Goal: Contribute content: Contribute content

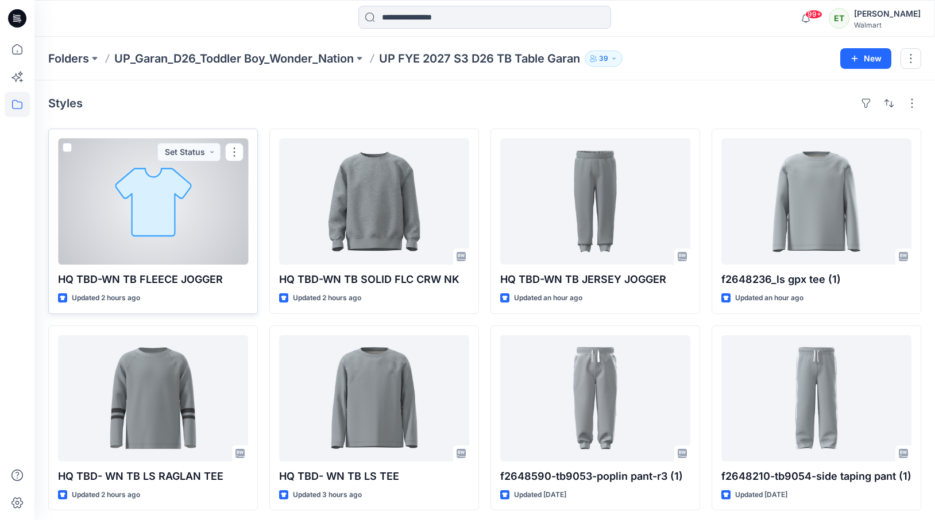
click at [191, 191] on div at bounding box center [153, 201] width 190 height 126
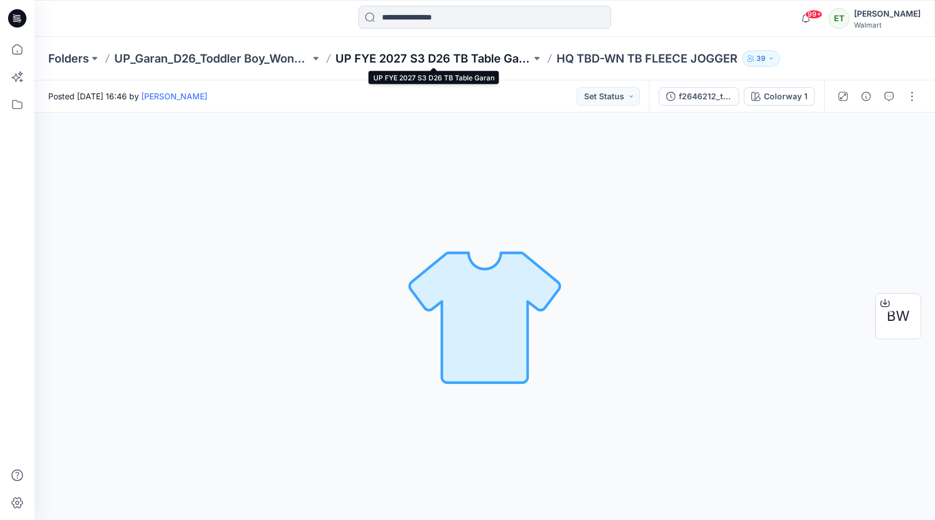
click at [372, 63] on p "UP FYE 2027 S3 D26 TB Table Garan" at bounding box center [433, 59] width 196 height 16
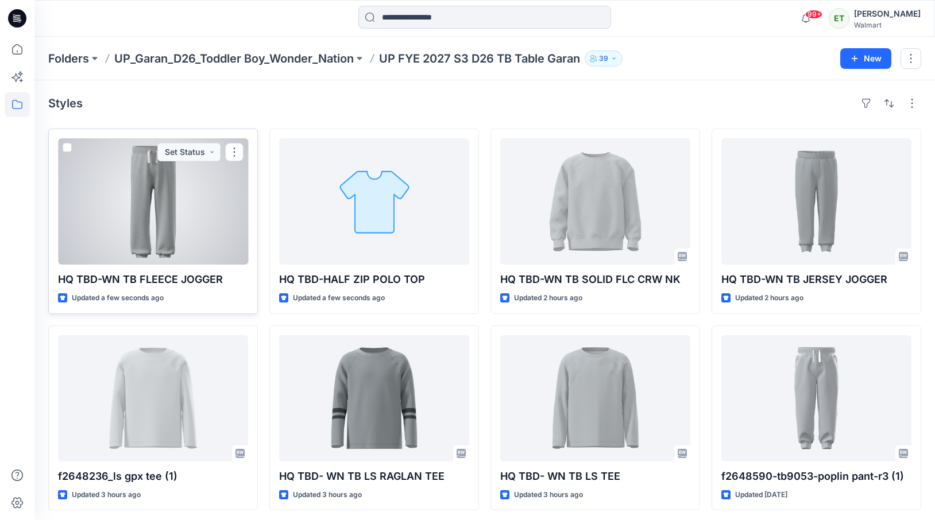
click at [182, 238] on div at bounding box center [153, 201] width 190 height 126
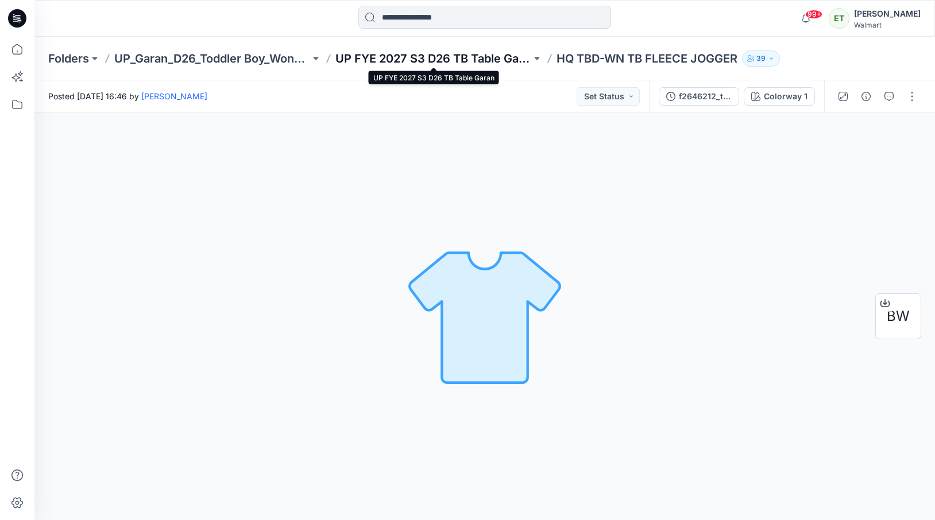
click at [415, 63] on p "UP FYE 2027 S3 D26 TB Table Garan" at bounding box center [433, 59] width 196 height 16
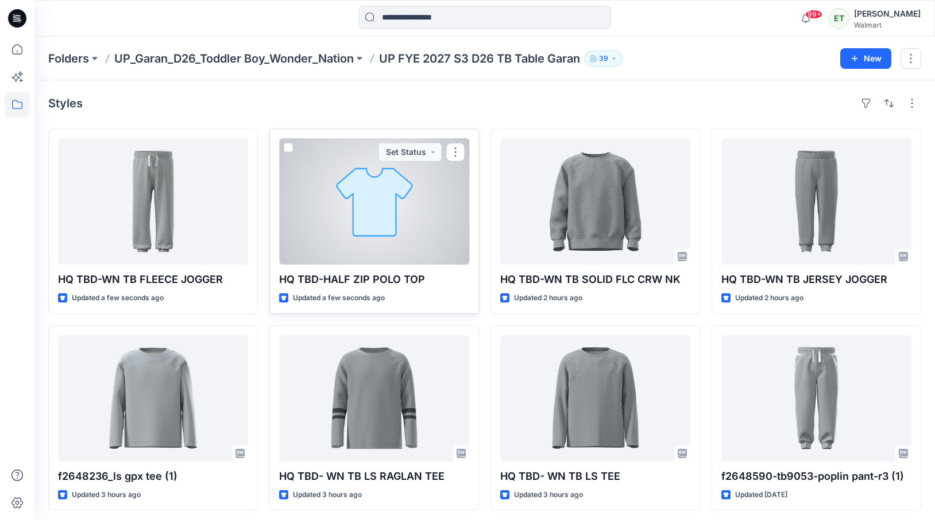
click at [442, 200] on div at bounding box center [374, 201] width 190 height 126
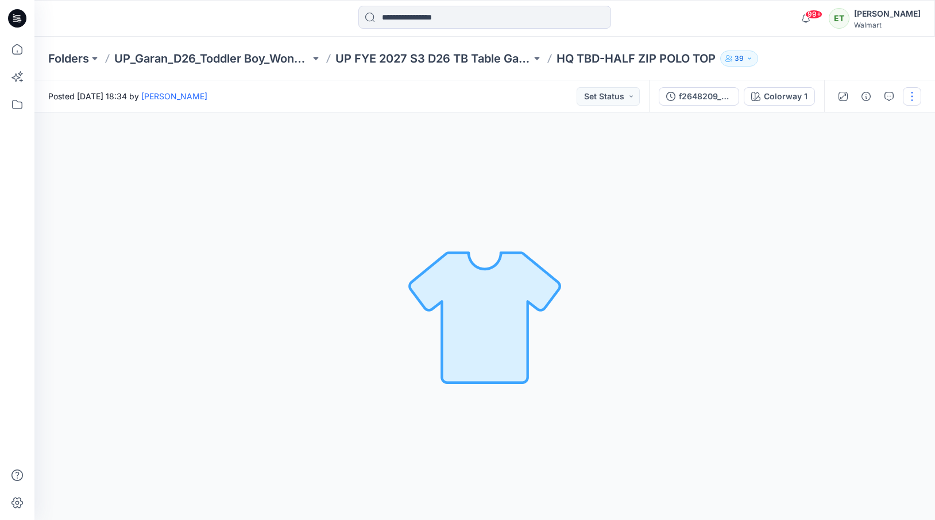
click at [912, 96] on button "button" at bounding box center [912, 96] width 18 height 18
click at [883, 158] on button "Edit" at bounding box center [864, 155] width 106 height 21
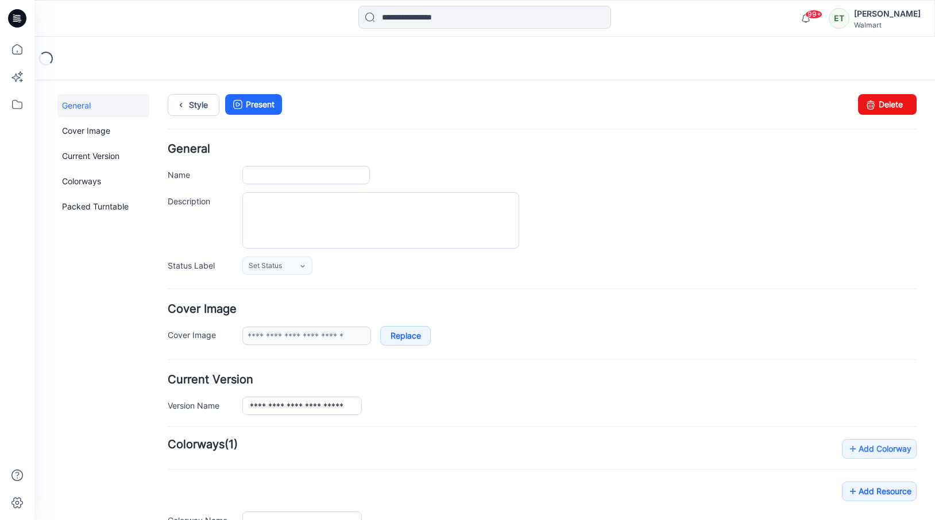
type input "**********"
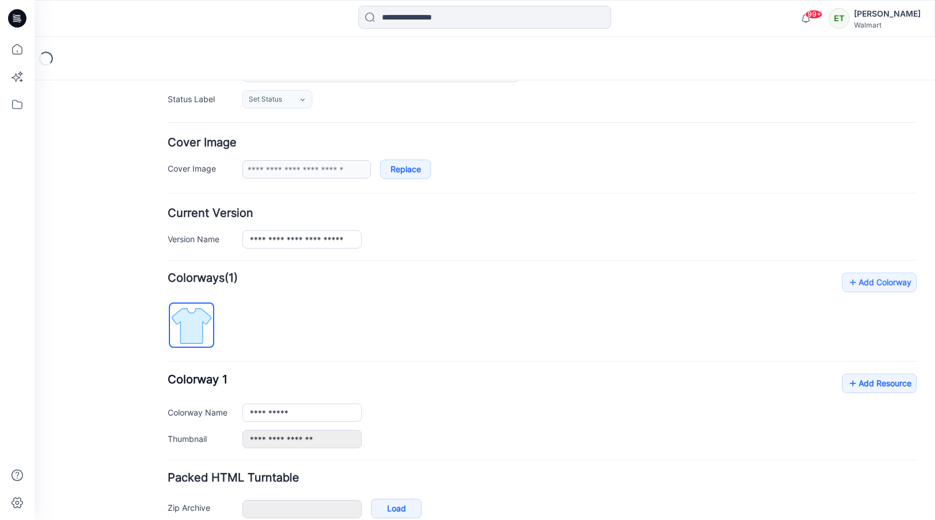
scroll to position [227, 0]
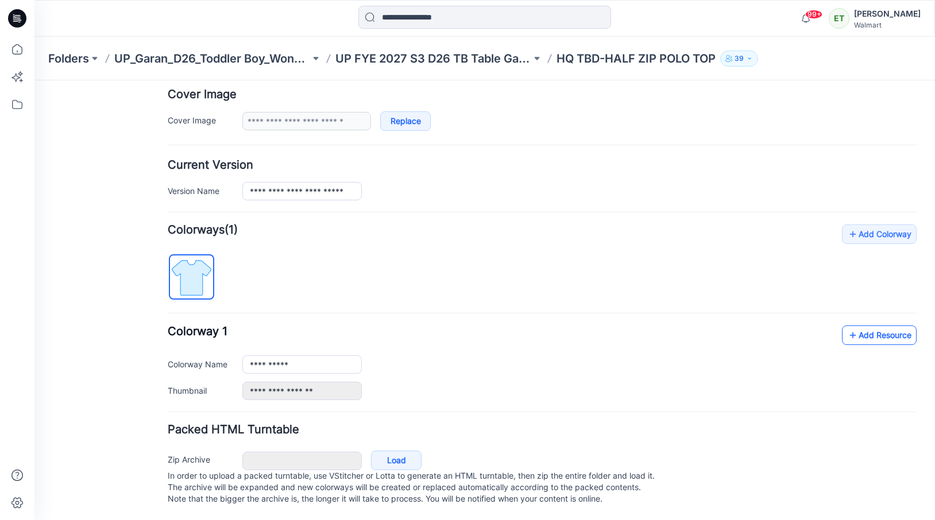
click at [879, 328] on link "Add Resource" at bounding box center [879, 336] width 75 height 20
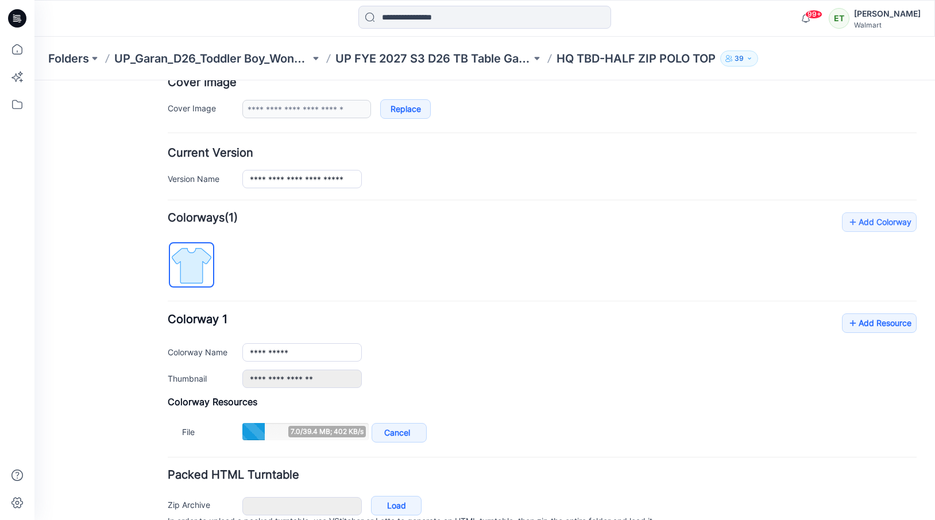
click at [617, 322] on div "**********" at bounding box center [542, 351] width 749 height 75
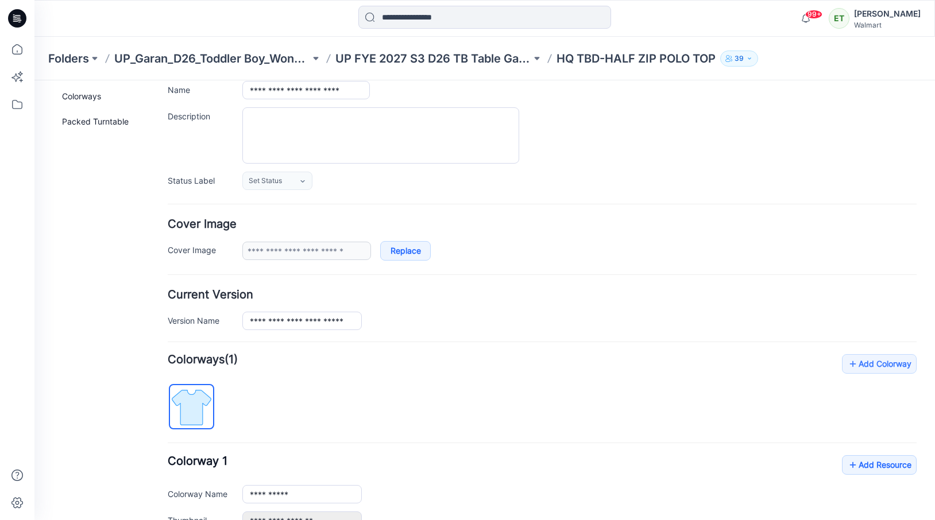
scroll to position [0, 0]
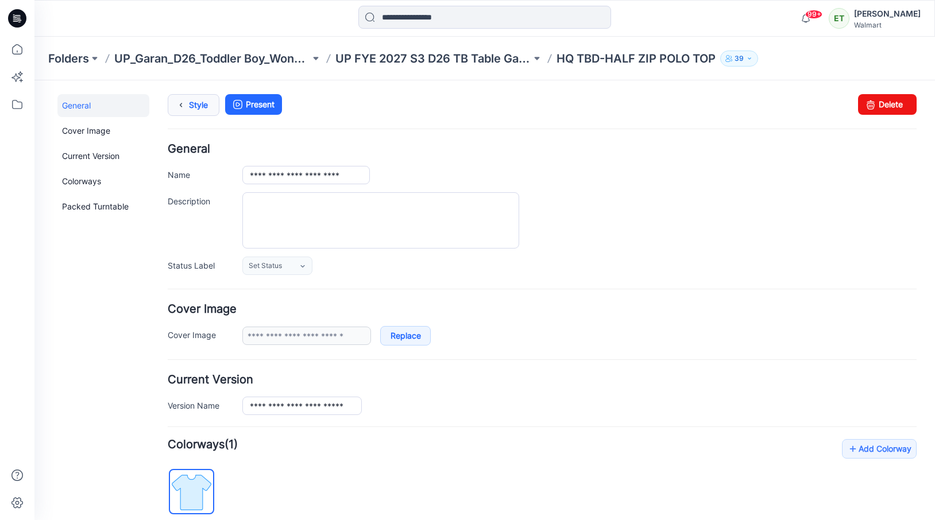
click at [204, 97] on link "Style" at bounding box center [194, 105] width 52 height 22
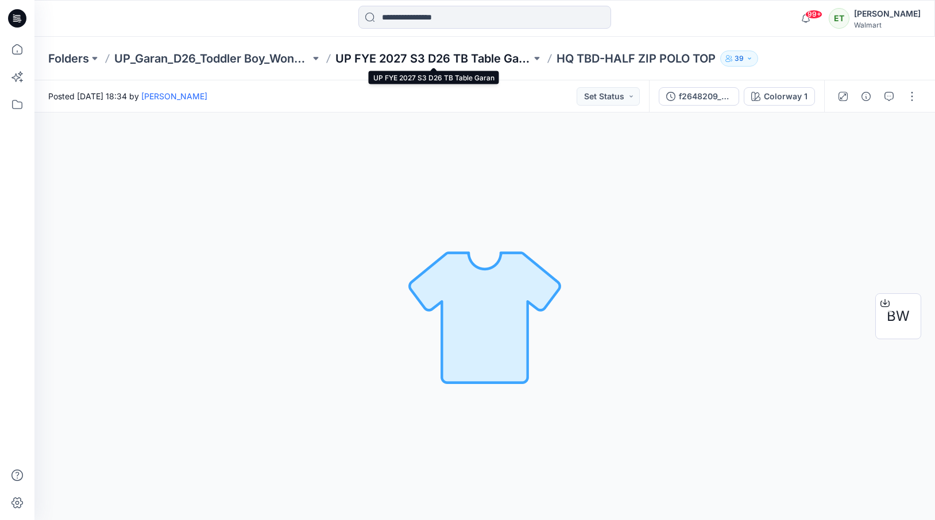
click at [466, 55] on p "UP FYE 2027 S3 D26 TB Table Garan" at bounding box center [433, 59] width 196 height 16
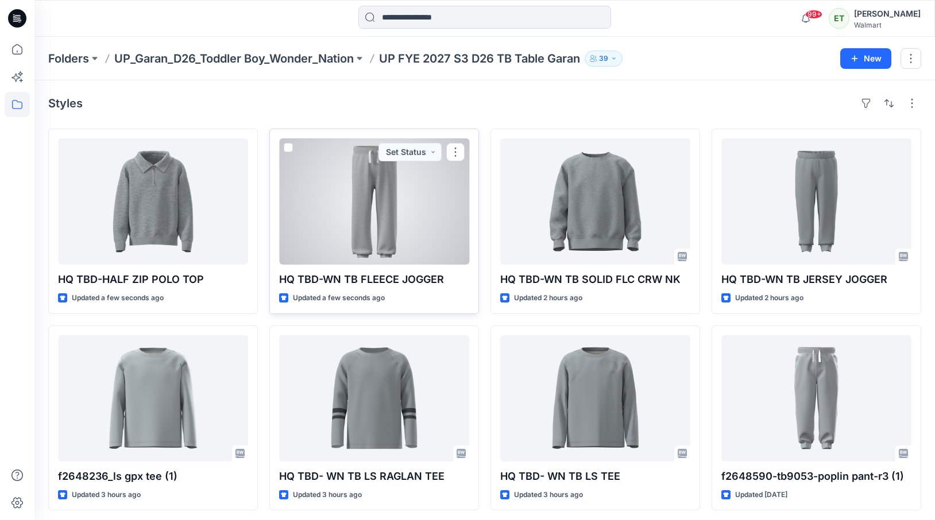
click at [358, 225] on div at bounding box center [374, 201] width 190 height 126
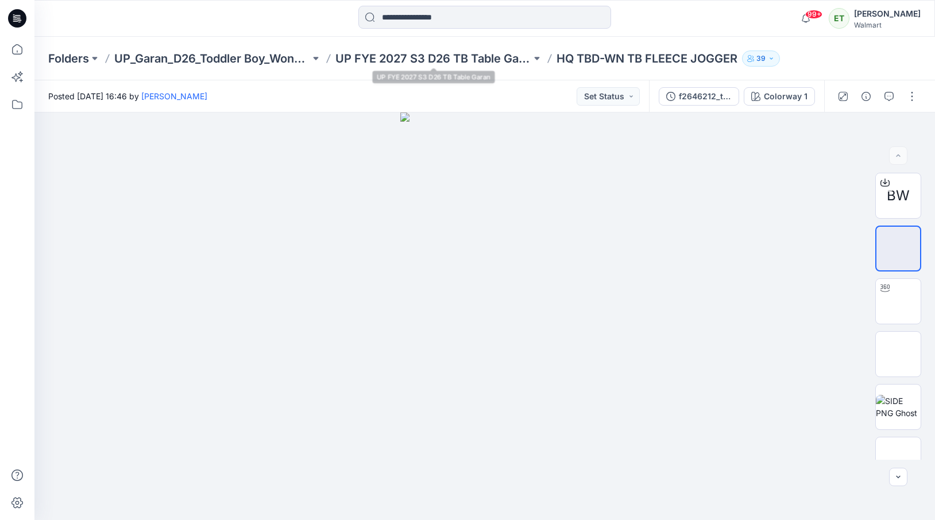
click at [488, 48] on div "Folders UP_Garan_D26_Toddler Boy_Wonder_Nation UP FYE 2027 S3 D26 TB Table Gara…" at bounding box center [484, 59] width 900 height 44
click at [488, 60] on p "UP FYE 2027 S3 D26 TB Table Garan" at bounding box center [433, 59] width 196 height 16
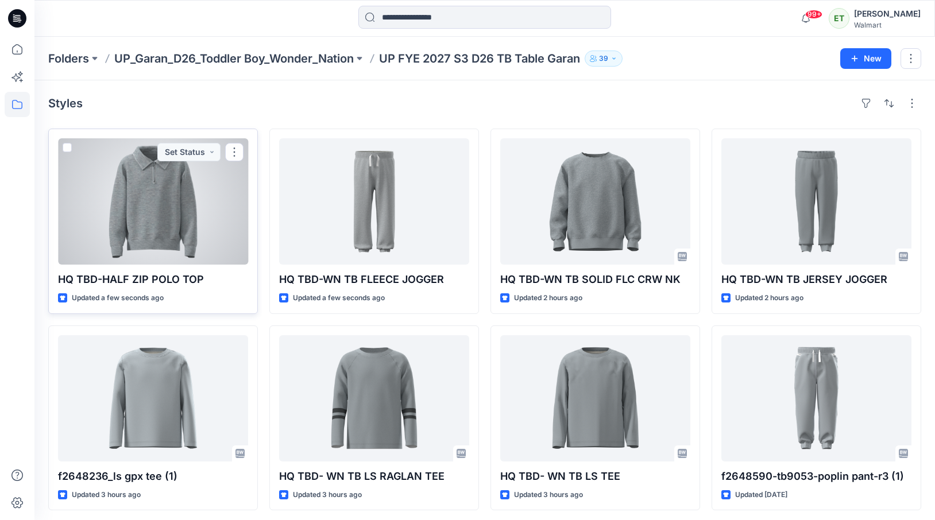
click at [178, 187] on div at bounding box center [153, 201] width 190 height 126
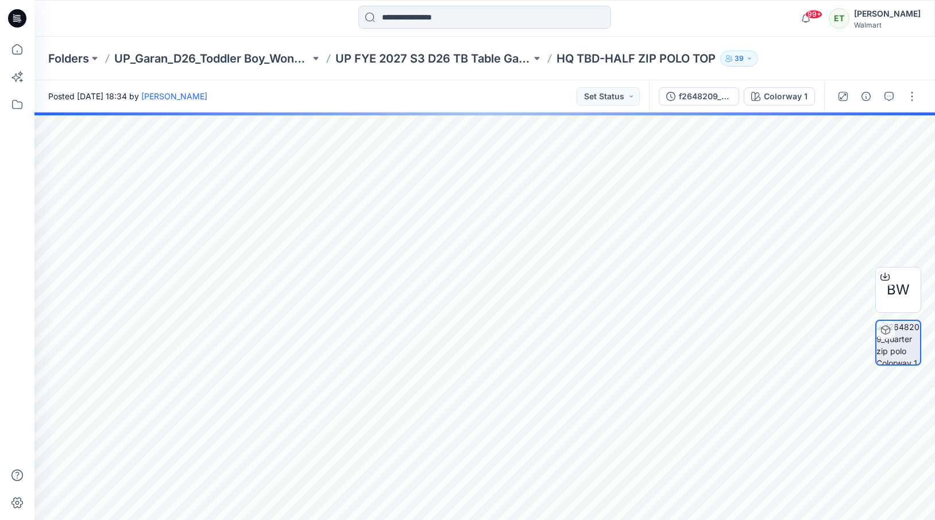
click at [483, 69] on div "Folders UP_Garan_D26_Toddler Boy_Wonder_Nation UP FYE 2027 S3 D26 TB Table Gara…" at bounding box center [484, 59] width 900 height 44
click at [485, 63] on p "UP FYE 2027 S3 D26 TB Table Garan" at bounding box center [433, 59] width 196 height 16
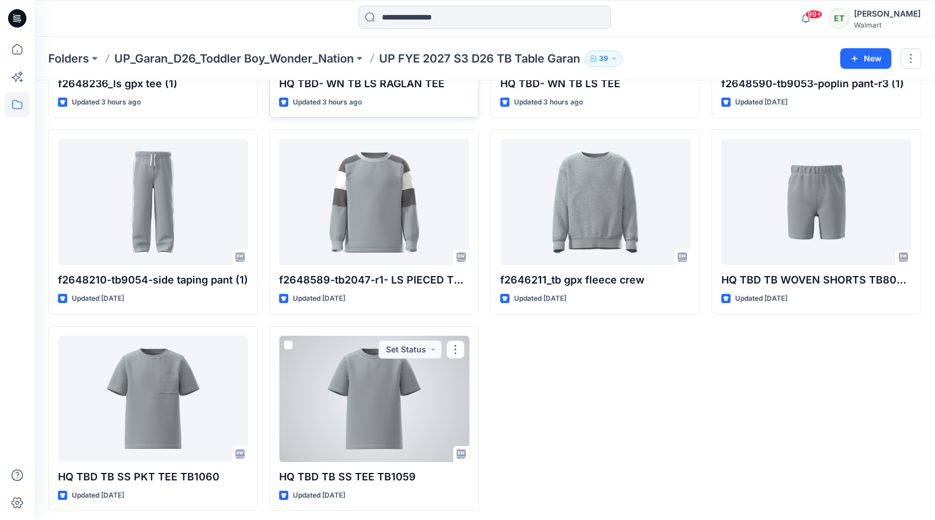
scroll to position [397, 0]
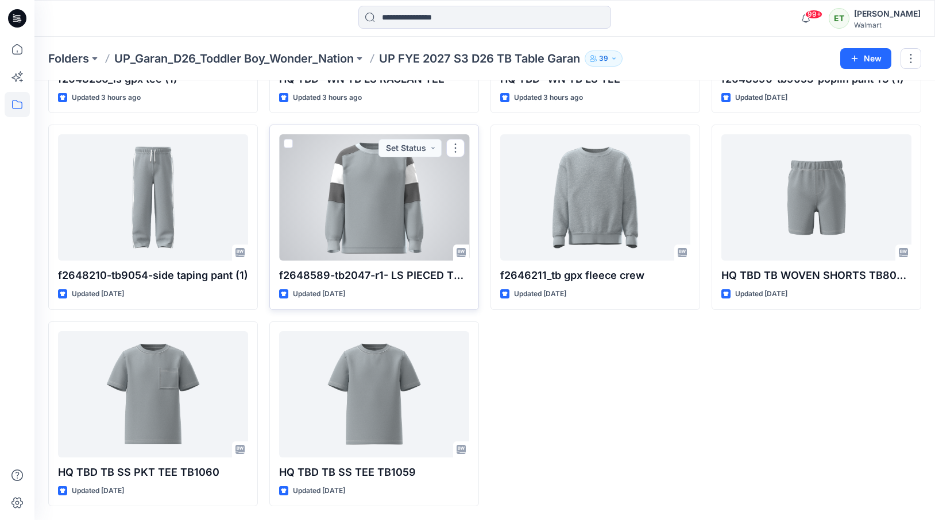
click at [365, 210] on div at bounding box center [374, 197] width 190 height 126
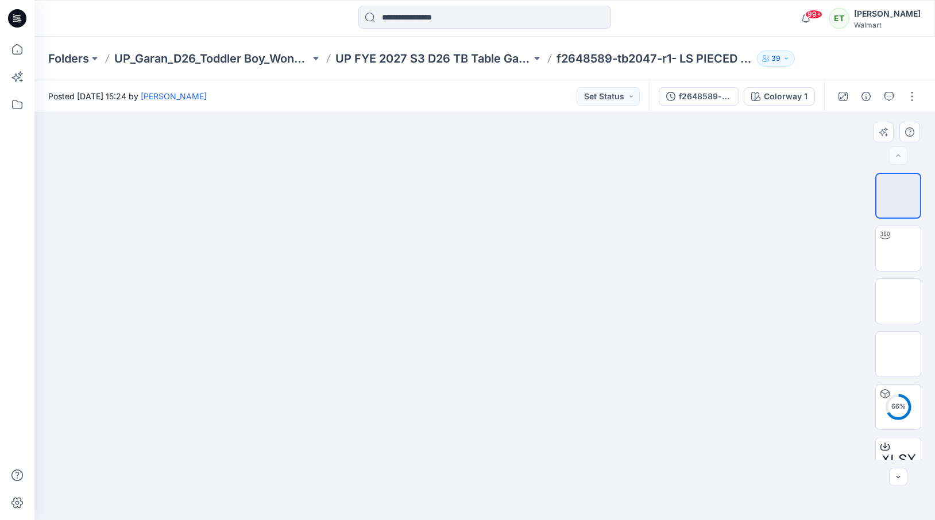
scroll to position [76, 0]
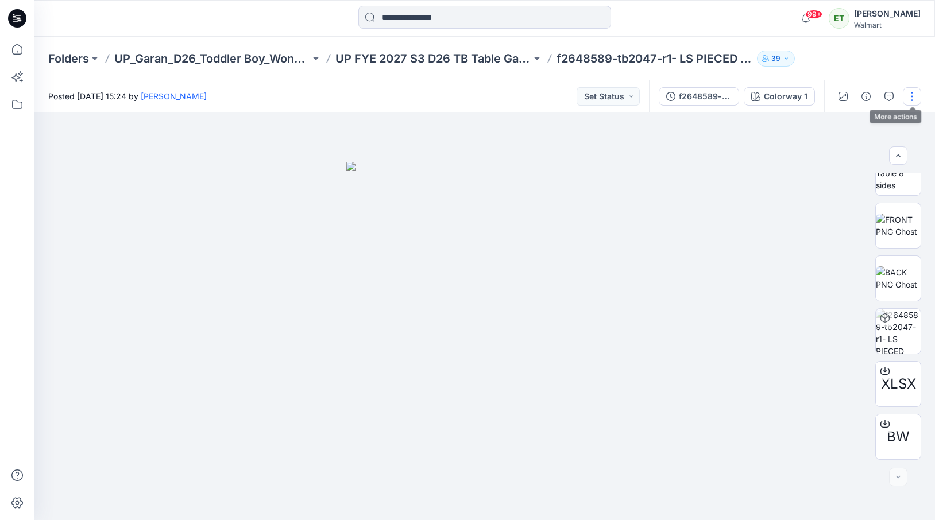
click at [915, 92] on button "button" at bounding box center [912, 96] width 18 height 18
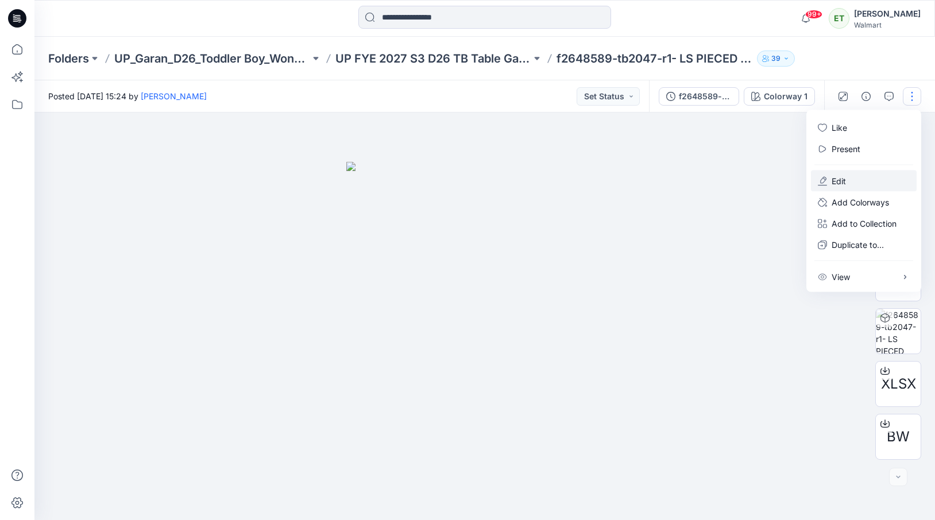
click at [845, 181] on p "Edit" at bounding box center [838, 181] width 14 height 12
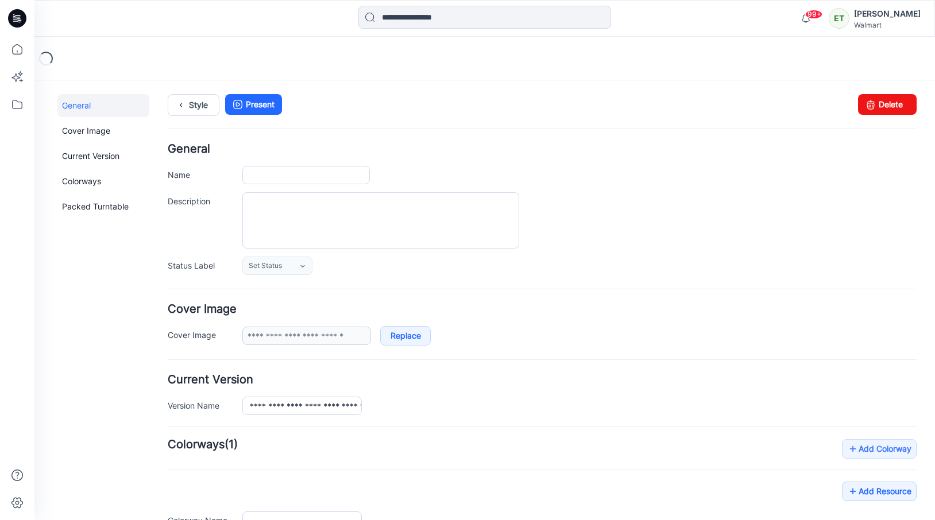
type input "**********"
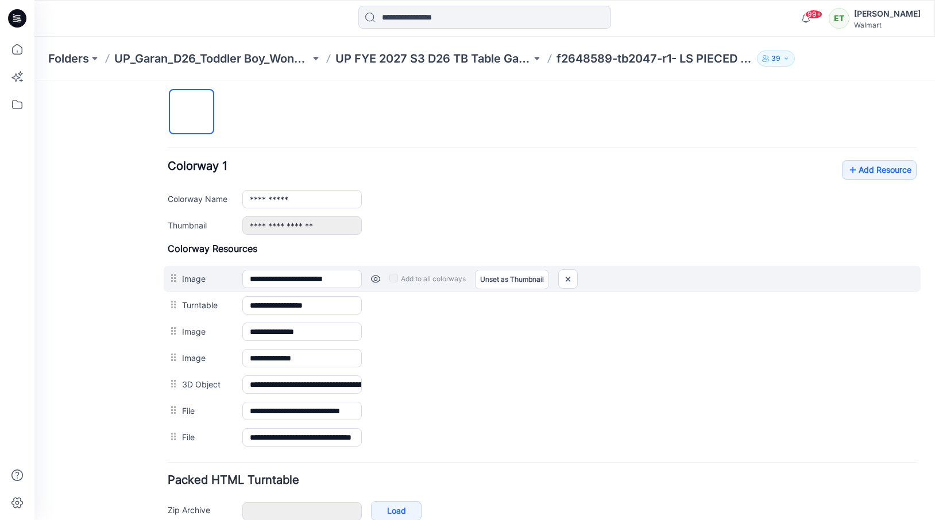
scroll to position [408, 0]
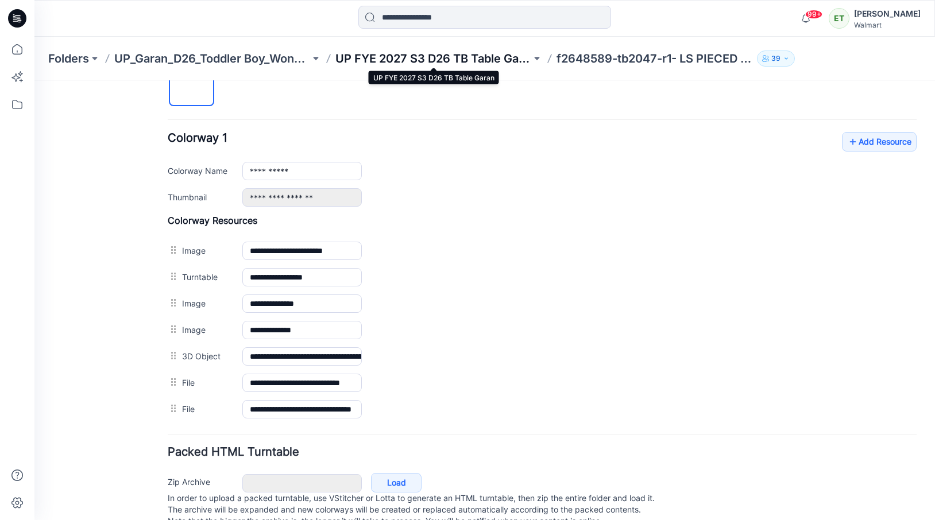
click at [487, 52] on p "UP FYE 2027 S3 D26 TB Table Garan" at bounding box center [433, 59] width 196 height 16
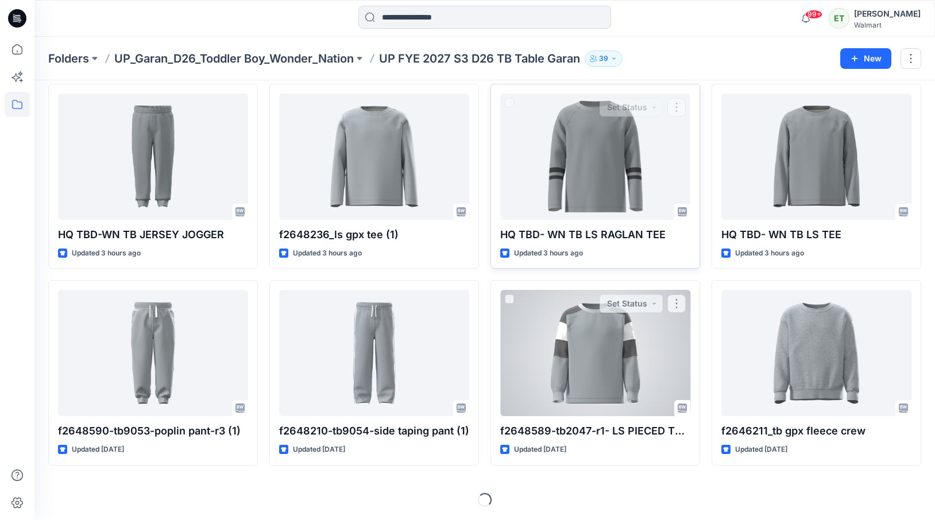
scroll to position [257, 0]
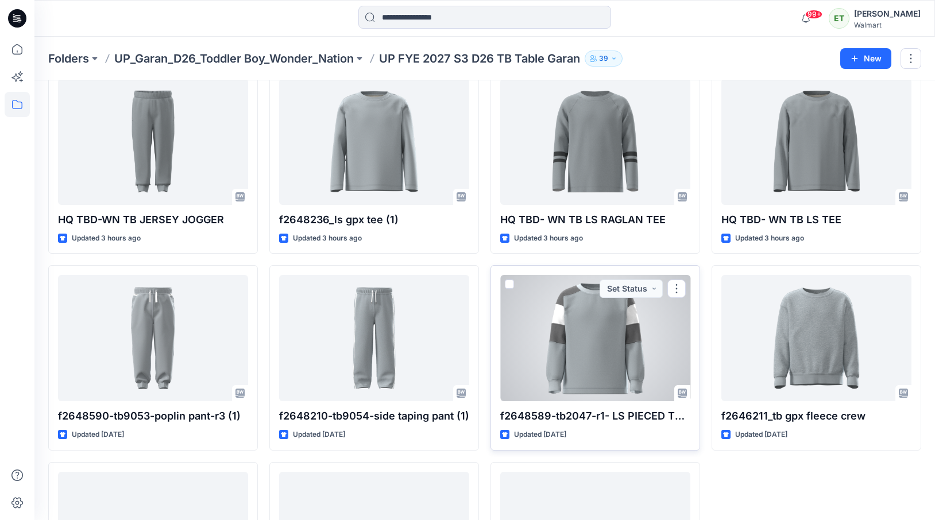
click at [571, 366] on div at bounding box center [595, 338] width 190 height 126
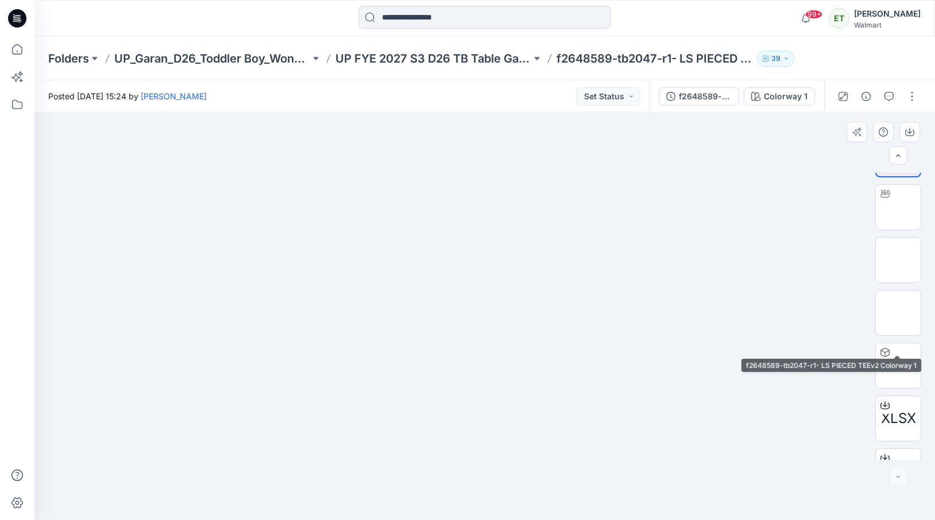
scroll to position [76, 0]
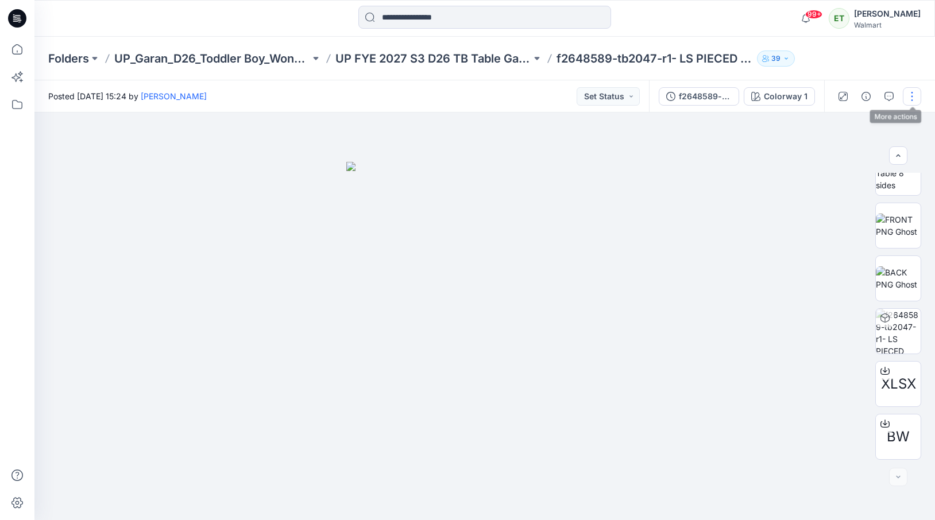
click at [913, 101] on button "button" at bounding box center [912, 96] width 18 height 18
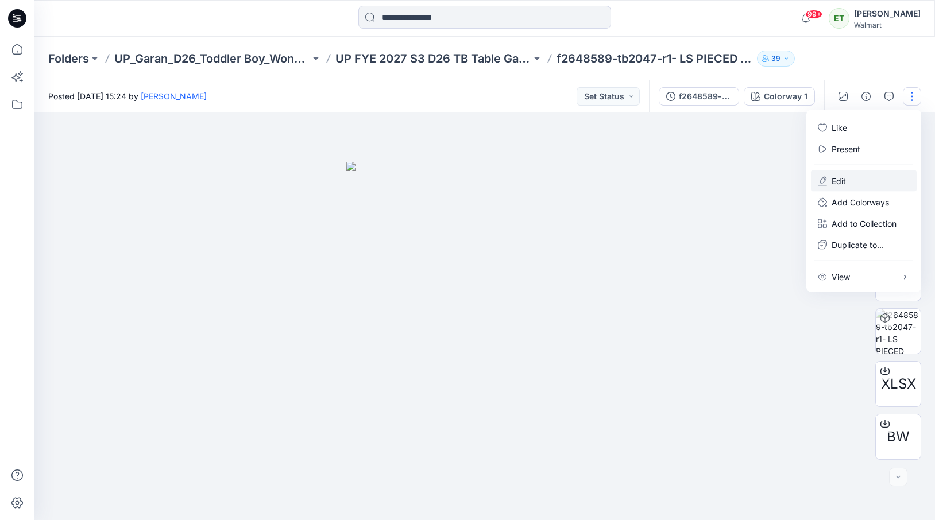
click at [878, 176] on button "Edit" at bounding box center [864, 181] width 106 height 21
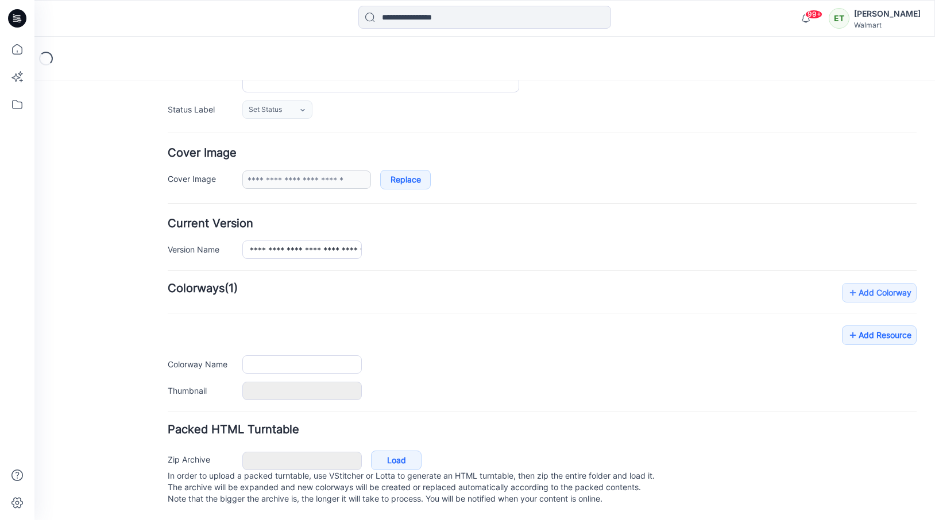
type input "**********"
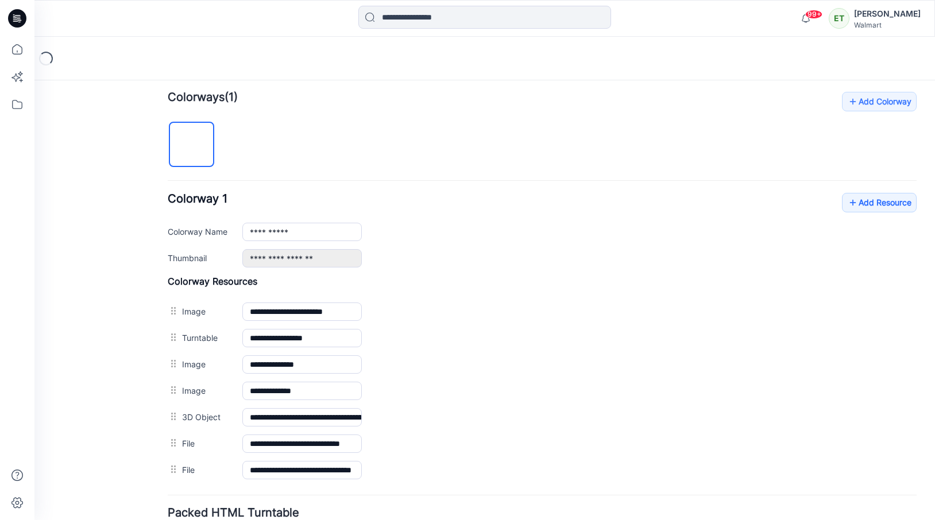
scroll to position [443, 0]
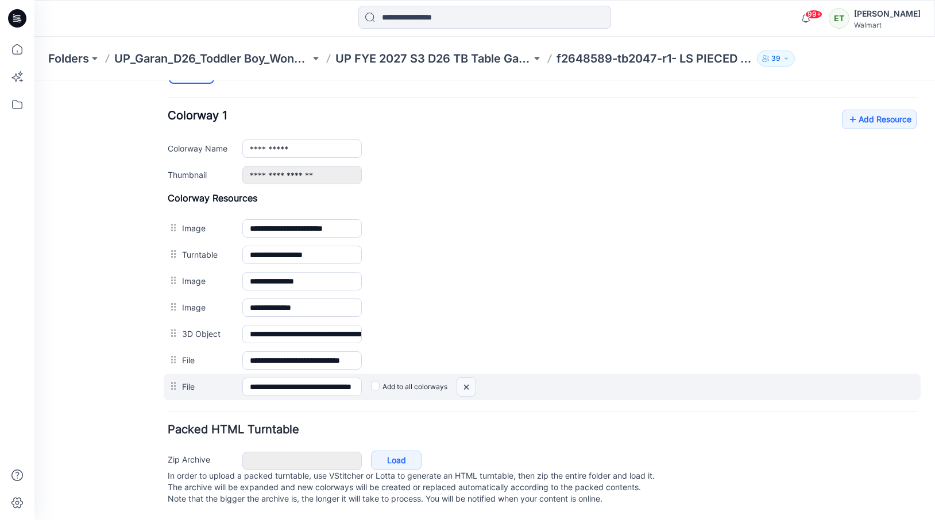
click at [463, 378] on img at bounding box center [466, 387] width 18 height 19
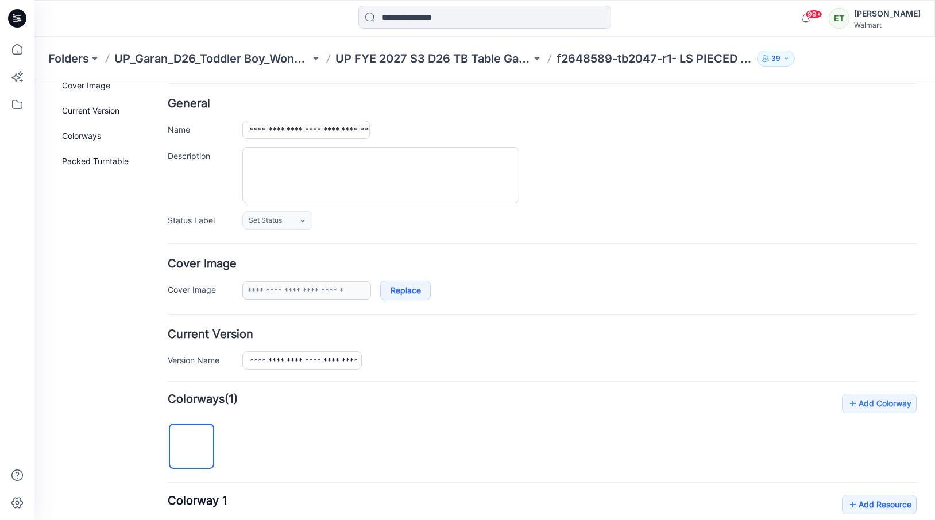
scroll to position [0, 0]
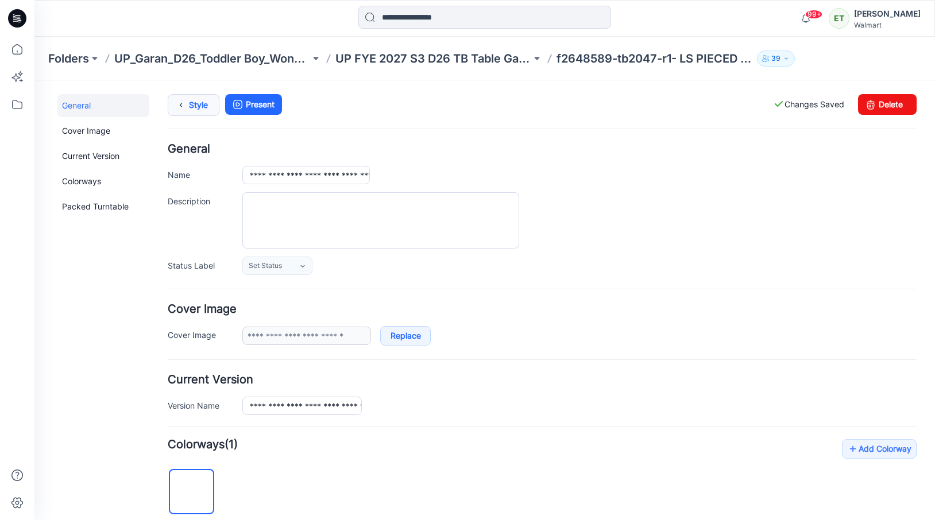
click at [201, 108] on link "Style" at bounding box center [194, 105] width 52 height 22
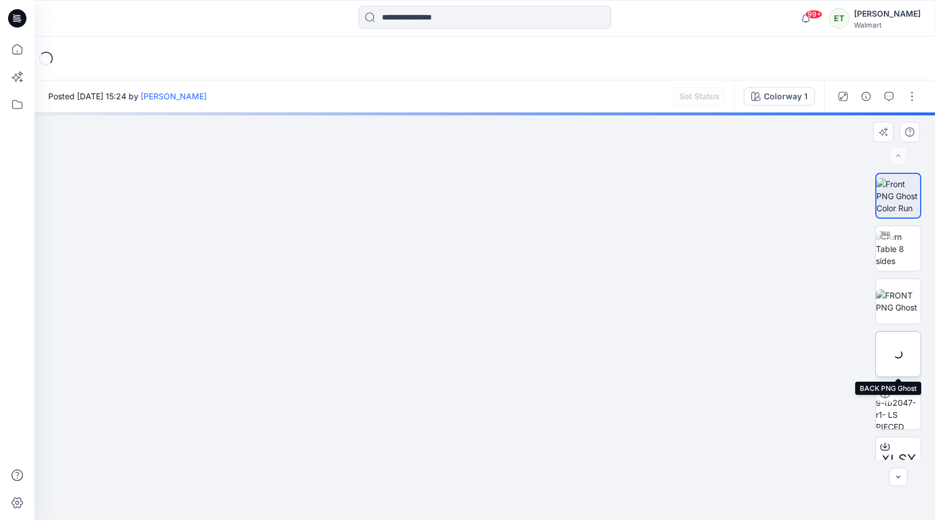
scroll to position [23, 0]
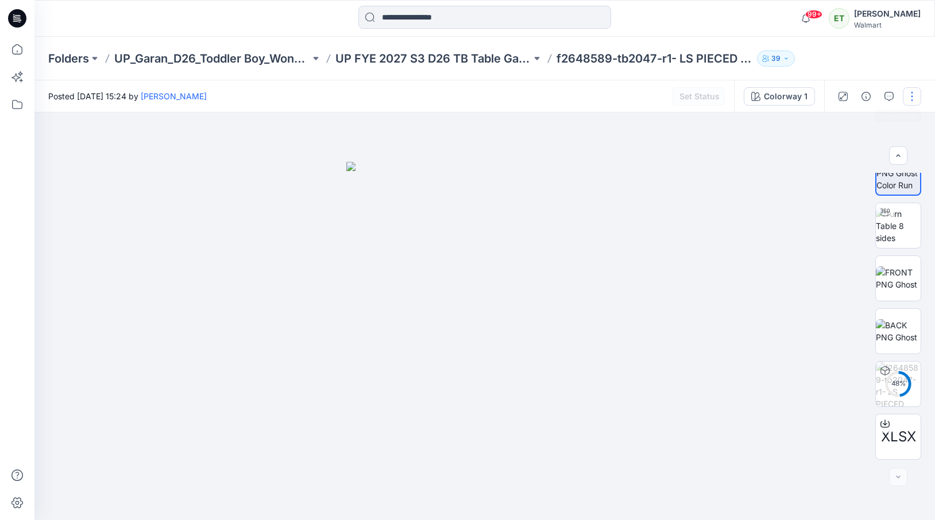
click at [915, 90] on button "button" at bounding box center [912, 96] width 18 height 18
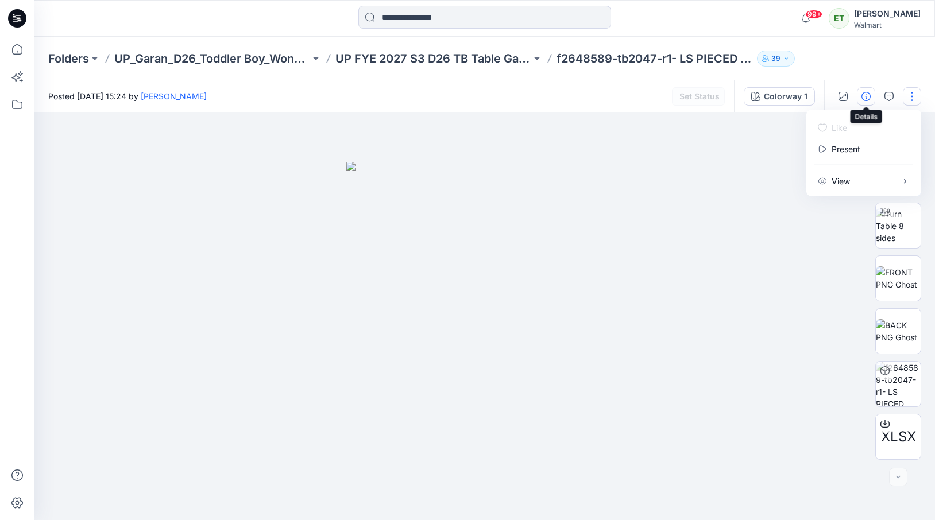
click at [864, 95] on icon "button" at bounding box center [865, 96] width 9 height 9
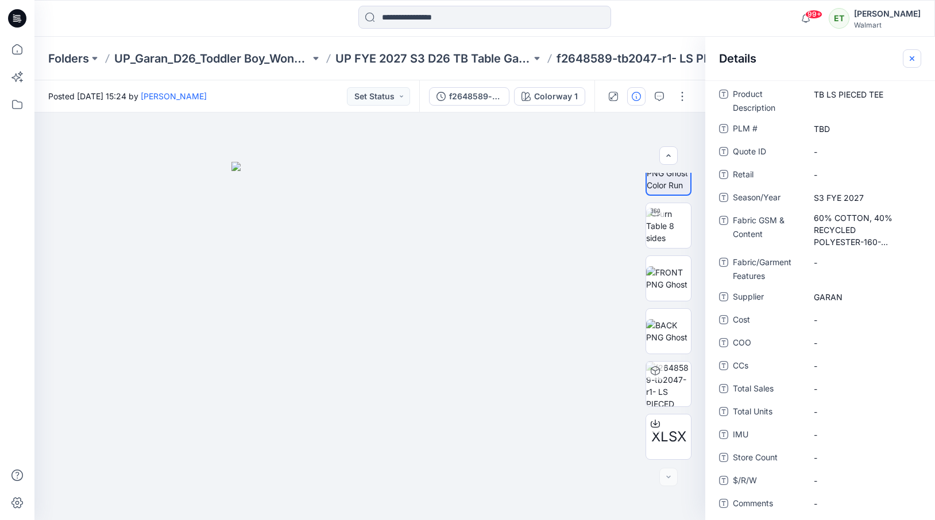
click at [911, 62] on icon "button" at bounding box center [911, 58] width 9 height 9
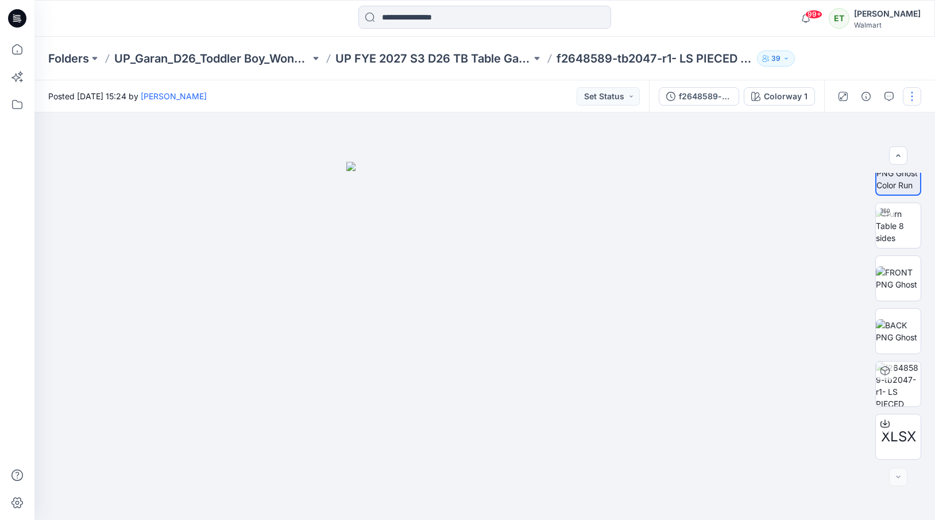
click at [911, 91] on button "button" at bounding box center [912, 96] width 18 height 18
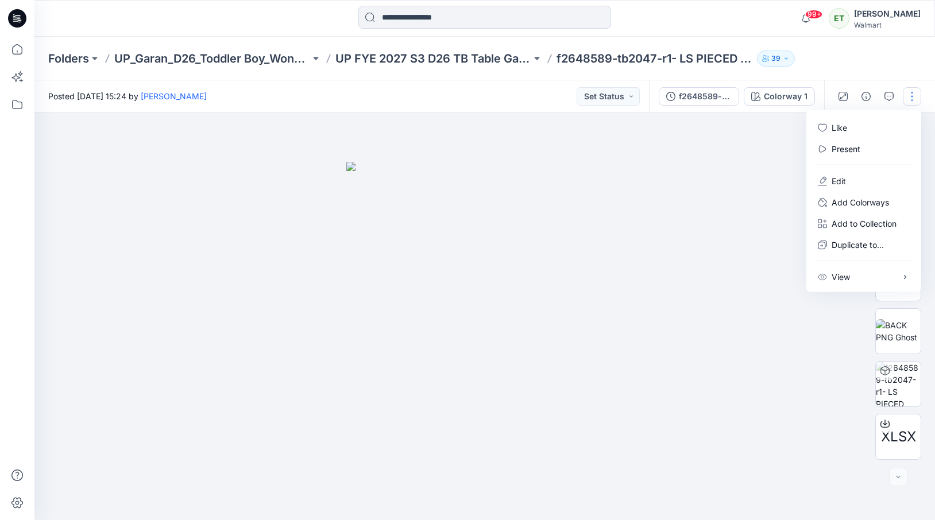
click at [862, 61] on div "Folders UP_Garan_D26_Toddler Boy_Wonder_Nation UP FYE 2027 S3 D26 TB Table Gara…" at bounding box center [484, 59] width 900 height 44
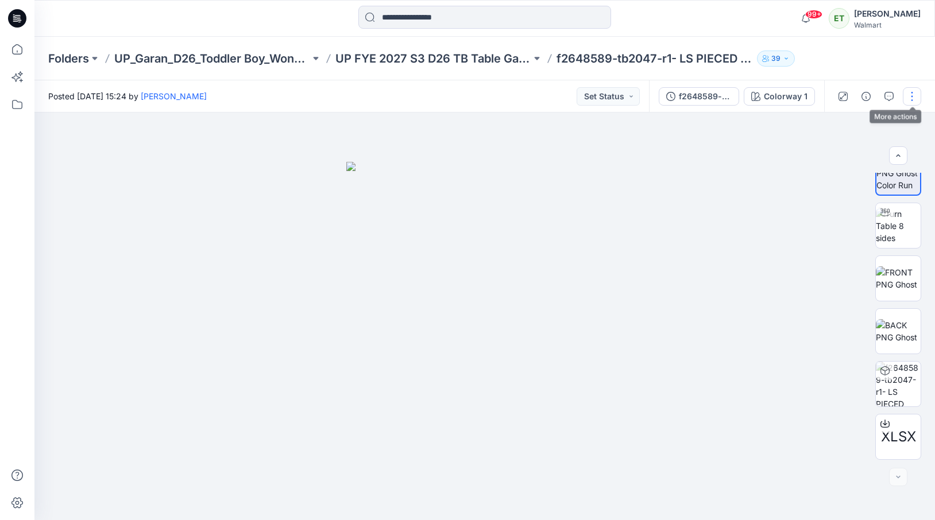
click at [917, 93] on button "button" at bounding box center [912, 96] width 18 height 18
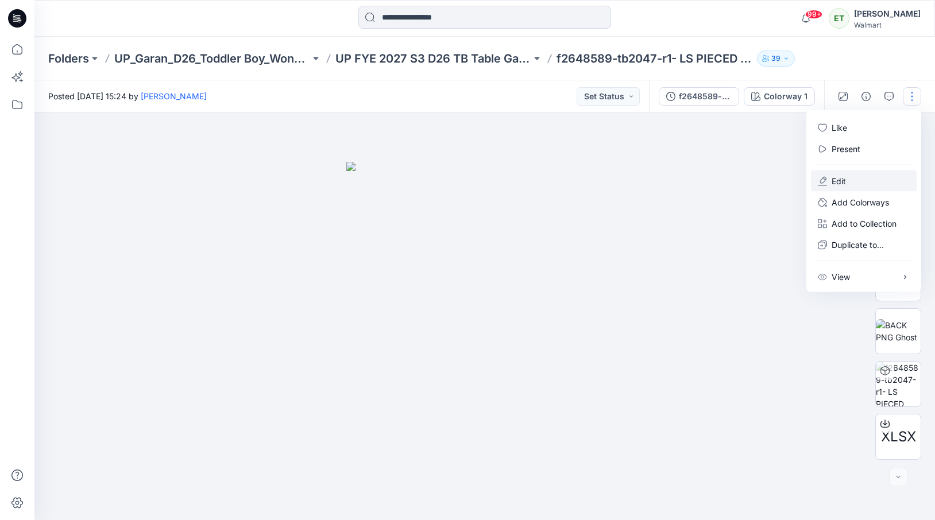
click at [872, 175] on button "Edit" at bounding box center [864, 181] width 106 height 21
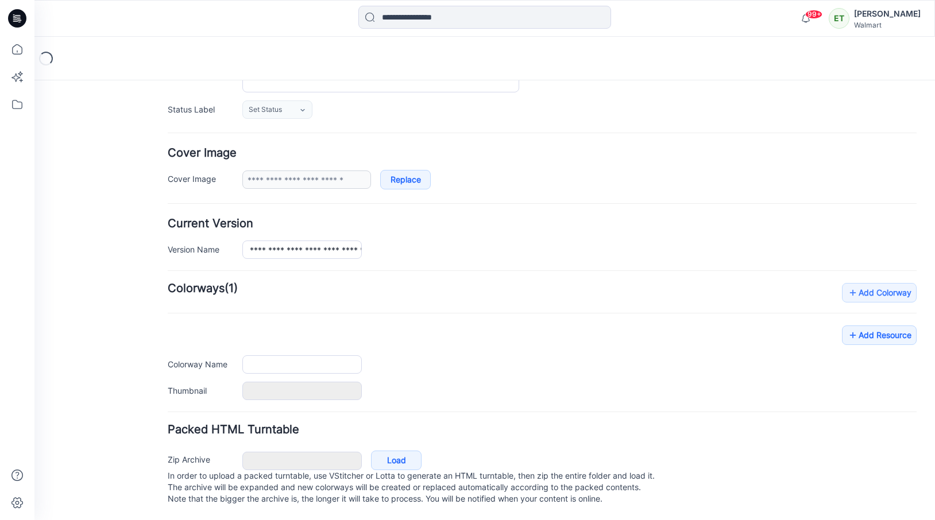
type input "**********"
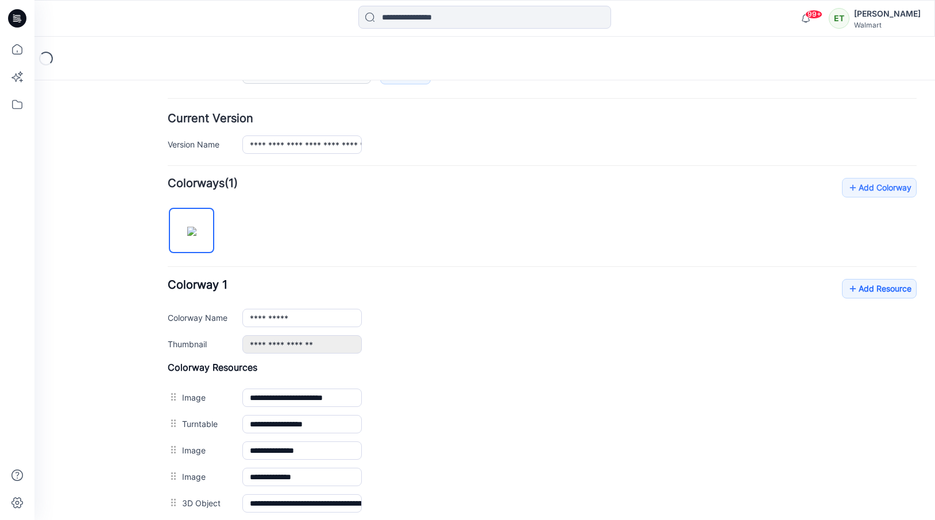
scroll to position [361, 0]
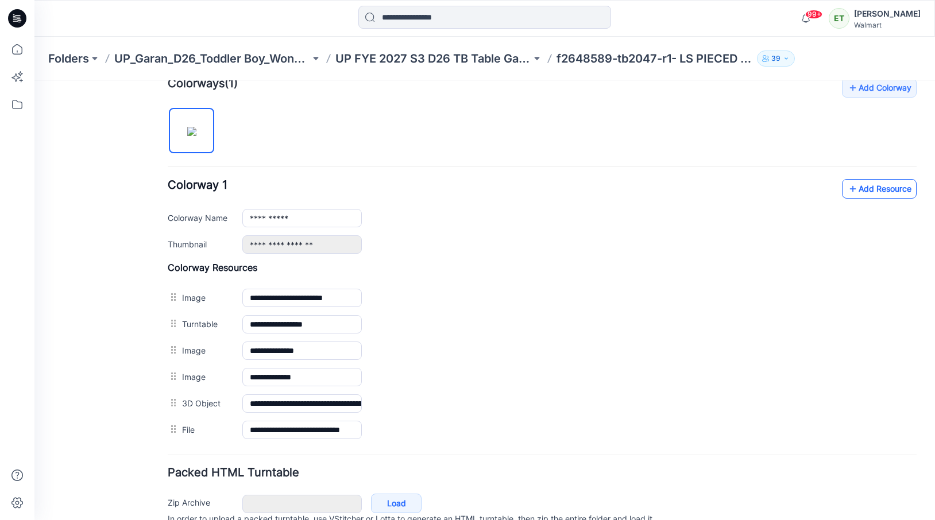
click at [851, 196] on icon at bounding box center [852, 189] width 11 height 18
click at [852, 189] on icon at bounding box center [852, 189] width 11 height 18
click at [893, 184] on link "Add Resource" at bounding box center [879, 189] width 75 height 20
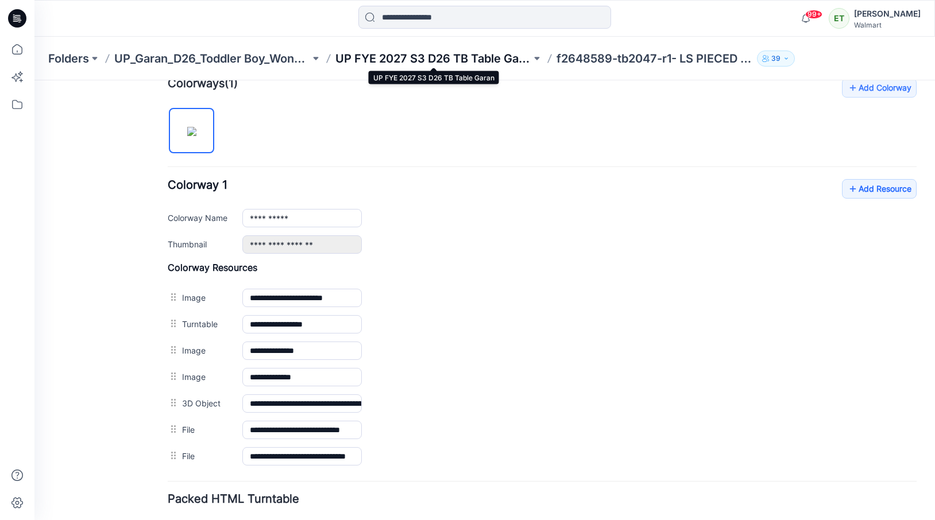
click at [465, 59] on p "UP FYE 2027 S3 D26 TB Table Garan" at bounding box center [433, 59] width 196 height 16
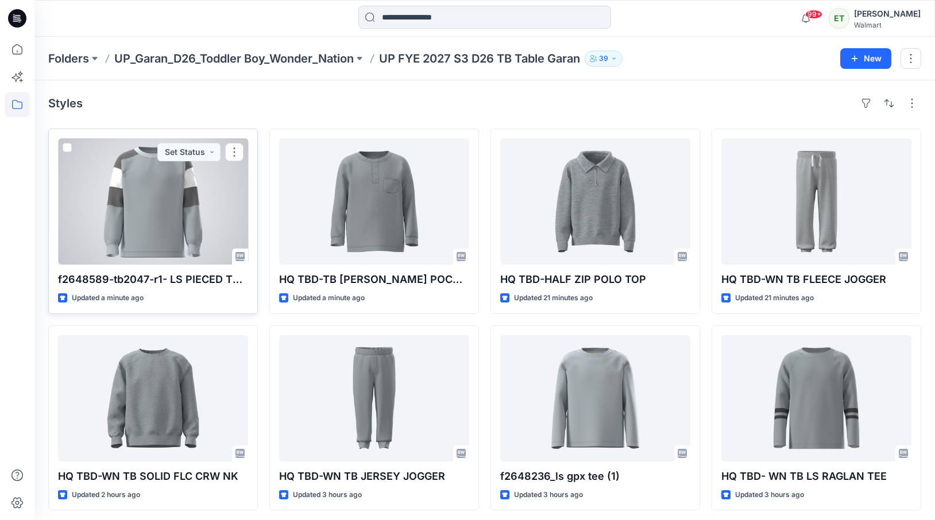
click at [182, 232] on div at bounding box center [153, 201] width 190 height 126
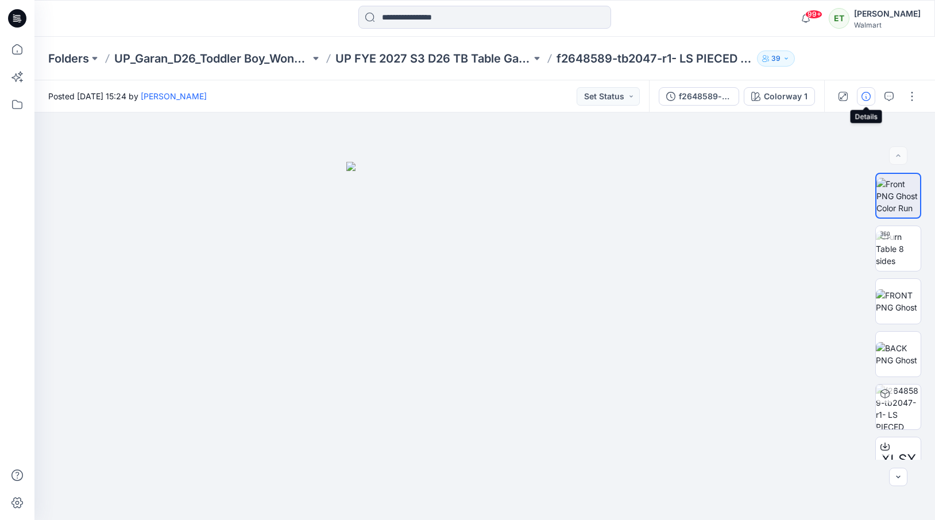
click at [865, 100] on button "button" at bounding box center [866, 96] width 18 height 18
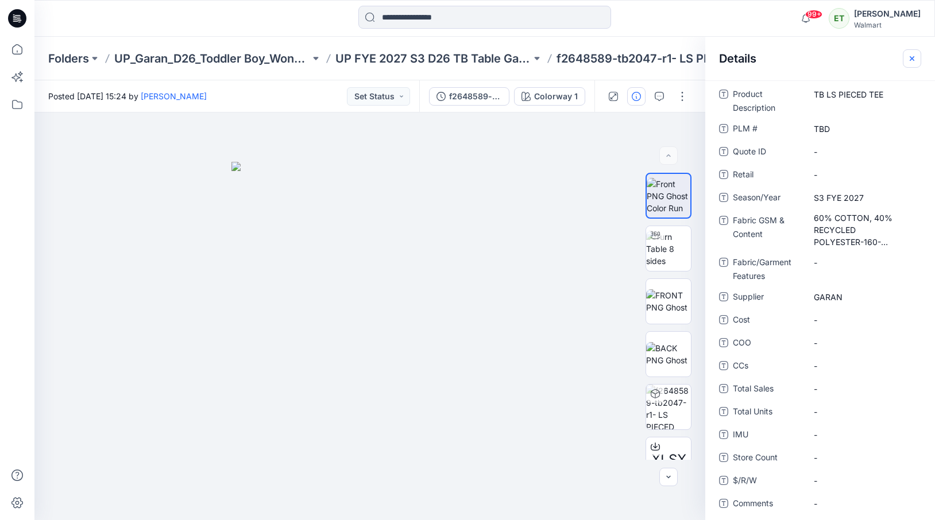
click at [909, 54] on icon "button" at bounding box center [911, 58] width 9 height 9
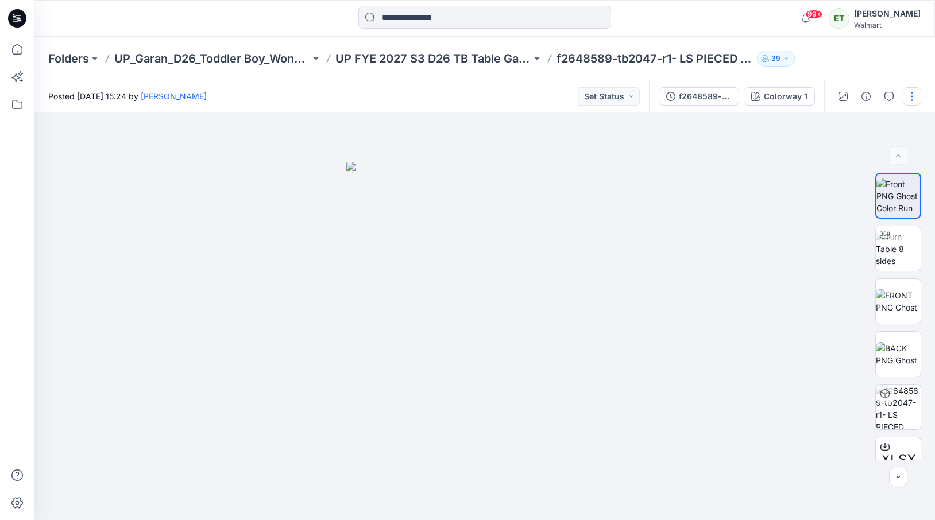
click at [916, 102] on button "button" at bounding box center [912, 96] width 18 height 18
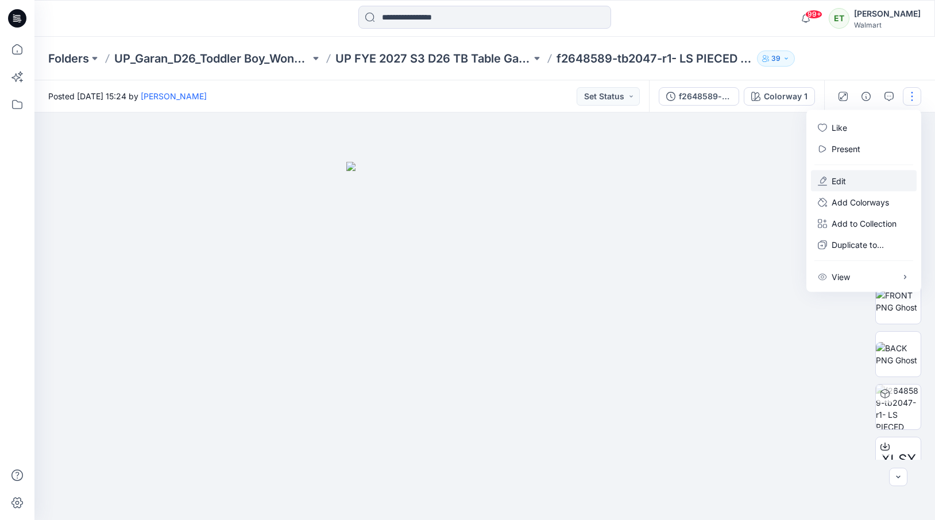
click at [866, 181] on button "Edit" at bounding box center [864, 181] width 106 height 21
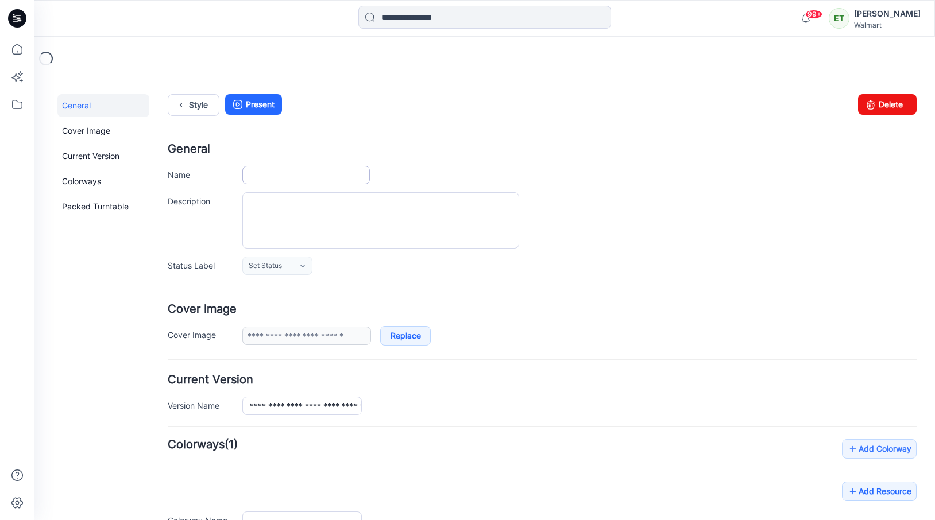
type input "**********"
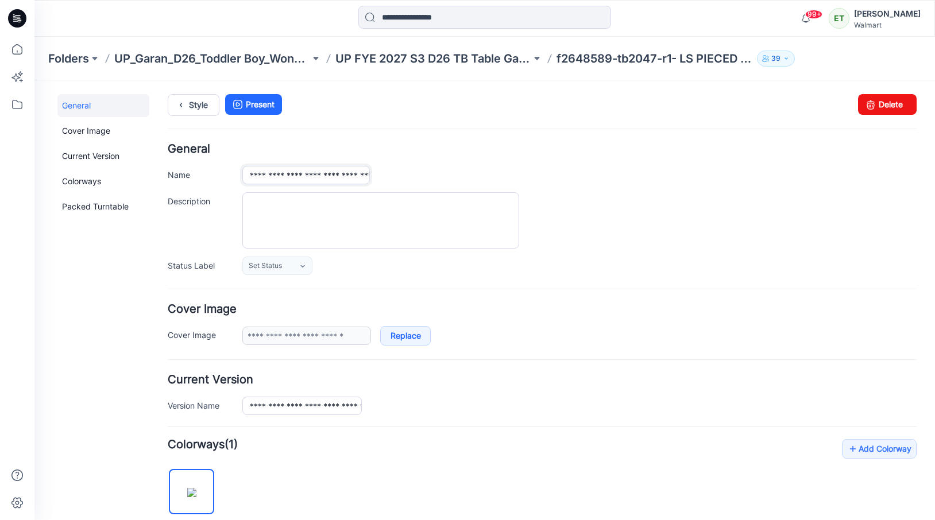
click at [356, 179] on input "**********" at bounding box center [305, 175] width 127 height 18
click at [364, 178] on input "**********" at bounding box center [305, 175] width 127 height 18
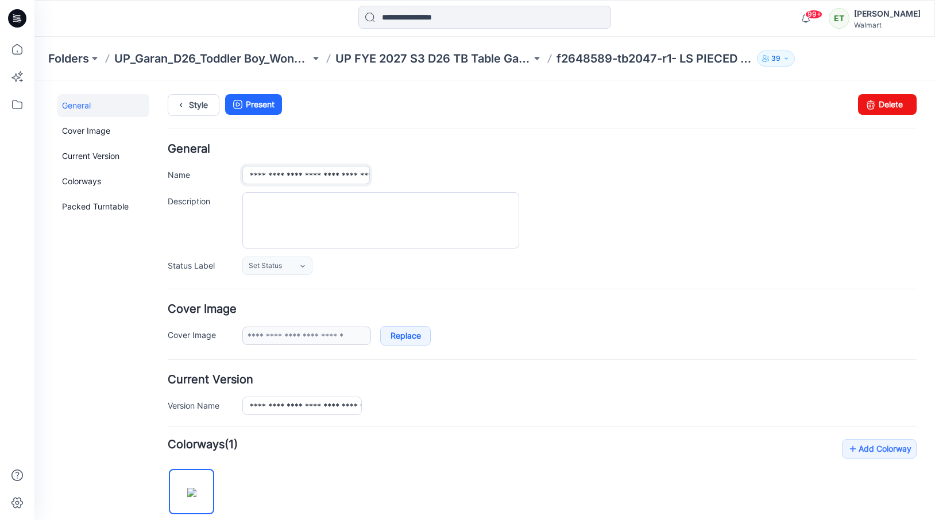
click at [364, 178] on input "**********" at bounding box center [305, 175] width 127 height 18
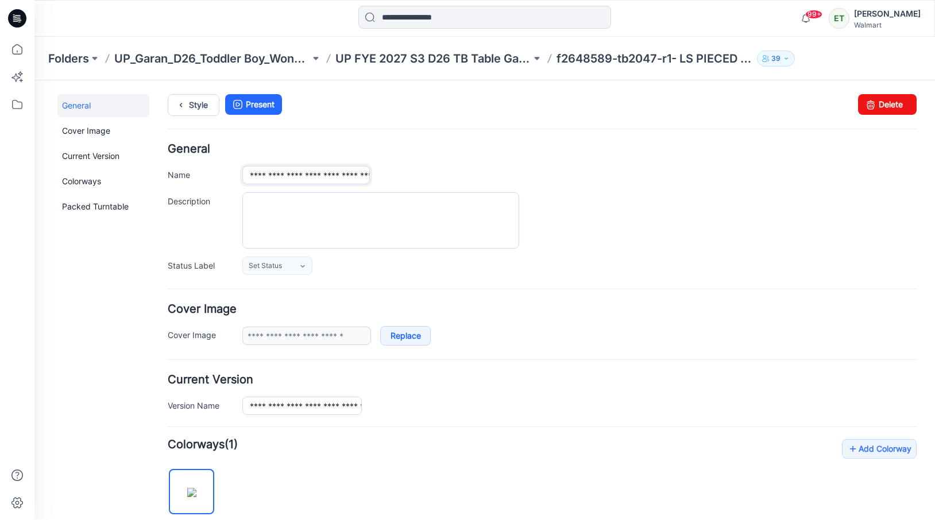
click at [364, 178] on input "**********" at bounding box center [305, 175] width 127 height 18
paste input "**********"
click at [251, 177] on input "**********" at bounding box center [305, 175] width 127 height 18
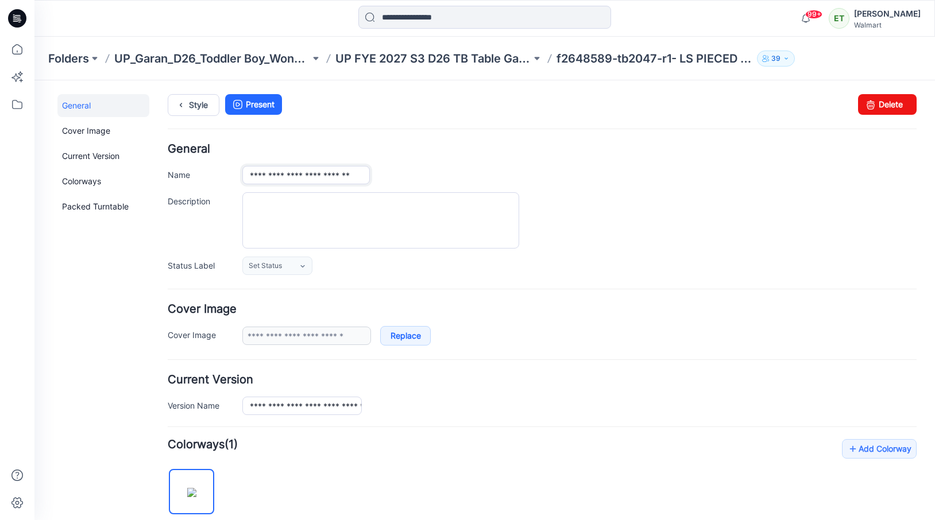
type input "**********"
click at [489, 308] on h4 "Cover Image" at bounding box center [542, 309] width 749 height 11
click at [466, 167] on div "**********" at bounding box center [579, 175] width 674 height 18
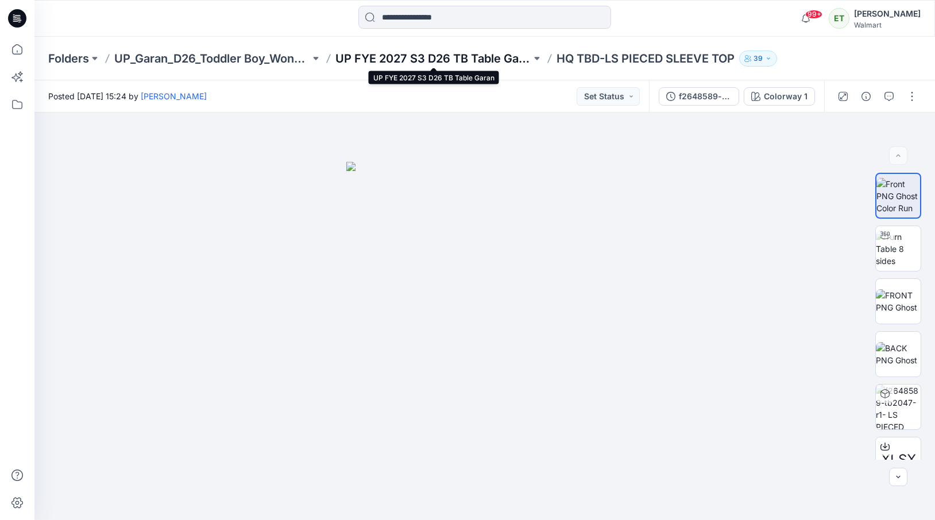
click at [458, 63] on p "UP FYE 2027 S3 D26 TB Table Garan" at bounding box center [433, 59] width 196 height 16
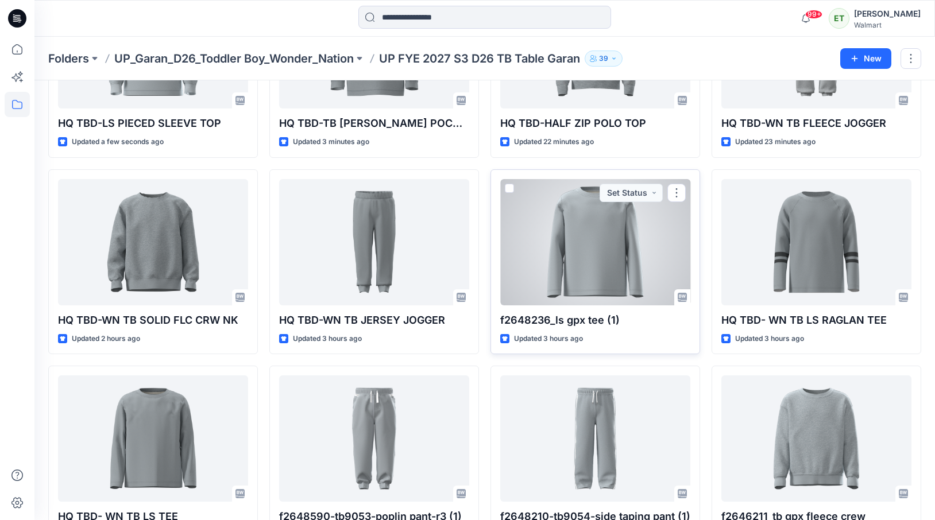
scroll to position [158, 0]
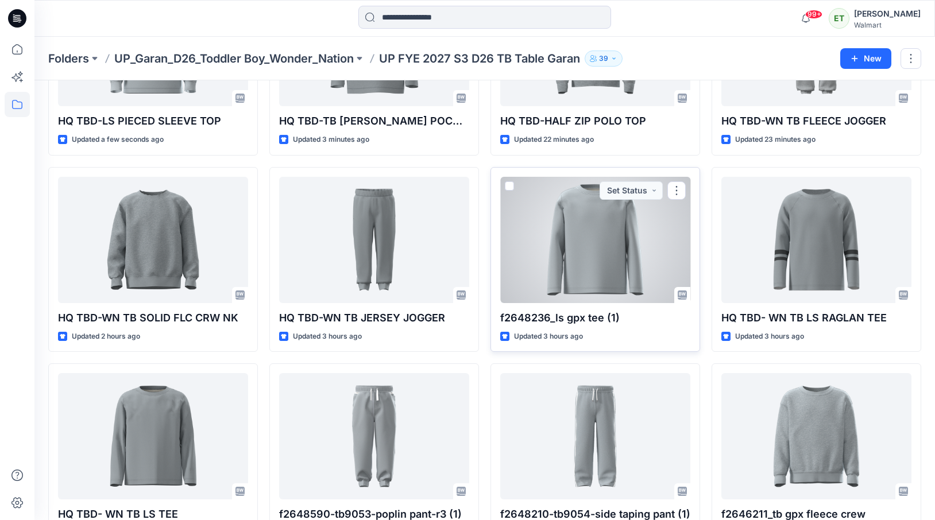
click at [655, 223] on div at bounding box center [595, 240] width 190 height 126
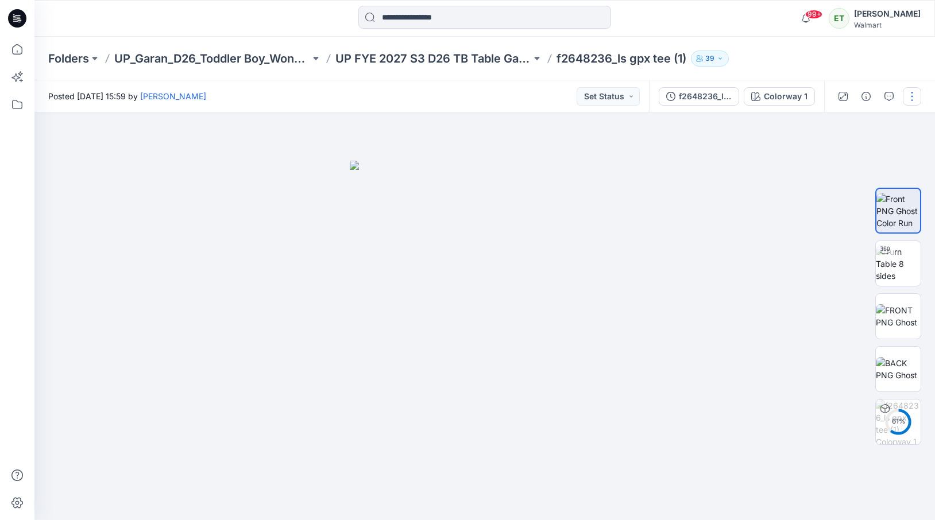
click at [914, 92] on button "button" at bounding box center [912, 96] width 18 height 18
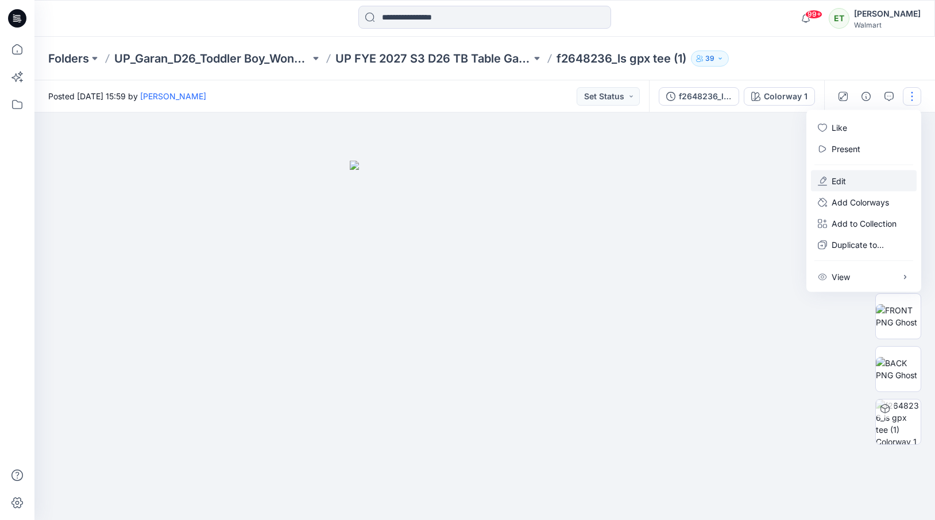
click at [872, 187] on button "Edit" at bounding box center [864, 181] width 106 height 21
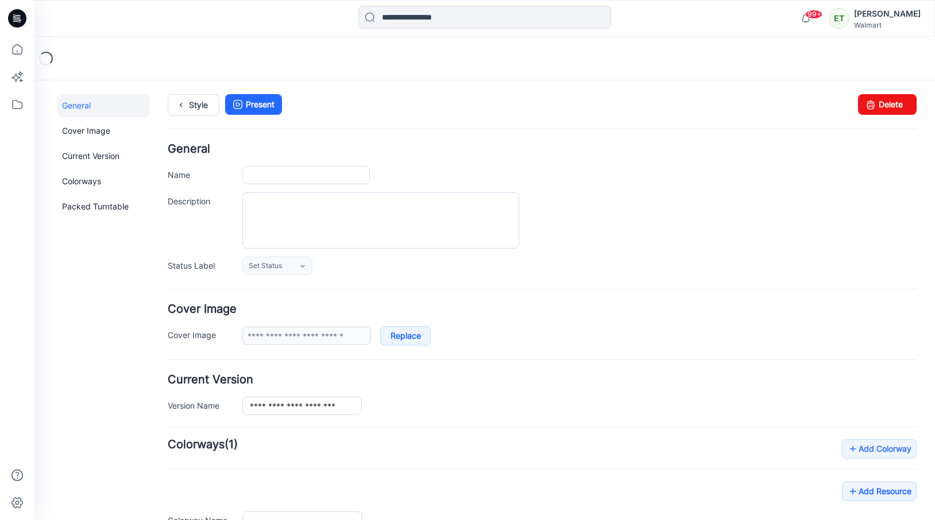
type input "**********"
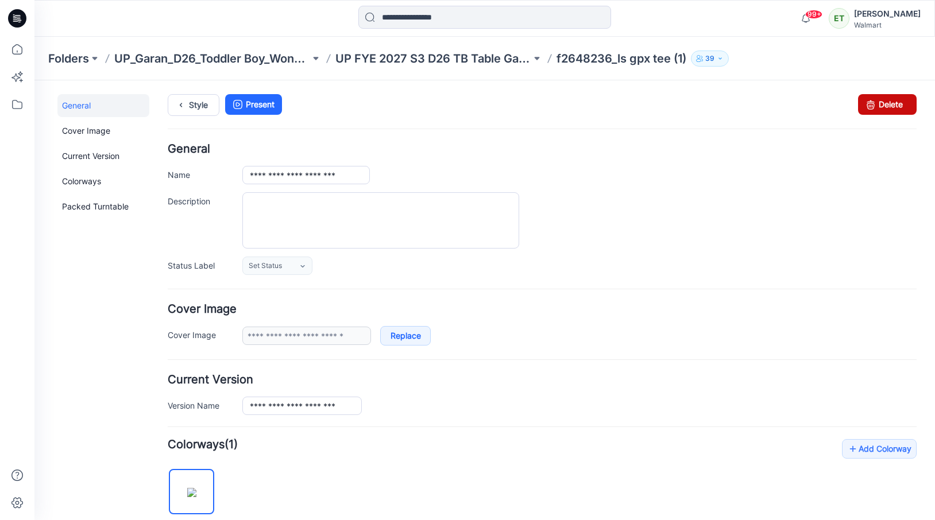
click at [877, 100] on icon at bounding box center [870, 104] width 16 height 21
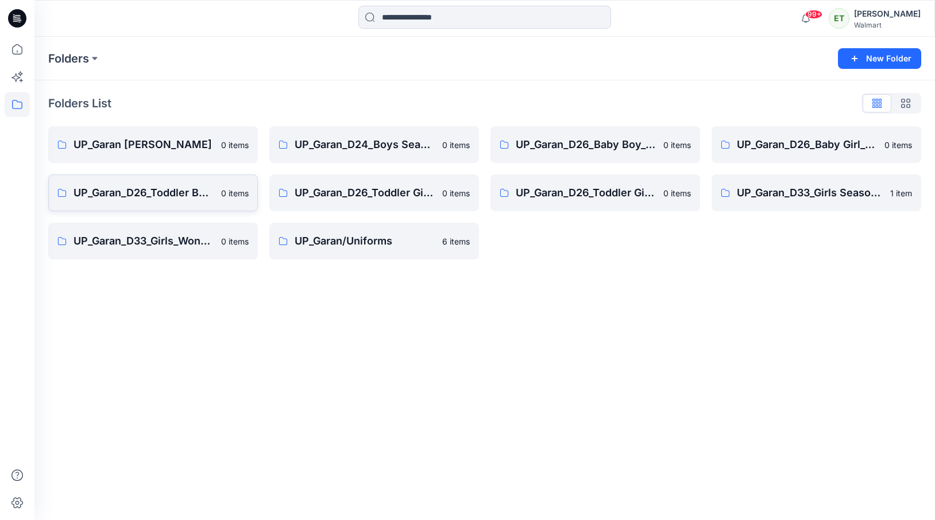
click at [175, 200] on p "UP_Garan_D26_Toddler Boy_Wonder_Nation" at bounding box center [144, 193] width 141 height 16
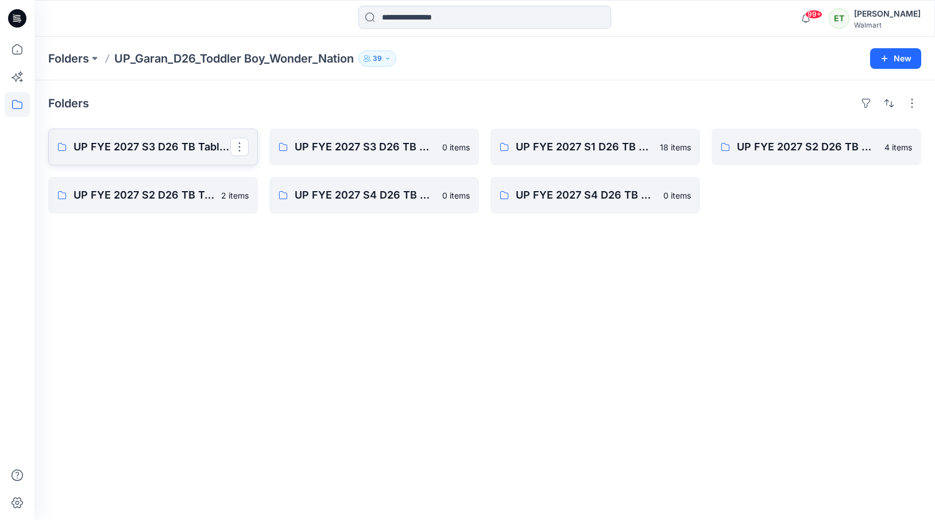
click at [138, 136] on link "UP FYE 2027 S3 D26 TB Table Garan" at bounding box center [153, 147] width 210 height 37
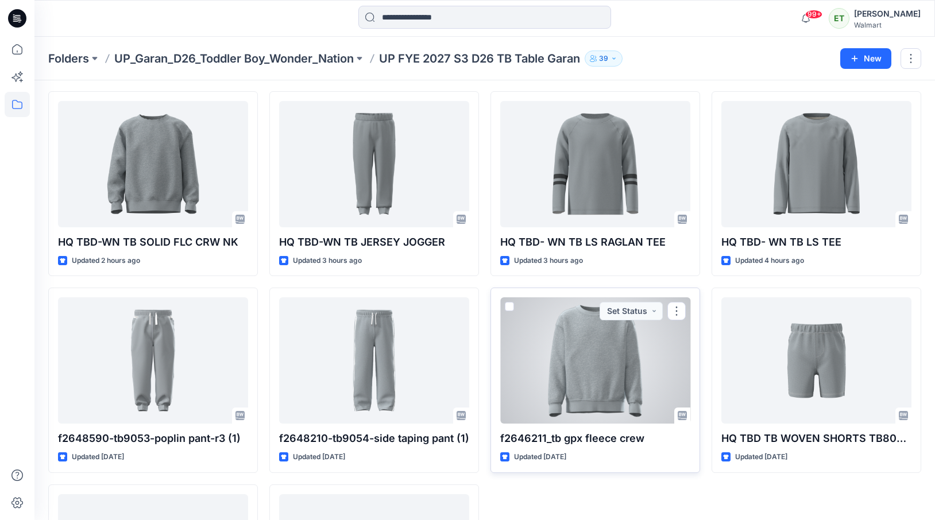
scroll to position [237, 0]
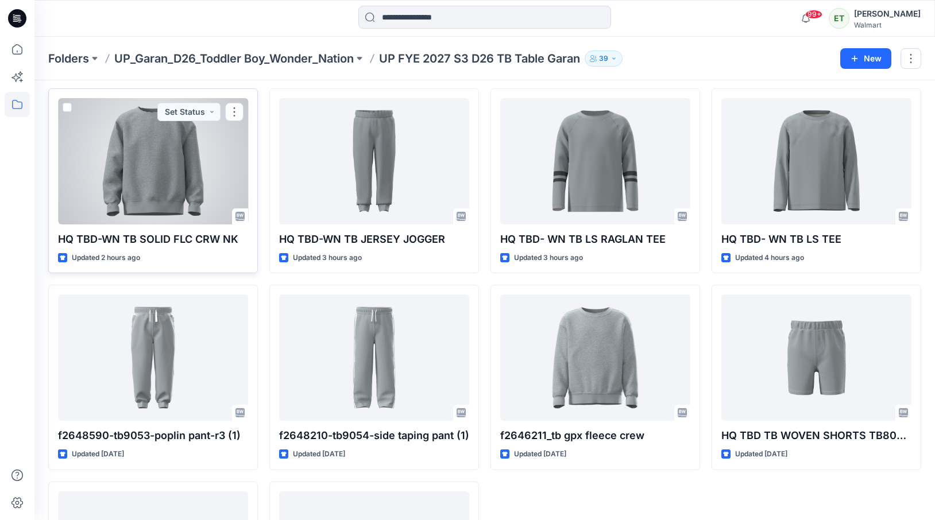
click at [233, 208] on div at bounding box center [153, 161] width 190 height 126
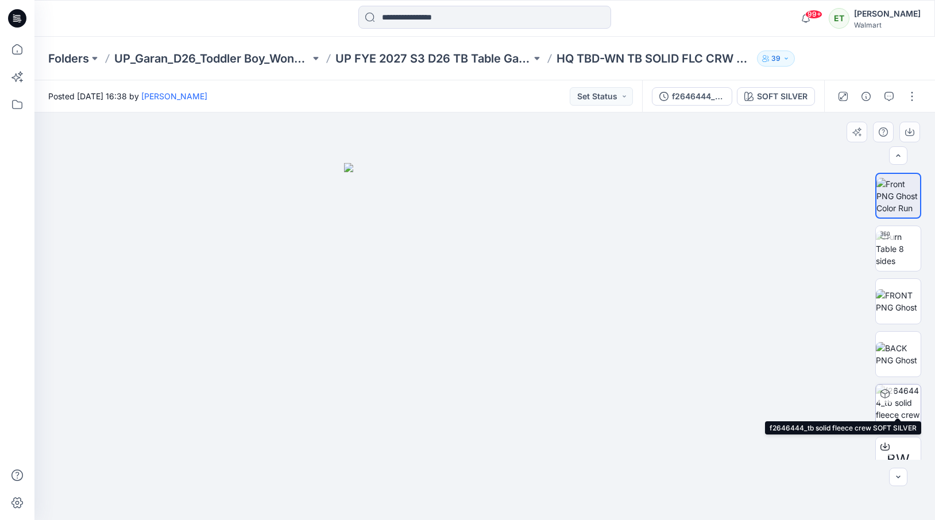
scroll to position [23, 0]
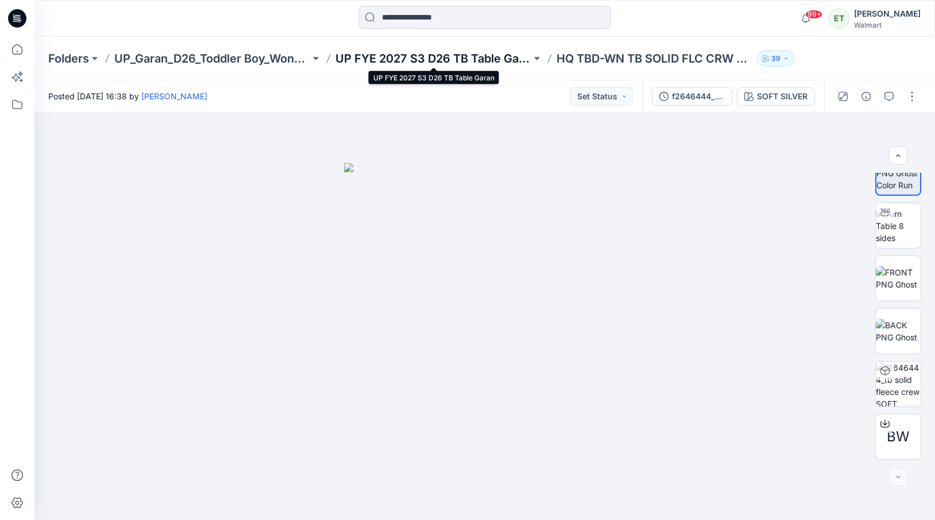
click at [479, 63] on p "UP FYE 2027 S3 D26 TB Table Garan" at bounding box center [433, 59] width 196 height 16
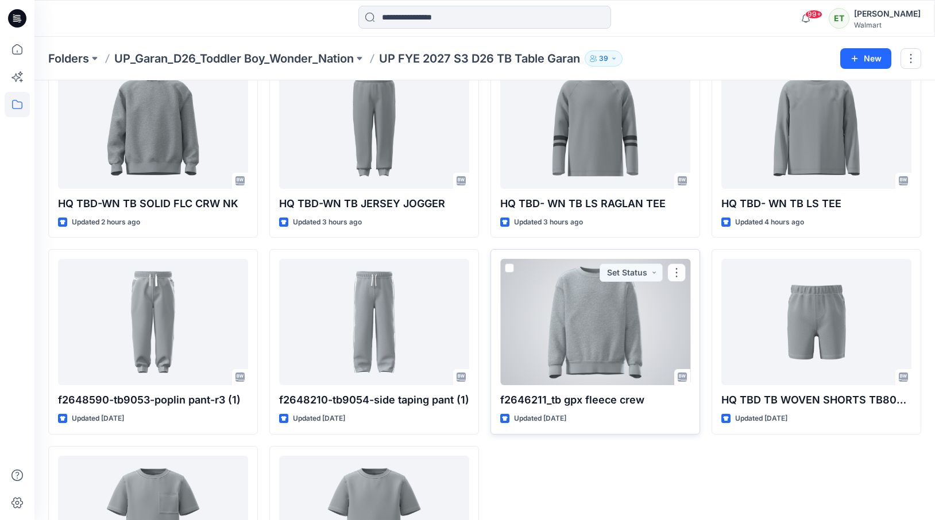
scroll to position [239, 0]
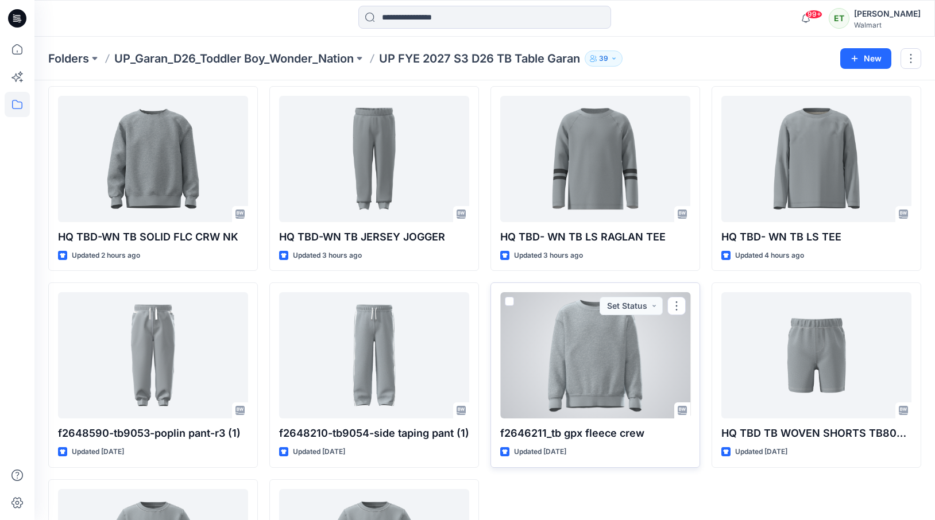
click at [582, 396] on div at bounding box center [595, 355] width 190 height 126
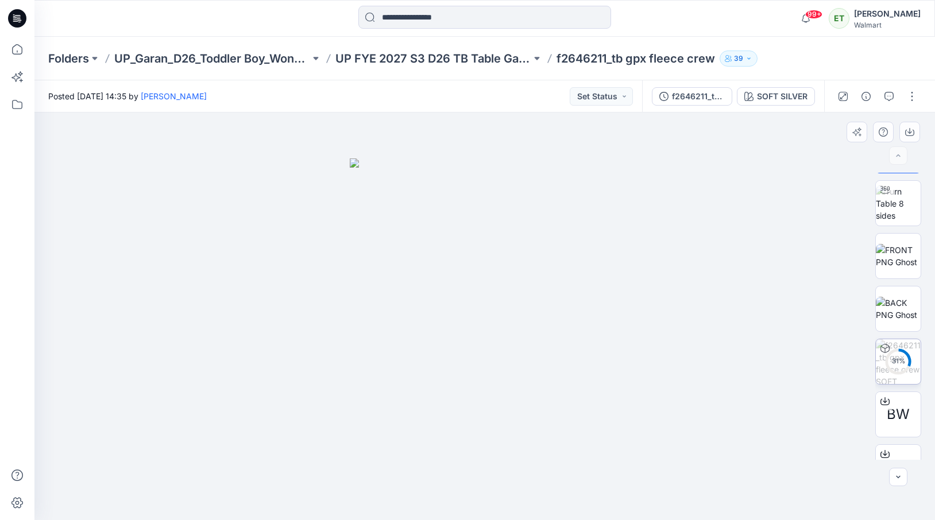
scroll to position [76, 0]
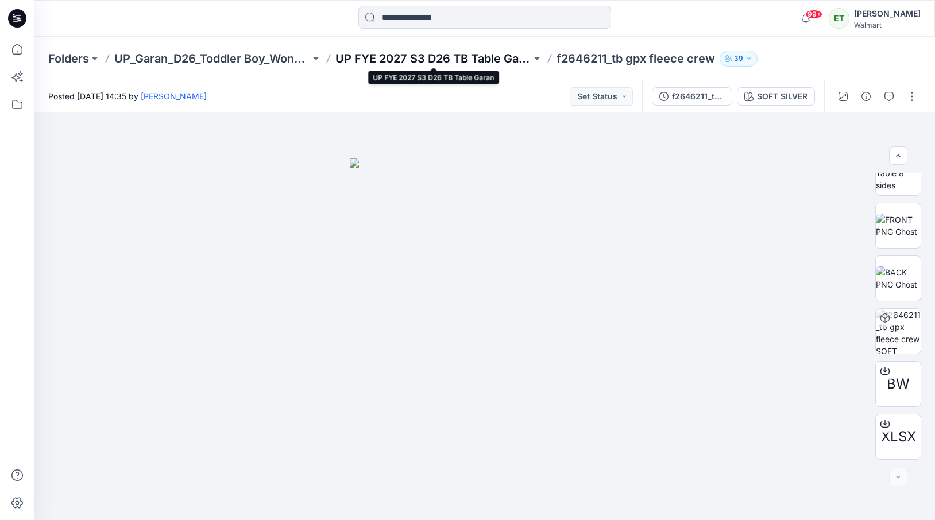
click at [485, 62] on p "UP FYE 2027 S3 D26 TB Table Garan" at bounding box center [433, 59] width 196 height 16
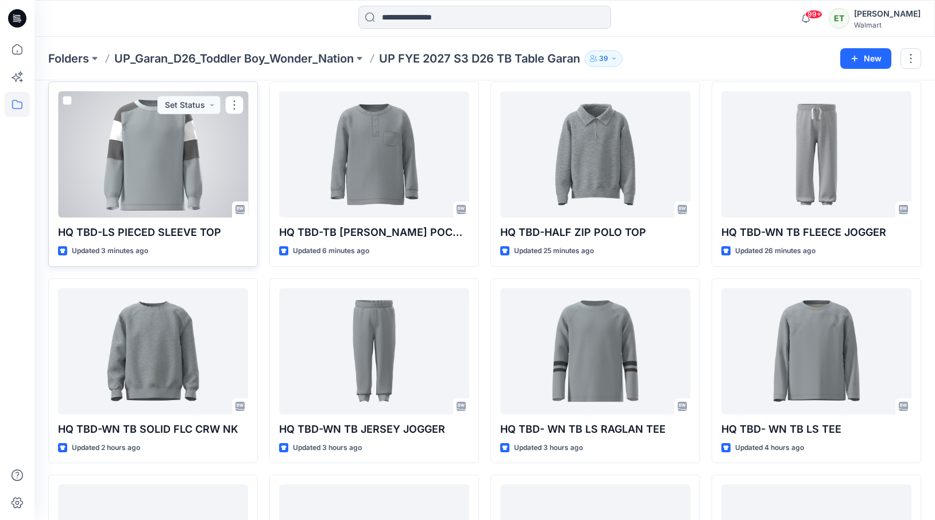
scroll to position [67, 0]
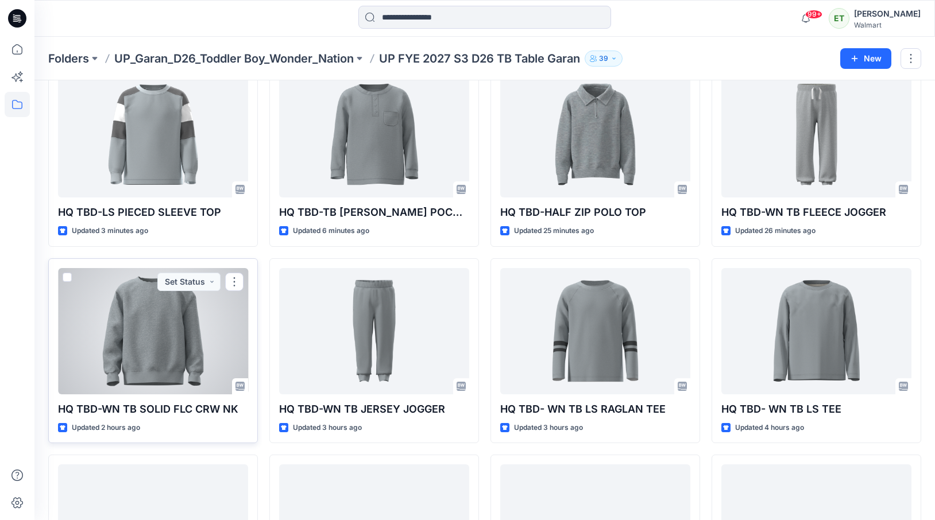
click at [181, 314] on div at bounding box center [153, 331] width 190 height 126
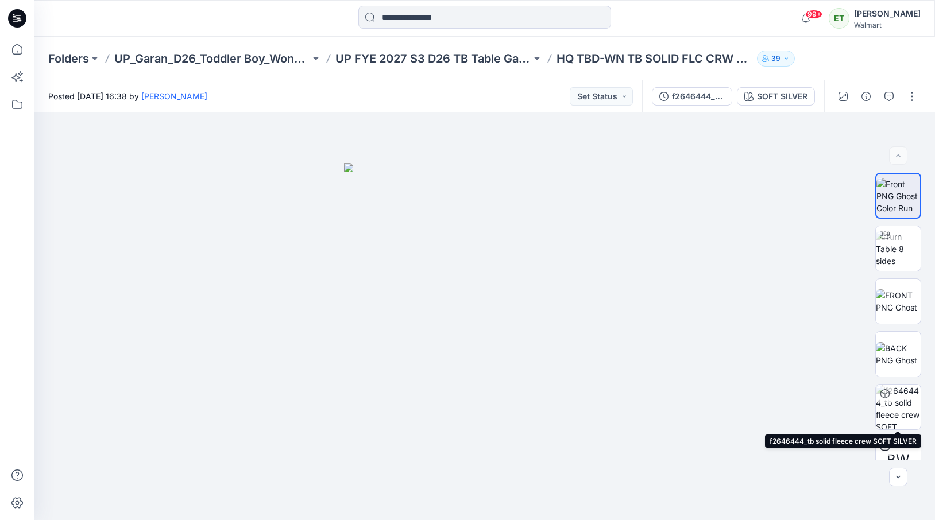
scroll to position [23, 0]
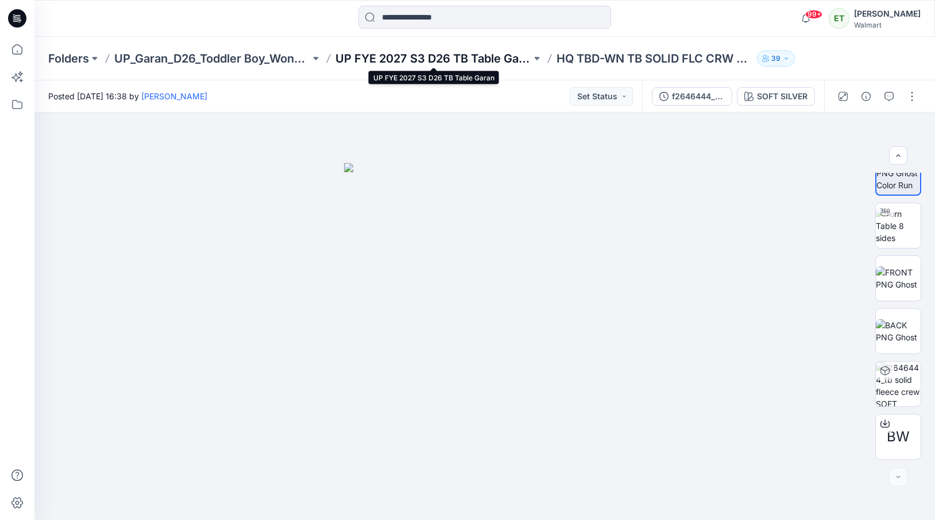
click at [455, 57] on p "UP FYE 2027 S3 D26 TB Table Garan" at bounding box center [433, 59] width 196 height 16
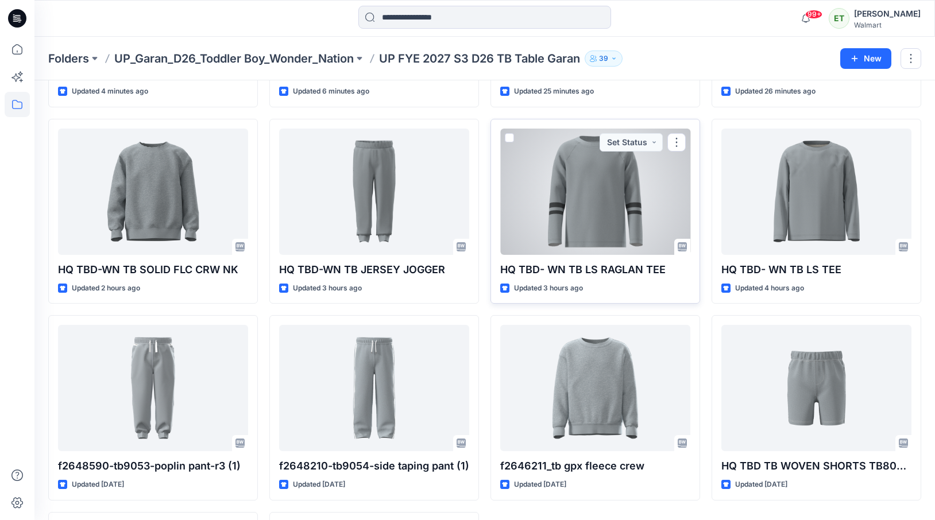
scroll to position [397, 0]
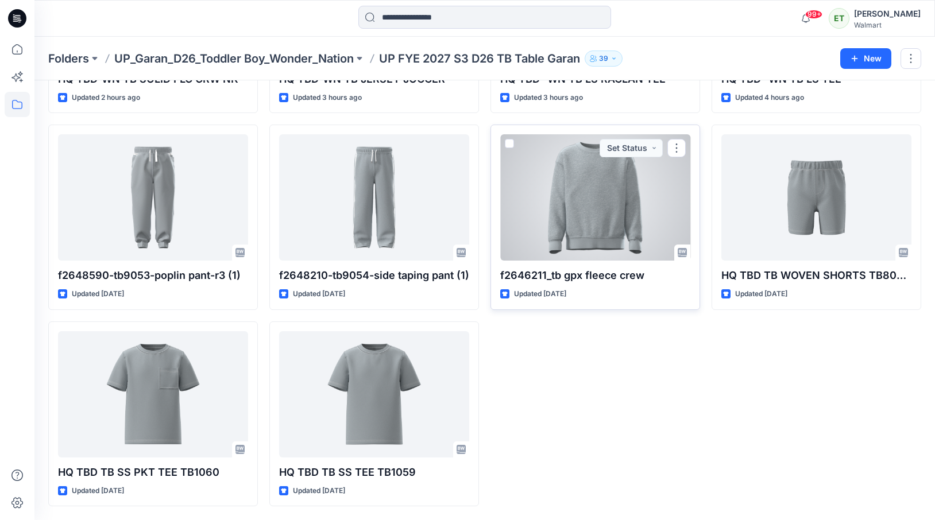
click at [629, 216] on div at bounding box center [595, 197] width 190 height 126
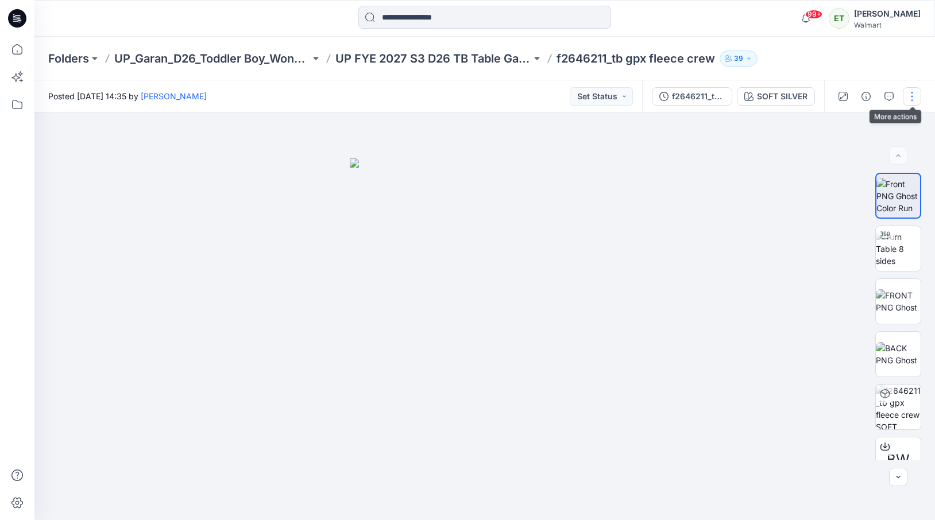
click at [913, 103] on button "button" at bounding box center [912, 96] width 18 height 18
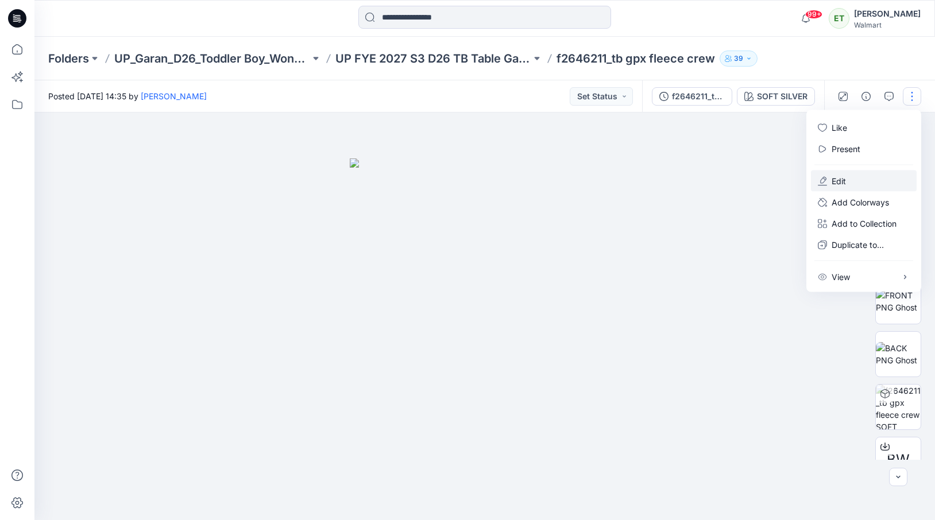
click at [868, 176] on button "Edit" at bounding box center [864, 181] width 106 height 21
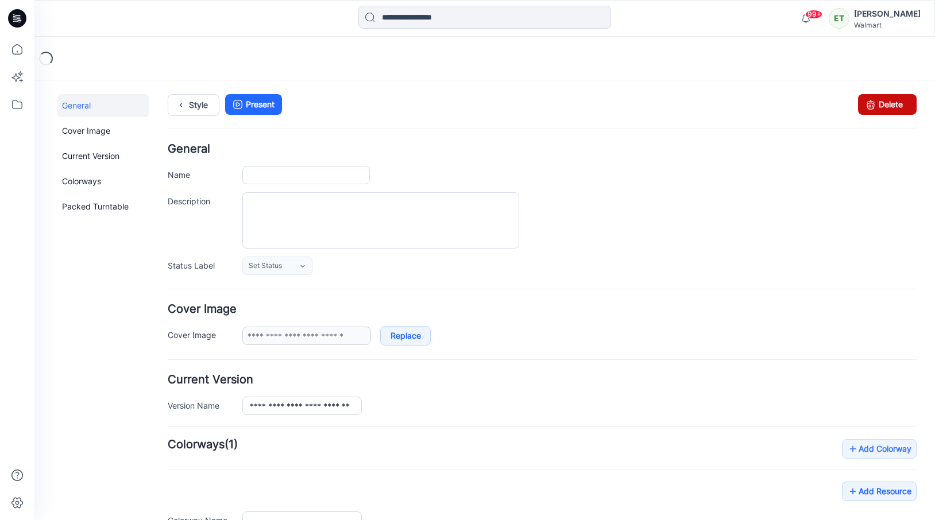
type input "**********"
click at [880, 107] on link "Delete" at bounding box center [887, 104] width 59 height 21
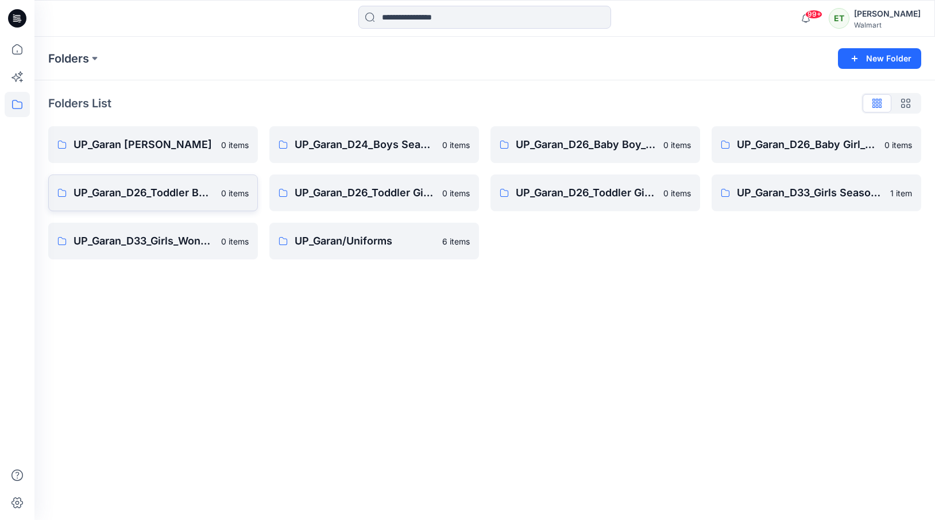
click at [150, 197] on p "UP_Garan_D26_Toddler Boy_Wonder_Nation" at bounding box center [144, 193] width 141 height 16
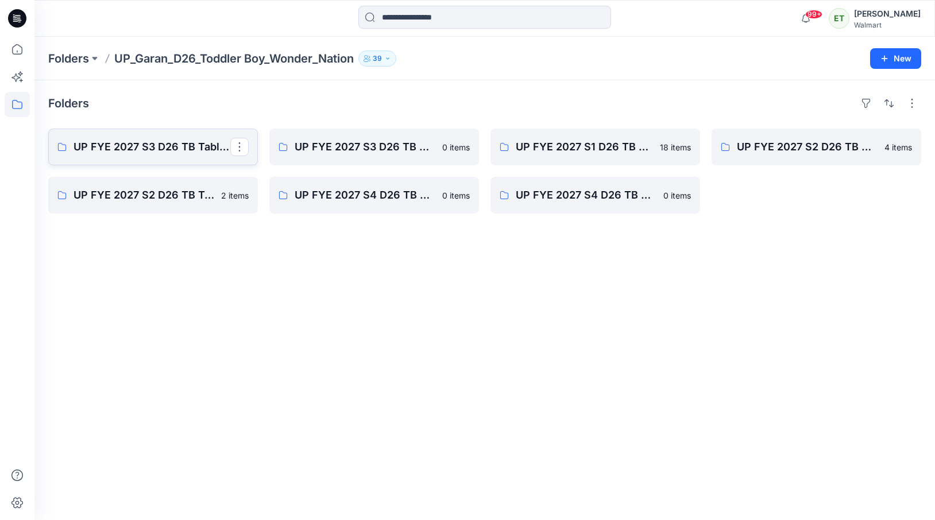
click at [146, 139] on p "UP FYE 2027 S3 D26 TB Table Garan" at bounding box center [152, 147] width 157 height 16
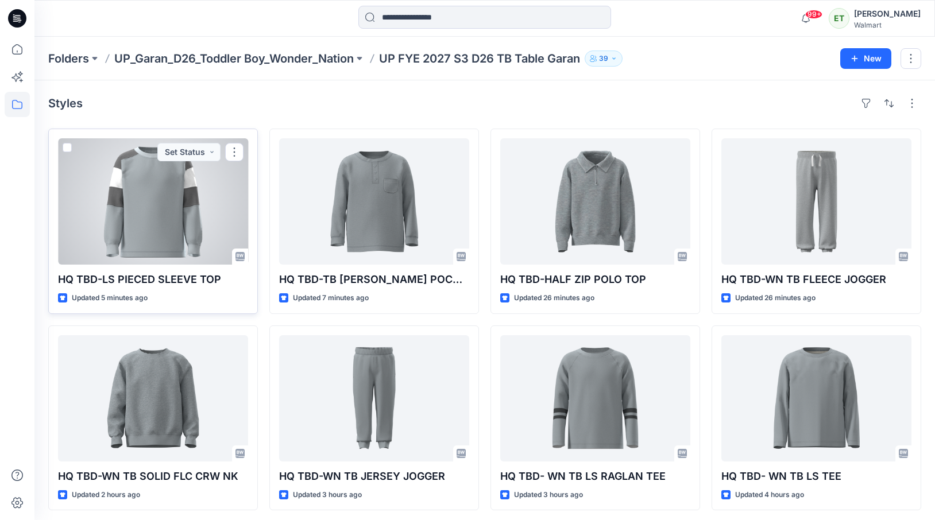
click at [191, 202] on div at bounding box center [153, 201] width 190 height 126
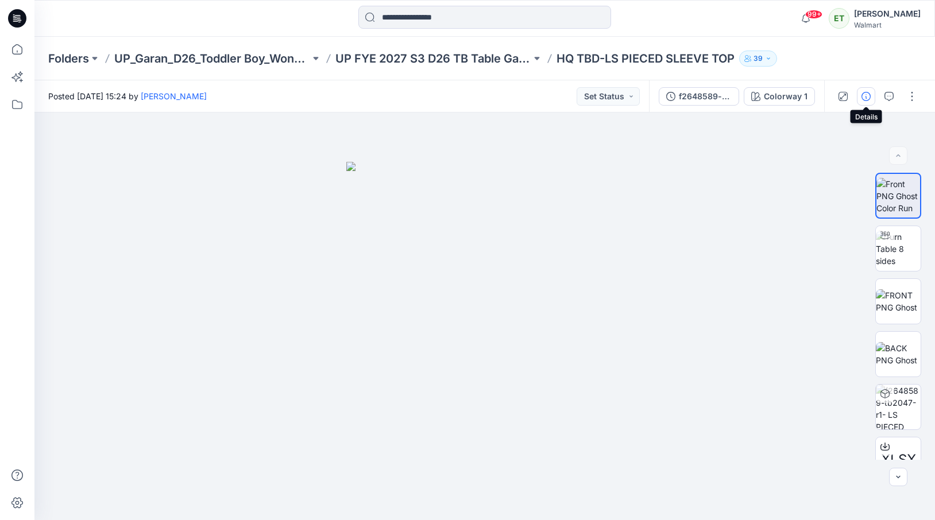
click at [866, 96] on icon "button" at bounding box center [865, 96] width 9 height 9
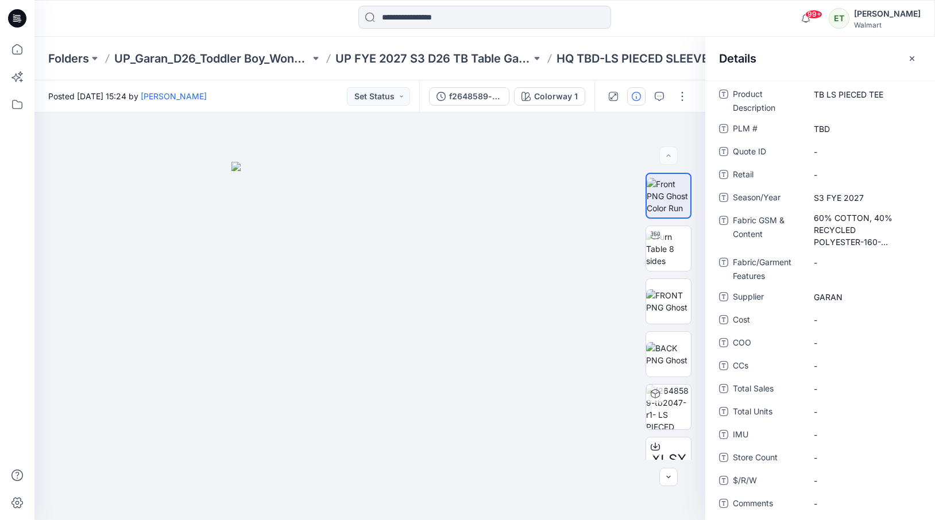
click at [660, 21] on div at bounding box center [485, 18] width 450 height 25
click at [474, 61] on p "UP FYE 2027 S3 D26 TB Table Garan" at bounding box center [433, 59] width 196 height 16
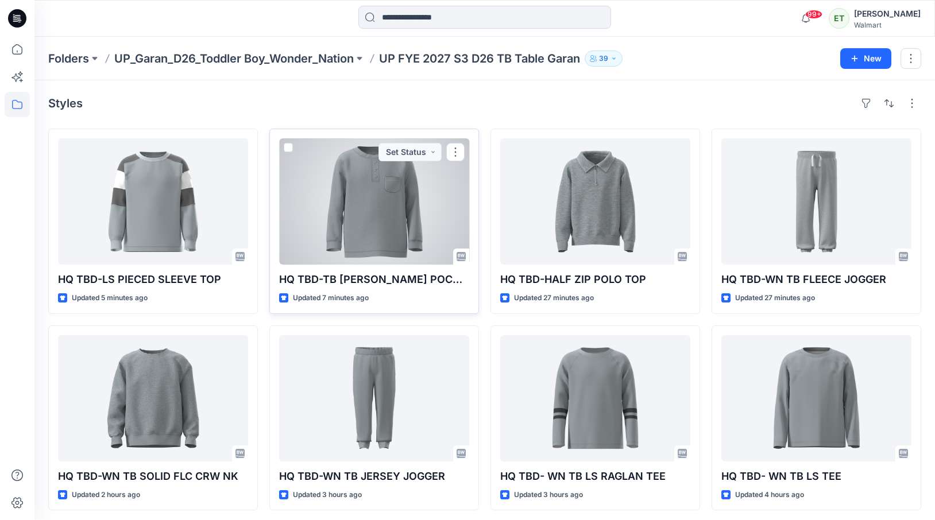
click at [347, 204] on div at bounding box center [374, 201] width 190 height 126
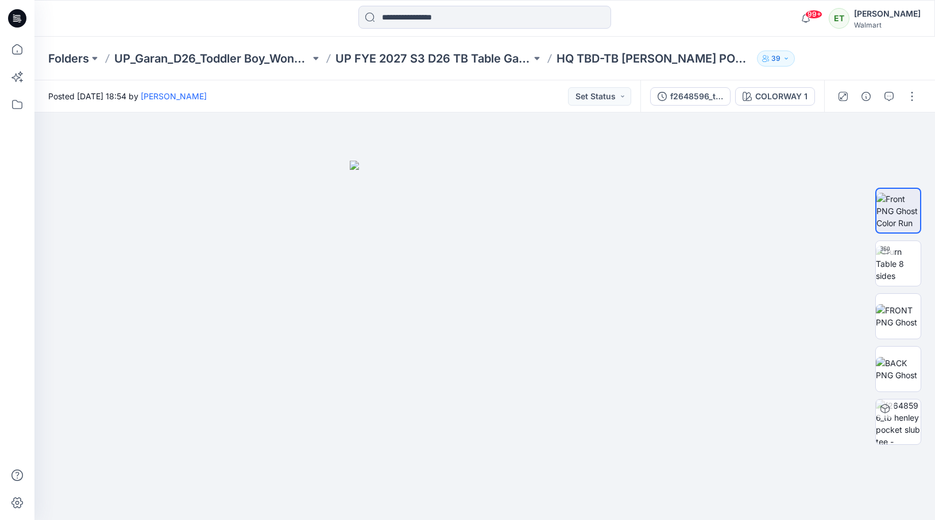
click at [826, 49] on div "Folders UP_Garan_D26_Toddler Boy_Wonder_Nation UP FYE 2027 S3 D26 TB Table Gara…" at bounding box center [484, 59] width 900 height 44
click at [864, 93] on icon "button" at bounding box center [865, 96] width 9 height 9
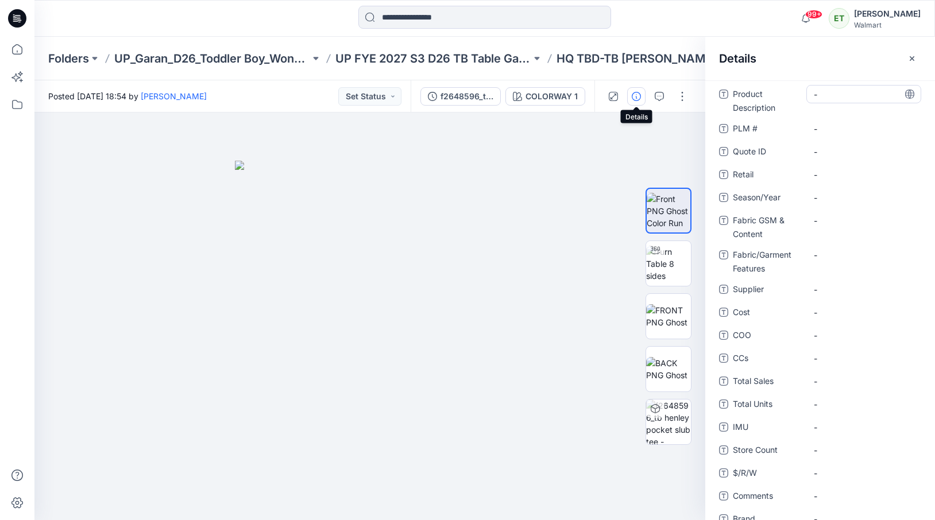
click at [841, 98] on Description "-" at bounding box center [864, 94] width 100 height 12
type textarea "**********"
click at [826, 188] on div "-" at bounding box center [863, 197] width 115 height 18
type textarea "**********"
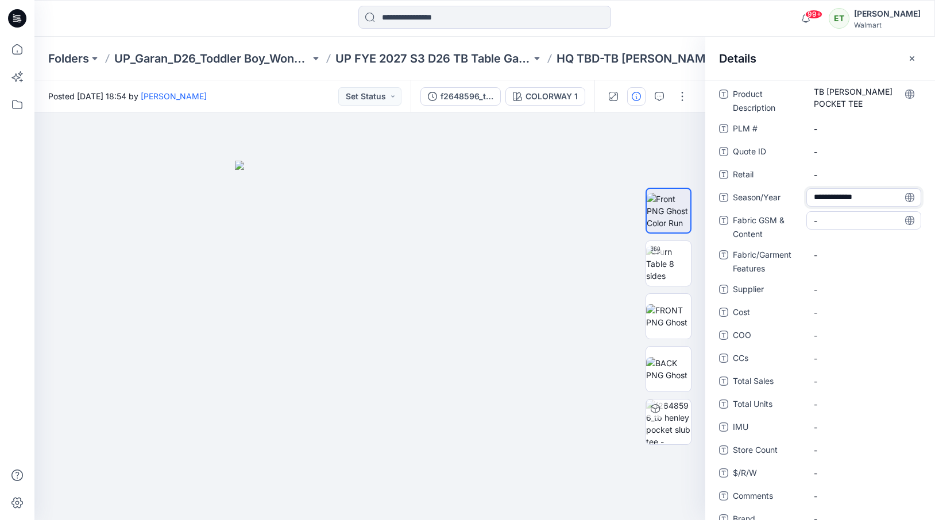
click at [821, 218] on Content "-" at bounding box center [864, 221] width 100 height 12
click at [837, 220] on Content "-" at bounding box center [864, 221] width 100 height 12
type textarea "**********"
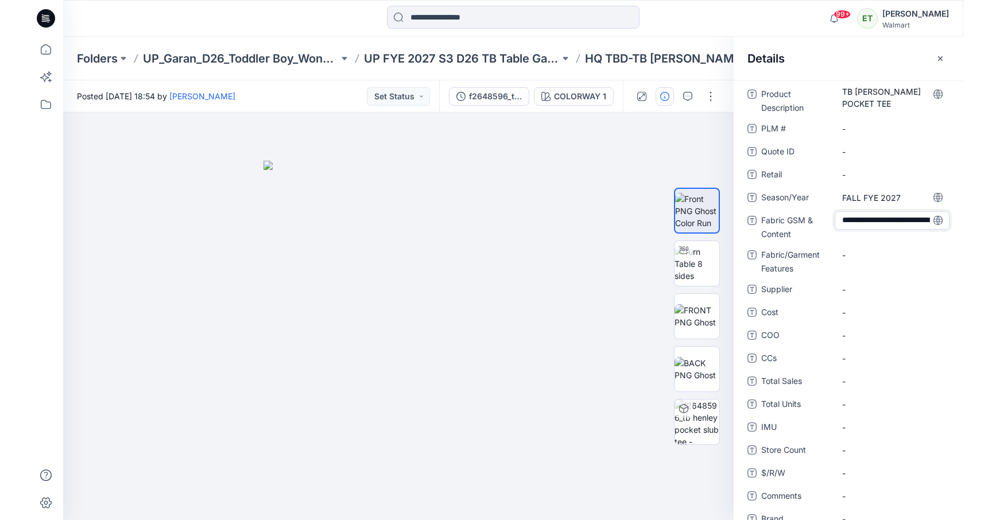
scroll to position [32, 0]
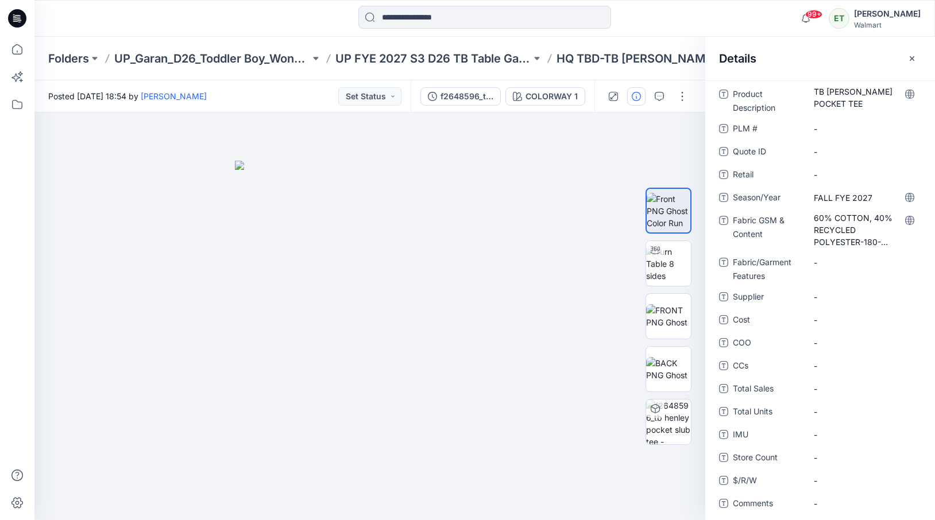
click at [840, 286] on div "Product Description TB LS HENLEY POCKET TEE PLM # - Quote ID - Retail - Season/…" at bounding box center [820, 351] width 202 height 533
click at [834, 307] on div "Product Description TB LS HENLEY POCKET TEE PLM # - Quote ID - Retail - Season/…" at bounding box center [820, 351] width 202 height 533
click at [832, 294] on span "-" at bounding box center [864, 297] width 100 height 12
type textarea "*****"
click at [853, 342] on span "-" at bounding box center [864, 343] width 100 height 12
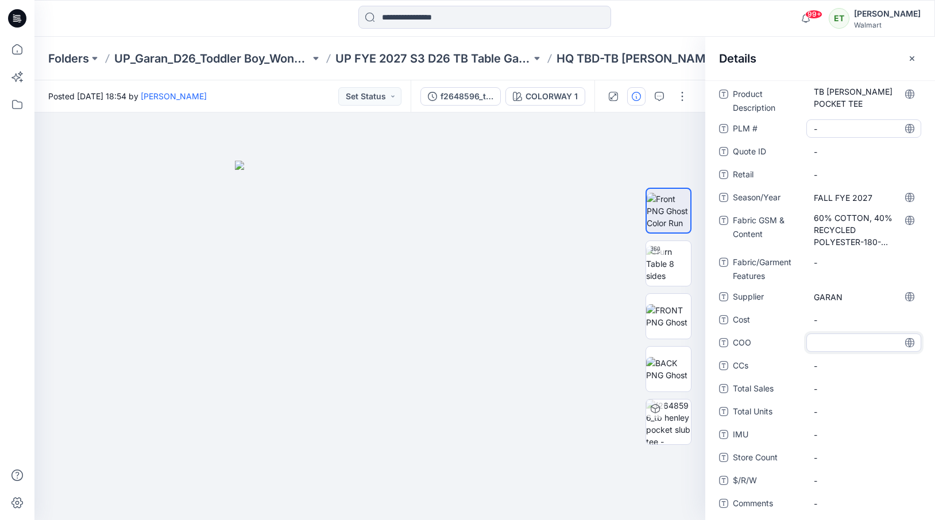
click at [827, 129] on \ "-" at bounding box center [864, 129] width 100 height 12
type textarea "***"
click at [868, 161] on div "Product Description TB LS HENLEY POCKET TEE PLM # *** Quote ID - Retail - Seaso…" at bounding box center [820, 351] width 202 height 533
click at [911, 59] on icon "button" at bounding box center [912, 58] width 5 height 5
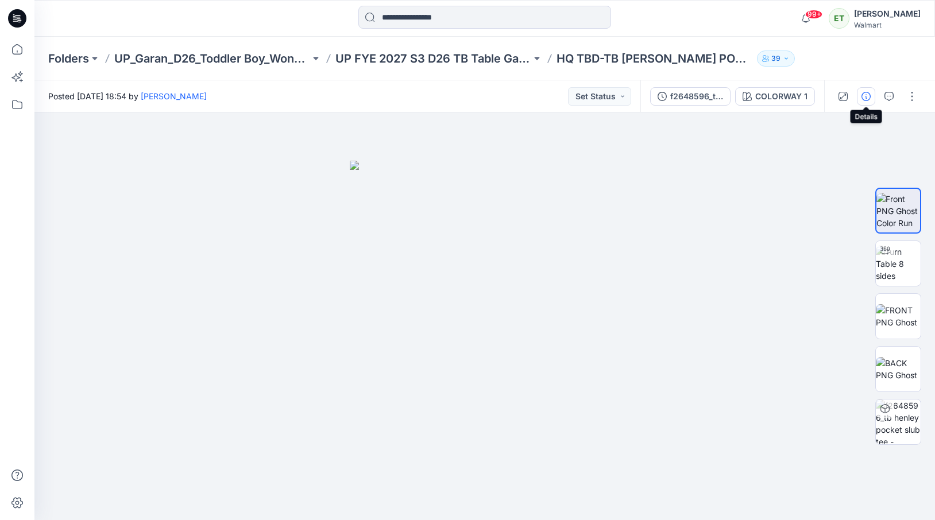
click at [859, 100] on button "button" at bounding box center [866, 96] width 18 height 18
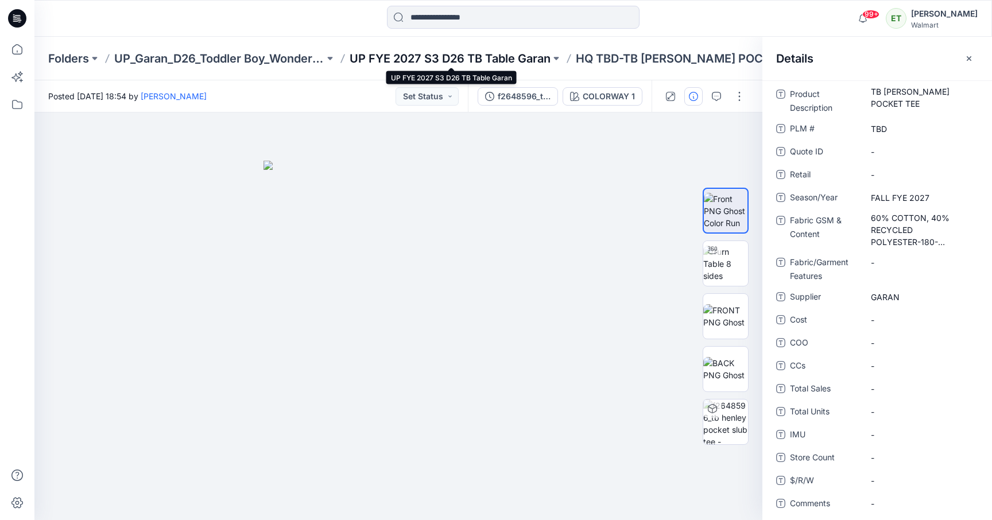
click at [496, 55] on p "UP FYE 2027 S3 D26 TB Table Garan" at bounding box center [450, 59] width 201 height 16
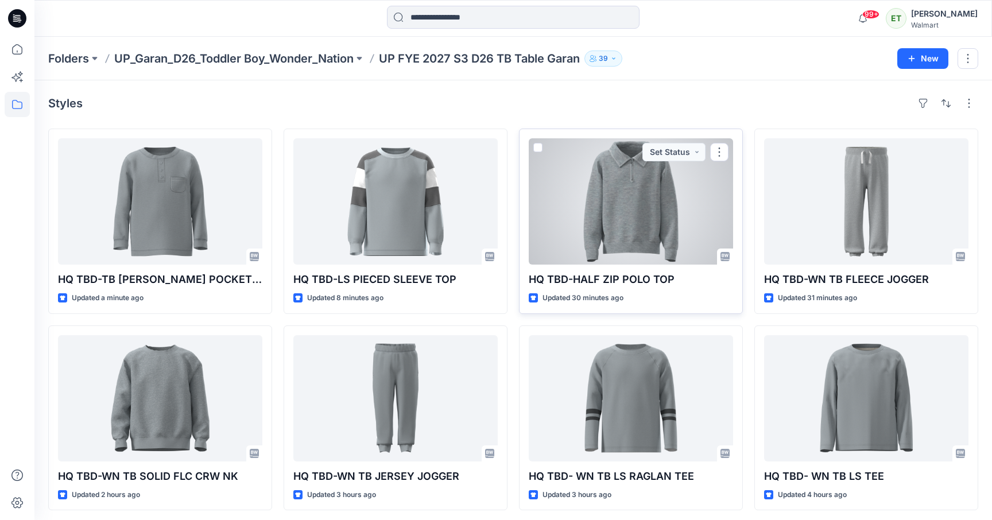
click at [627, 206] on div at bounding box center [631, 201] width 204 height 126
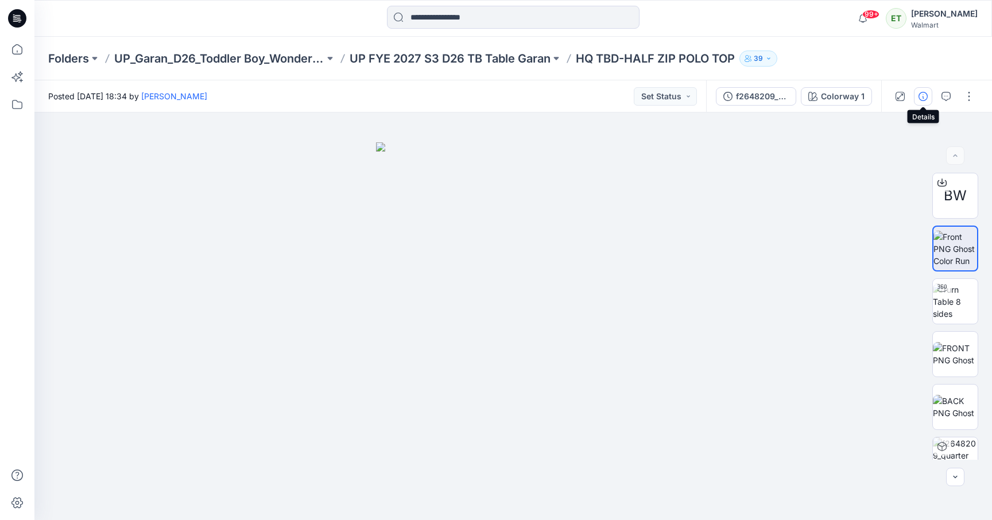
click at [924, 102] on button "button" at bounding box center [923, 96] width 18 height 18
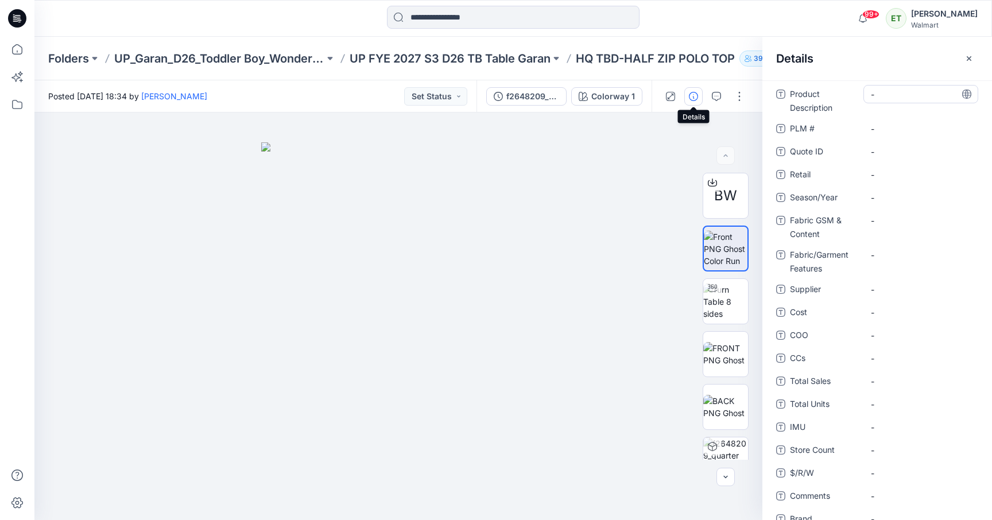
click at [886, 89] on Description "-" at bounding box center [921, 94] width 100 height 12
type textarea "**********"
click at [896, 136] on div "-" at bounding box center [921, 128] width 115 height 18
type textarea "***"
click at [898, 206] on div "-" at bounding box center [921, 197] width 115 height 18
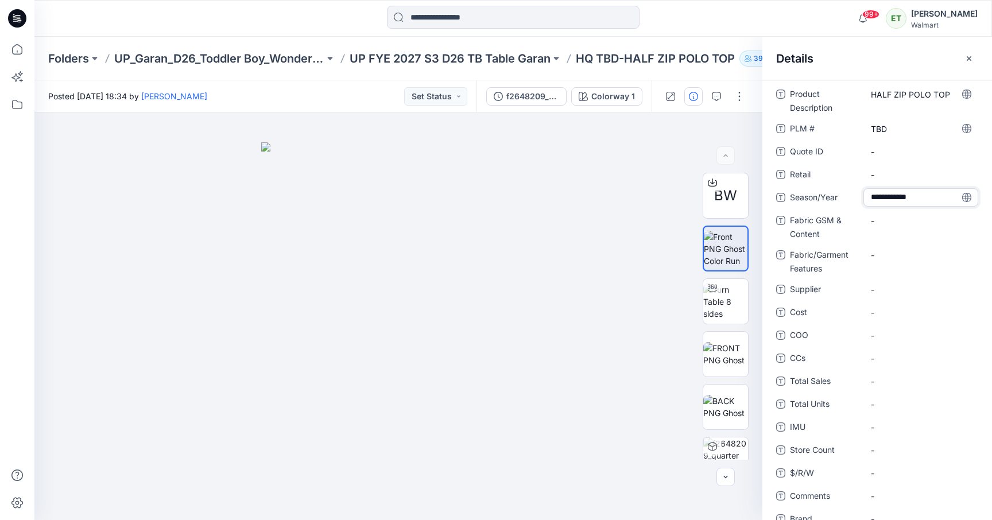
type textarea "**********"
click at [892, 219] on Content "-" at bounding box center [921, 221] width 100 height 12
click at [877, 217] on Content "-" at bounding box center [921, 221] width 100 height 12
type textarea "**********"
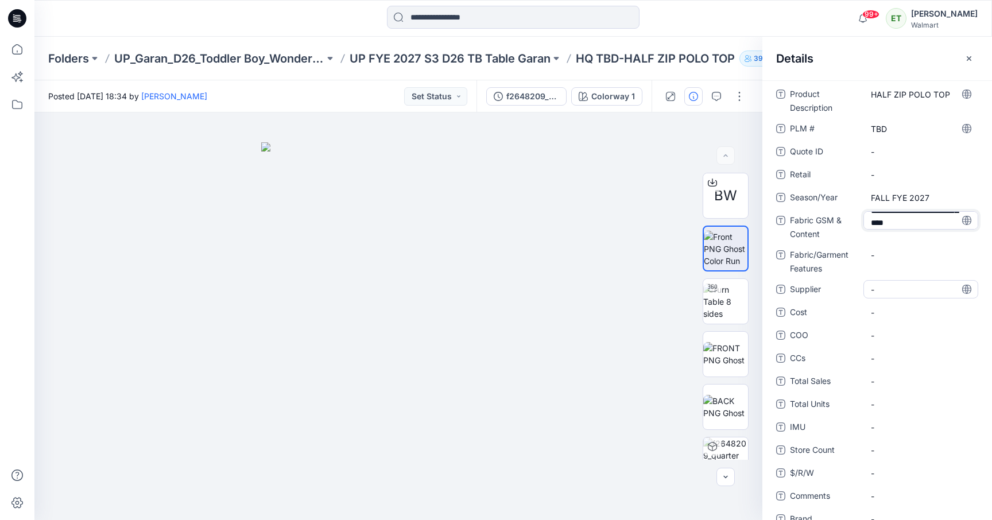
click at [908, 286] on div "**********" at bounding box center [877, 348] width 202 height 526
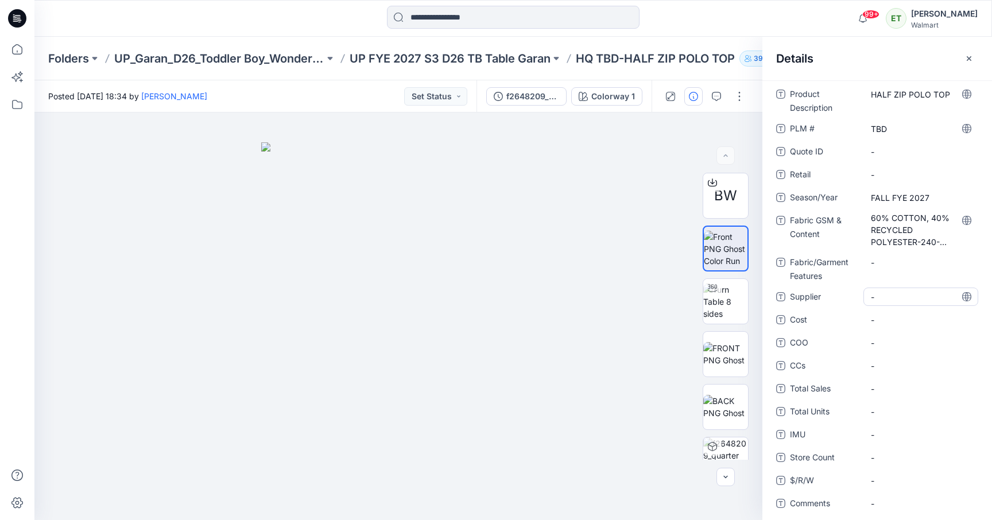
click at [902, 292] on span "-" at bounding box center [921, 297] width 100 height 12
type textarea "*****"
click at [911, 331] on div "Product Description HALF ZIP POLO TOP PLM # TBD Quote ID - Retail - Season/Year…" at bounding box center [877, 351] width 202 height 533
click at [934, 54] on icon "button" at bounding box center [969, 58] width 9 height 9
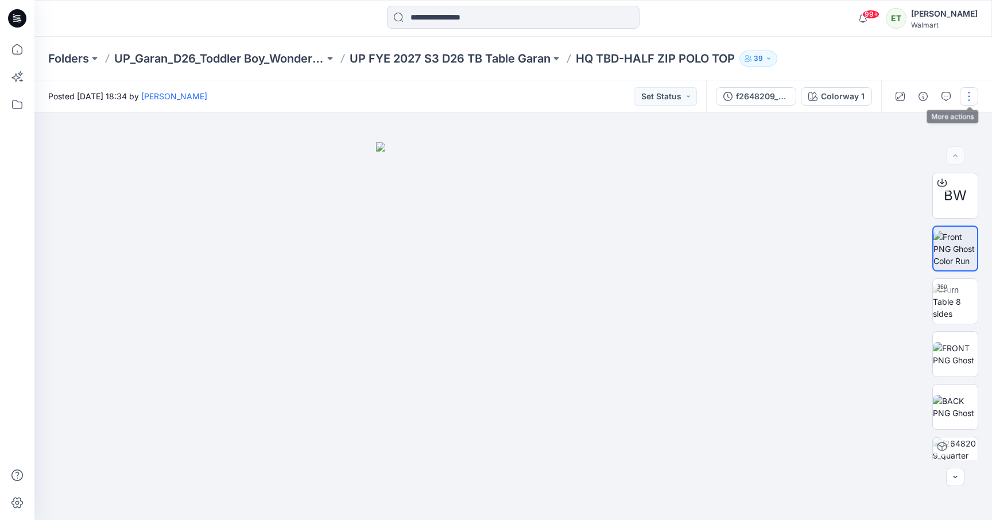
click at [934, 96] on button "button" at bounding box center [969, 96] width 18 height 18
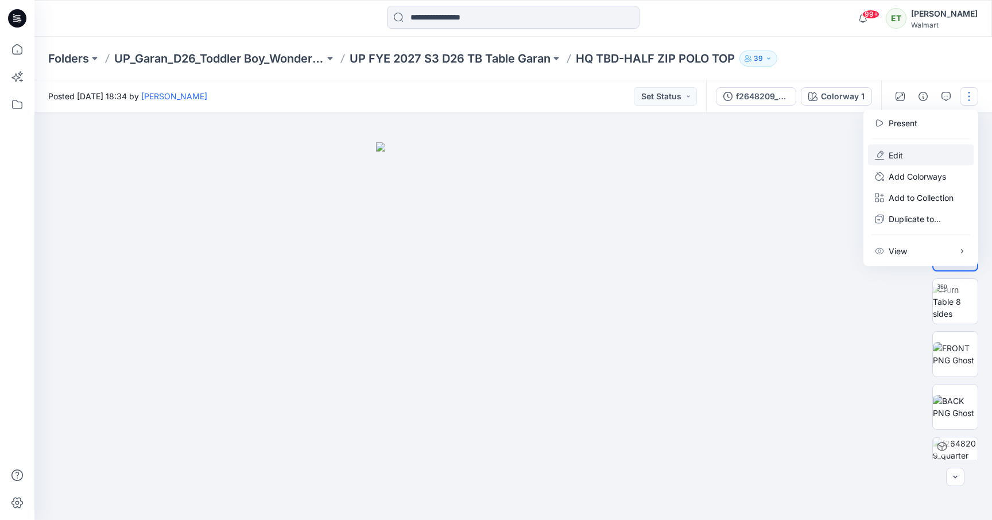
click at [910, 156] on button "Edit" at bounding box center [921, 155] width 106 height 21
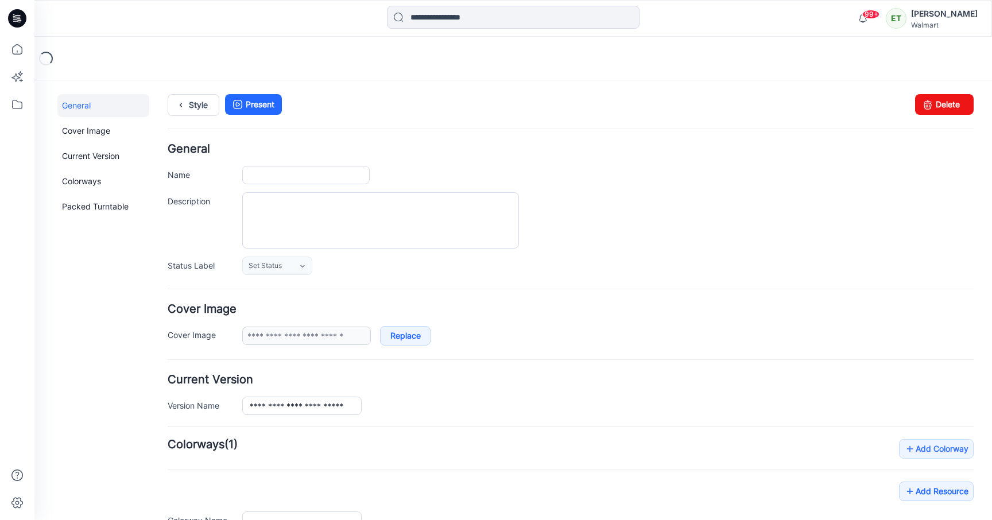
type input "**********"
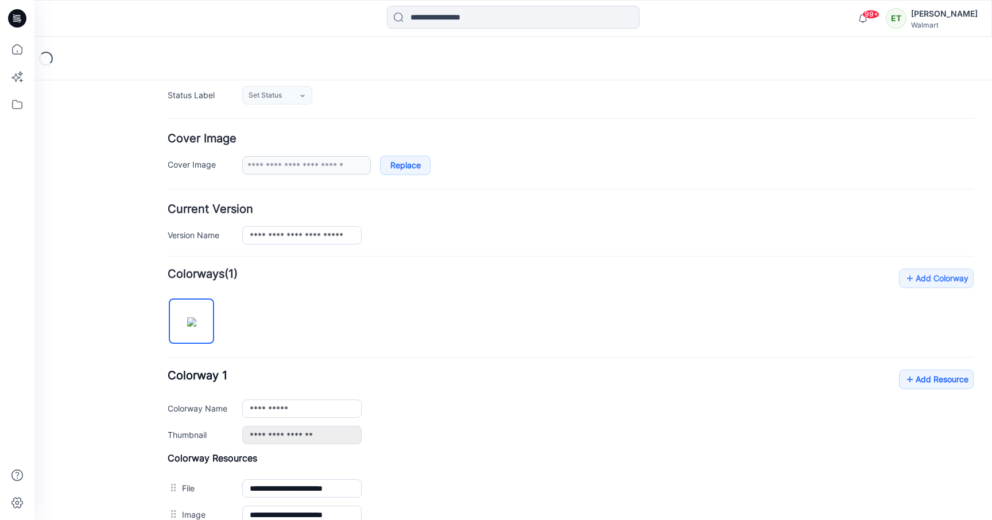
scroll to position [215, 0]
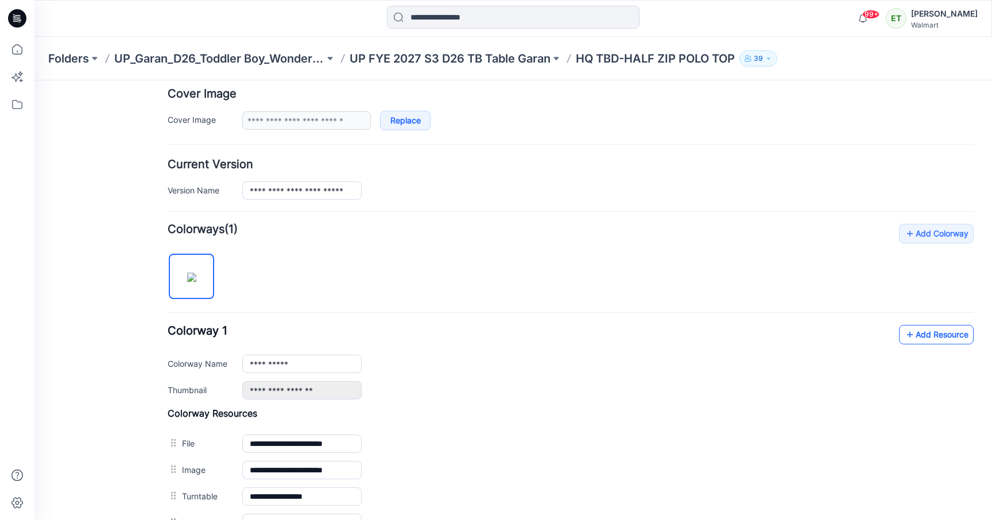
click at [937, 331] on link "Add Resource" at bounding box center [936, 335] width 75 height 20
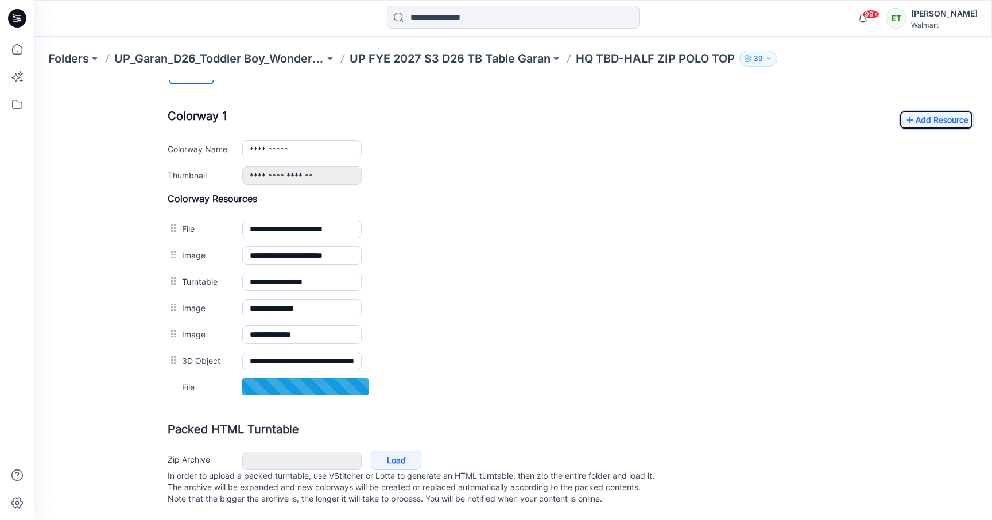
scroll to position [443, 0]
click at [469, 56] on p "UP FYE 2027 S3 D26 TB Table Garan" at bounding box center [450, 59] width 201 height 16
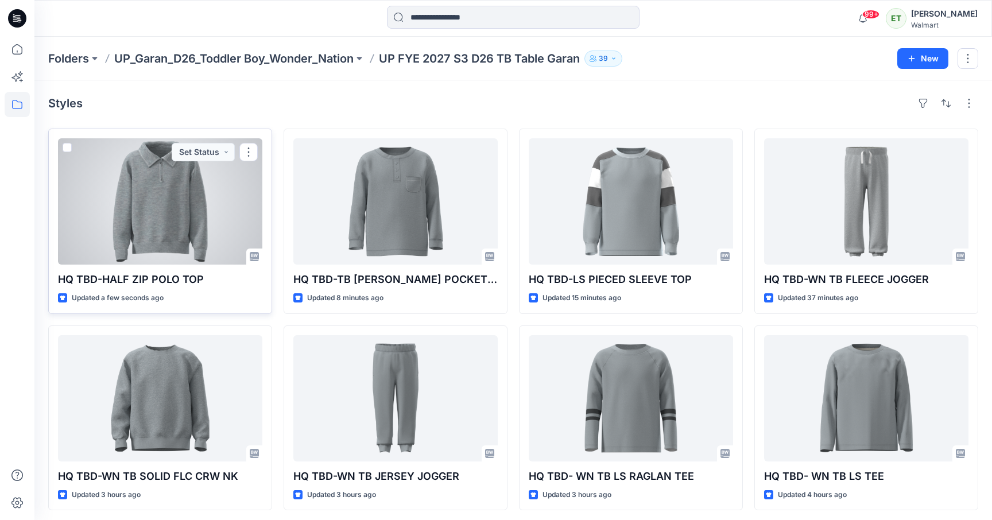
click at [199, 195] on div at bounding box center [160, 201] width 204 height 126
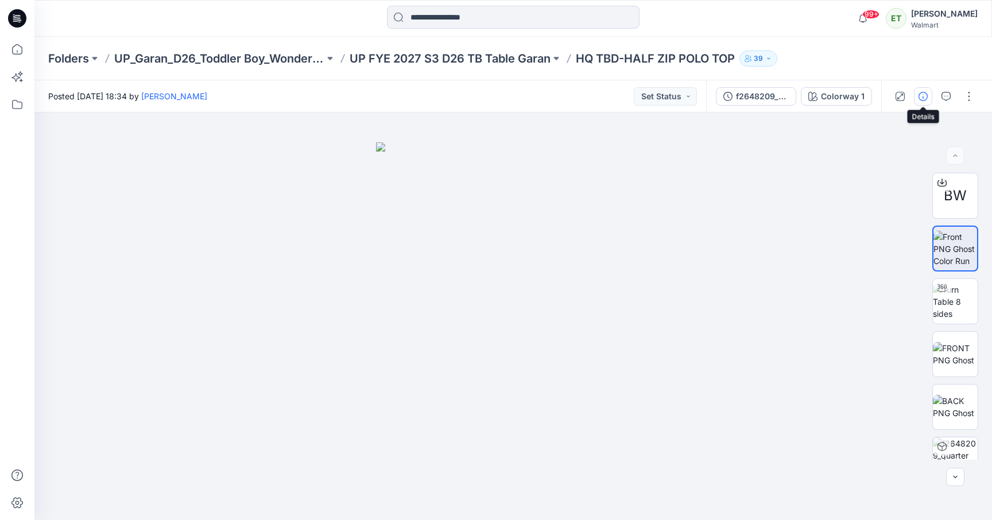
click at [916, 99] on button "button" at bounding box center [923, 96] width 18 height 18
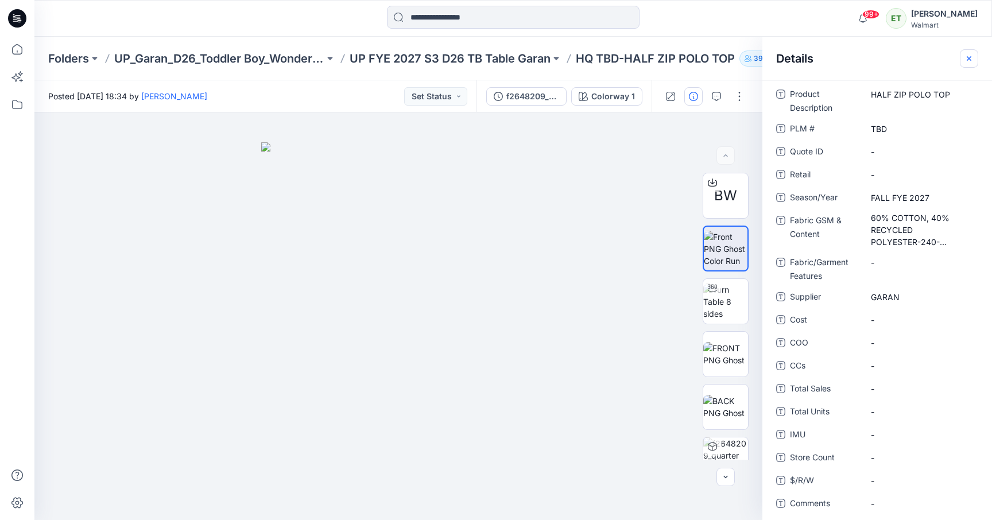
click at [972, 50] on button "button" at bounding box center [969, 58] width 18 height 18
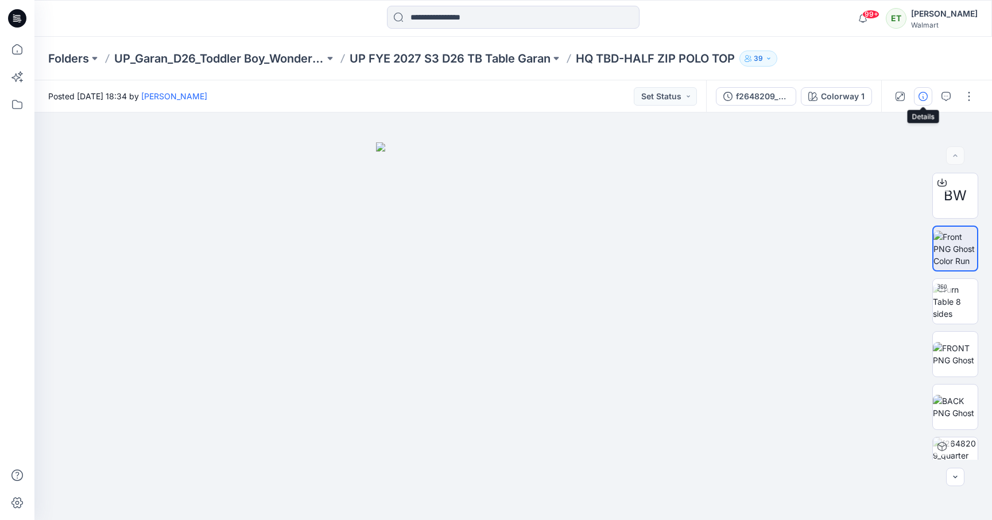
click at [921, 102] on button "button" at bounding box center [923, 96] width 18 height 18
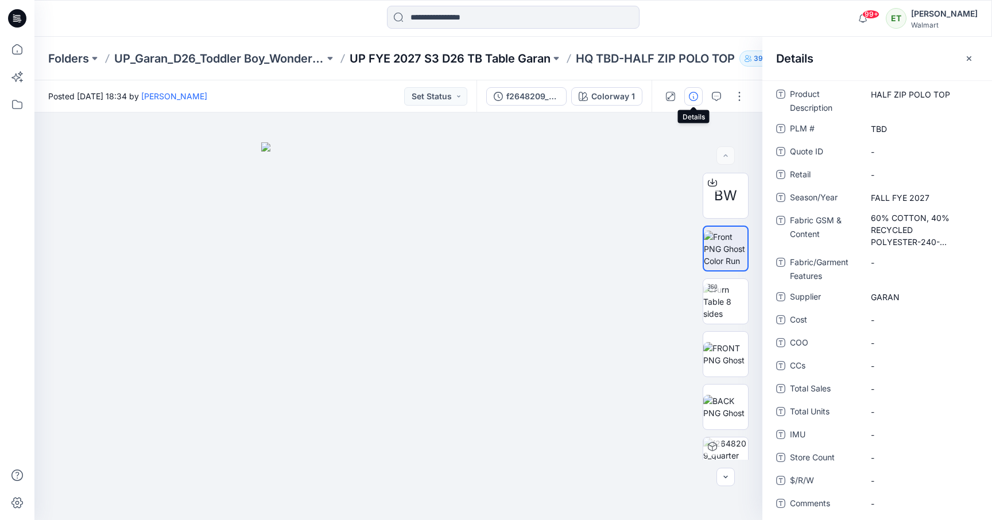
click at [455, 59] on p "UP FYE 2027 S3 D26 TB Table Garan" at bounding box center [450, 59] width 201 height 16
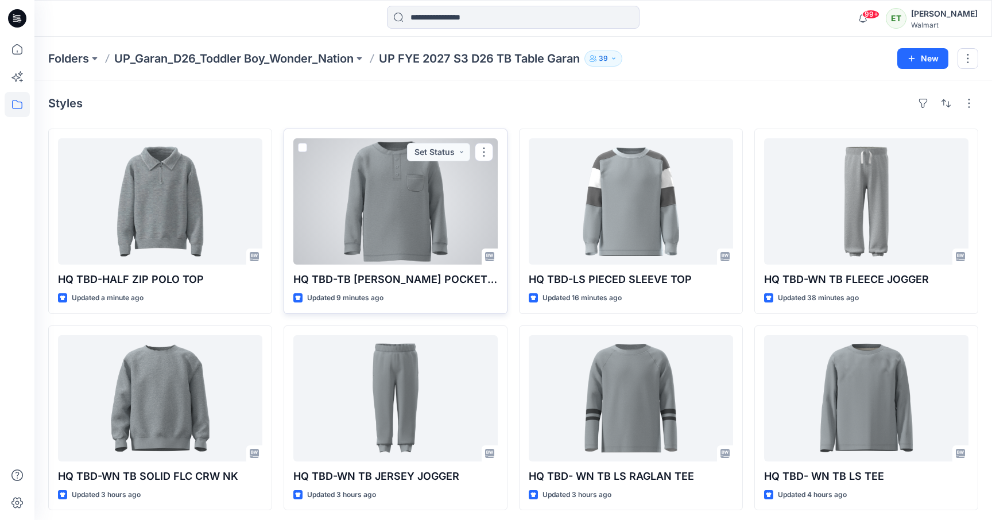
click at [400, 203] on div at bounding box center [395, 201] width 204 height 126
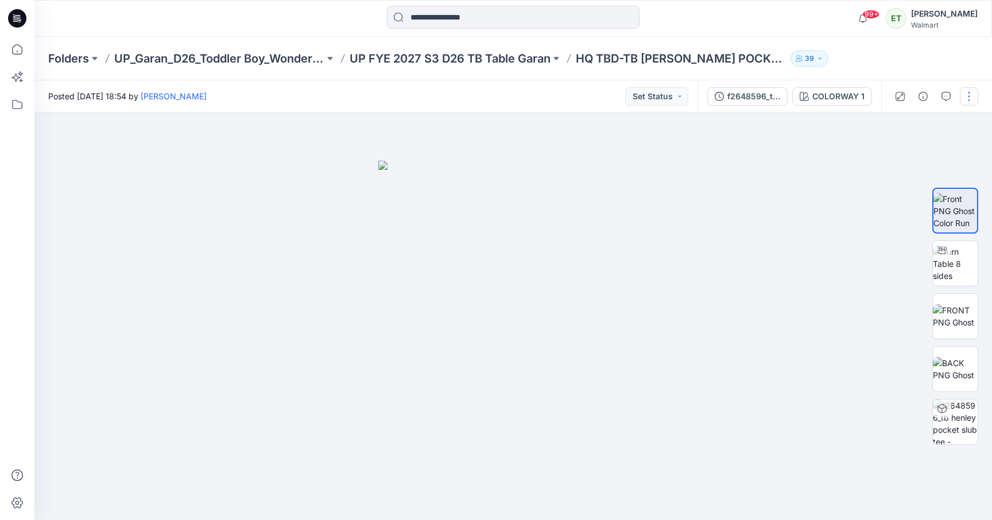
click at [970, 103] on button "button" at bounding box center [969, 96] width 18 height 18
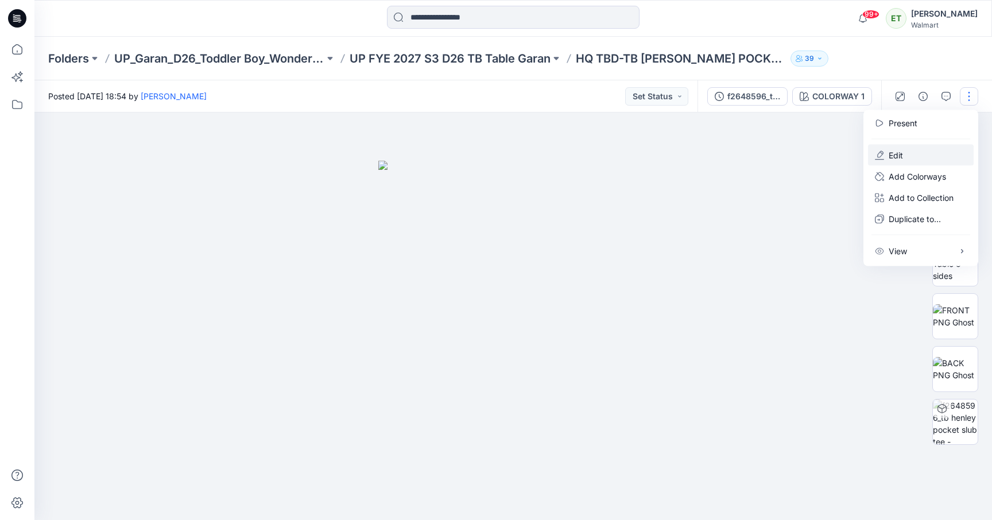
click at [946, 151] on button "Edit" at bounding box center [921, 155] width 106 height 21
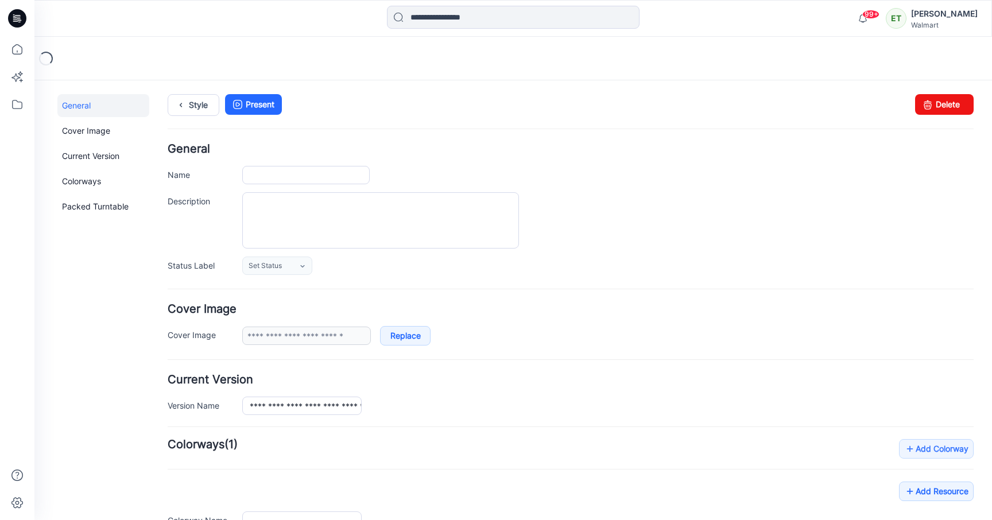
type input "**********"
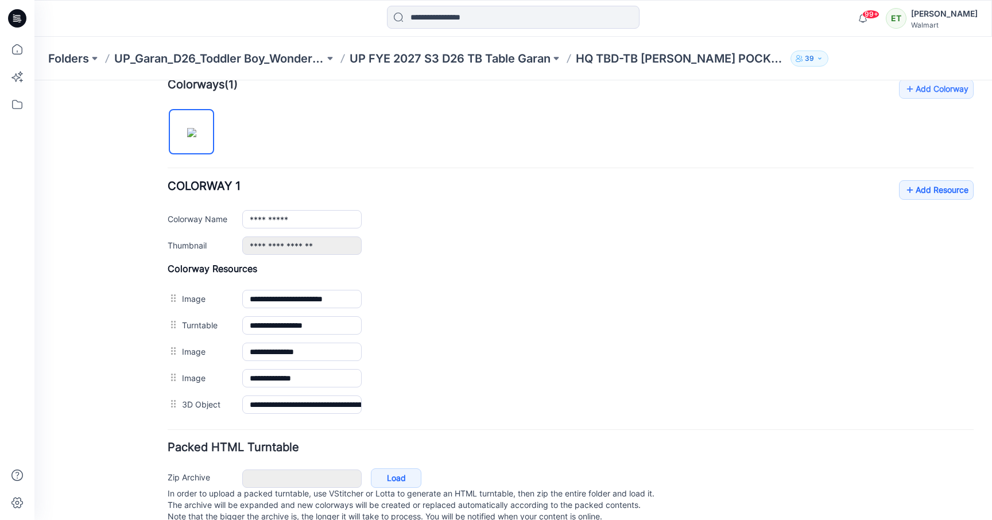
scroll to position [390, 0]
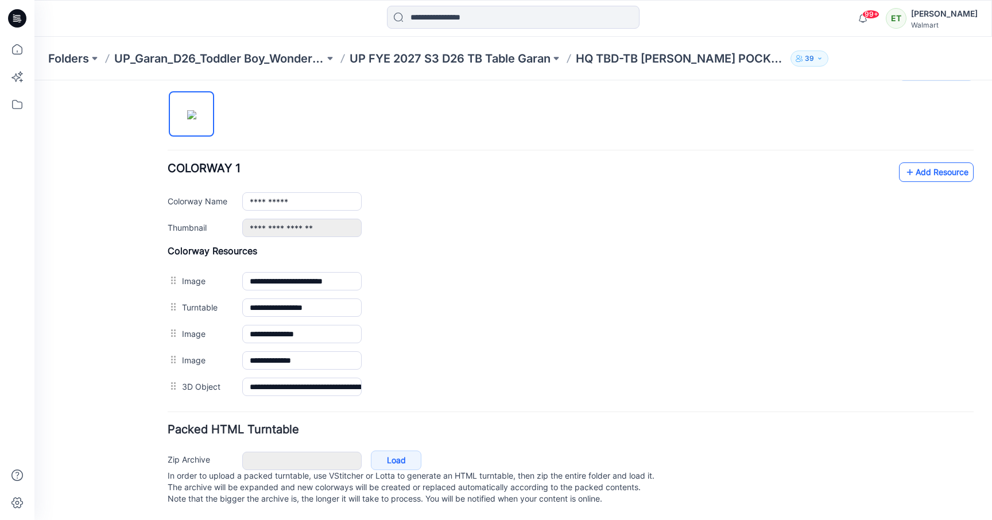
click at [945, 163] on link "Add Resource" at bounding box center [936, 173] width 75 height 20
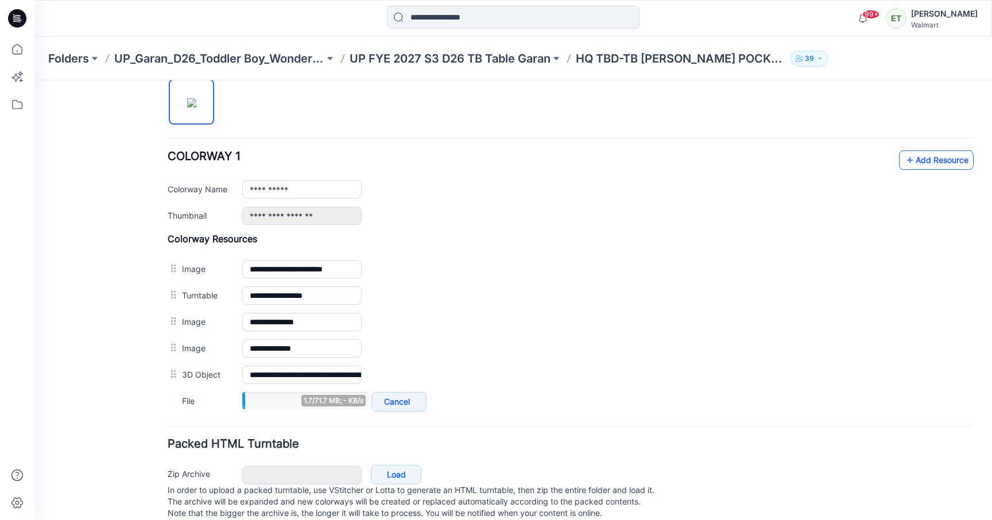
click at [912, 163] on icon at bounding box center [909, 160] width 11 height 18
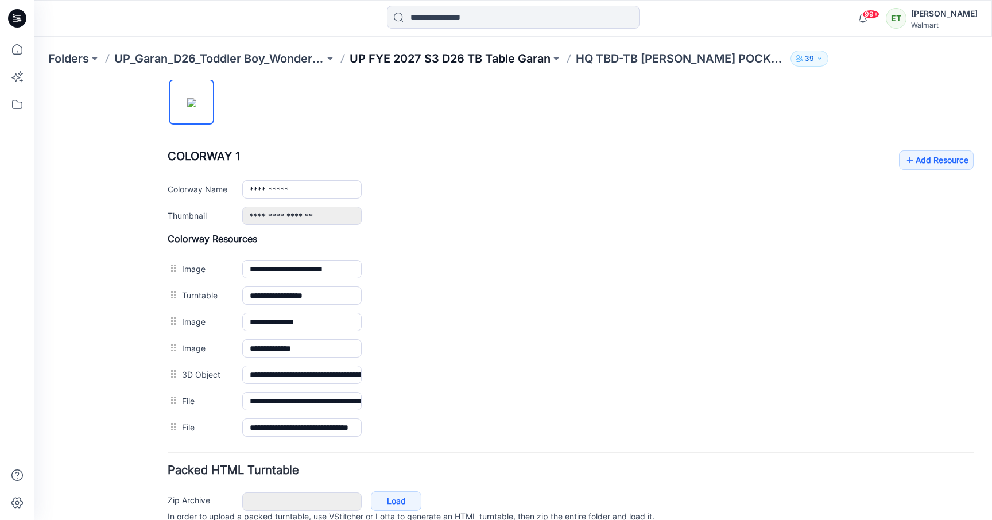
click at [486, 60] on p "UP FYE 2027 S3 D26 TB Table Garan" at bounding box center [450, 59] width 201 height 16
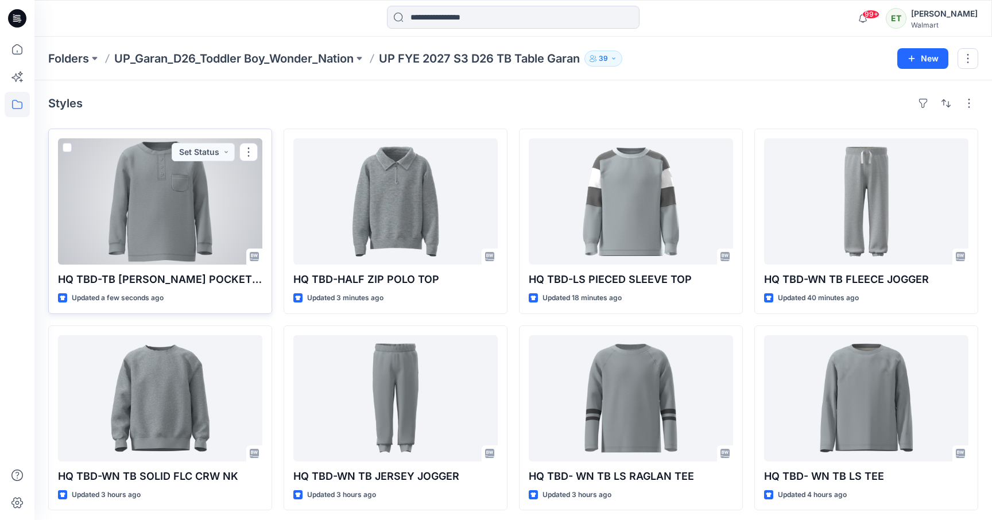
click at [205, 216] on div at bounding box center [160, 201] width 204 height 126
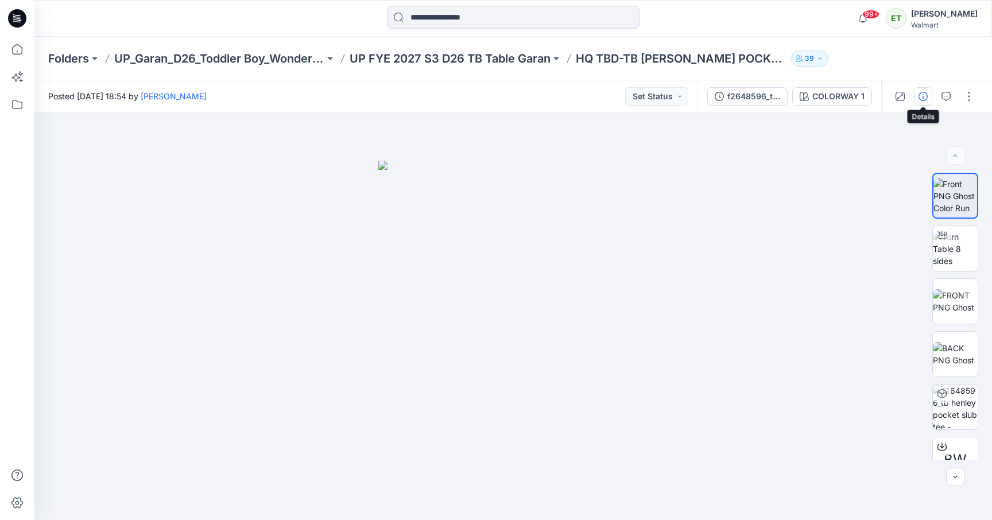
click at [920, 96] on icon "button" at bounding box center [923, 96] width 9 height 9
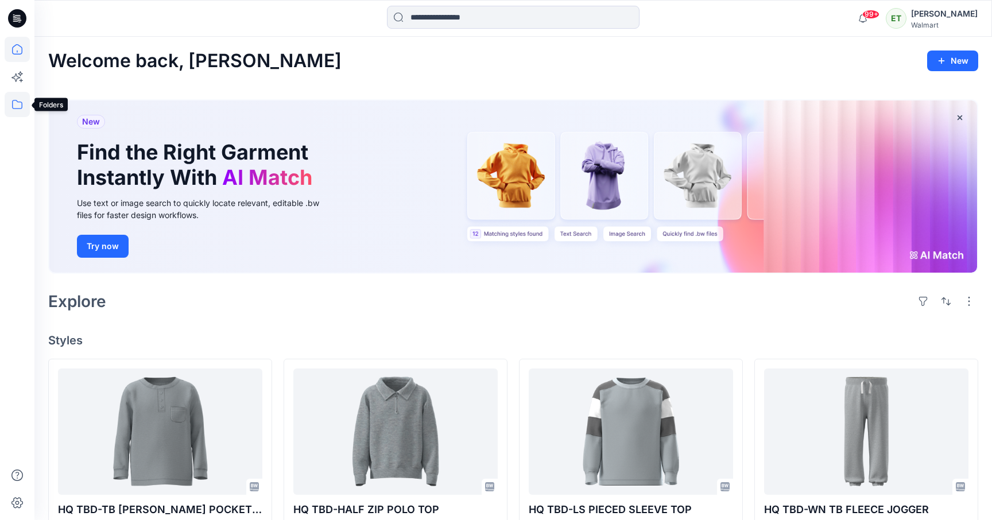
click at [21, 113] on icon at bounding box center [17, 104] width 25 height 25
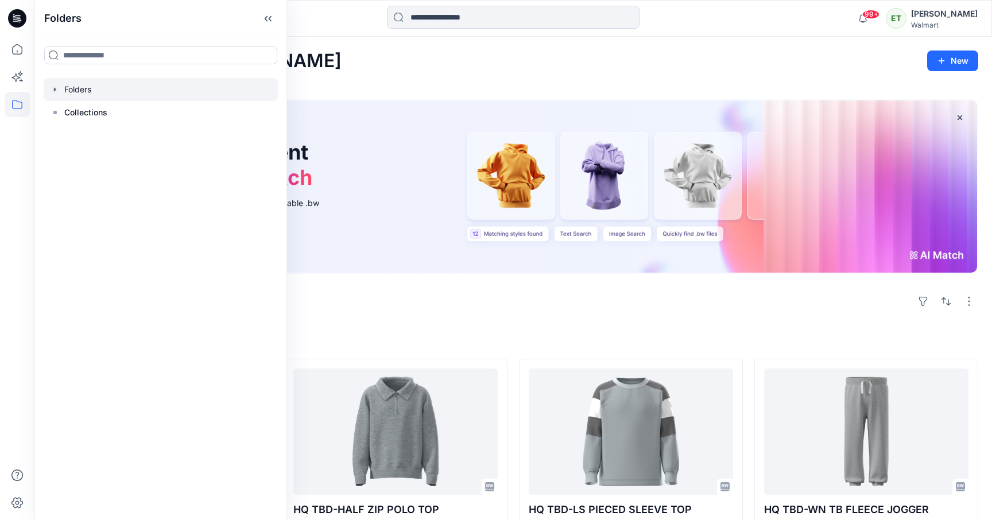
click at [82, 99] on div at bounding box center [161, 89] width 234 height 23
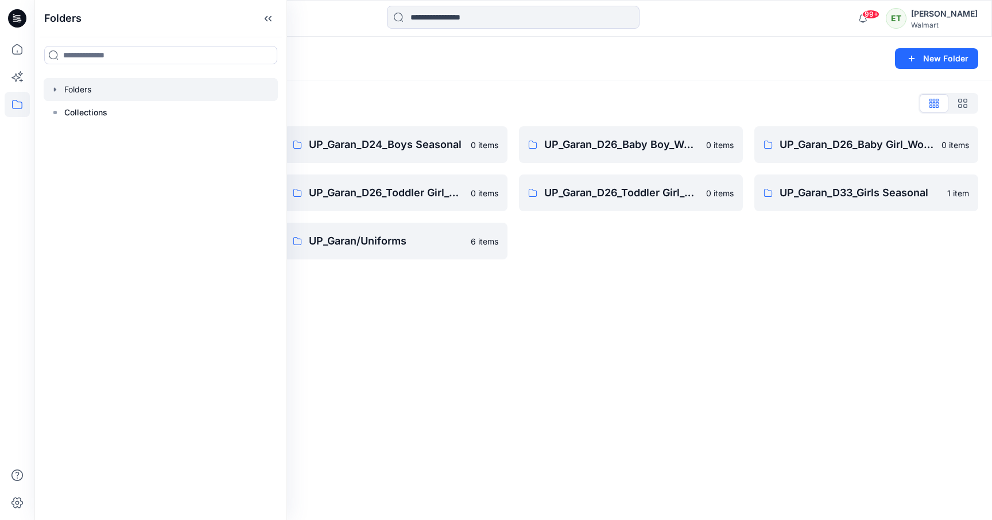
click at [437, 342] on div "Folders New Folder Folders List UP_Garan Littles 0 items UP_Garan_D26_Toddler B…" at bounding box center [513, 278] width 958 height 483
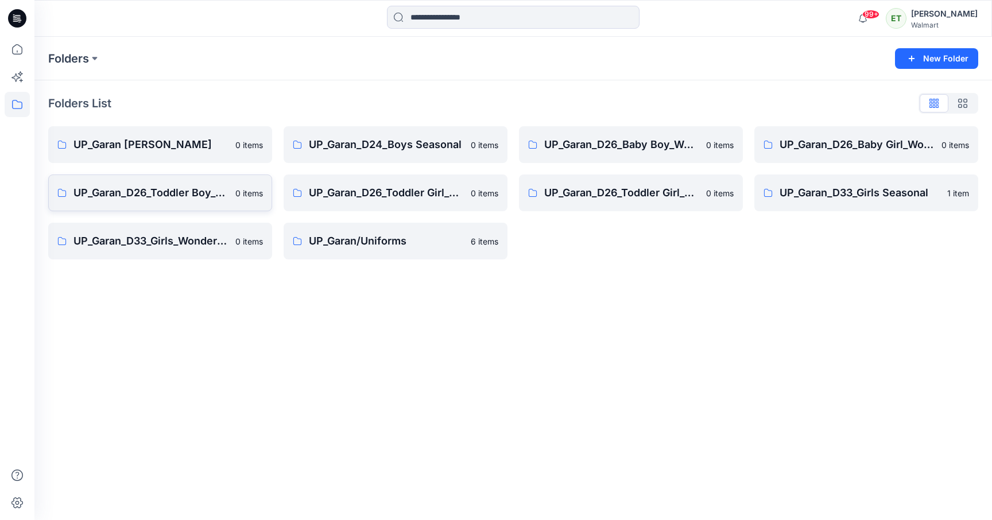
click at [188, 206] on link "UP_Garan_D26_Toddler Boy_Wonder_Nation 0 items" at bounding box center [160, 193] width 224 height 37
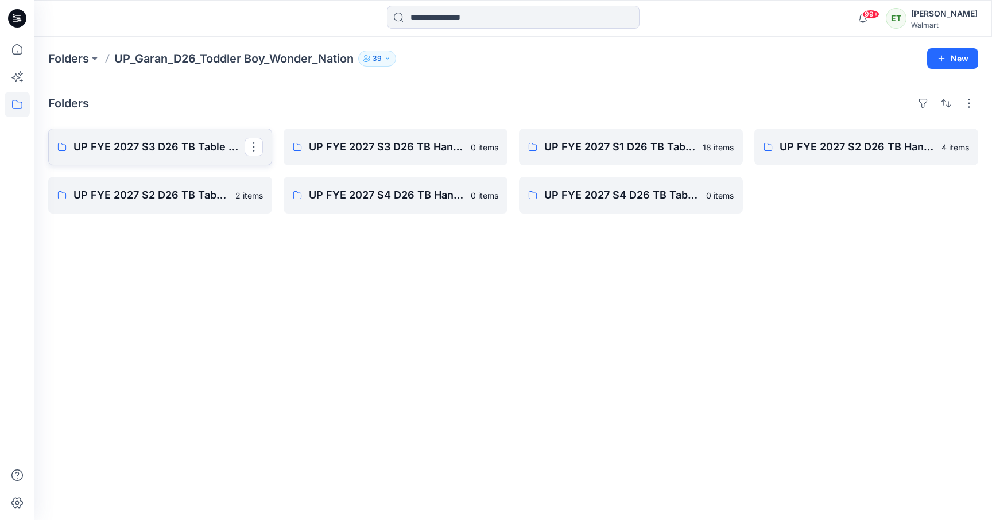
click at [183, 144] on p "UP FYE 2027 S3 D26 TB Table Garan" at bounding box center [159, 147] width 171 height 16
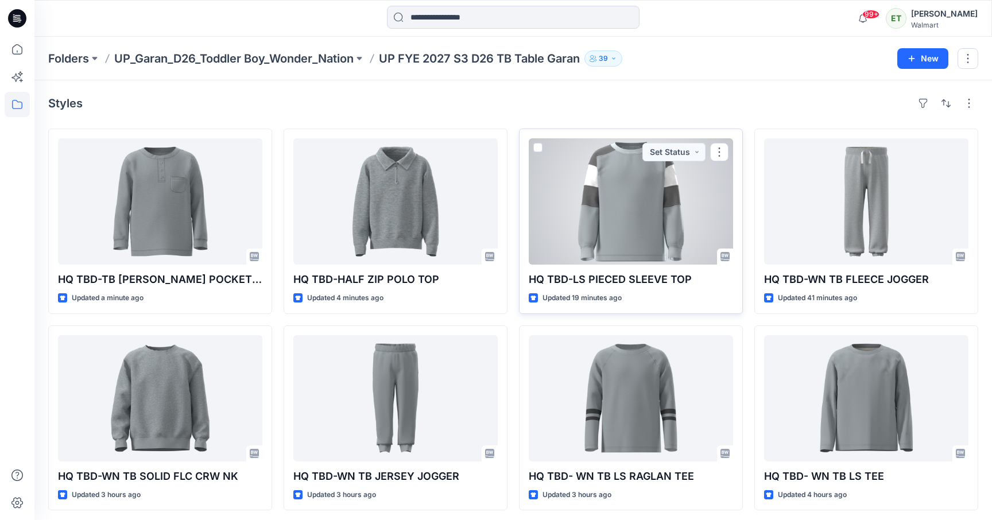
click at [641, 270] on div "HQ TBD-LS PIECED SLEEVE TOP Updated 19 minutes ago Set Status" at bounding box center [631, 221] width 224 height 185
click at [637, 225] on div at bounding box center [631, 201] width 204 height 126
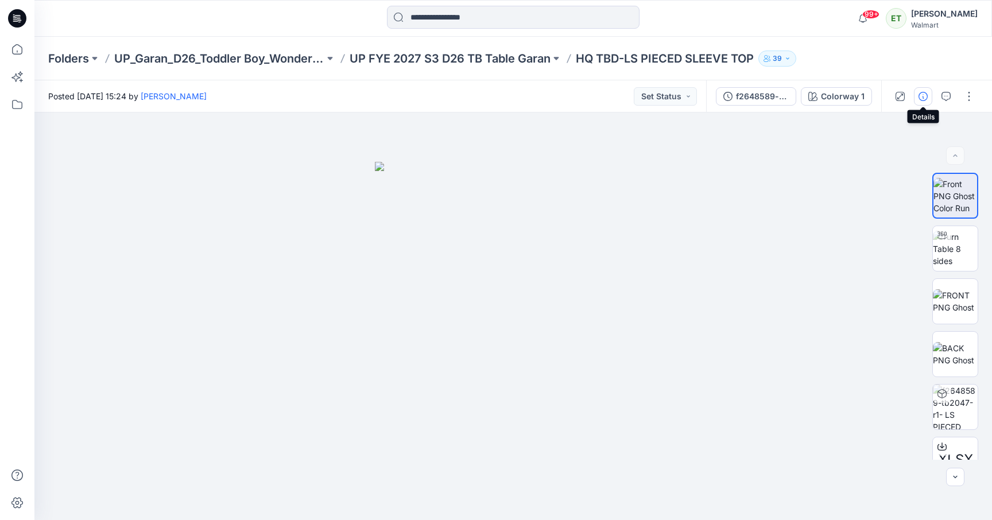
click at [925, 93] on icon "button" at bounding box center [923, 96] width 9 height 9
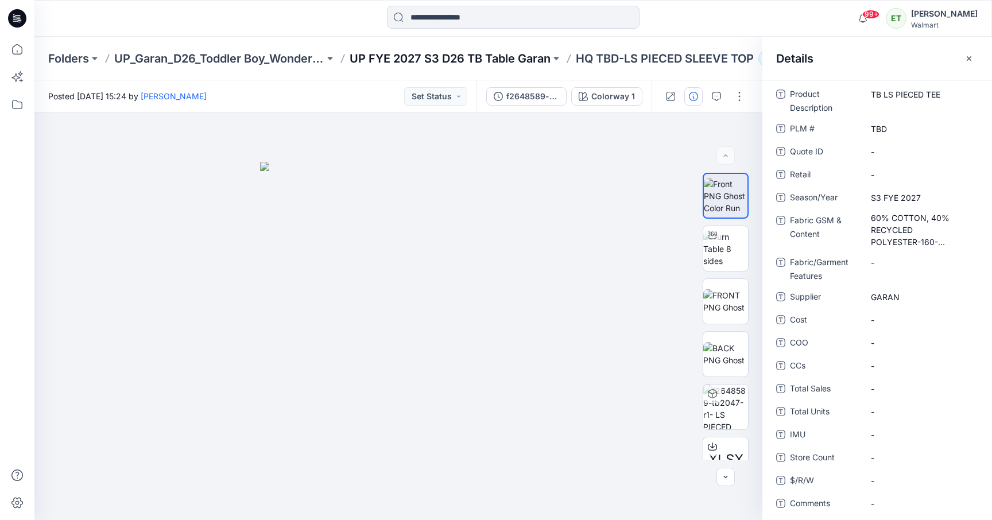
click at [490, 56] on p "UP FYE 2027 S3 D26 TB Table Garan" at bounding box center [450, 59] width 201 height 16
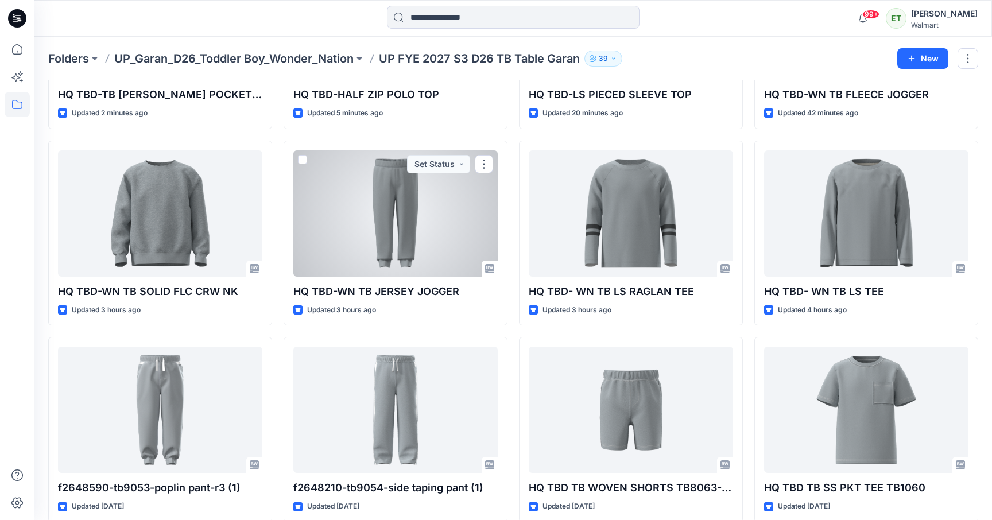
scroll to position [189, 0]
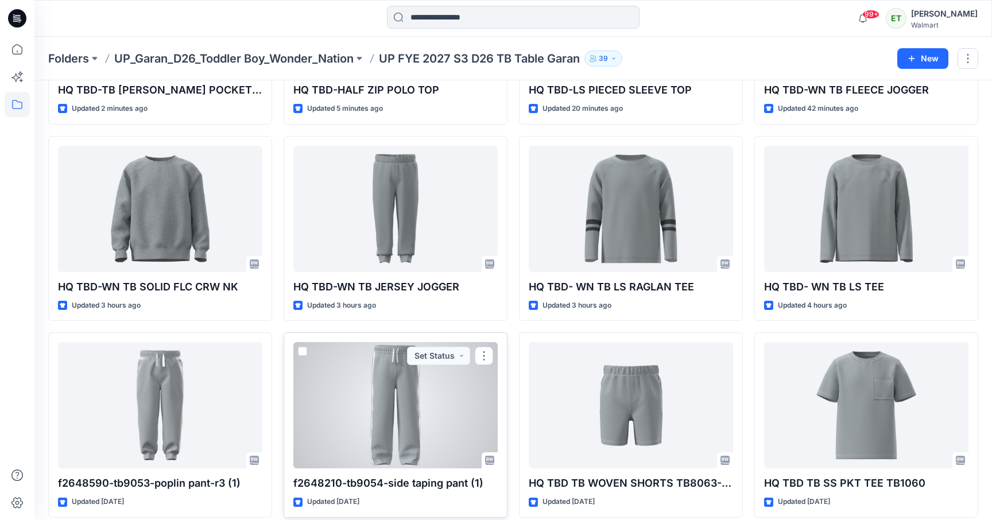
click at [426, 405] on div at bounding box center [395, 405] width 204 height 126
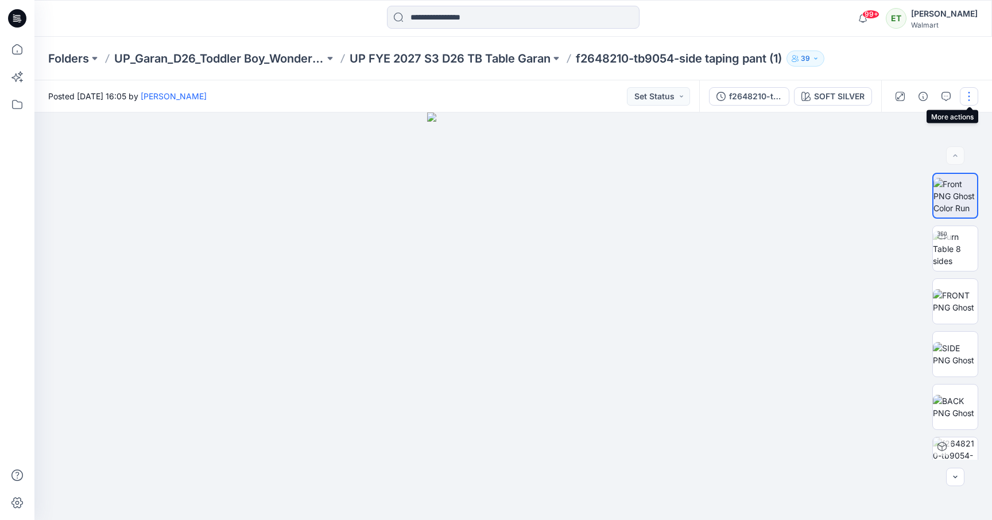
click at [971, 97] on button "button" at bounding box center [969, 96] width 18 height 18
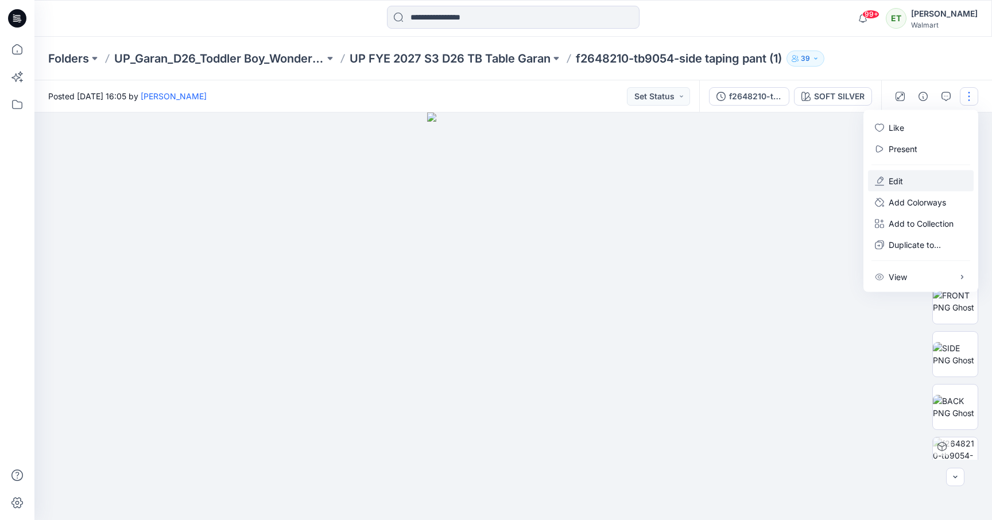
click at [922, 183] on button "Edit" at bounding box center [921, 181] width 106 height 21
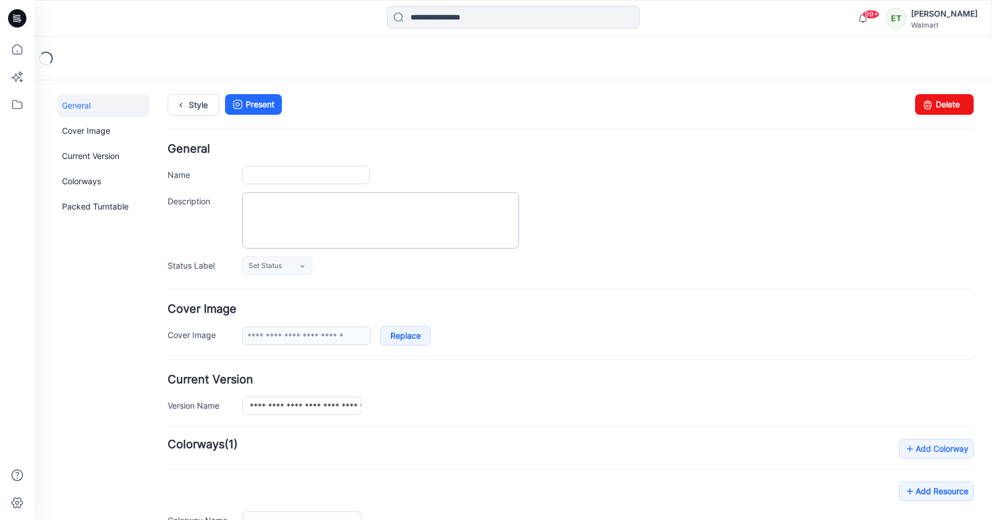
type input "**********"
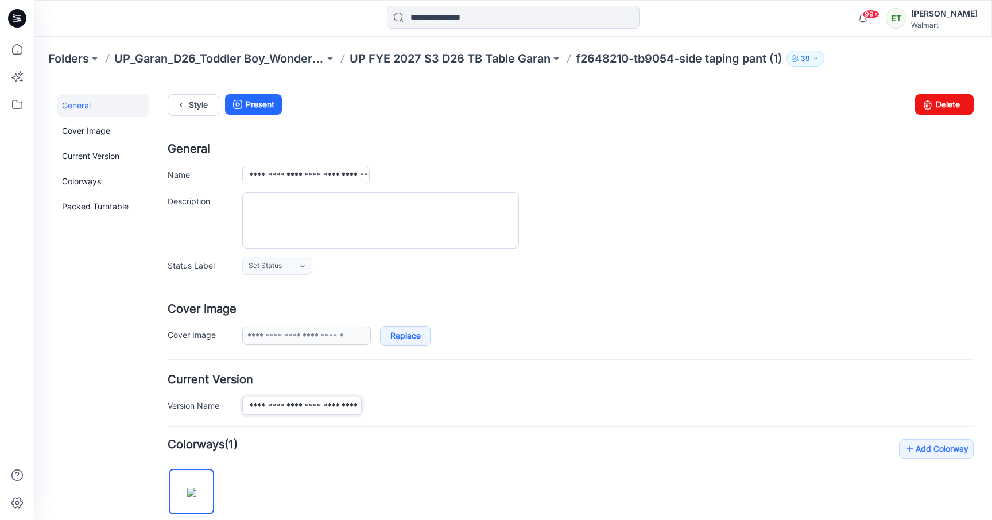
click at [321, 407] on input "**********" at bounding box center [301, 406] width 119 height 18
click at [344, 408] on input "**********" at bounding box center [301, 406] width 119 height 18
click at [327, 405] on input "**********" at bounding box center [301, 406] width 119 height 18
type input "*"
paste input "**********"
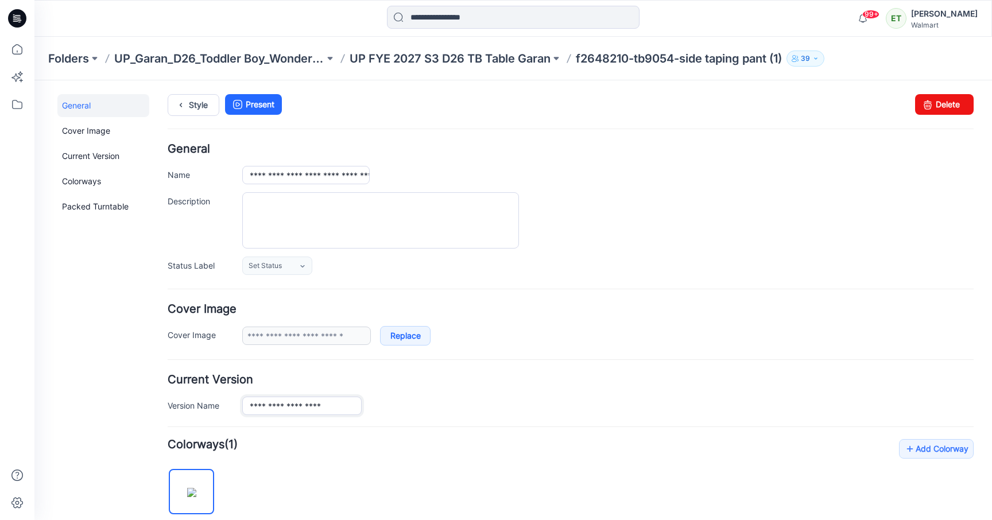
click at [247, 406] on input "**********" at bounding box center [301, 406] width 119 height 18
type input "**********"
click at [388, 397] on div "**********" at bounding box center [608, 406] width 732 height 18
click at [206, 109] on link "Style" at bounding box center [194, 105] width 52 height 22
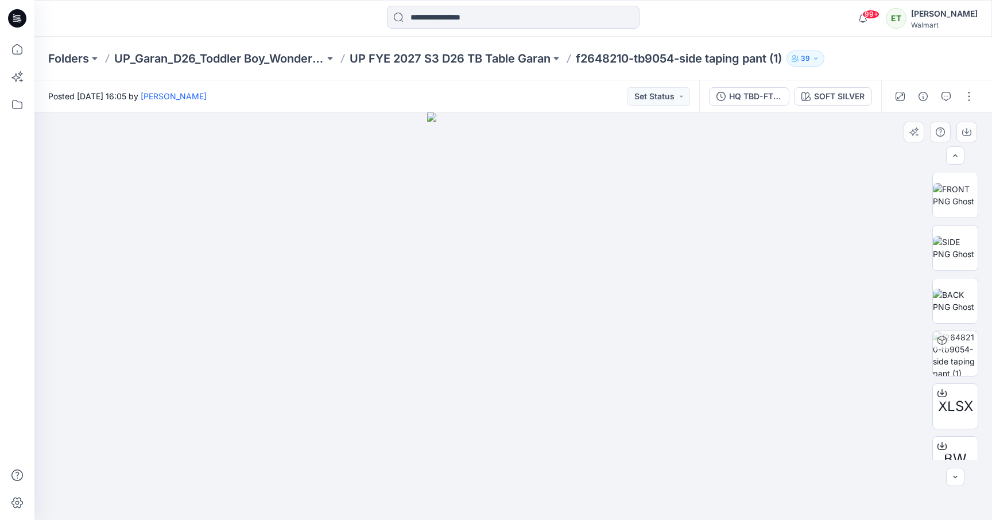
scroll to position [129, 0]
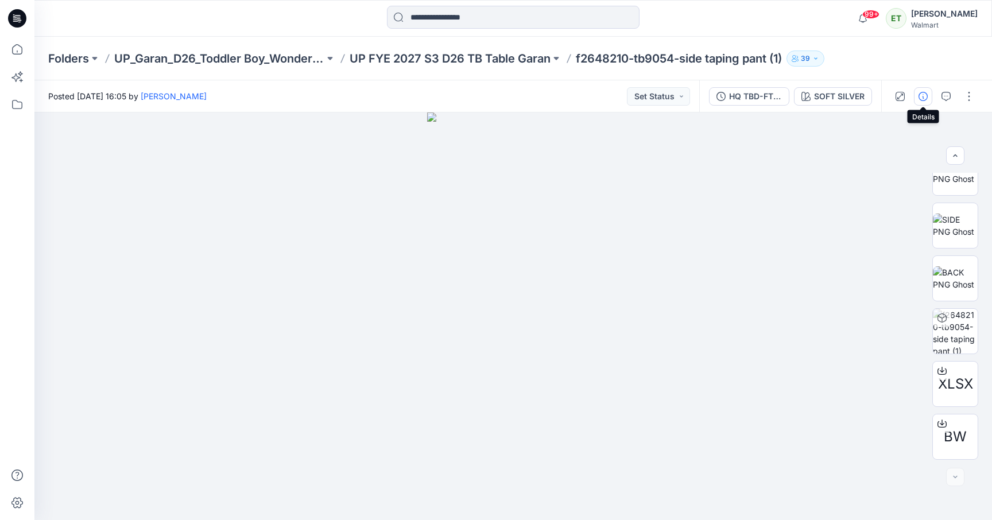
click at [922, 100] on button "button" at bounding box center [923, 96] width 18 height 18
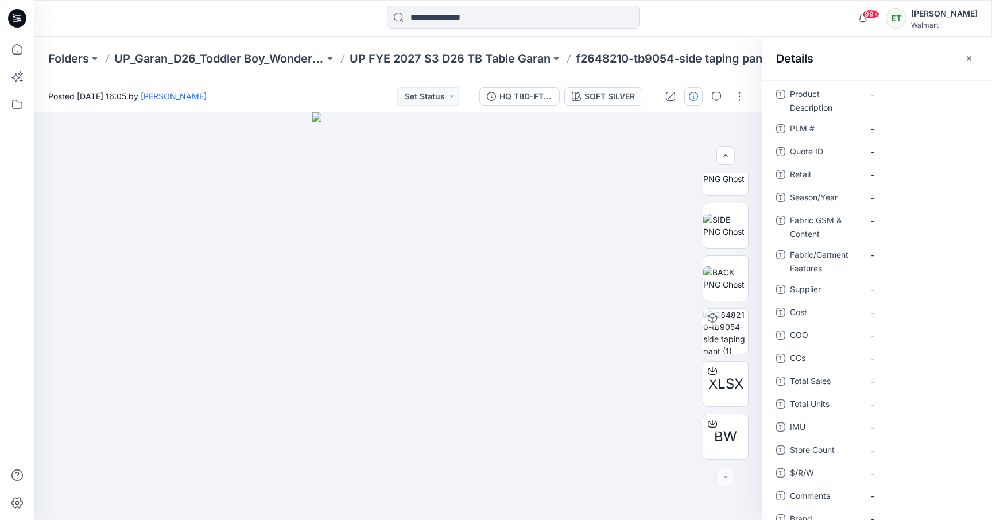
click at [982, 60] on div "Details" at bounding box center [878, 58] width 230 height 43
click at [972, 59] on icon "button" at bounding box center [969, 58] width 9 height 9
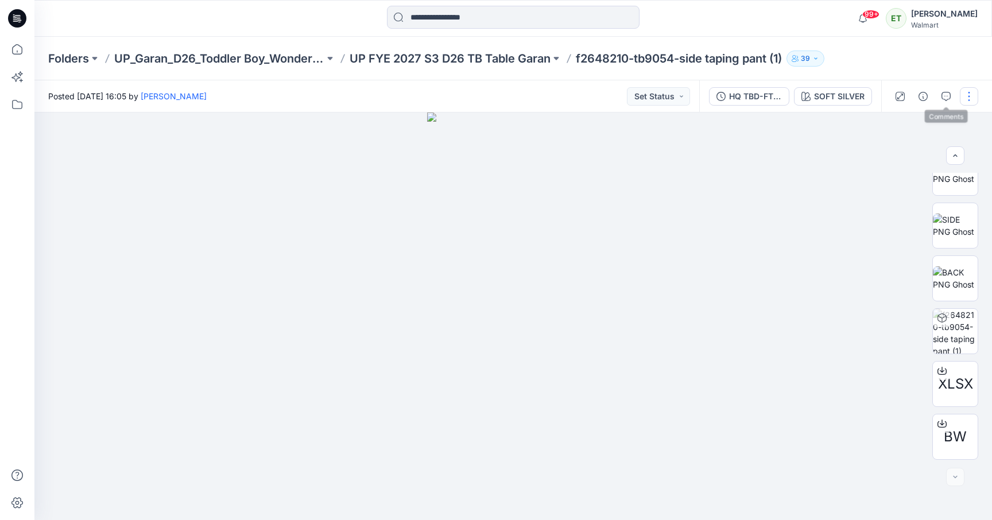
click at [968, 99] on button "button" at bounding box center [969, 96] width 18 height 18
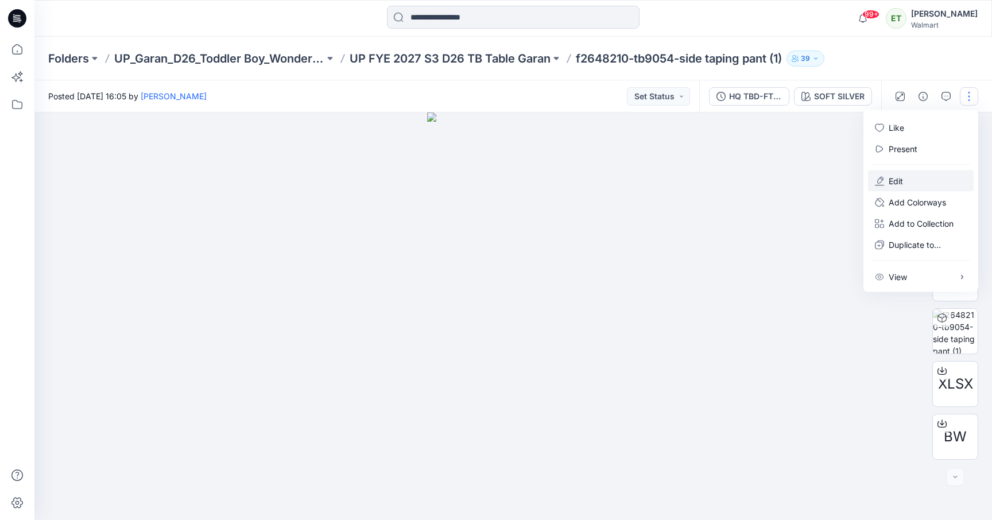
click at [916, 174] on button "Edit" at bounding box center [921, 181] width 106 height 21
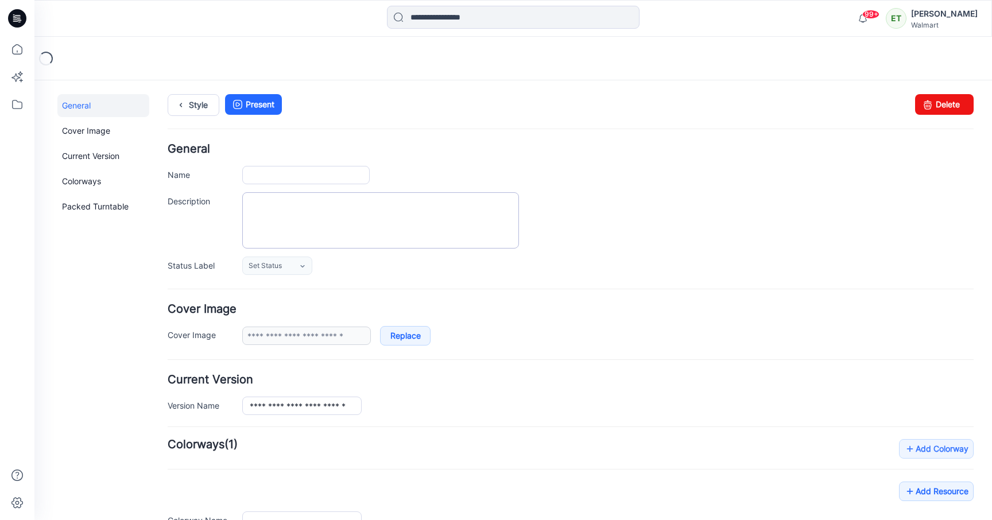
type input "**********"
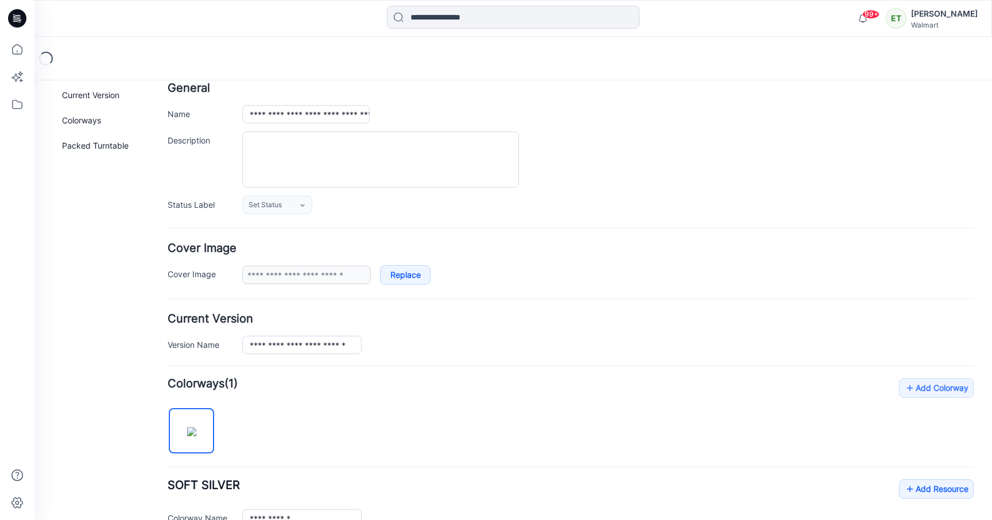
scroll to position [75, 0]
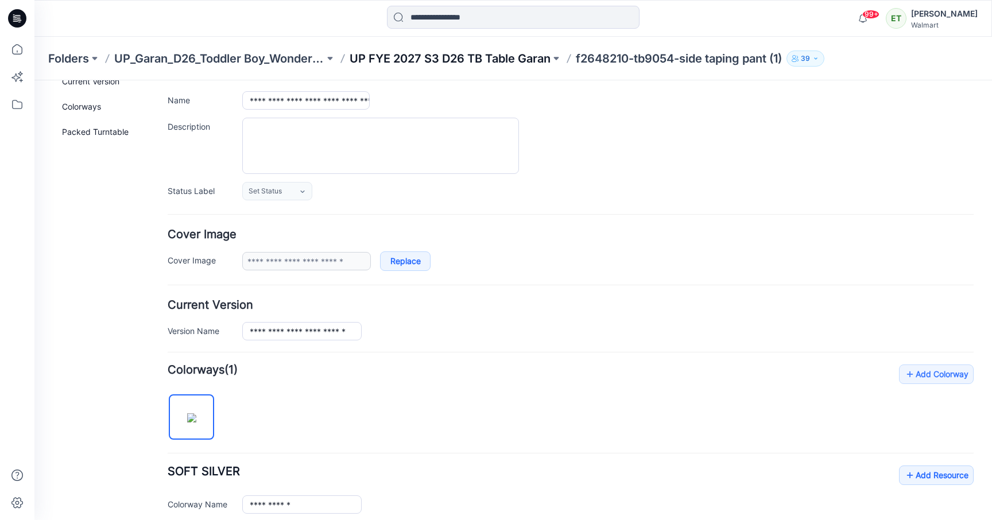
click at [494, 60] on p "UP FYE 2027 S3 D26 TB Table Garan" at bounding box center [450, 59] width 201 height 16
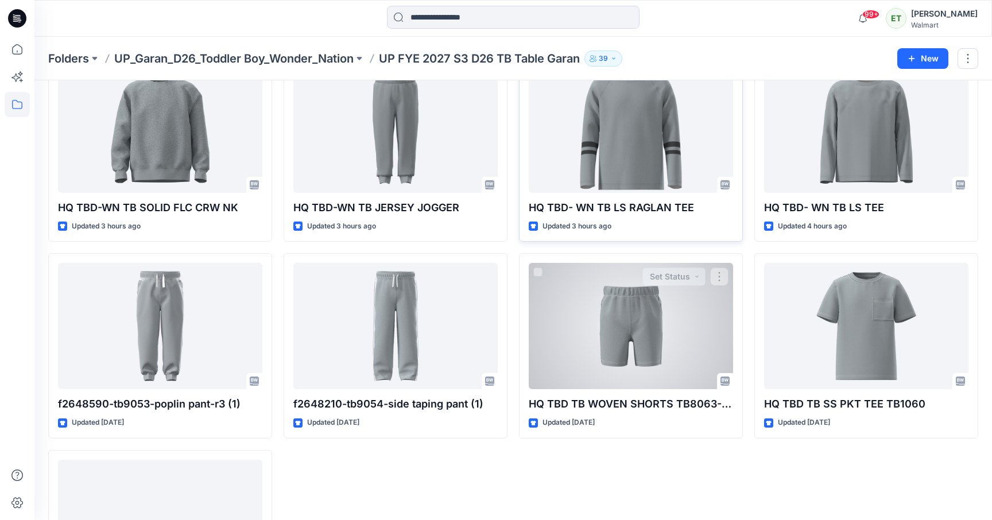
scroll to position [280, 0]
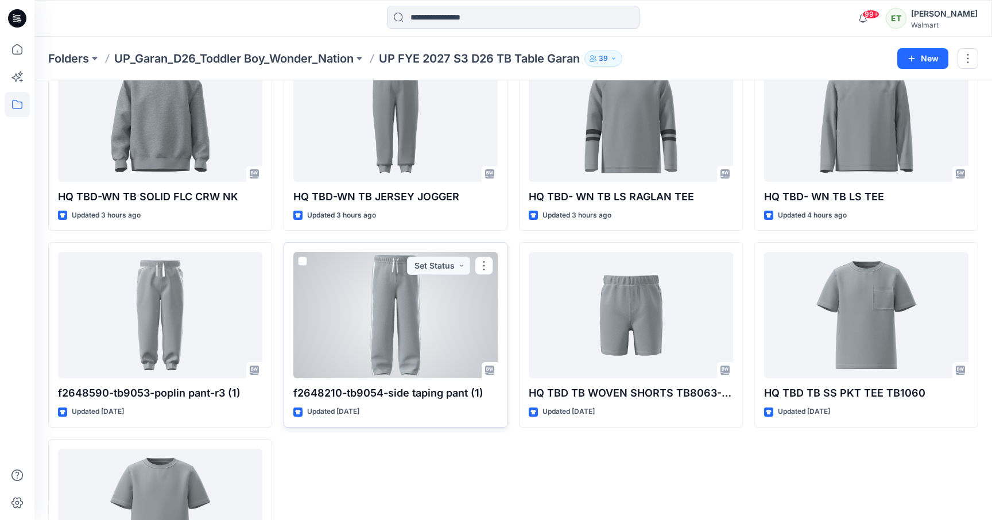
click at [394, 330] on div at bounding box center [395, 315] width 204 height 126
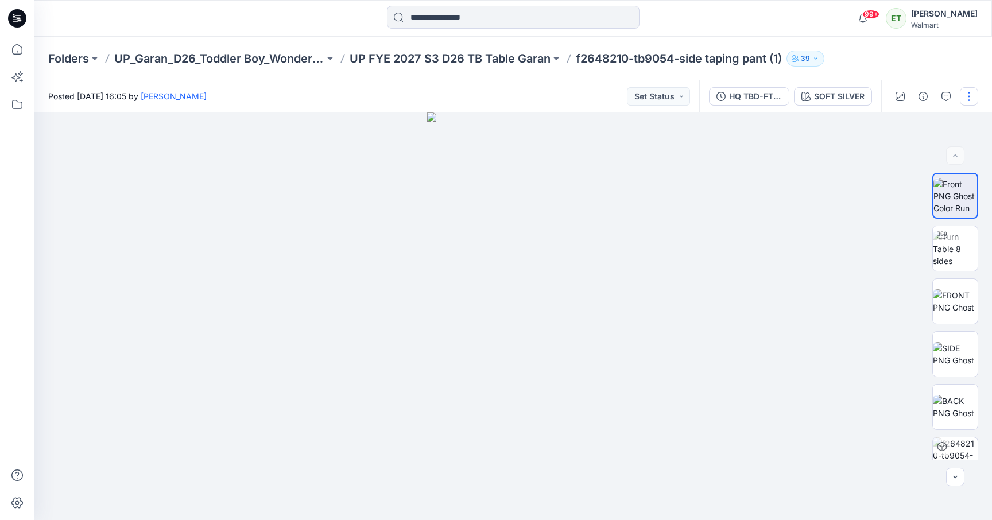
click at [968, 88] on button "button" at bounding box center [969, 96] width 18 height 18
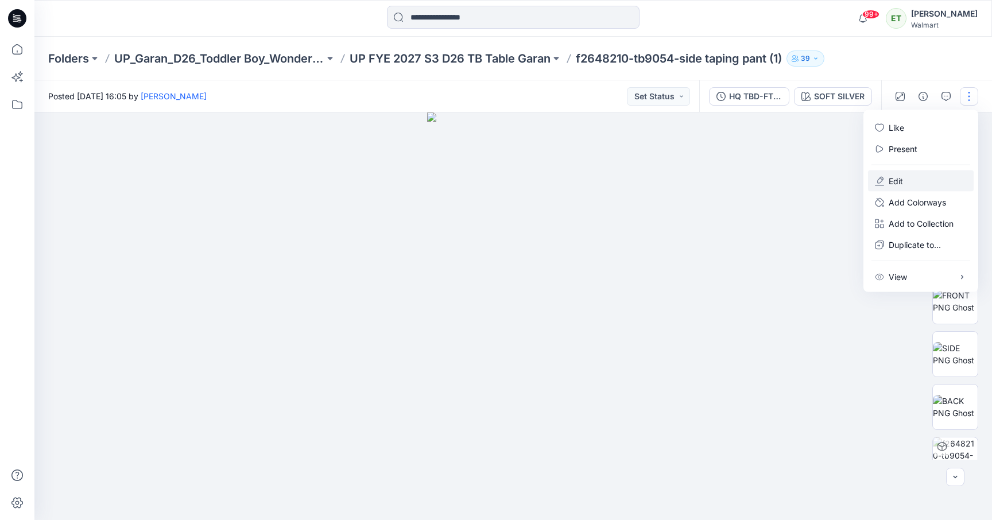
click at [934, 178] on button "Edit" at bounding box center [921, 181] width 106 height 21
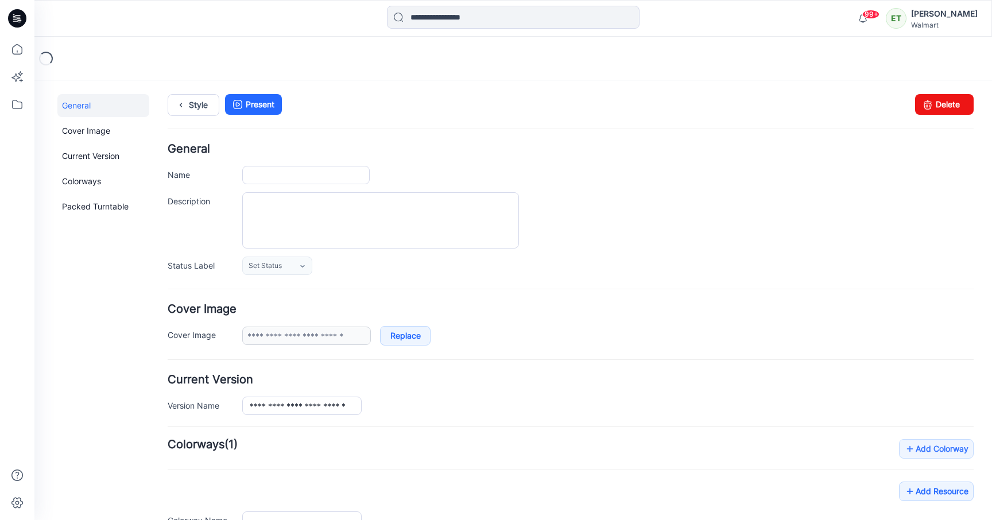
type input "**********"
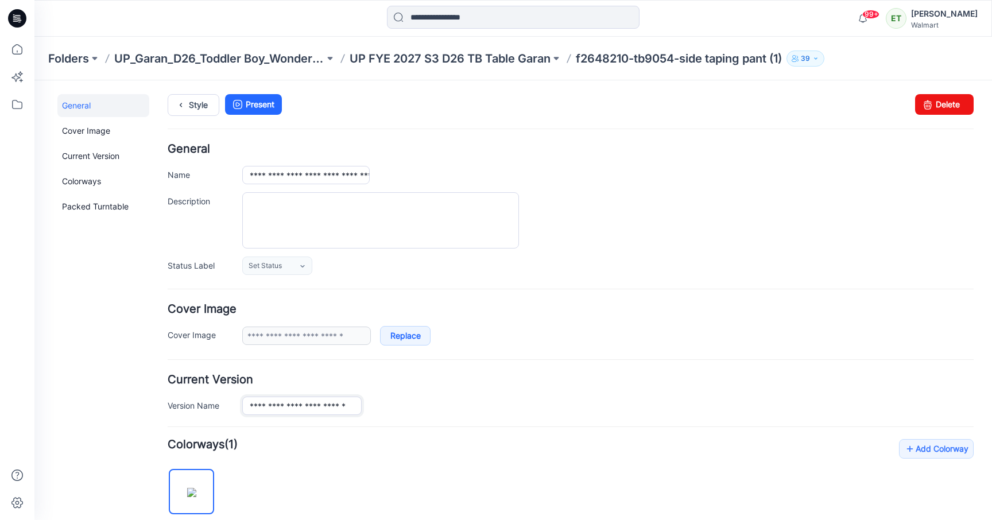
scroll to position [0, 7]
drag, startPoint x: 247, startPoint y: 406, endPoint x: 385, endPoint y: 409, distance: 138.4
click at [385, 409] on div "**********" at bounding box center [608, 406] width 732 height 18
click at [347, 172] on input "**********" at bounding box center [305, 175] width 127 height 18
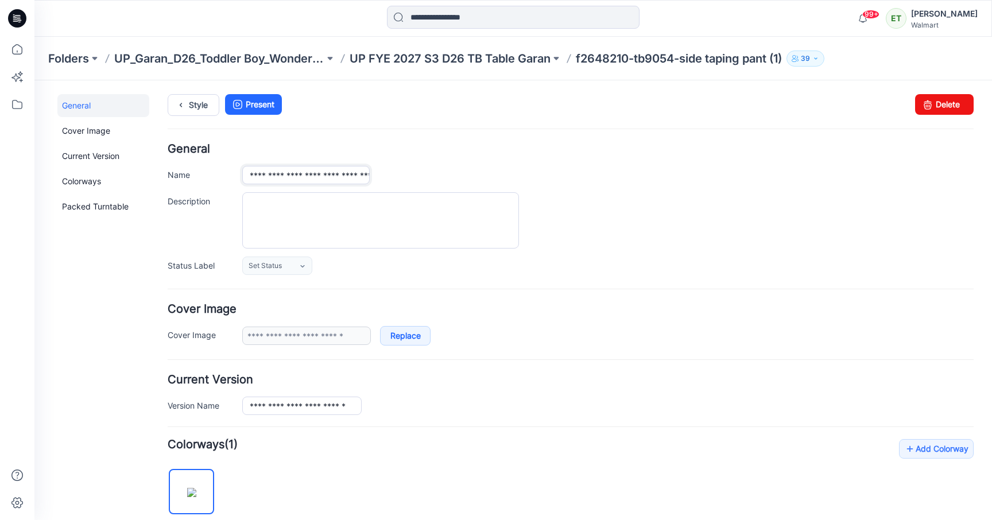
click at [347, 172] on input "**********" at bounding box center [305, 175] width 127 height 18
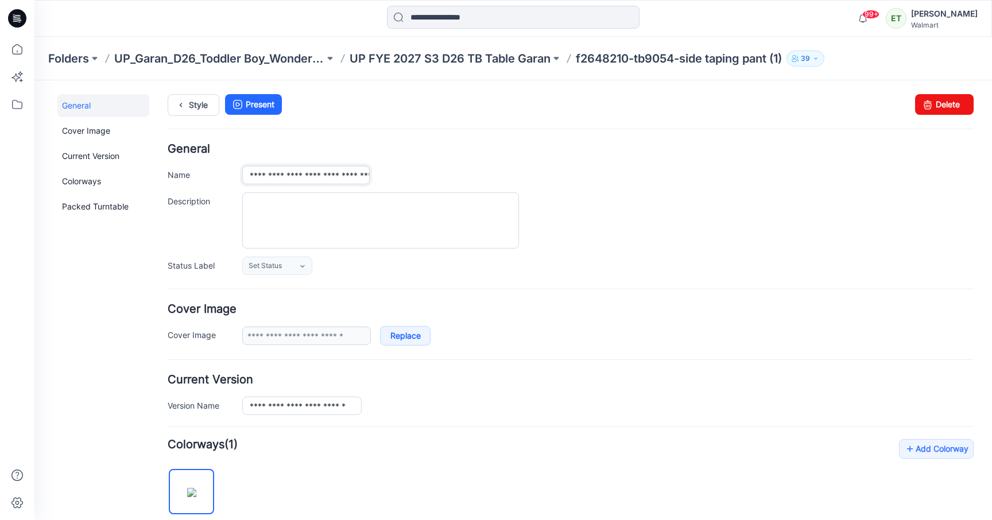
click at [347, 172] on input "**********" at bounding box center [305, 175] width 127 height 18
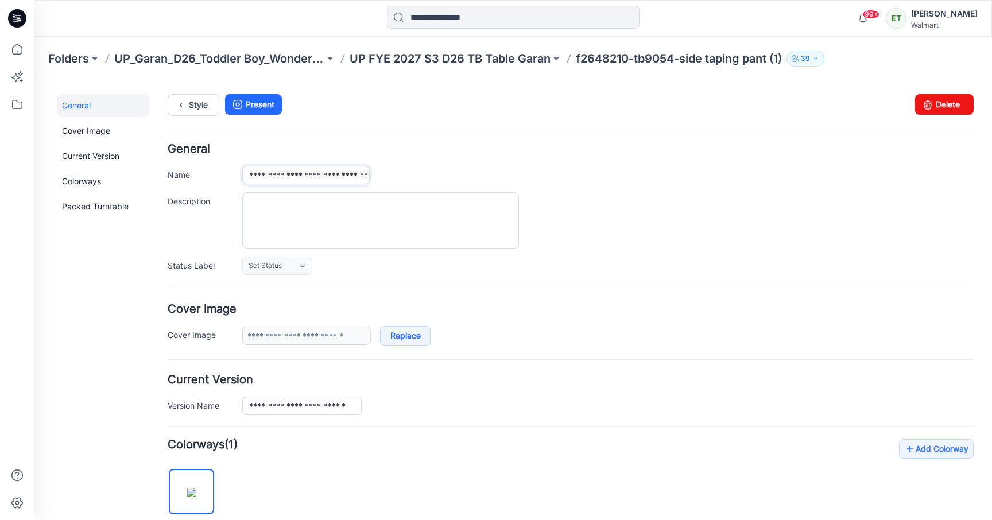
drag, startPoint x: 366, startPoint y: 175, endPoint x: 199, endPoint y: 167, distance: 166.7
click at [199, 167] on div "**********" at bounding box center [571, 175] width 806 height 18
click at [288, 173] on input "********" at bounding box center [305, 175] width 127 height 18
type input "*"
paste input "**********"
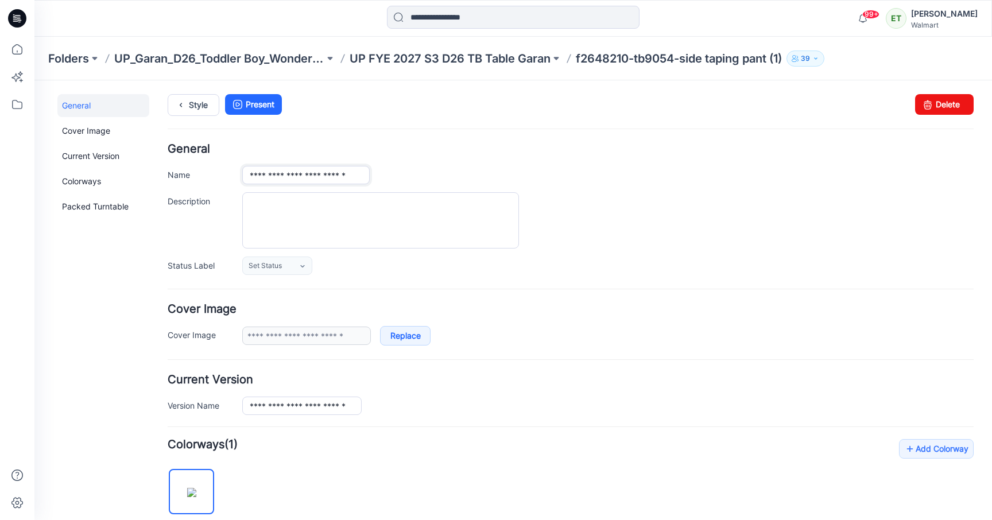
type input "**********"
click at [319, 126] on div "Style Present Changes Saved Delete" at bounding box center [571, 118] width 806 height 49
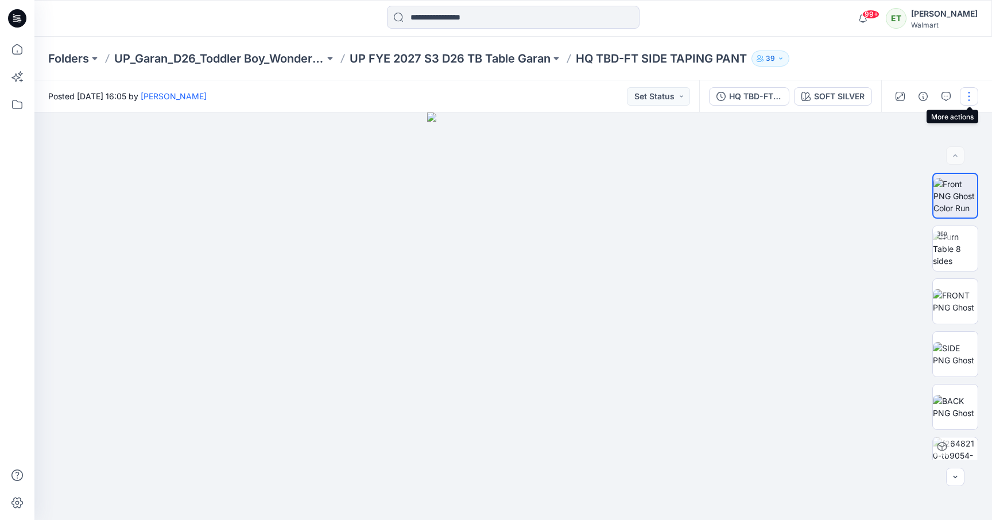
click at [966, 96] on button "button" at bounding box center [969, 96] width 18 height 18
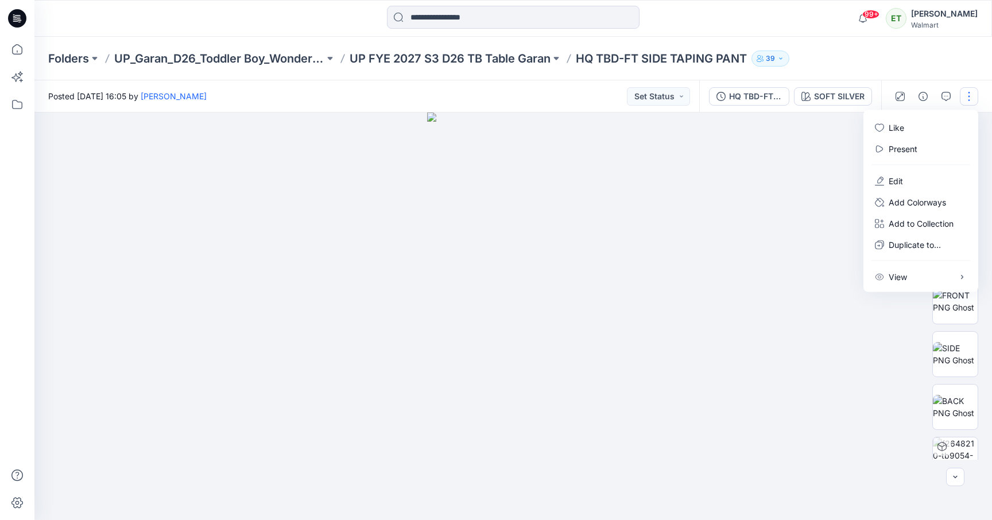
click at [966, 96] on button "button" at bounding box center [969, 96] width 18 height 18
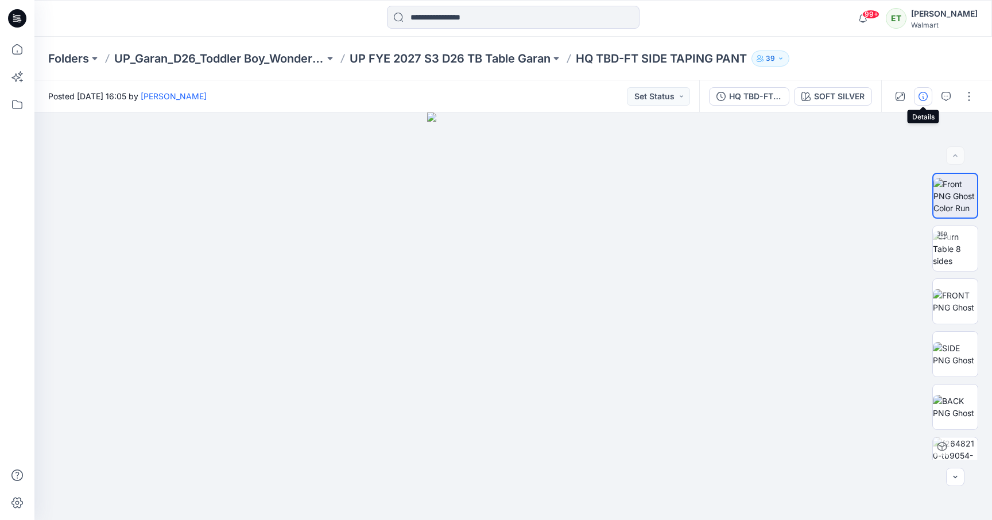
click at [917, 98] on button "button" at bounding box center [923, 96] width 18 height 18
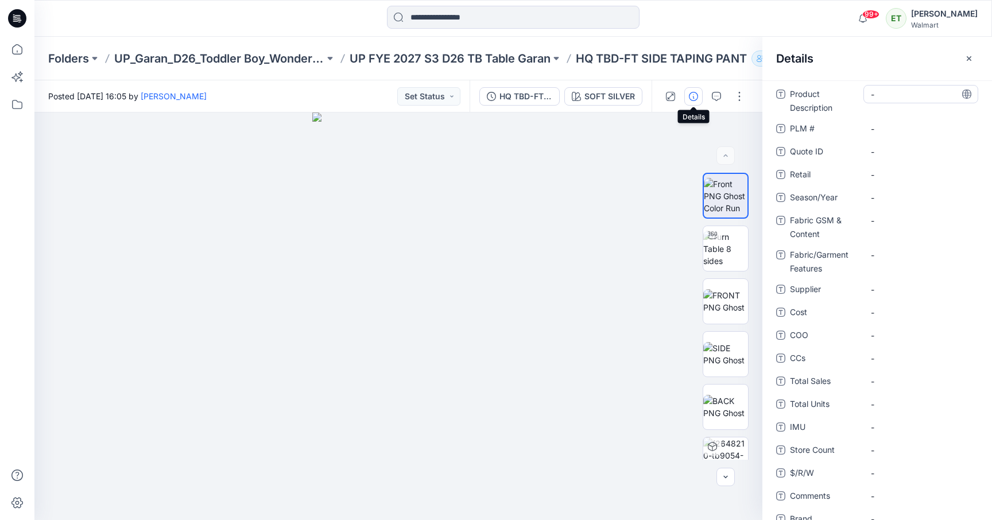
click at [896, 93] on Description "-" at bounding box center [921, 94] width 100 height 12
type textarea "**********"
click at [879, 195] on span "-" at bounding box center [921, 198] width 100 height 12
type textarea "**********"
click at [881, 213] on div "-" at bounding box center [921, 220] width 115 height 18
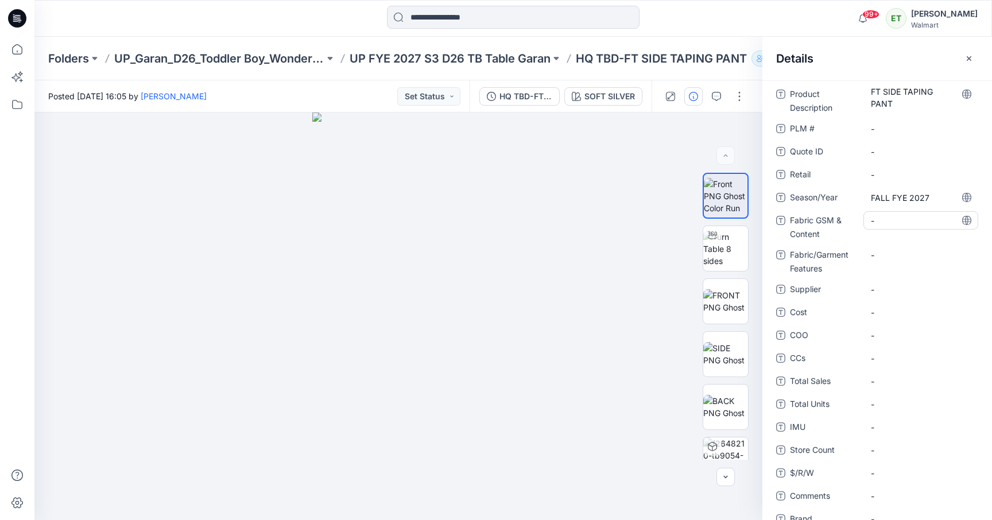
click at [878, 226] on Content "-" at bounding box center [921, 221] width 100 height 12
type textarea "**********"
click at [879, 289] on div "-" at bounding box center [921, 289] width 115 height 18
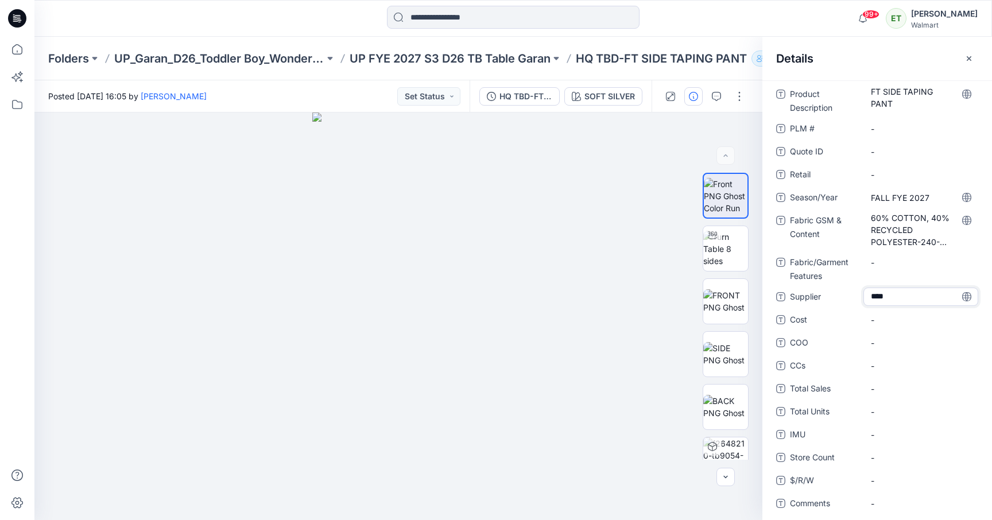
type textarea "*****"
click at [895, 130] on \ "-" at bounding box center [921, 129] width 100 height 12
type textarea "***"
click at [887, 155] on ID "-" at bounding box center [921, 152] width 100 height 12
click at [972, 59] on icon "button" at bounding box center [969, 58] width 9 height 9
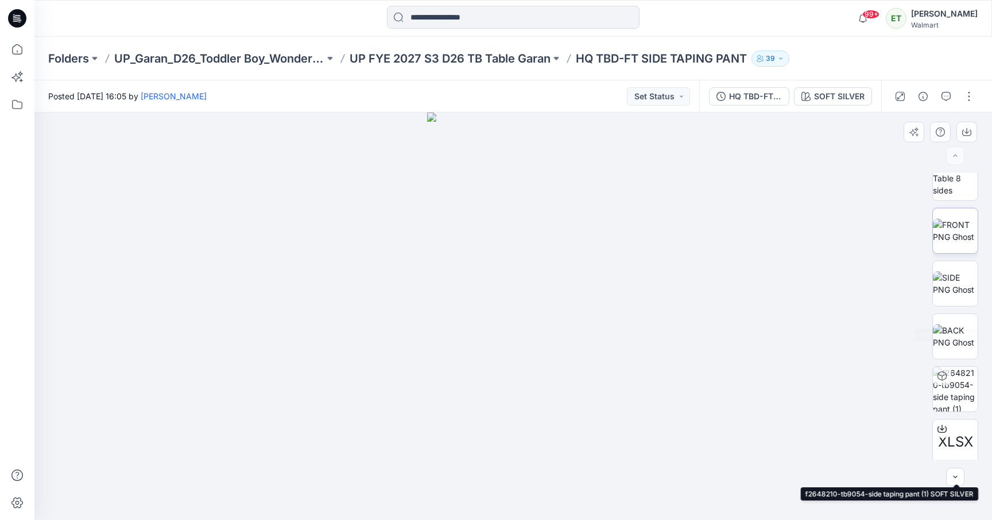
scroll to position [0, 0]
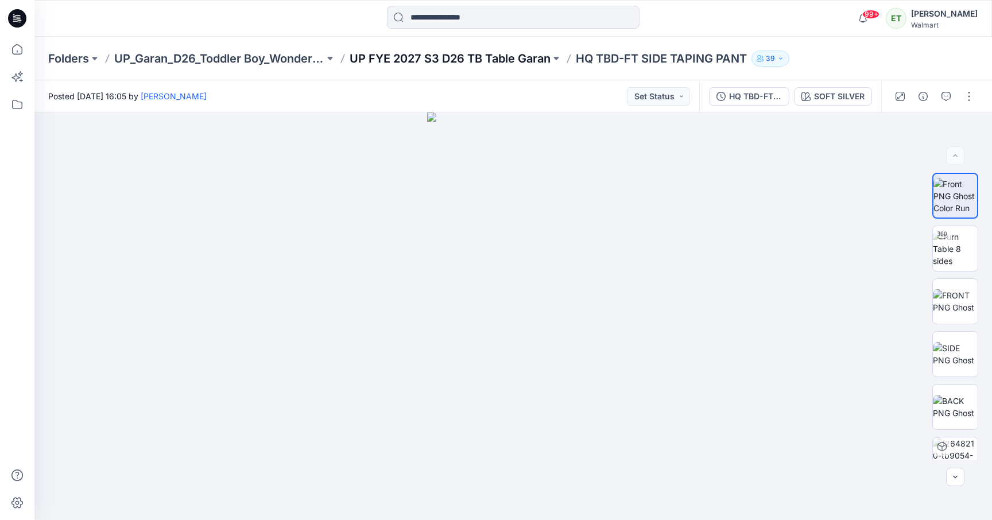
click at [441, 55] on p "UP FYE 2027 S3 D26 TB Table Garan" at bounding box center [450, 59] width 201 height 16
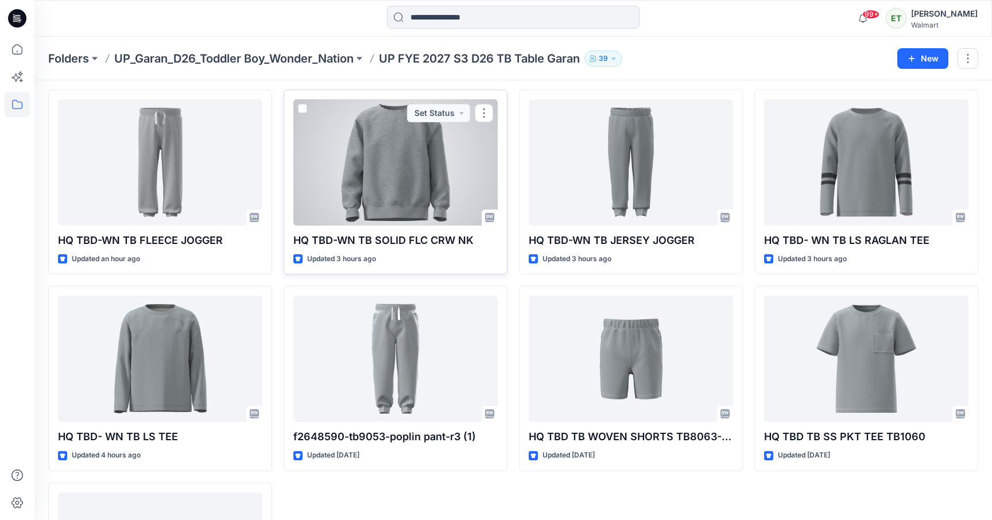
scroll to position [296, 0]
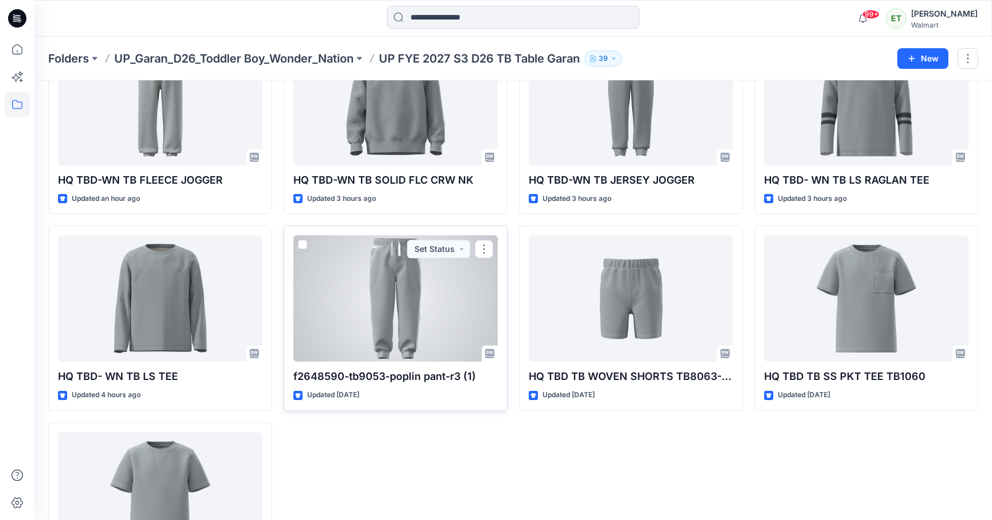
click at [429, 303] on div at bounding box center [395, 298] width 204 height 126
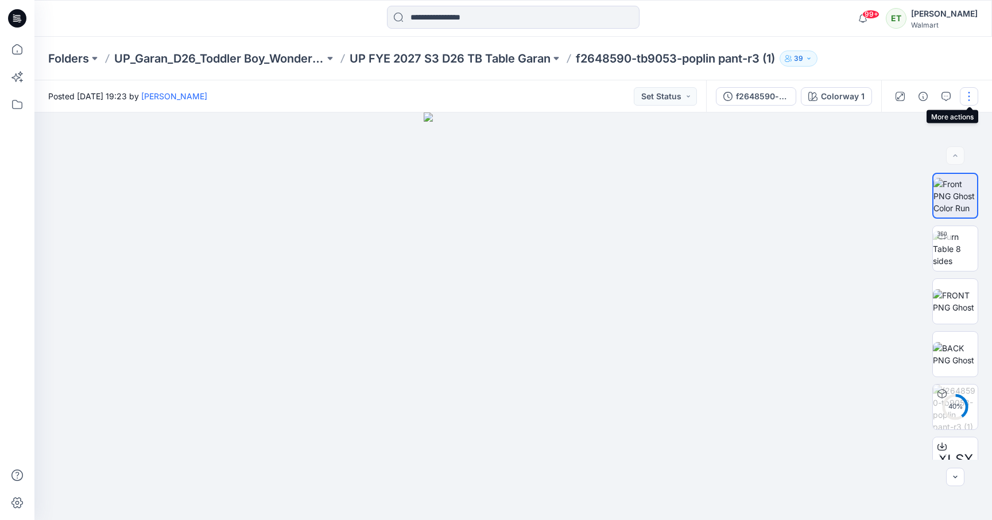
click at [970, 91] on button "button" at bounding box center [969, 96] width 18 height 18
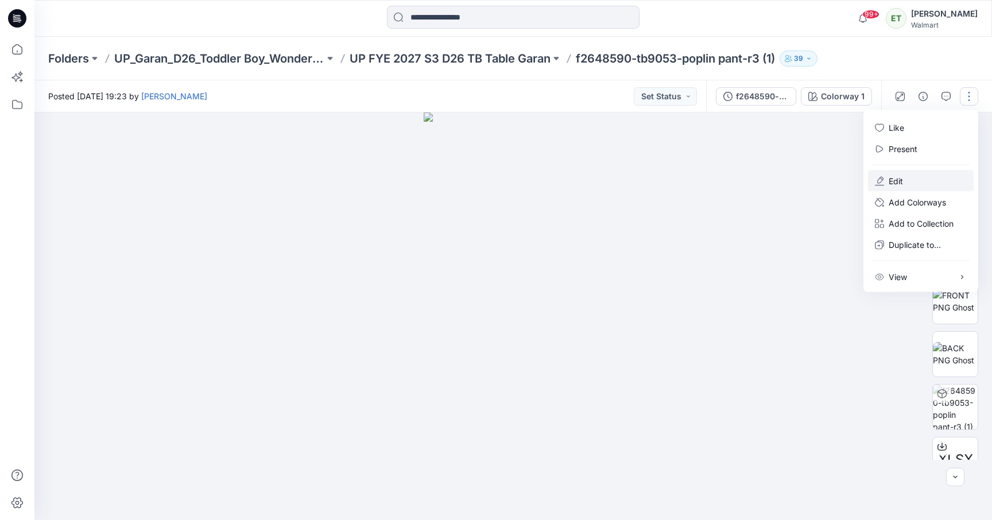
click at [906, 181] on button "Edit" at bounding box center [921, 181] width 106 height 21
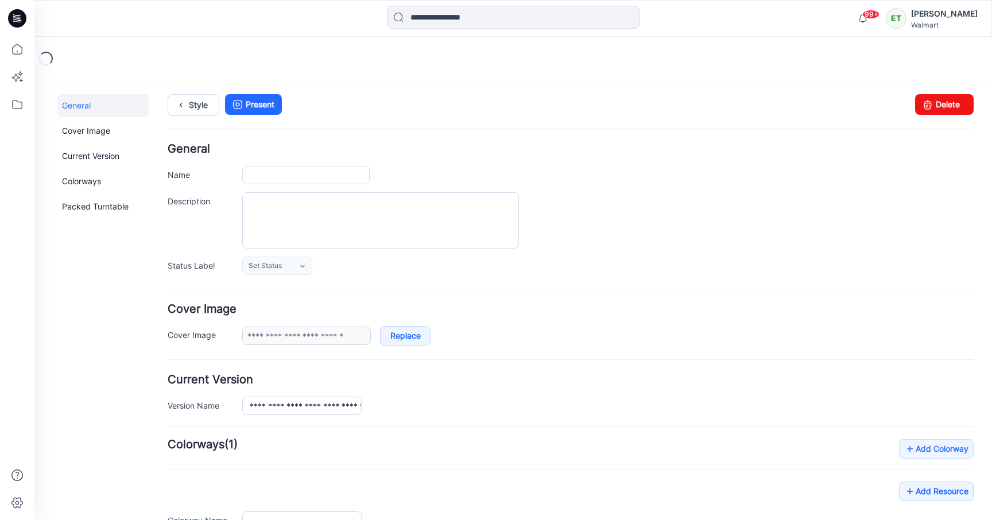
type input "**********"
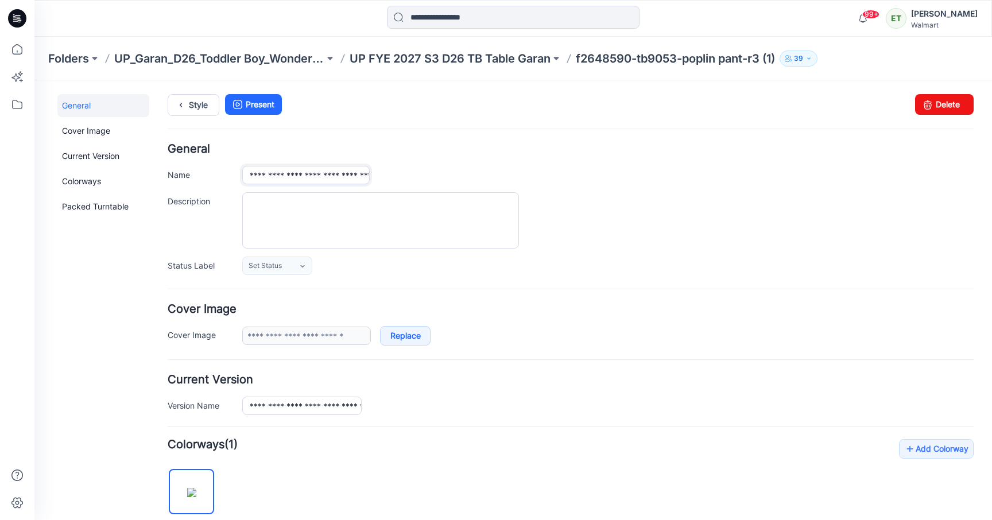
scroll to position [0, 20]
drag, startPoint x: 250, startPoint y: 176, endPoint x: 438, endPoint y: 180, distance: 187.8
click at [438, 180] on div "**********" at bounding box center [608, 175] width 732 height 18
paste input "text"
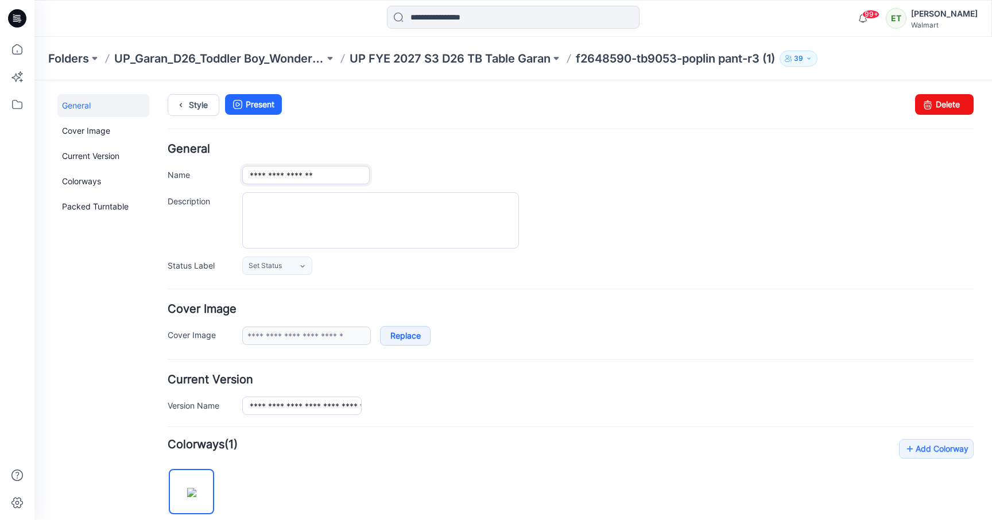
click at [249, 174] on input "**********" at bounding box center [305, 175] width 127 height 18
type input "**********"
click at [632, 227] on div at bounding box center [608, 220] width 732 height 56
click at [200, 96] on link "Style" at bounding box center [194, 105] width 52 height 22
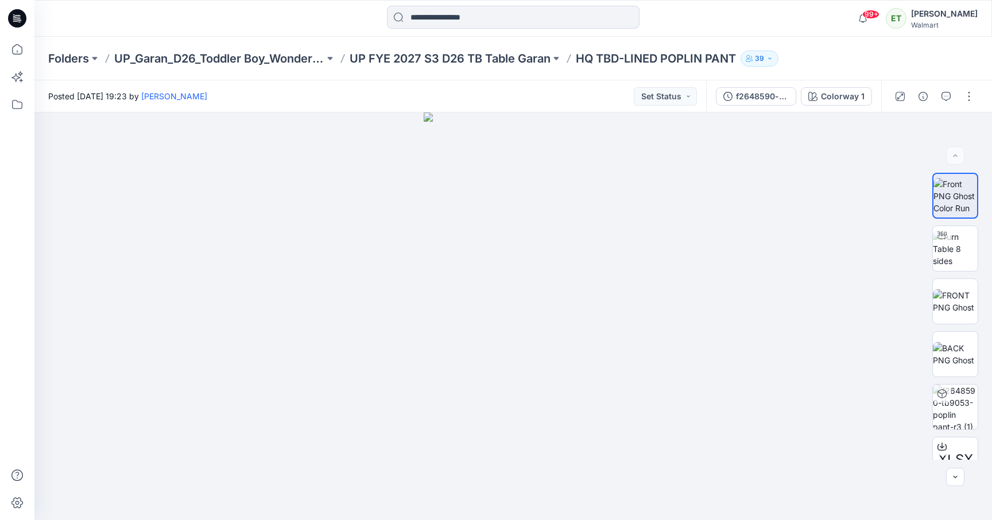
click at [982, 100] on div at bounding box center [934, 96] width 106 height 32
click at [976, 98] on button "button" at bounding box center [969, 96] width 18 height 18
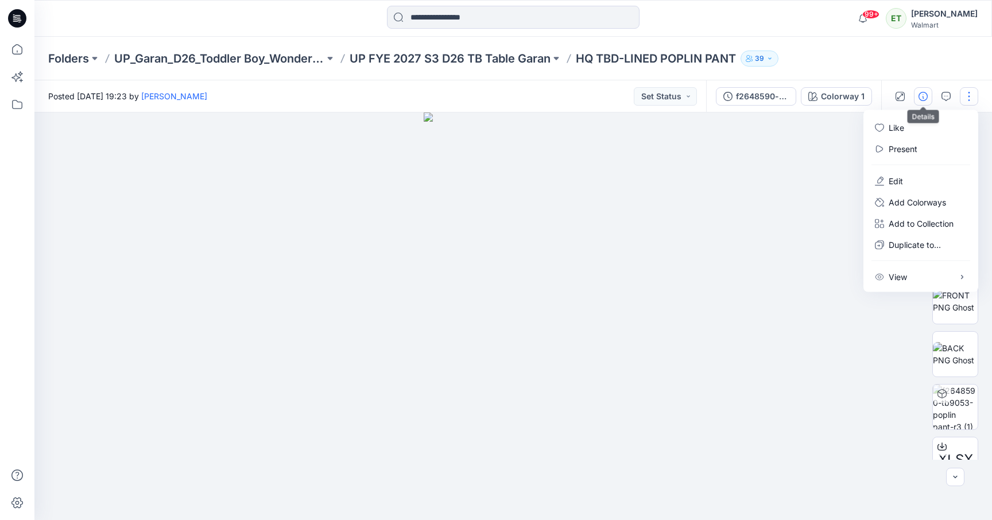
click at [924, 102] on button "button" at bounding box center [923, 96] width 18 height 18
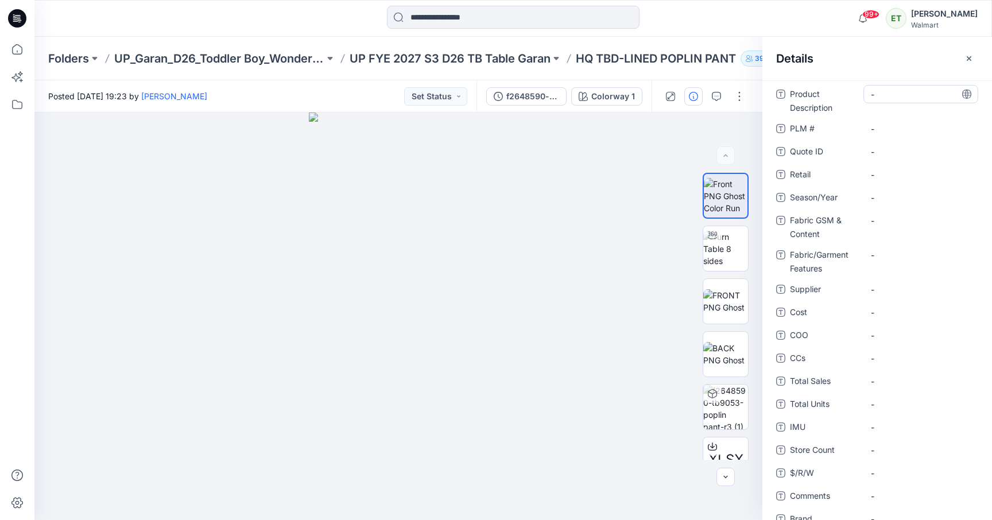
click at [904, 94] on Description "-" at bounding box center [921, 94] width 100 height 12
click at [904, 94] on textarea at bounding box center [921, 94] width 115 height 18
click at [871, 94] on textarea "**********" at bounding box center [921, 94] width 115 height 18
type textarea "**********"
click at [892, 194] on span "-" at bounding box center [921, 198] width 100 height 12
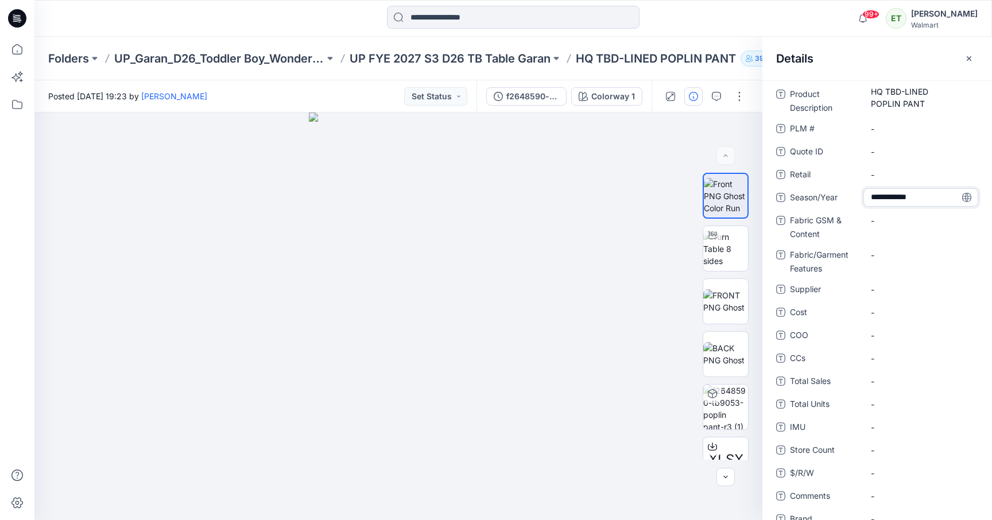
type textarea "**********"
click at [896, 221] on Content "-" at bounding box center [921, 221] width 100 height 12
click at [893, 221] on Content "-" at bounding box center [921, 221] width 100 height 12
type textarea "**********"
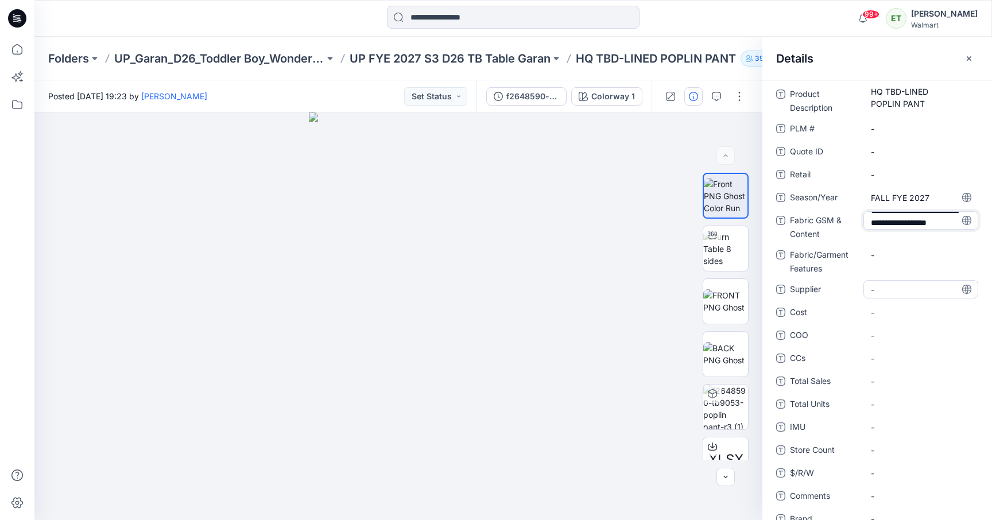
click at [889, 289] on div "-" at bounding box center [921, 289] width 115 height 18
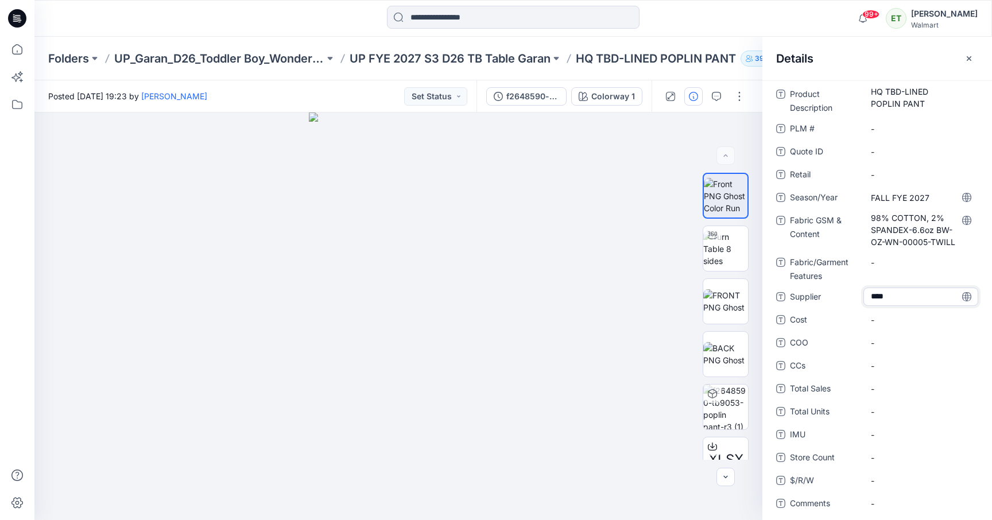
type textarea "*****"
click at [935, 340] on span "-" at bounding box center [921, 343] width 100 height 12
click at [974, 58] on button "button" at bounding box center [969, 58] width 18 height 18
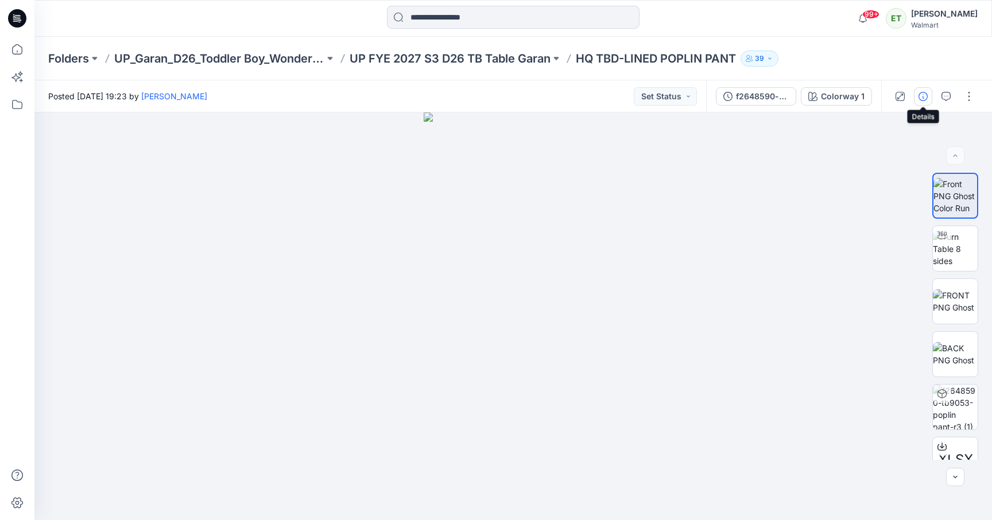
click at [927, 102] on button "button" at bounding box center [923, 96] width 18 height 18
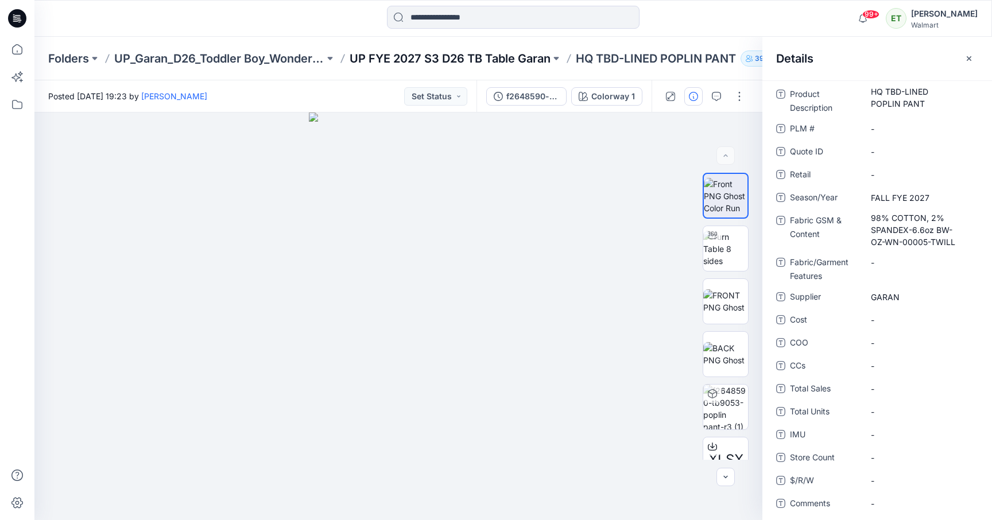
click at [480, 59] on p "UP FYE 2027 S3 D26 TB Table Garan" at bounding box center [450, 59] width 201 height 16
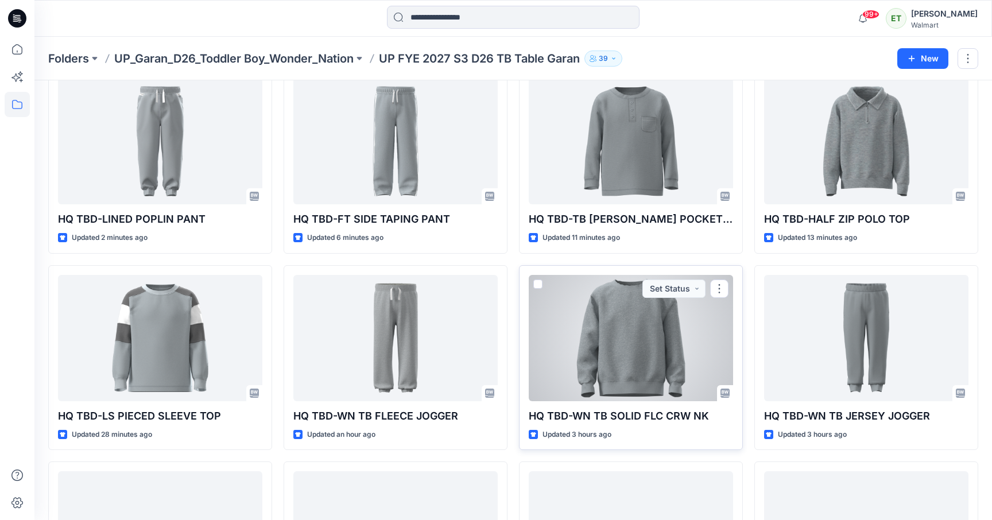
scroll to position [64, 0]
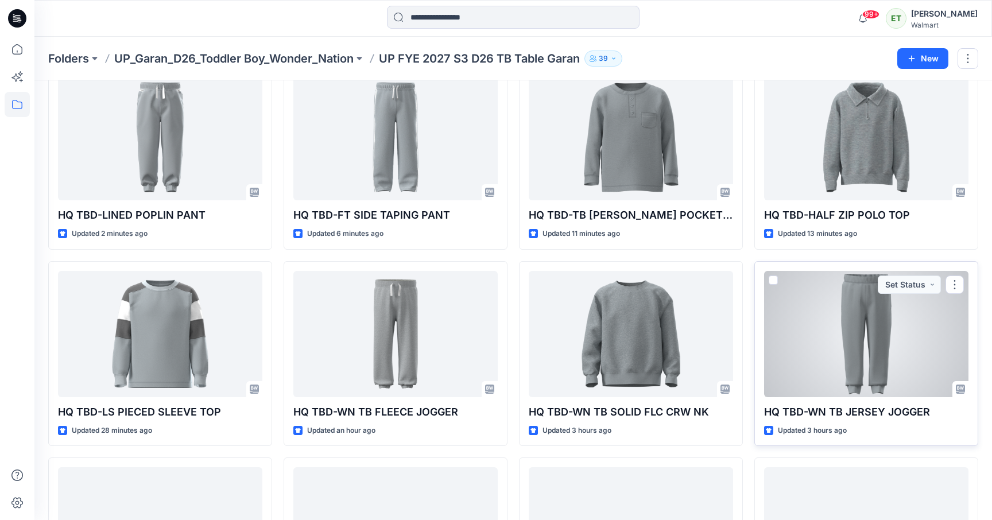
click at [814, 360] on div at bounding box center [866, 334] width 204 height 126
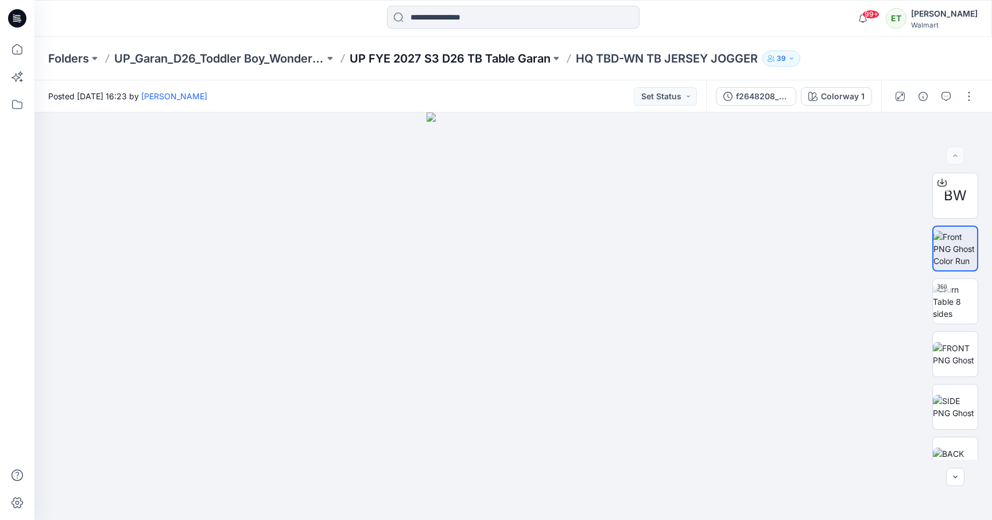
click at [499, 62] on p "UP FYE 2027 S3 D26 TB Table Garan" at bounding box center [450, 59] width 201 height 16
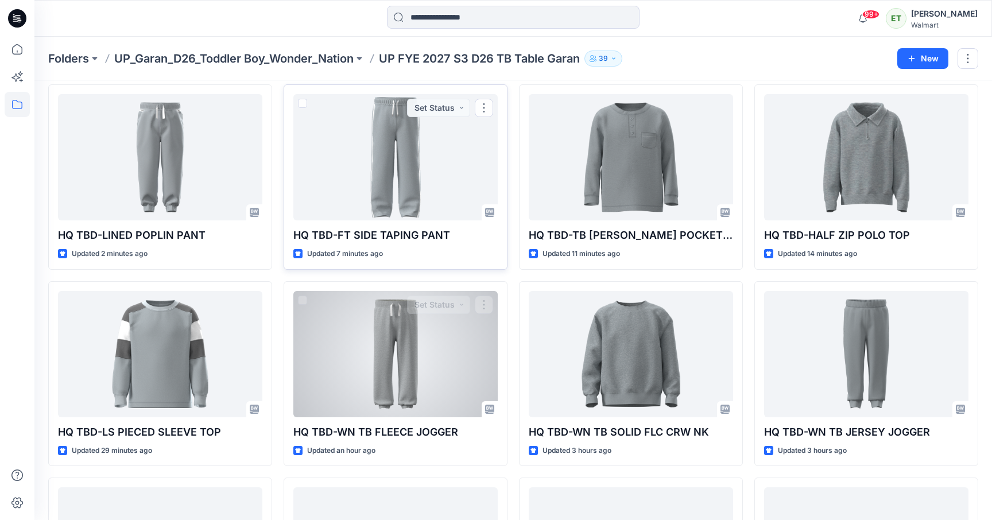
scroll to position [62, 0]
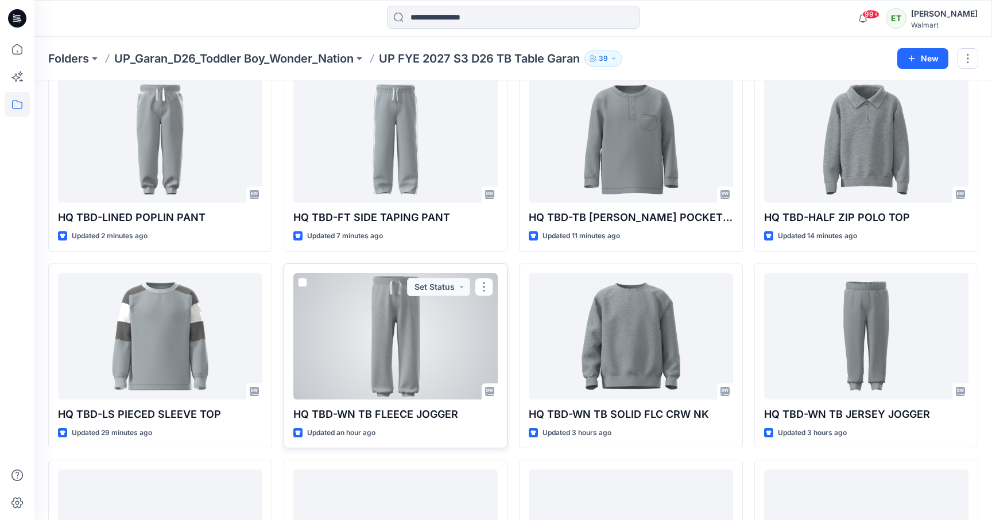
click at [417, 296] on div at bounding box center [395, 336] width 204 height 126
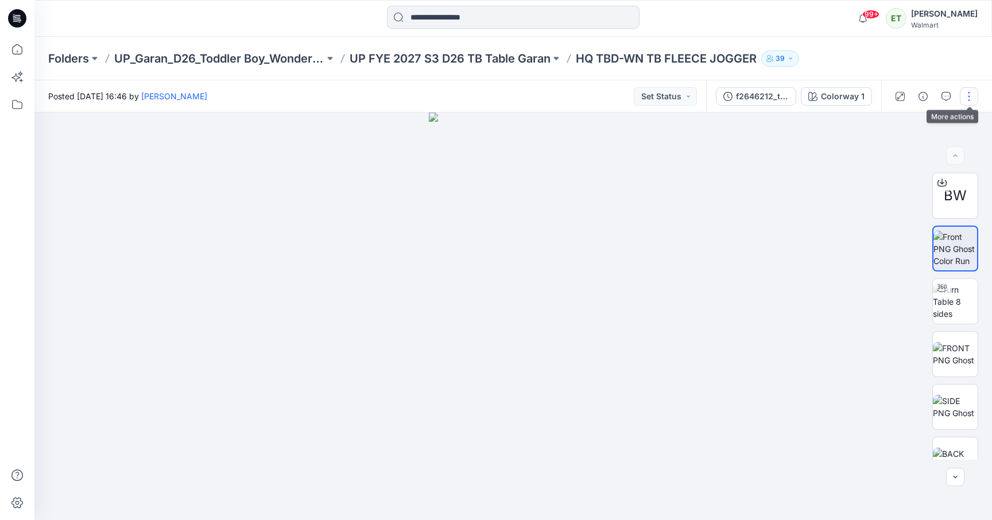
click at [969, 96] on button "button" at bounding box center [969, 96] width 18 height 18
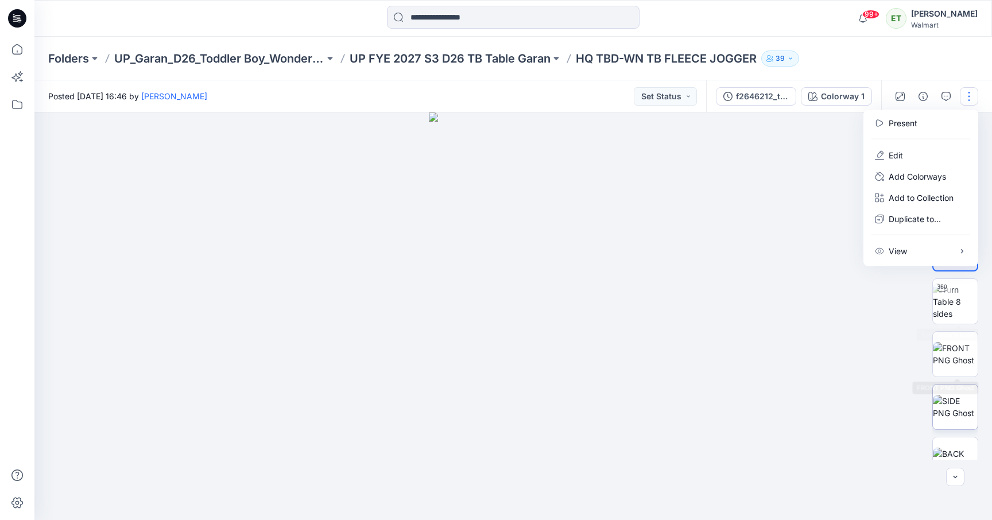
click at [971, 398] on img at bounding box center [955, 407] width 45 height 24
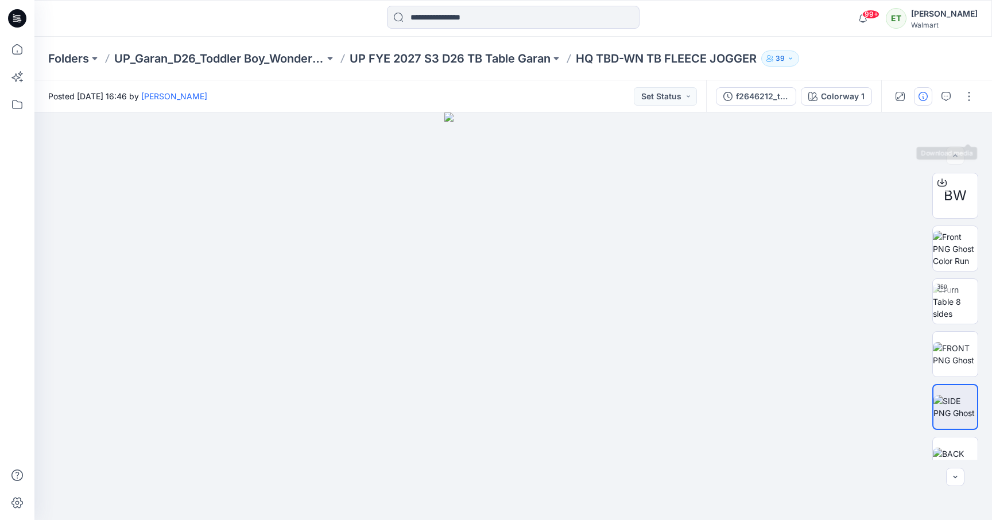
click at [922, 92] on icon "button" at bounding box center [923, 96] width 9 height 9
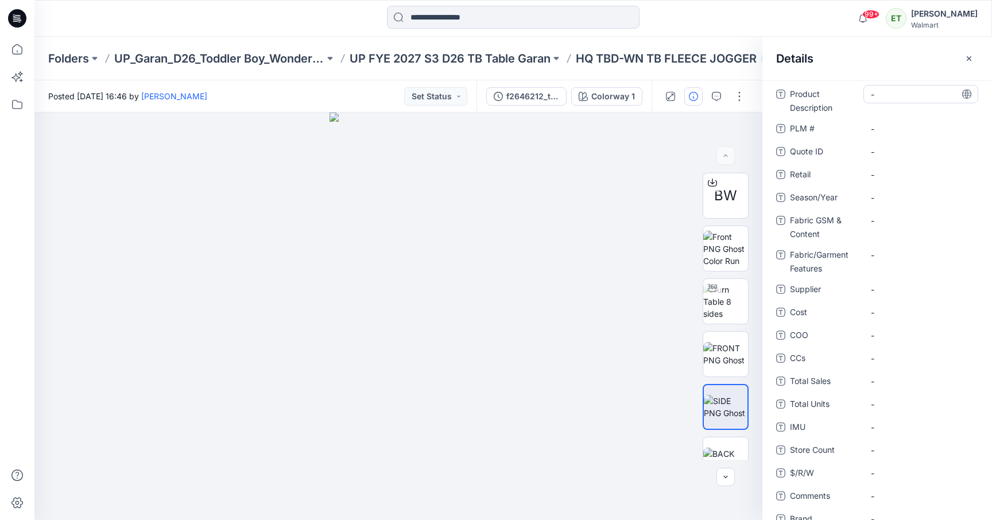
click at [895, 96] on Description "-" at bounding box center [921, 94] width 100 height 12
click at [904, 95] on Description "-" at bounding box center [921, 94] width 100 height 12
type textarea "**********"
click at [887, 197] on span "-" at bounding box center [921, 198] width 100 height 12
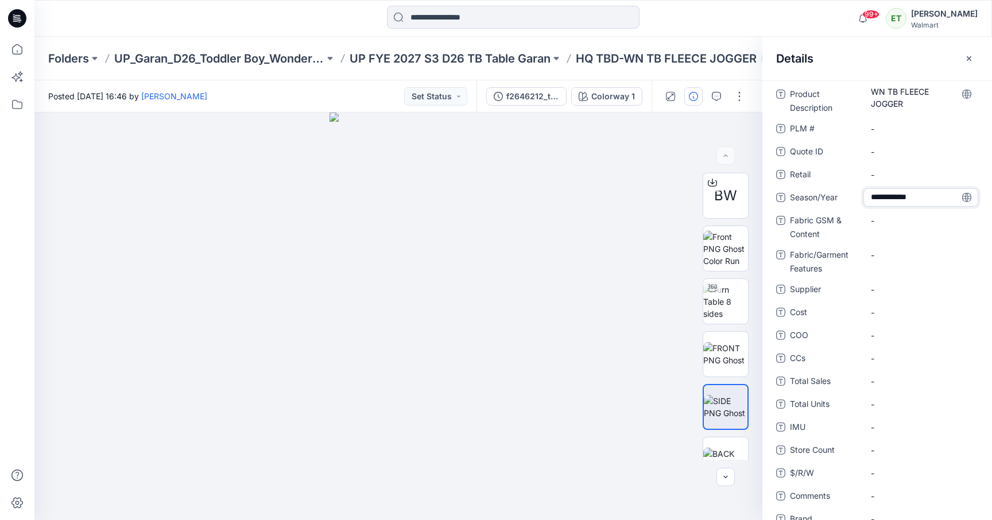
type textarea "**********"
click at [880, 223] on Content "-" at bounding box center [921, 221] width 100 height 12
click at [889, 216] on Content "-" at bounding box center [921, 221] width 100 height 12
type textarea "**********"
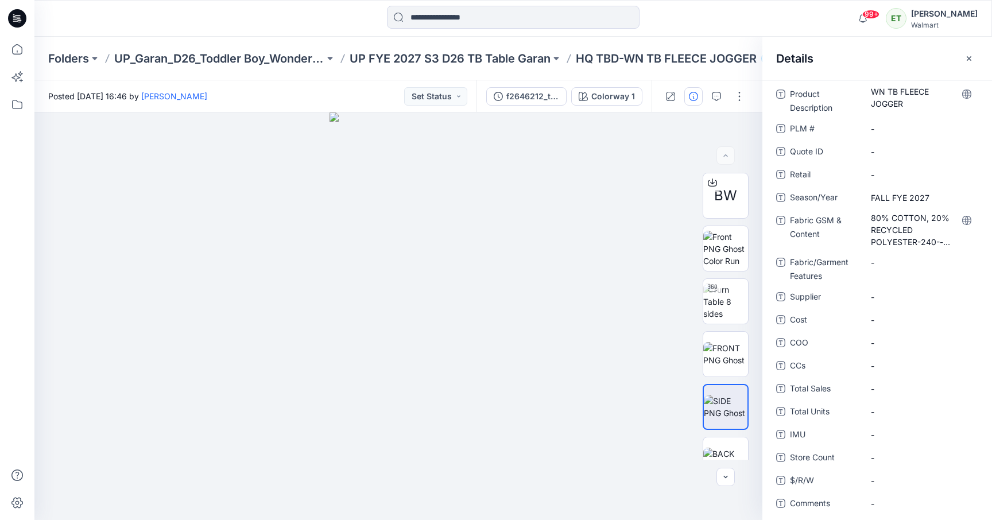
click at [884, 287] on div "Product Description WN TB FLEECE JOGGER PLM # - Quote ID - Retail - Season/Year…" at bounding box center [877, 351] width 202 height 533
click at [880, 299] on span "-" at bounding box center [921, 297] width 100 height 12
type textarea "*****"
click at [898, 335] on div "-" at bounding box center [921, 343] width 115 height 18
click at [881, 127] on \ "-" at bounding box center [921, 129] width 100 height 12
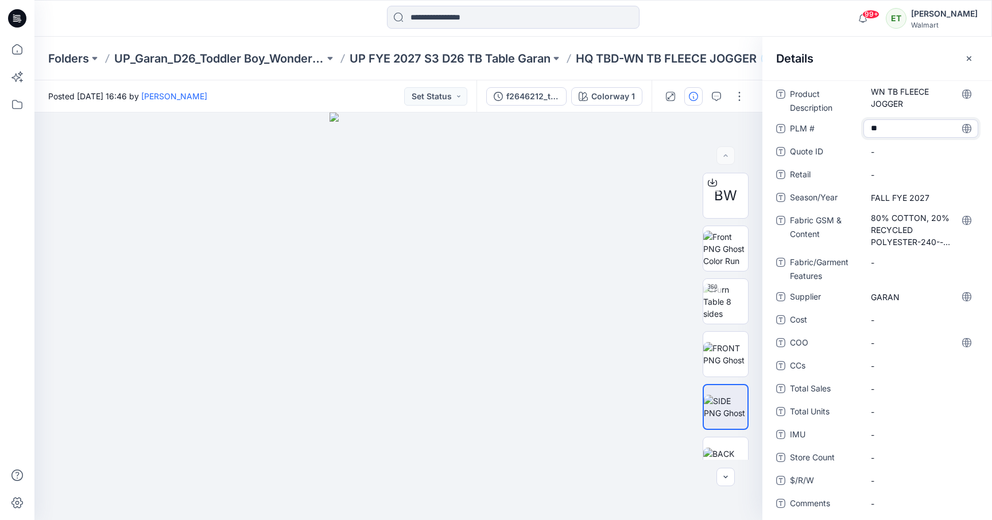
type textarea "***"
click at [904, 161] on div "Product Description WN TB FLEECE JOGGER PLM # *** Quote ID - Retail - Season/Ye…" at bounding box center [877, 351] width 202 height 533
click at [969, 56] on icon "button" at bounding box center [969, 58] width 9 height 9
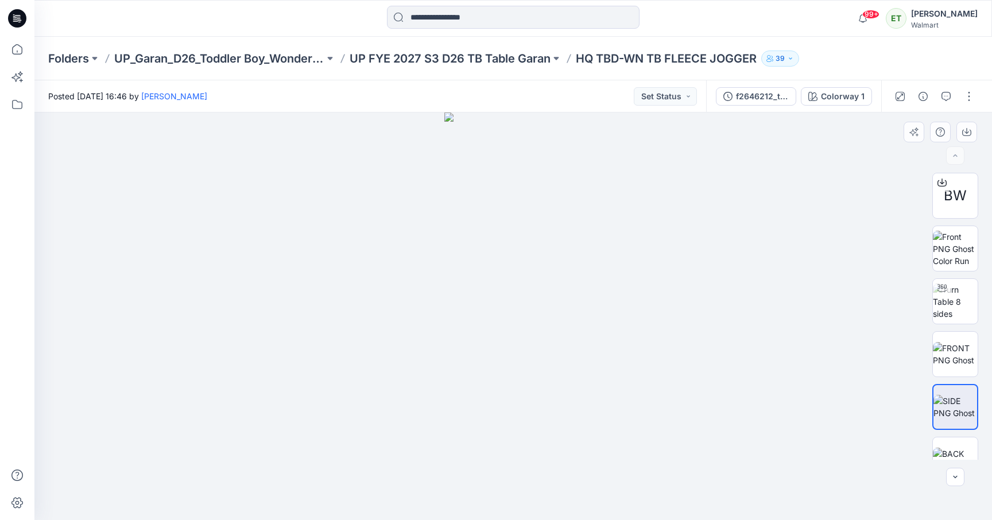
click at [574, 311] on img at bounding box center [512, 317] width 137 height 408
click at [953, 295] on img at bounding box center [955, 302] width 45 height 36
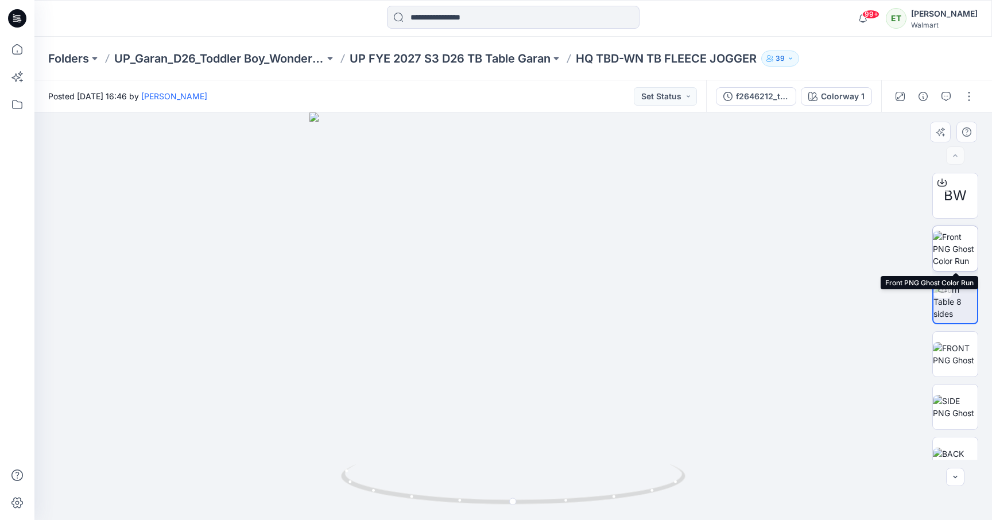
click at [948, 246] on img at bounding box center [955, 249] width 45 height 36
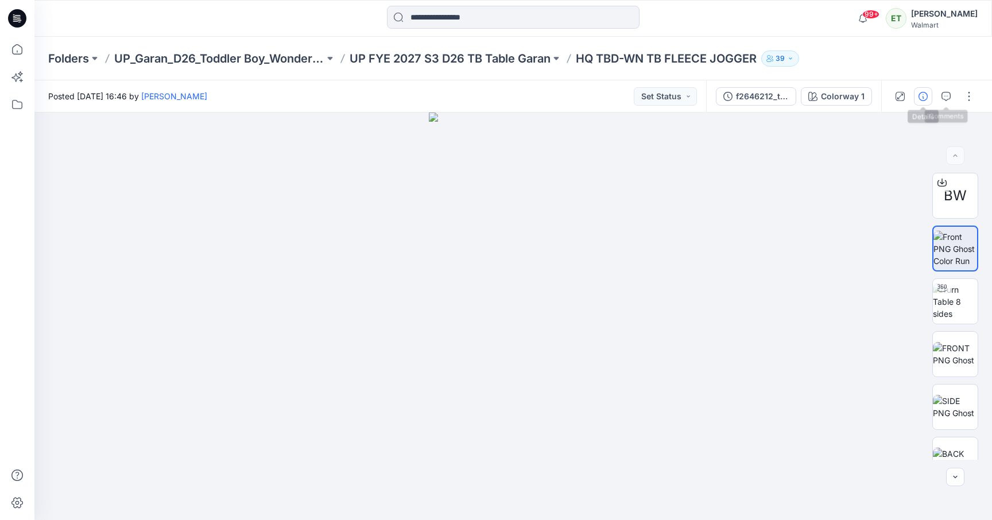
click at [922, 92] on icon "button" at bounding box center [923, 96] width 9 height 9
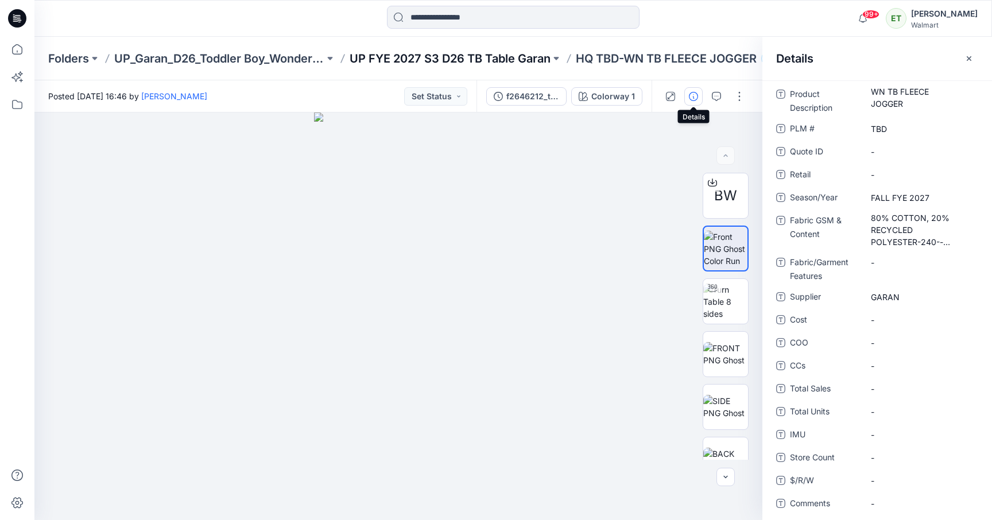
click at [465, 63] on p "UP FYE 2027 S3 D26 TB Table Garan" at bounding box center [450, 59] width 201 height 16
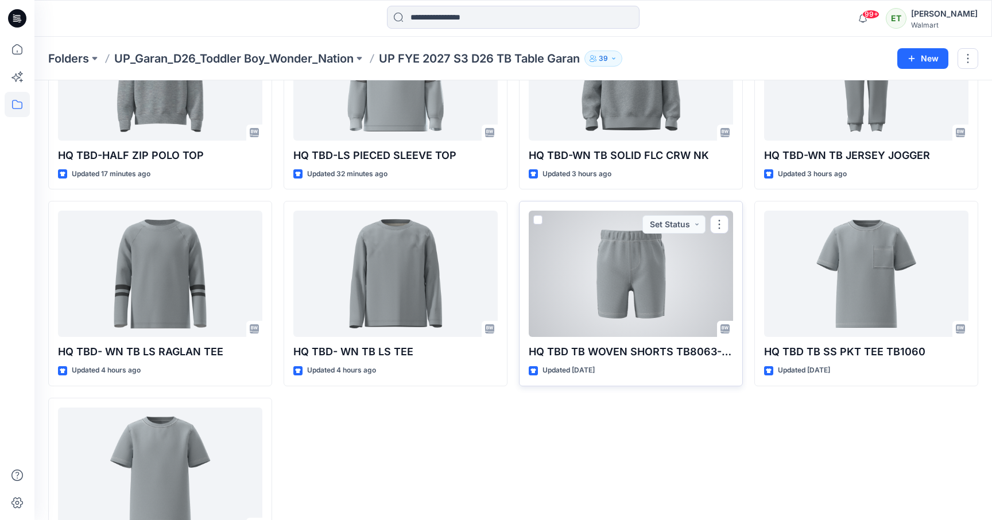
scroll to position [397, 0]
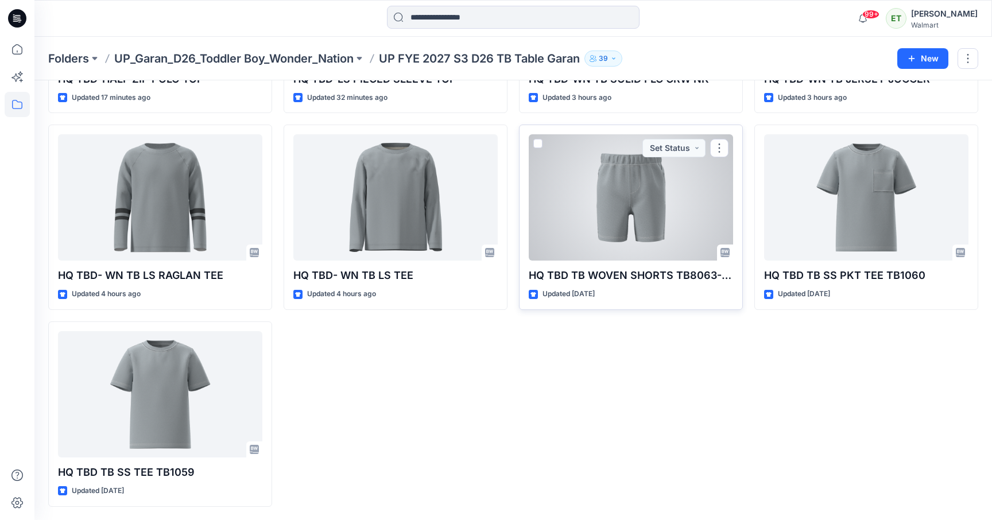
click at [614, 237] on div at bounding box center [631, 197] width 204 height 126
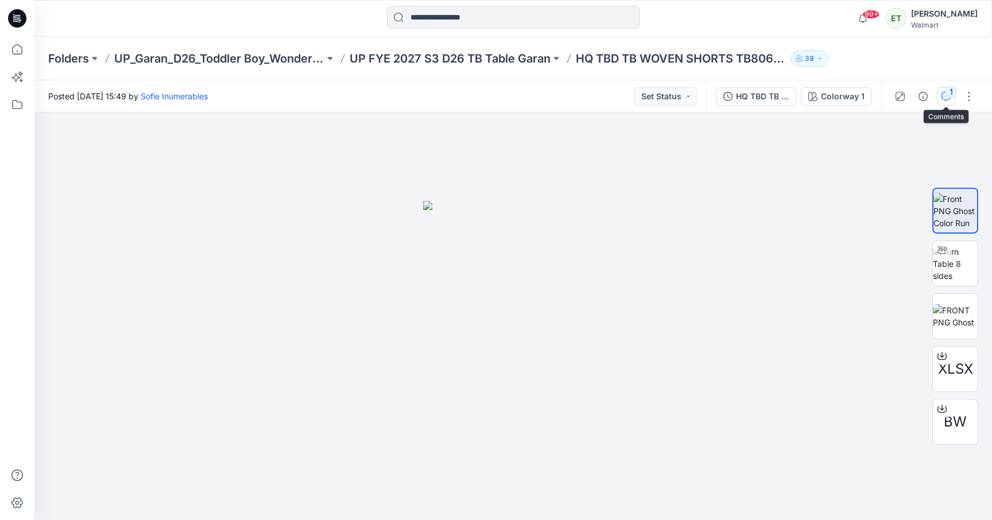
click at [951, 95] on div "1" at bounding box center [951, 91] width 11 height 11
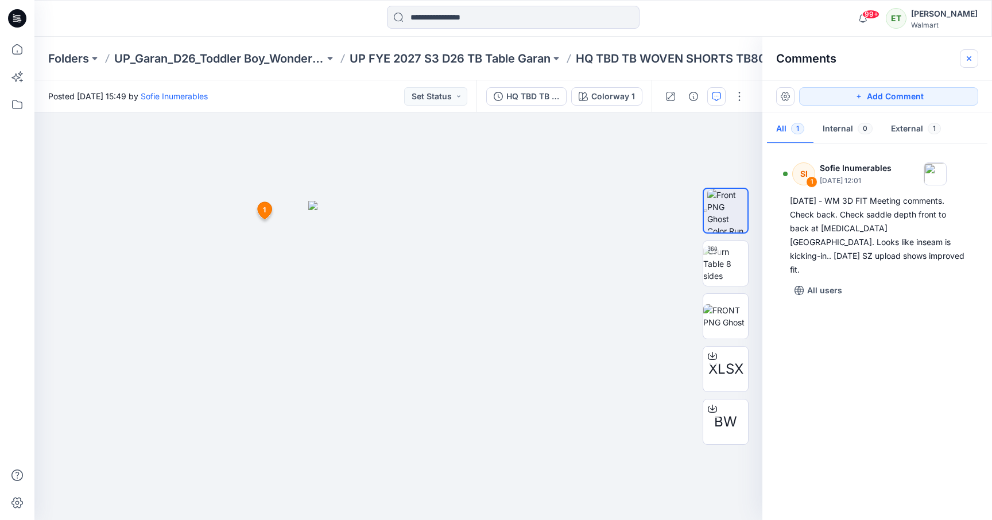
click at [970, 61] on icon "button" at bounding box center [969, 58] width 9 height 9
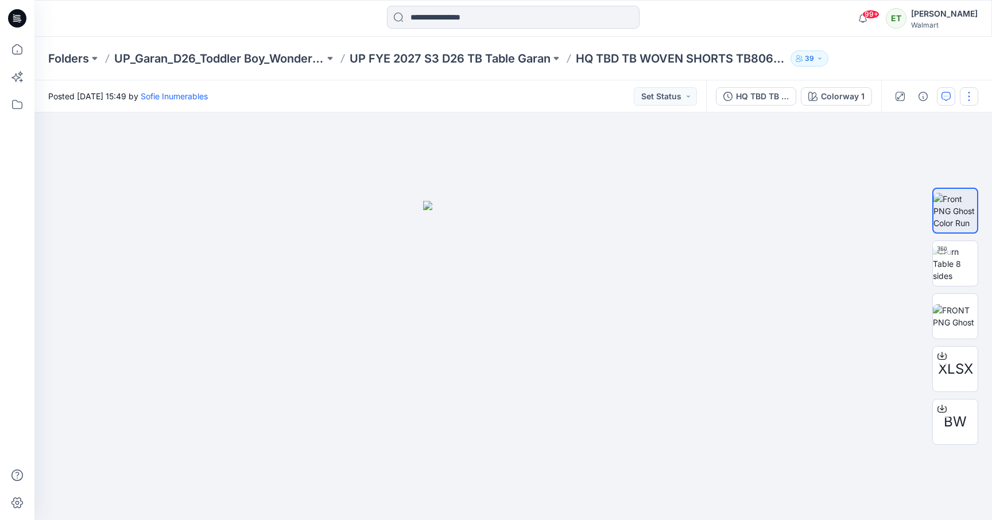
click at [974, 95] on button "button" at bounding box center [969, 96] width 18 height 18
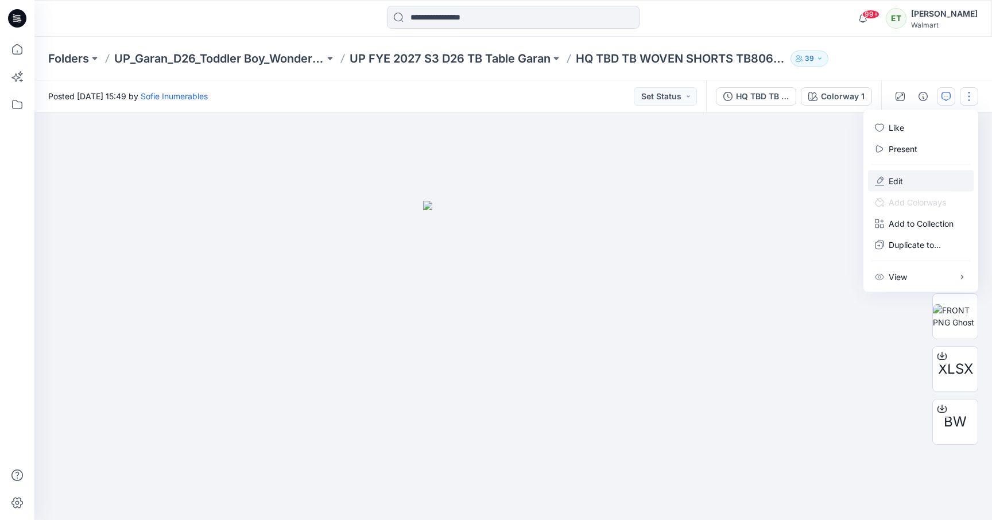
click at [912, 173] on button "Edit" at bounding box center [921, 181] width 106 height 21
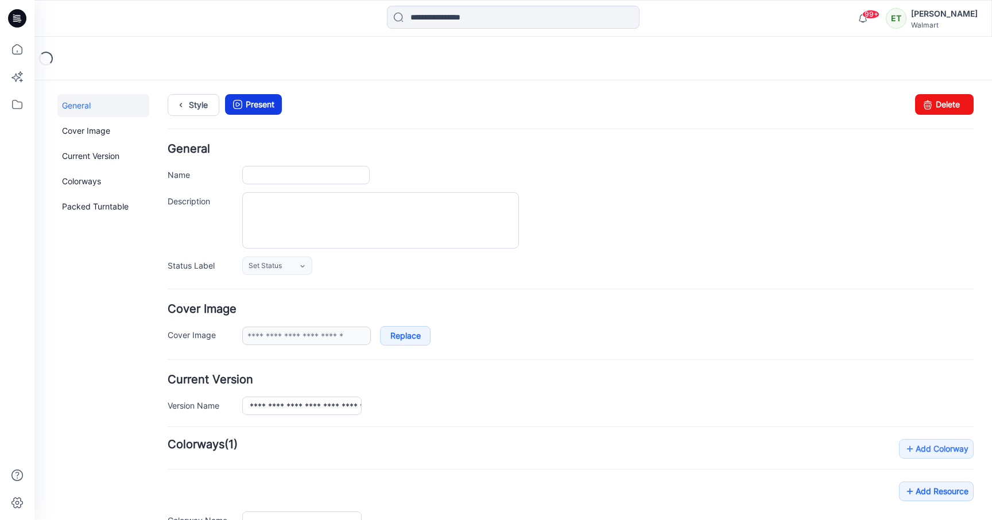
type input "**********"
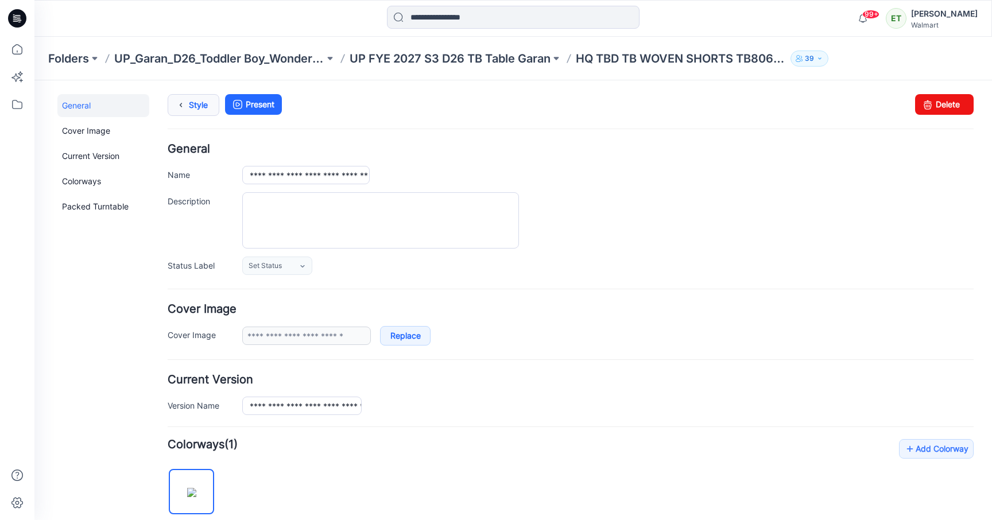
click at [201, 100] on link "Style" at bounding box center [194, 105] width 52 height 22
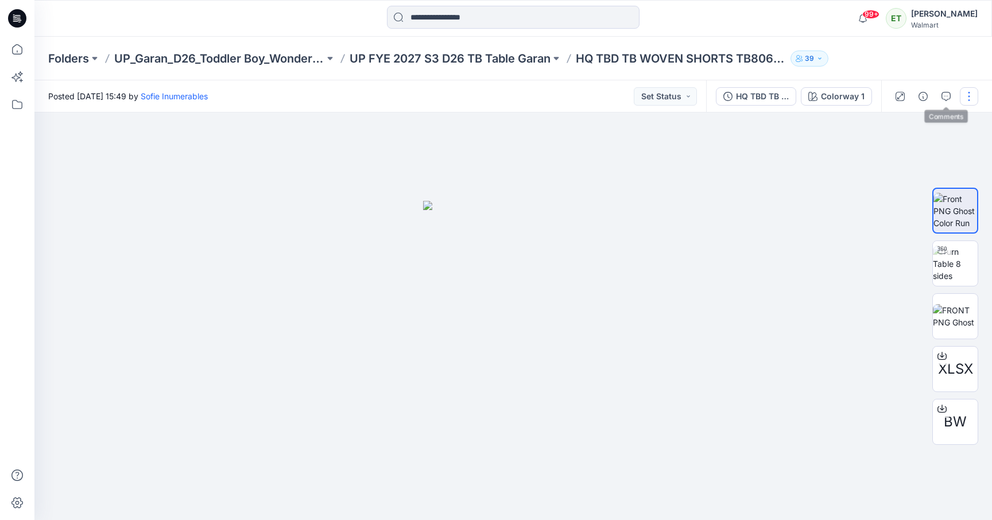
click at [966, 99] on button "button" at bounding box center [969, 96] width 18 height 18
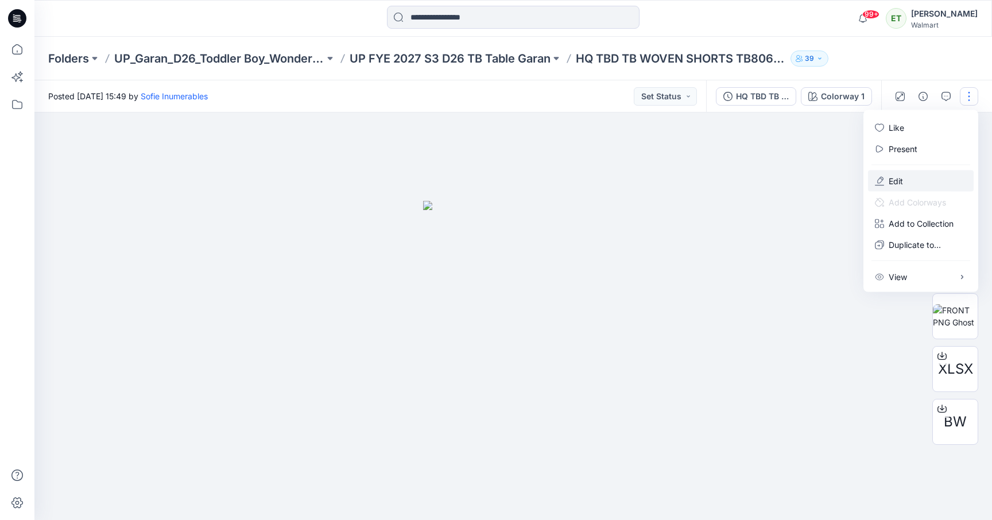
click at [923, 179] on button "Edit" at bounding box center [921, 181] width 106 height 21
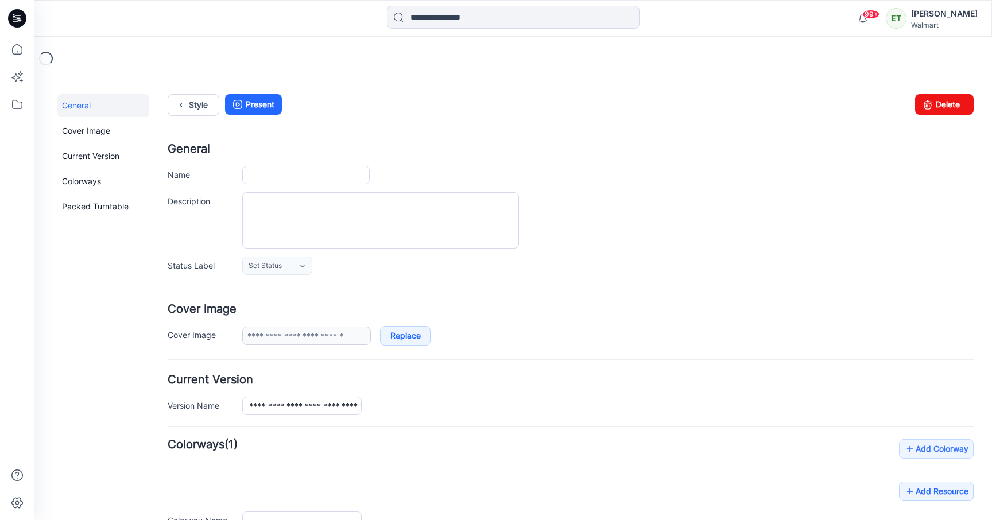
type input "**********"
click at [191, 106] on link "Style" at bounding box center [194, 105] width 52 height 22
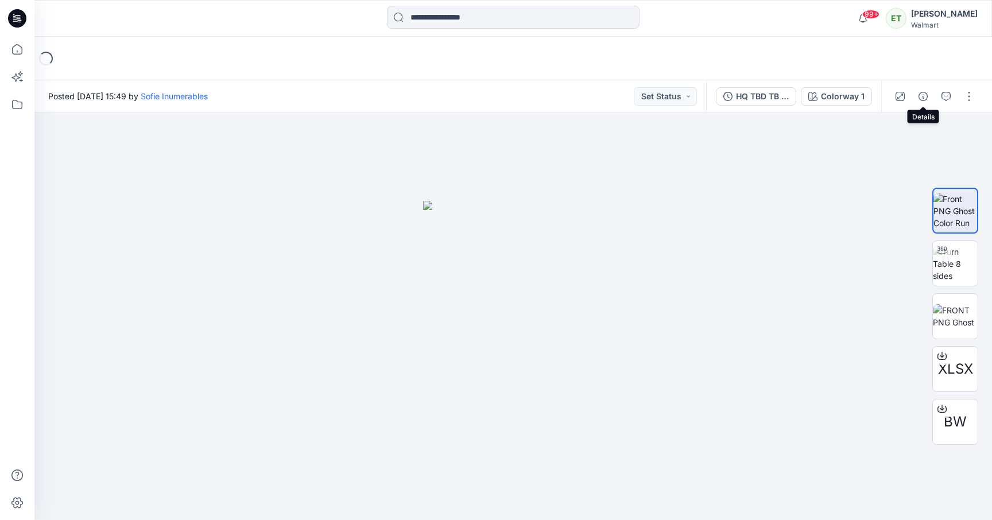
click at [929, 108] on div at bounding box center [934, 96] width 106 height 32
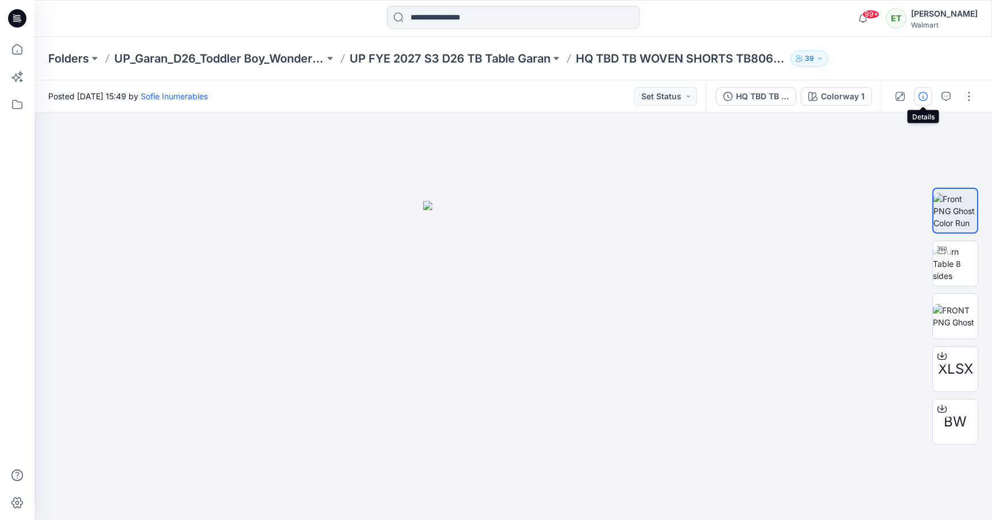
click at [927, 105] on button "button" at bounding box center [923, 96] width 18 height 18
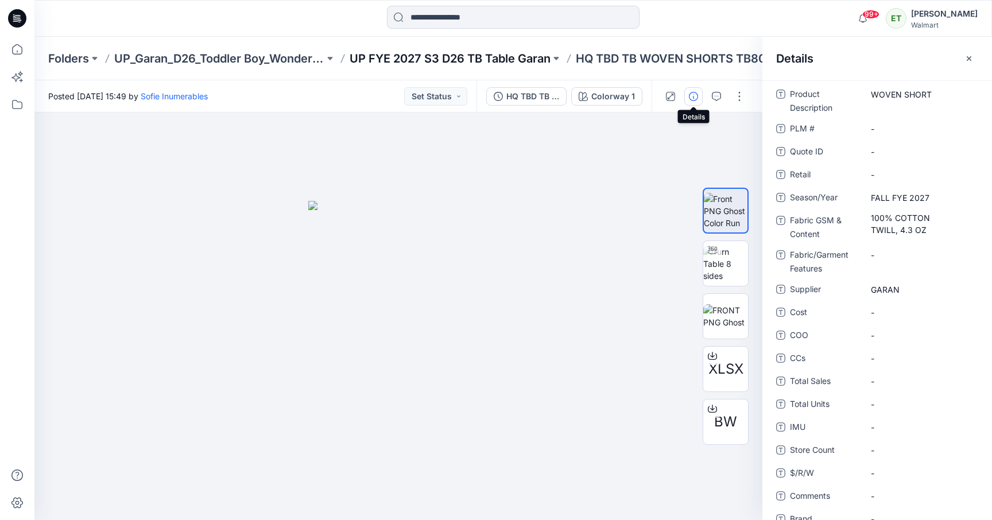
click at [473, 54] on p "UP FYE 2027 S3 D26 TB Table Garan" at bounding box center [450, 59] width 201 height 16
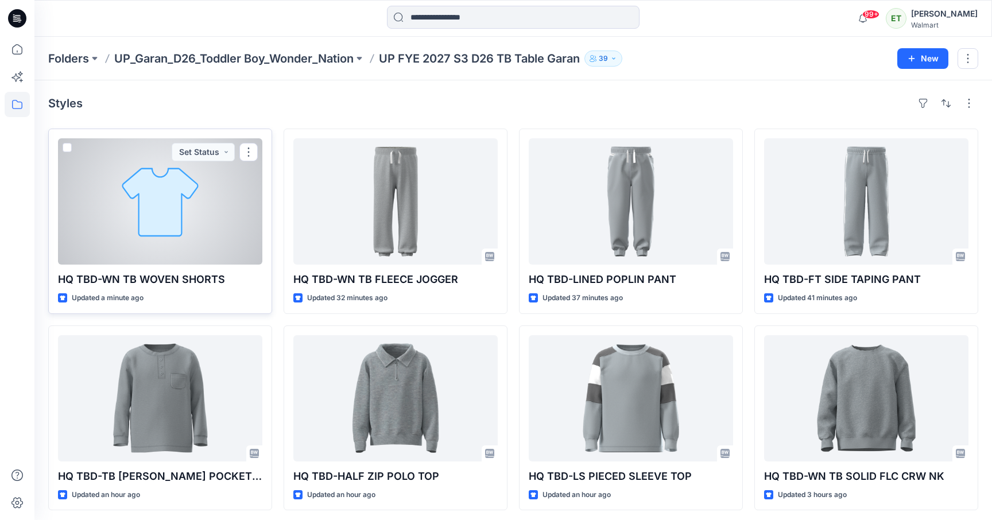
click at [219, 219] on div at bounding box center [160, 201] width 204 height 126
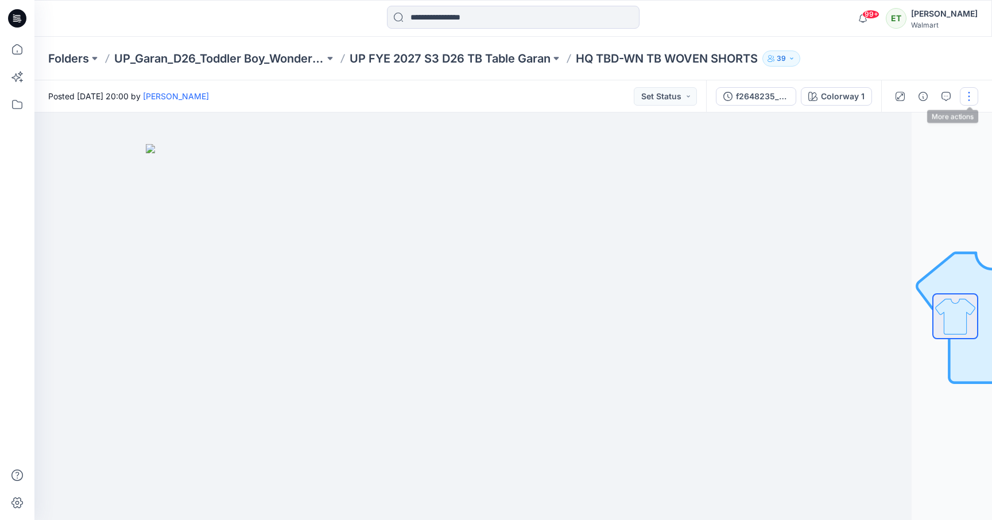
click at [966, 92] on button "button" at bounding box center [969, 96] width 18 height 18
click at [938, 150] on button "Edit" at bounding box center [921, 155] width 106 height 21
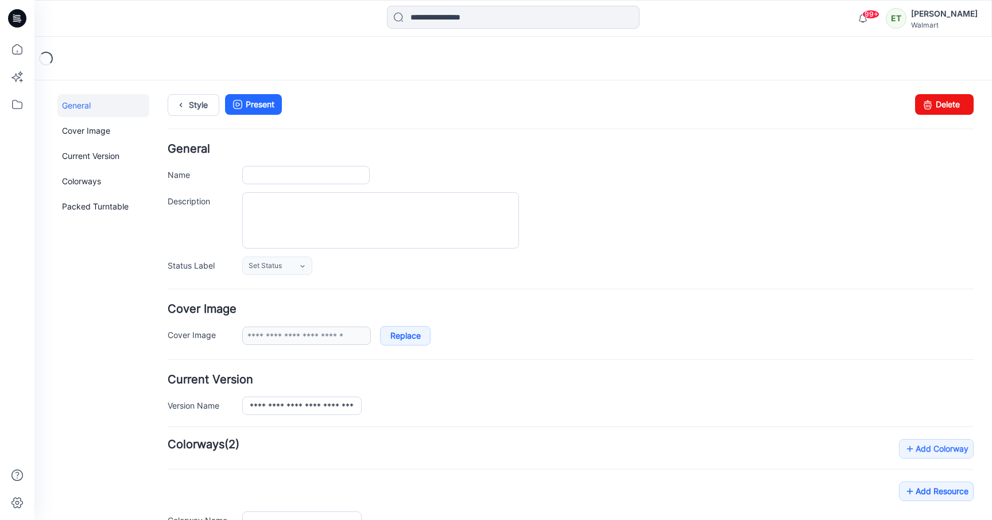
type input "**********"
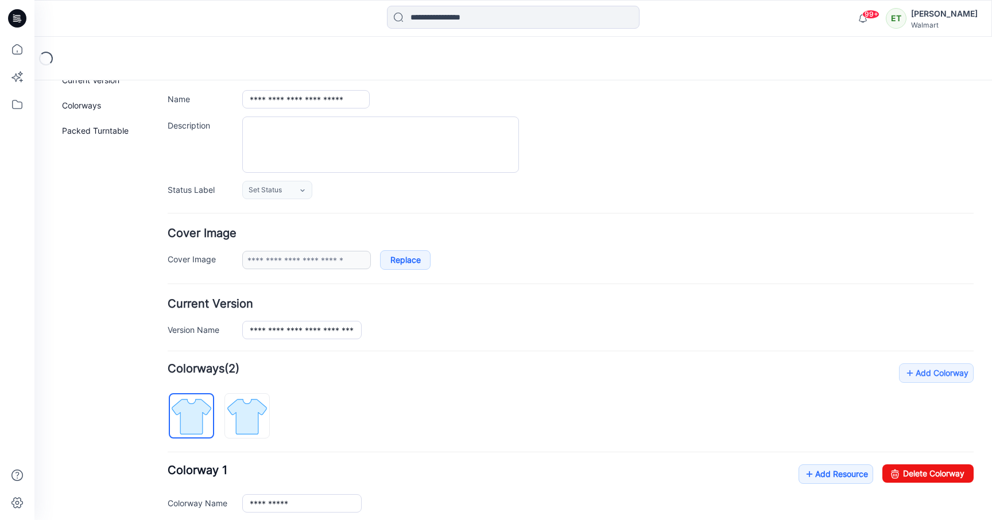
scroll to position [213, 0]
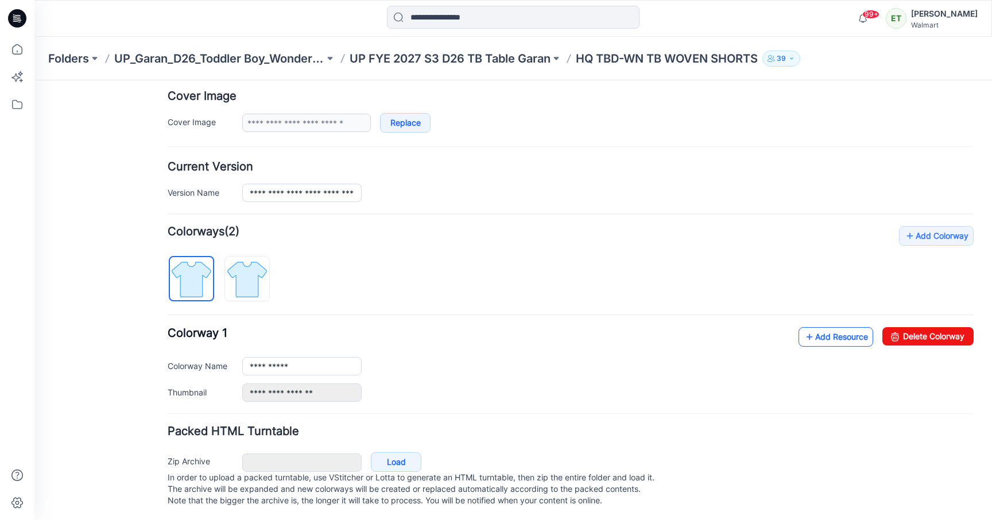
click at [825, 334] on link "Add Resource" at bounding box center [836, 337] width 75 height 20
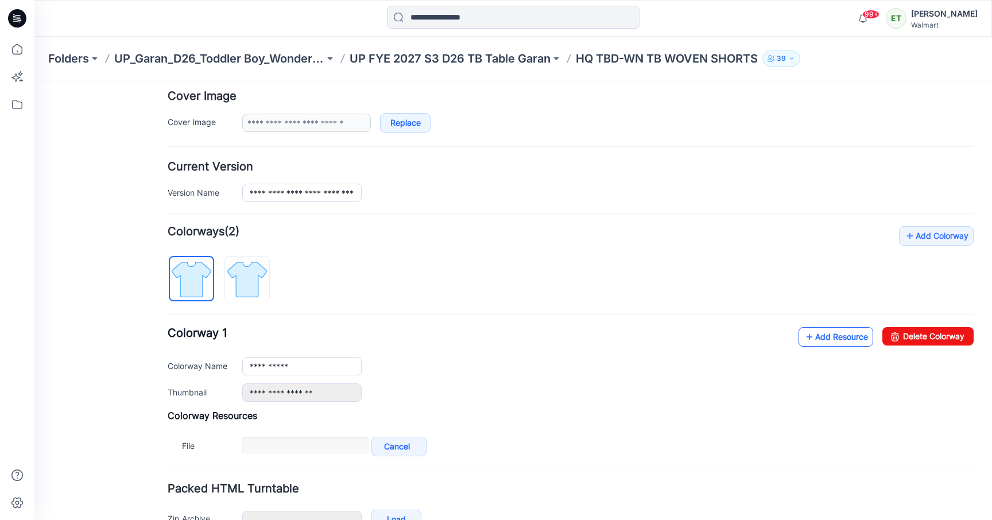
click at [827, 341] on link "Add Resource" at bounding box center [836, 337] width 75 height 20
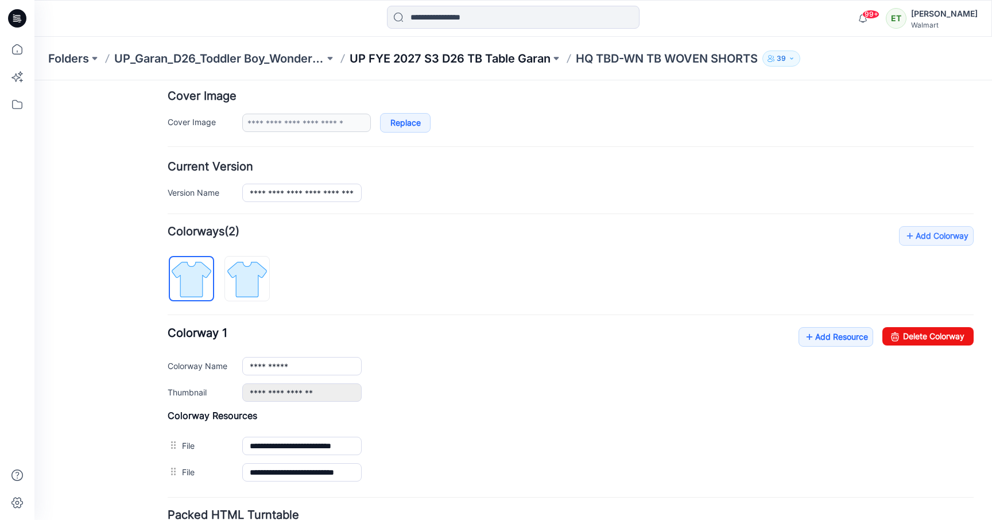
click at [474, 60] on p "UP FYE 2027 S3 D26 TB Table Garan" at bounding box center [450, 59] width 201 height 16
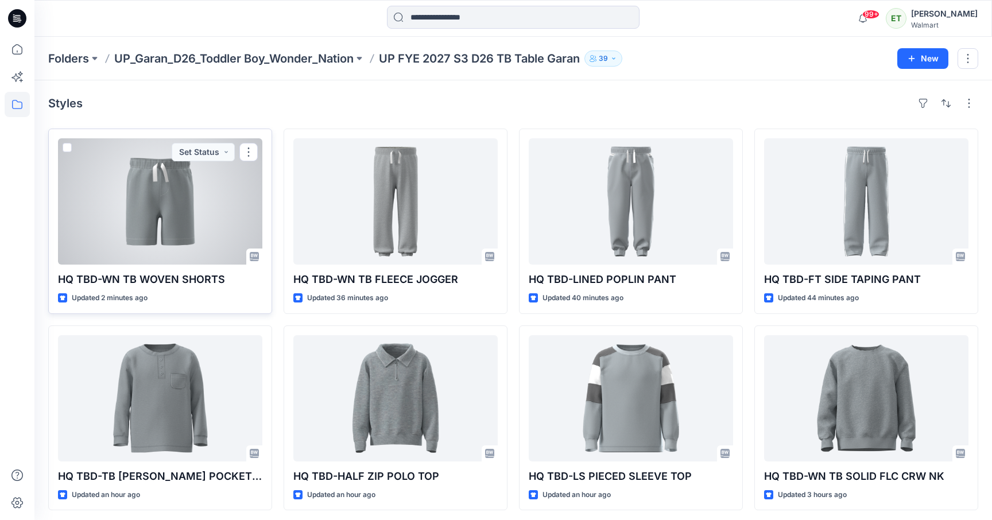
click at [200, 223] on div at bounding box center [160, 201] width 204 height 126
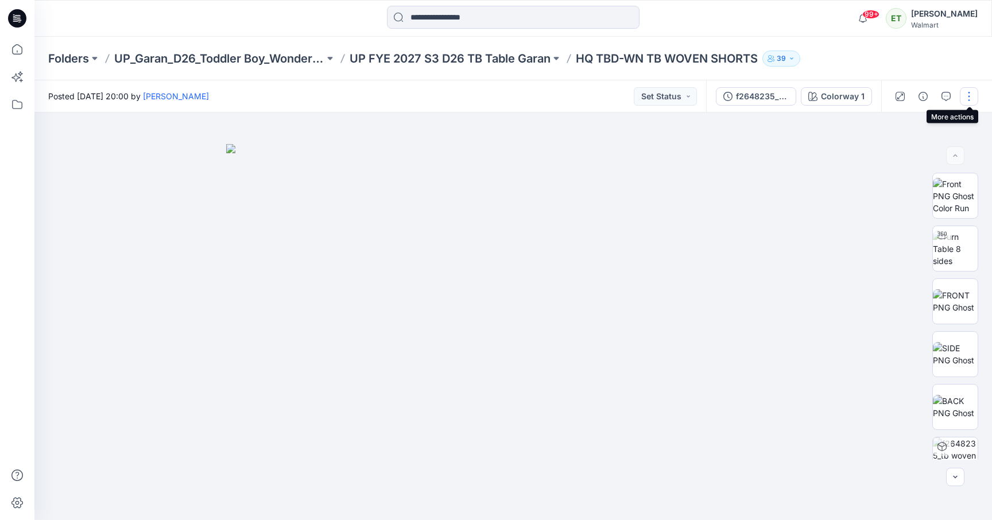
click at [967, 101] on button "button" at bounding box center [969, 96] width 18 height 18
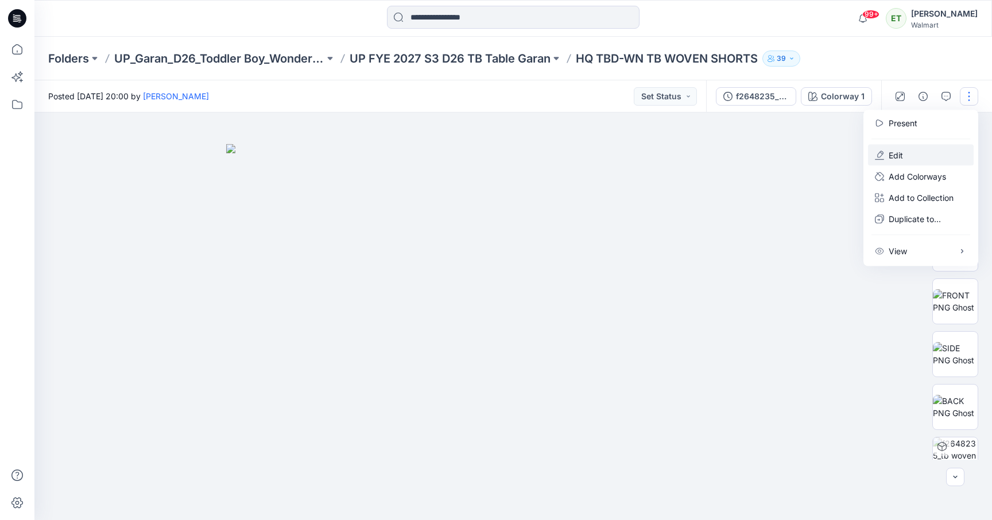
click at [914, 159] on button "Edit" at bounding box center [921, 155] width 106 height 21
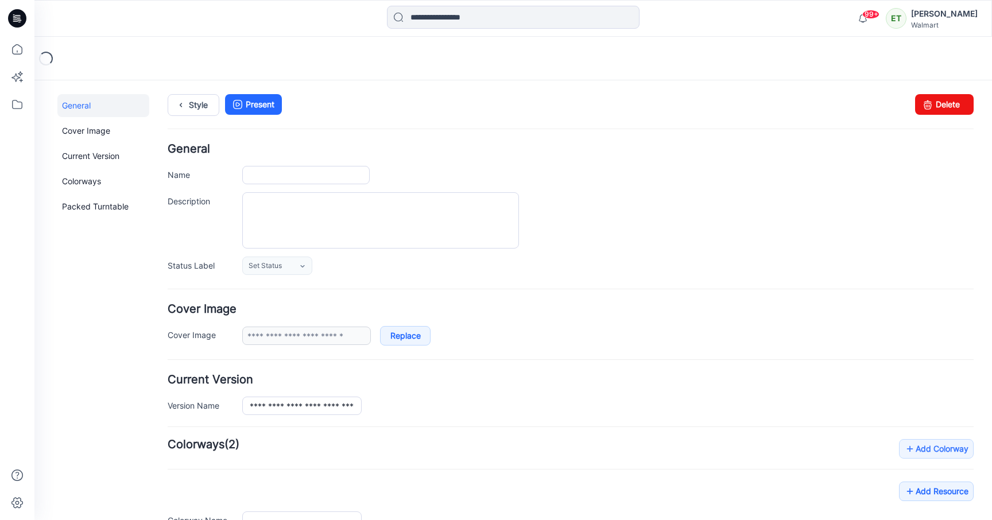
type input "**********"
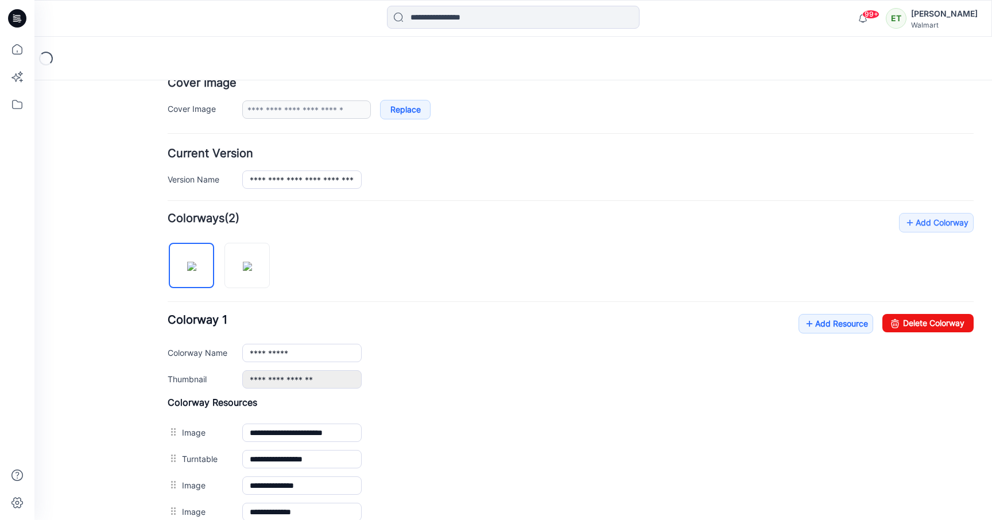
scroll to position [234, 0]
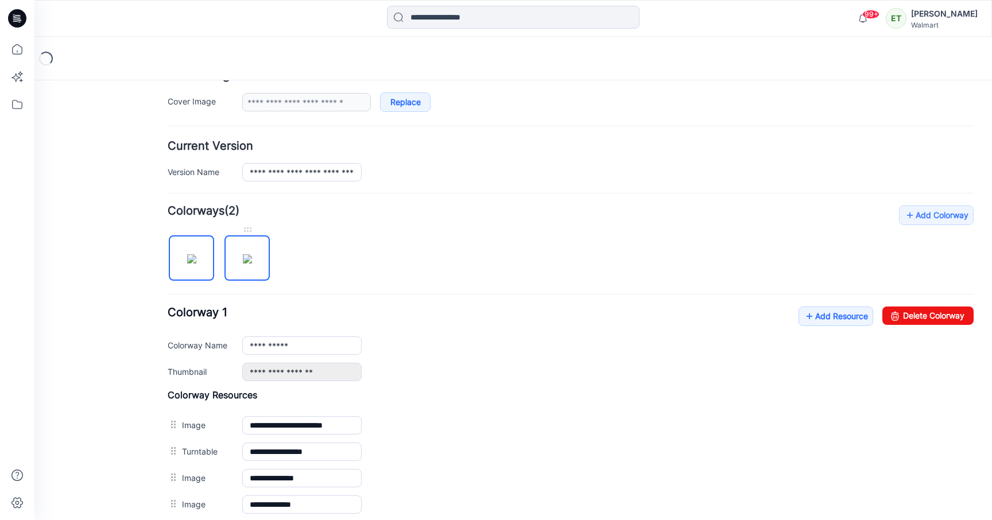
click at [250, 256] on img at bounding box center [247, 258] width 9 height 9
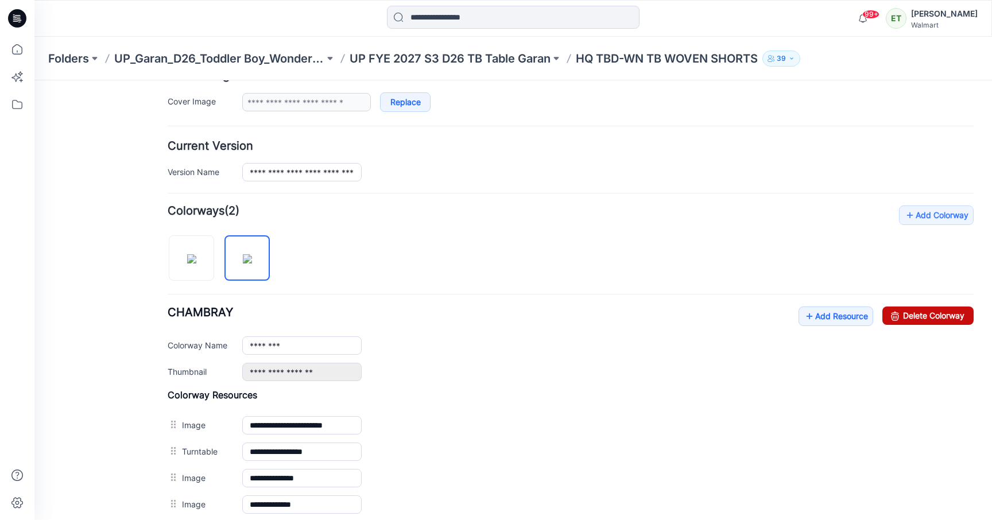
click at [924, 320] on link "Delete Colorway" at bounding box center [928, 316] width 91 height 18
type input "**********"
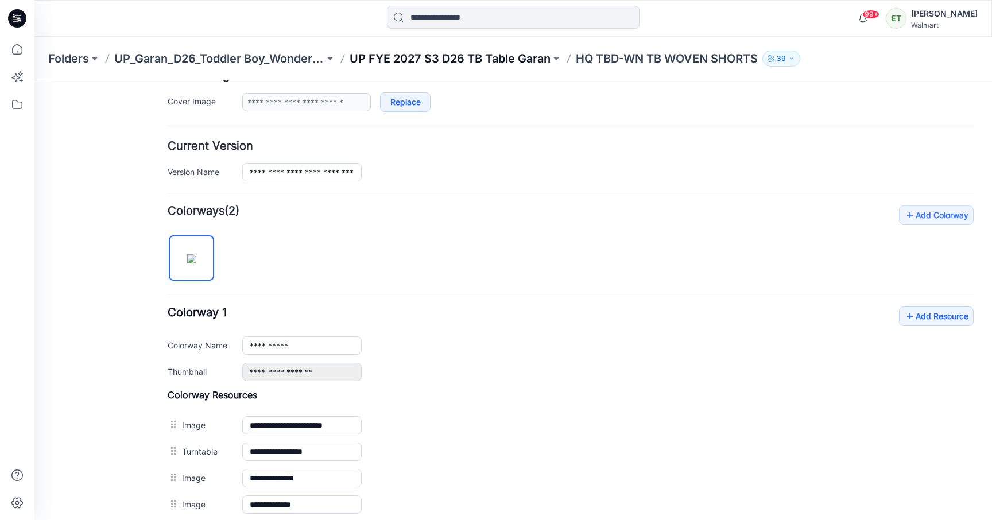
click at [463, 60] on p "UP FYE 2027 S3 D26 TB Table Garan" at bounding box center [450, 59] width 201 height 16
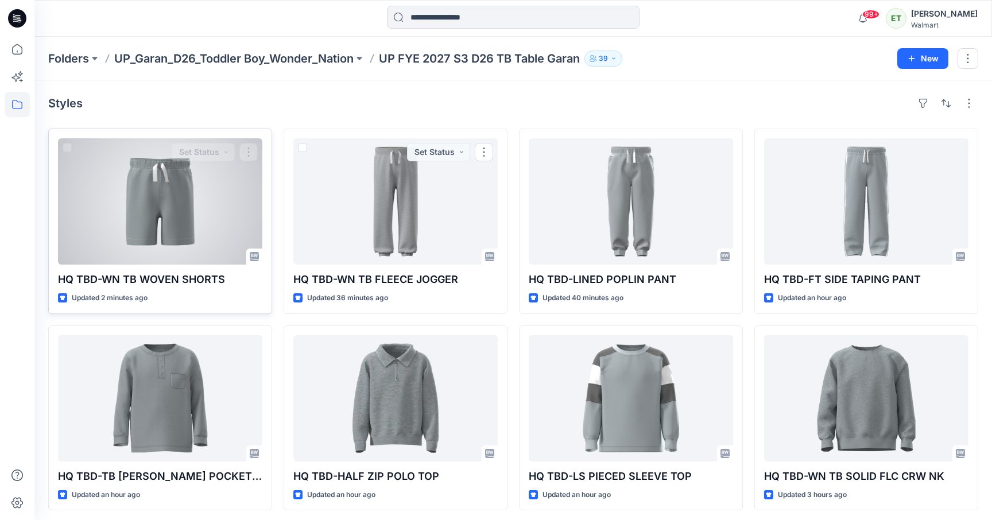
click at [140, 252] on div at bounding box center [160, 201] width 204 height 126
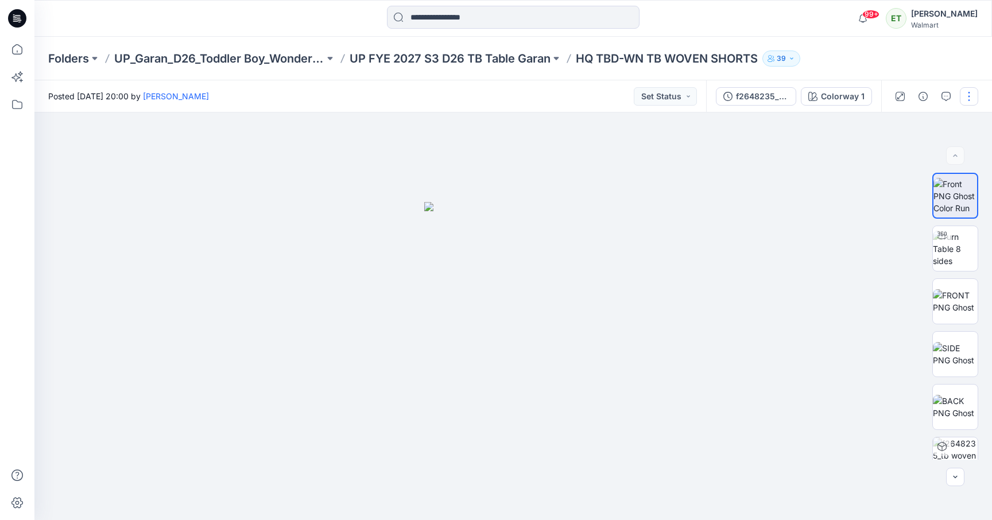
click at [965, 96] on button "button" at bounding box center [969, 96] width 18 height 18
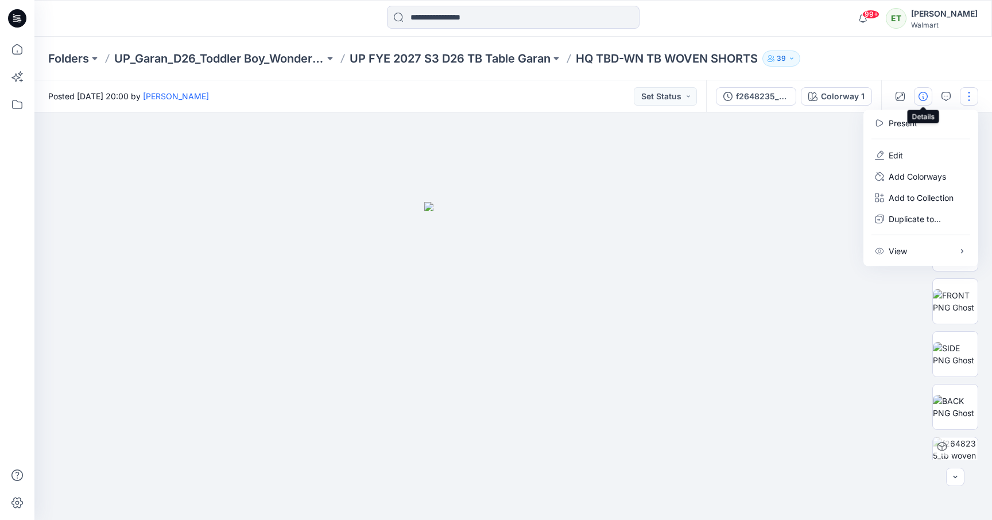
click at [924, 99] on icon "button" at bounding box center [923, 96] width 9 height 9
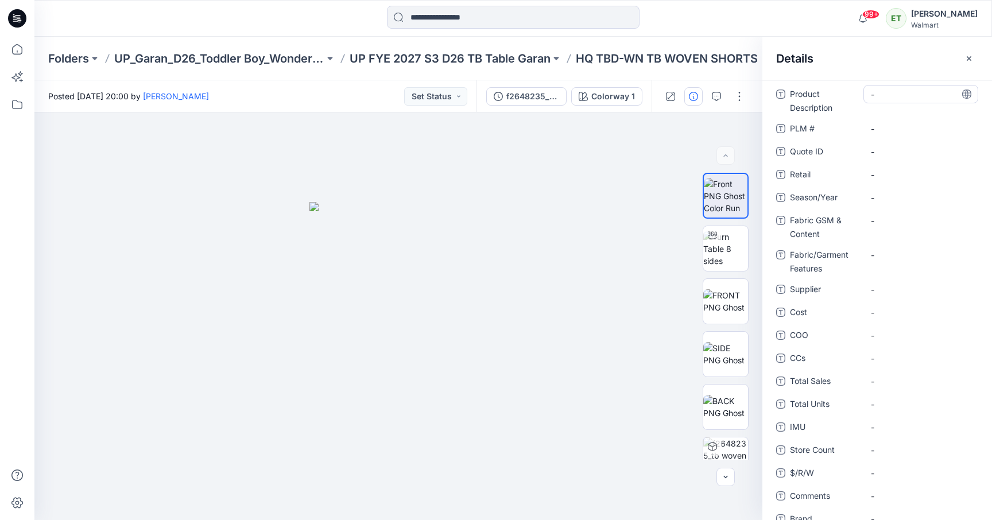
click at [896, 96] on Description "-" at bounding box center [921, 94] width 100 height 12
type textarea "**********"
click at [884, 202] on span "-" at bounding box center [921, 198] width 100 height 12
type textarea "**********"
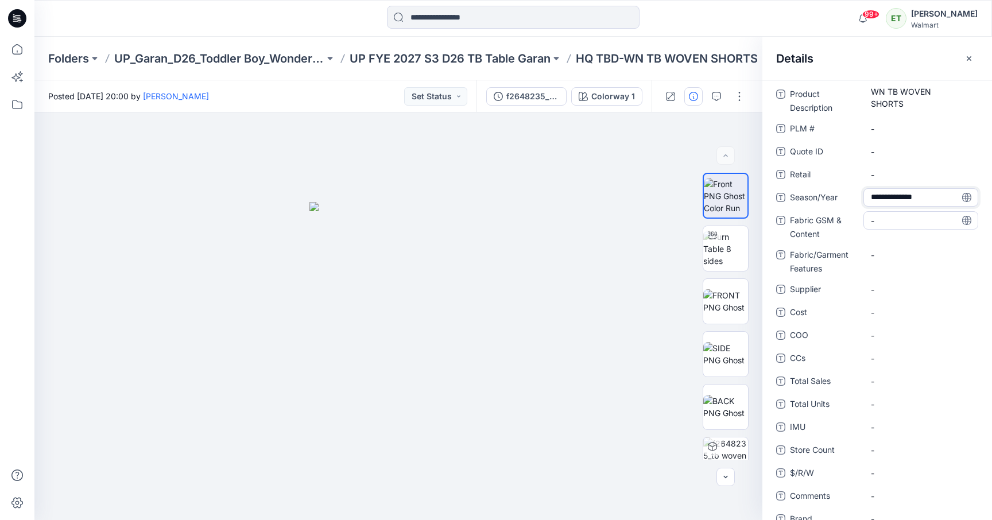
click at [881, 218] on Content "-" at bounding box center [921, 221] width 100 height 12
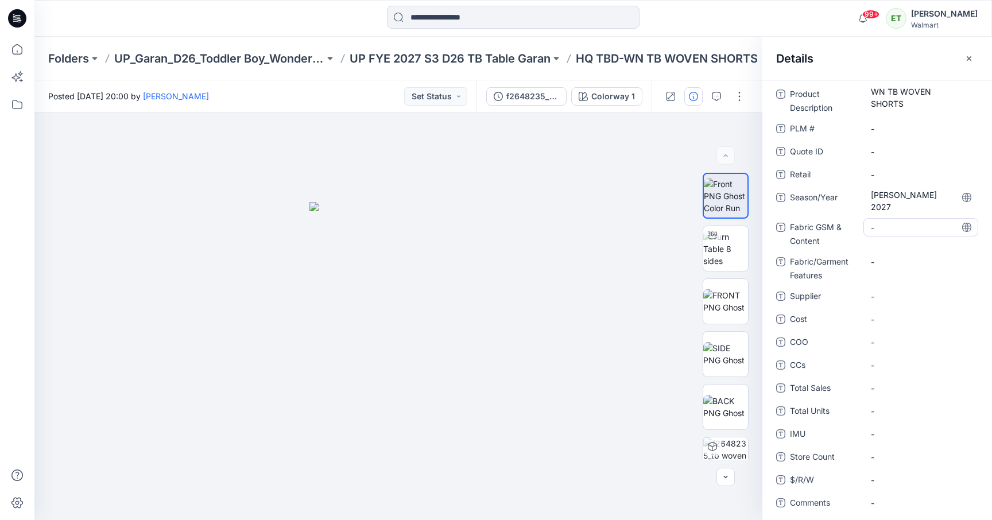
click at [883, 222] on Content "-" at bounding box center [921, 228] width 100 height 12
type textarea "**********"
click at [893, 291] on span "-" at bounding box center [921, 297] width 100 height 12
type textarea "*****"
click at [922, 333] on div "-" at bounding box center [921, 342] width 115 height 18
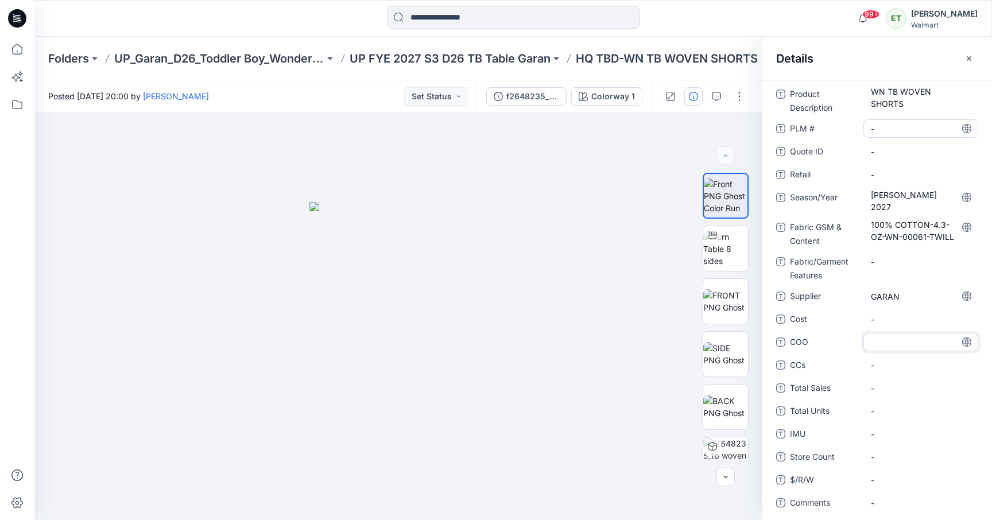
click at [896, 126] on \ "-" at bounding box center [921, 129] width 100 height 12
type textarea "***"
click at [909, 176] on span "-" at bounding box center [921, 175] width 100 height 12
click at [922, 148] on ID "-" at bounding box center [921, 152] width 100 height 12
click at [816, 7] on div "99+ Notifications Your style HQ TBD-WN TB WOVEN SHORTS is ready Just now Peter …" at bounding box center [512, 18] width 957 height 25
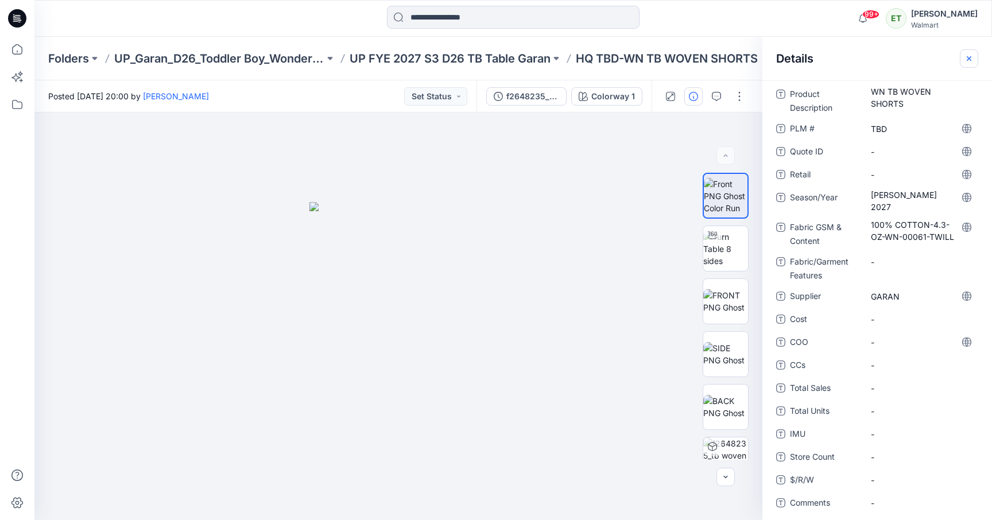
click at [968, 59] on icon "button" at bounding box center [969, 58] width 9 height 9
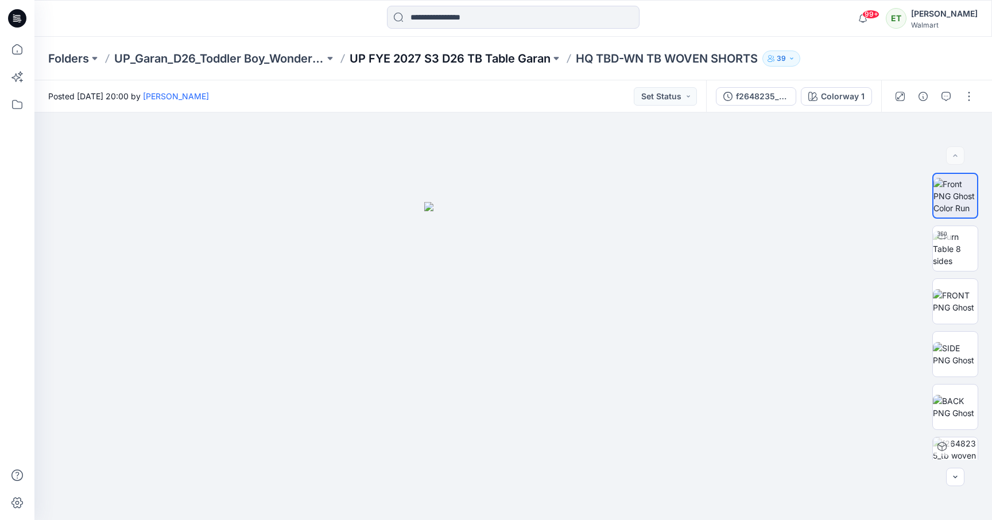
click at [447, 64] on p "UP FYE 2027 S3 D26 TB Table Garan" at bounding box center [450, 59] width 201 height 16
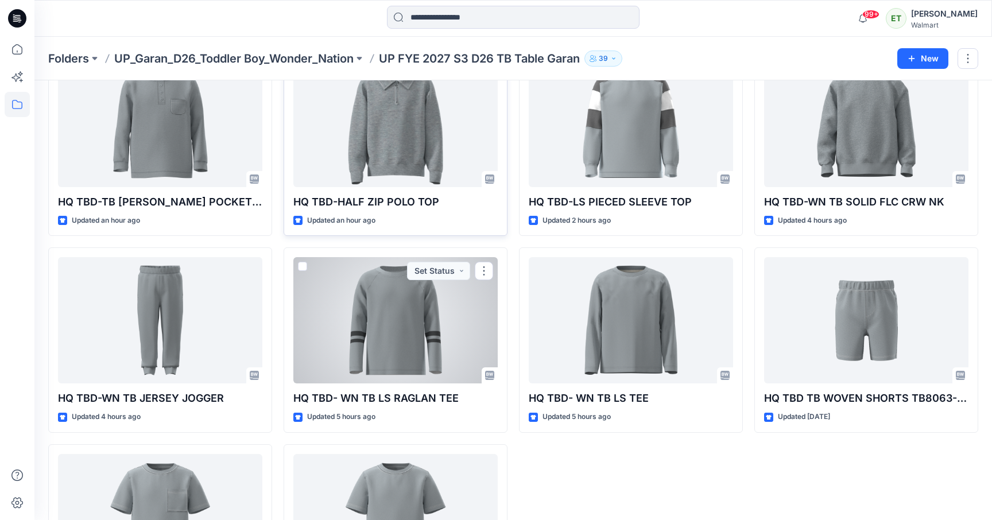
scroll to position [285, 0]
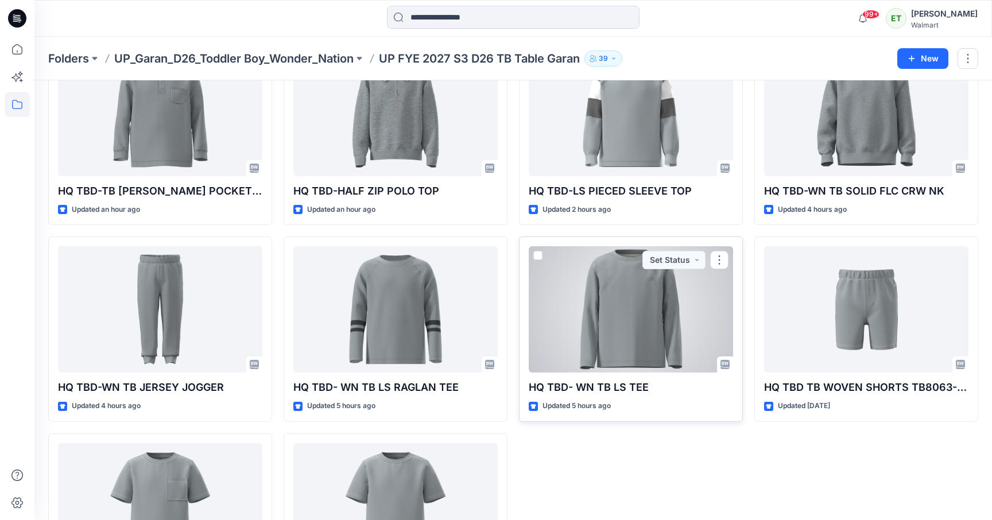
click at [589, 332] on div at bounding box center [631, 309] width 204 height 126
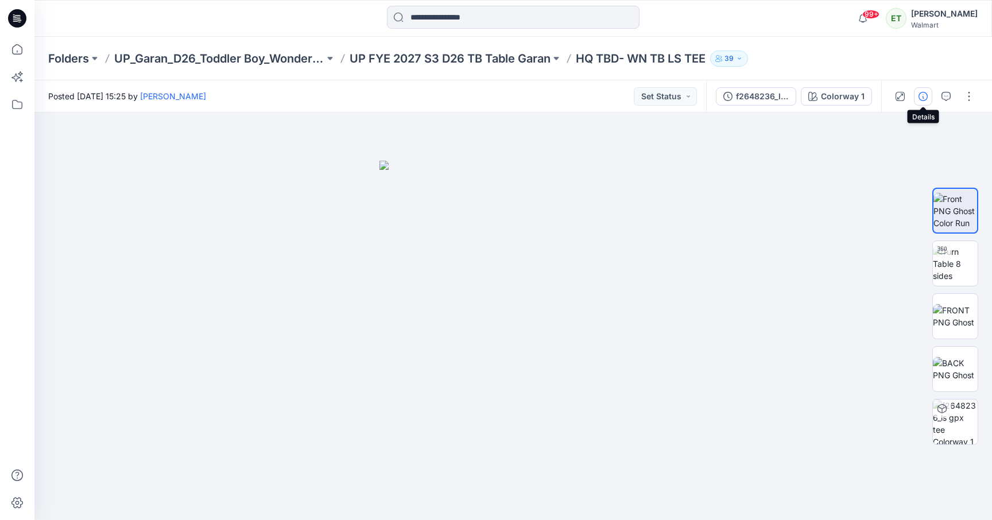
click at [925, 97] on icon "button" at bounding box center [923, 96] width 9 height 9
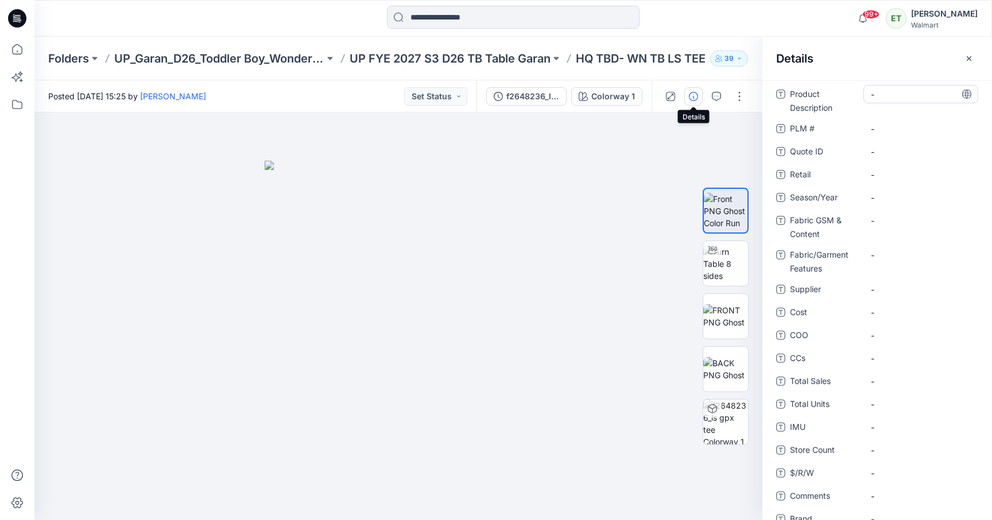
click at [907, 96] on Description "-" at bounding box center [921, 94] width 100 height 12
type textarea "**********"
click at [892, 203] on span "-" at bounding box center [921, 198] width 100 height 12
type textarea "**********"
click at [892, 251] on Features "-" at bounding box center [921, 255] width 100 height 12
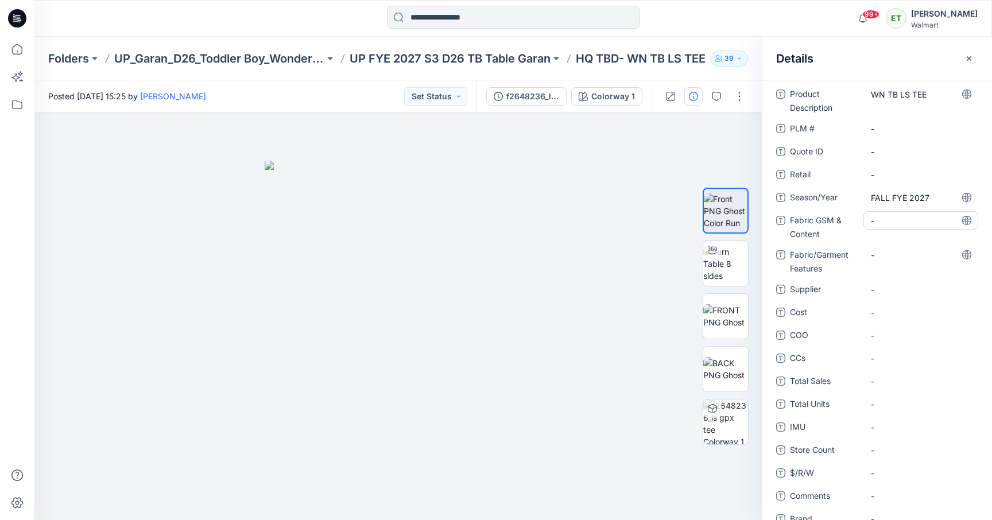
click at [886, 223] on Content "-" at bounding box center [921, 221] width 100 height 12
type textarea "**********"
click at [894, 288] on div "-" at bounding box center [921, 289] width 115 height 18
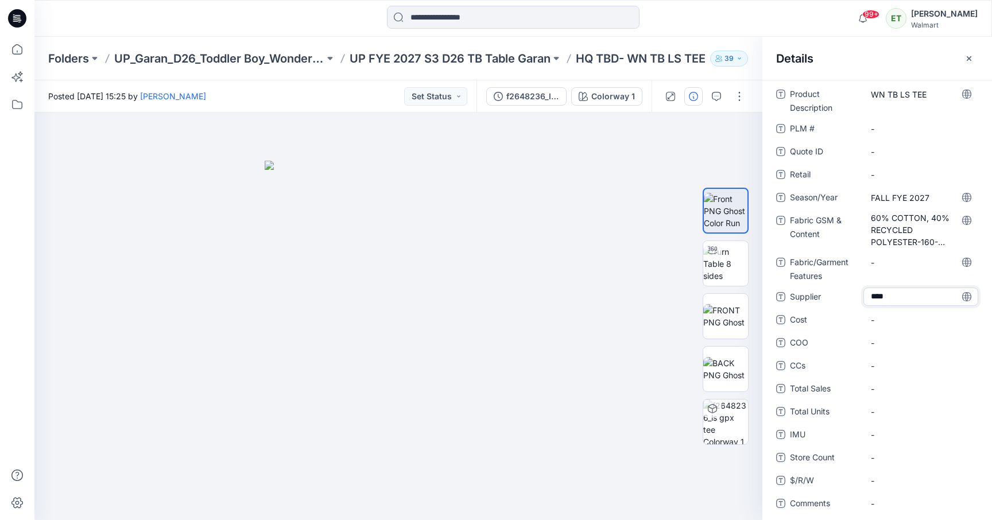
type textarea "*****"
click at [876, 346] on span "-" at bounding box center [921, 343] width 100 height 12
click at [972, 60] on icon "button" at bounding box center [969, 58] width 9 height 9
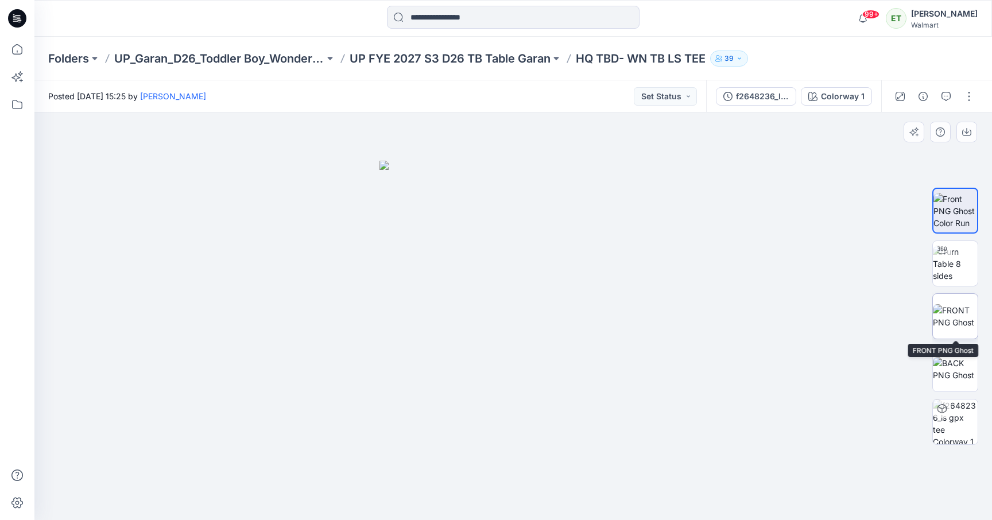
click at [965, 324] on img at bounding box center [955, 316] width 45 height 24
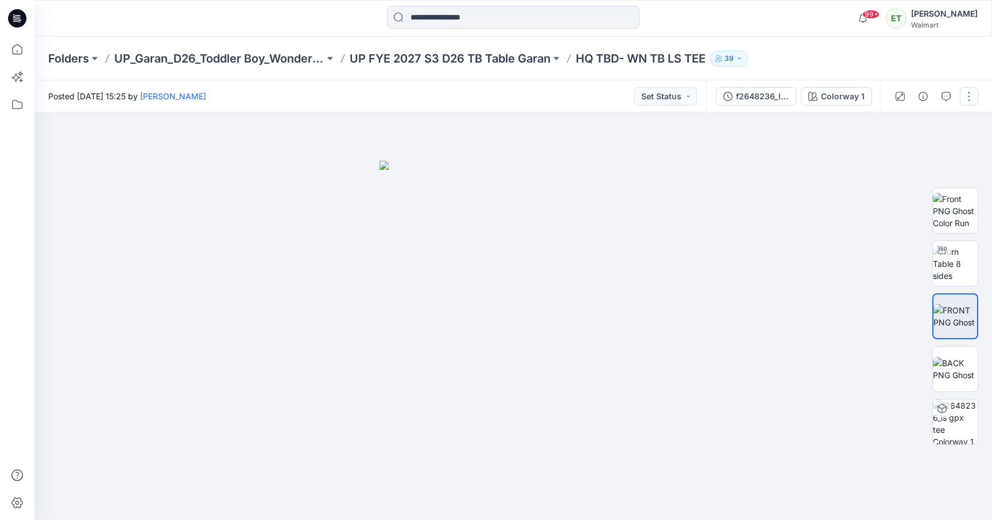
click at [965, 97] on button "button" at bounding box center [969, 96] width 18 height 18
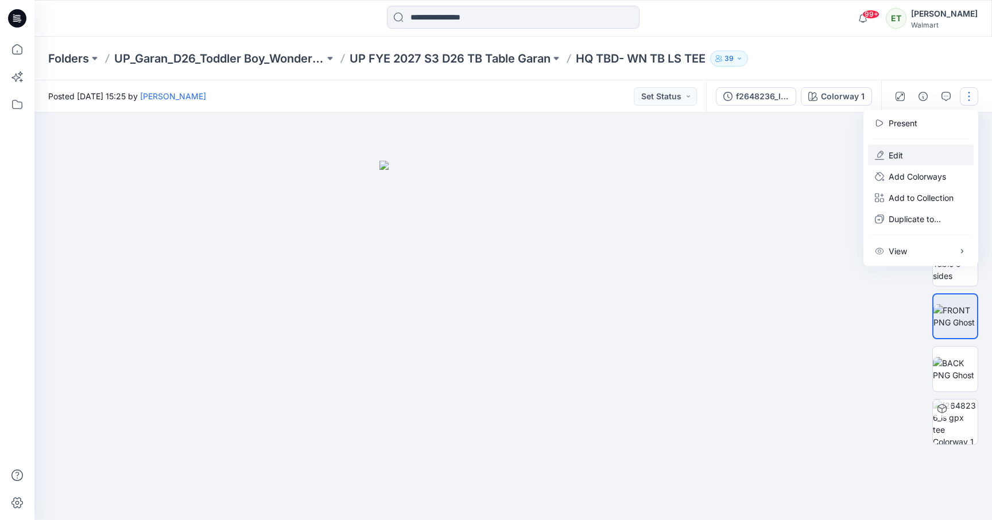
click at [937, 150] on button "Edit" at bounding box center [921, 155] width 106 height 21
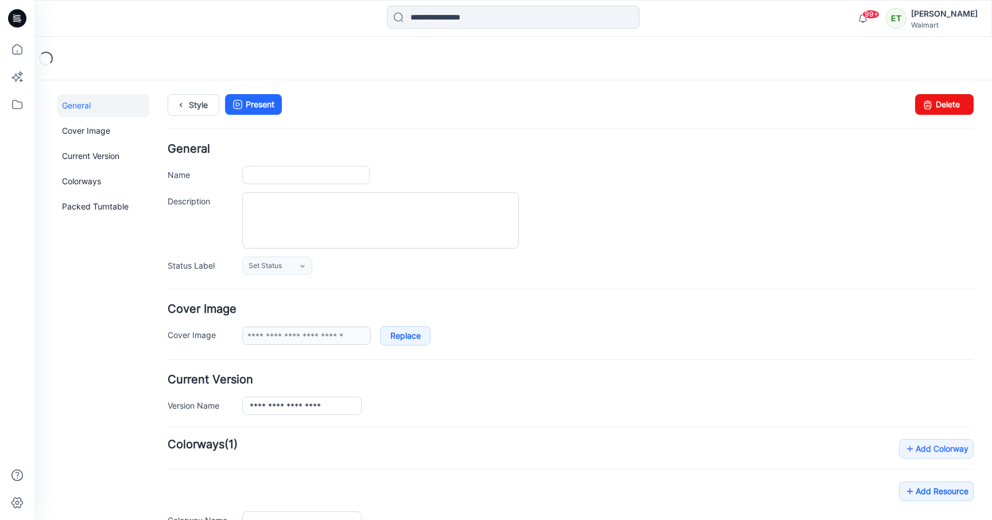
type input "**********"
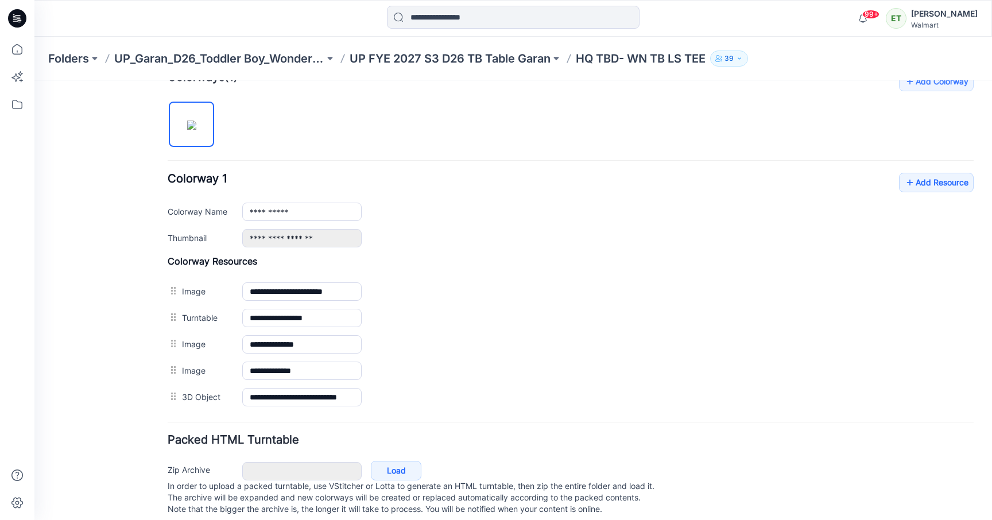
scroll to position [372, 0]
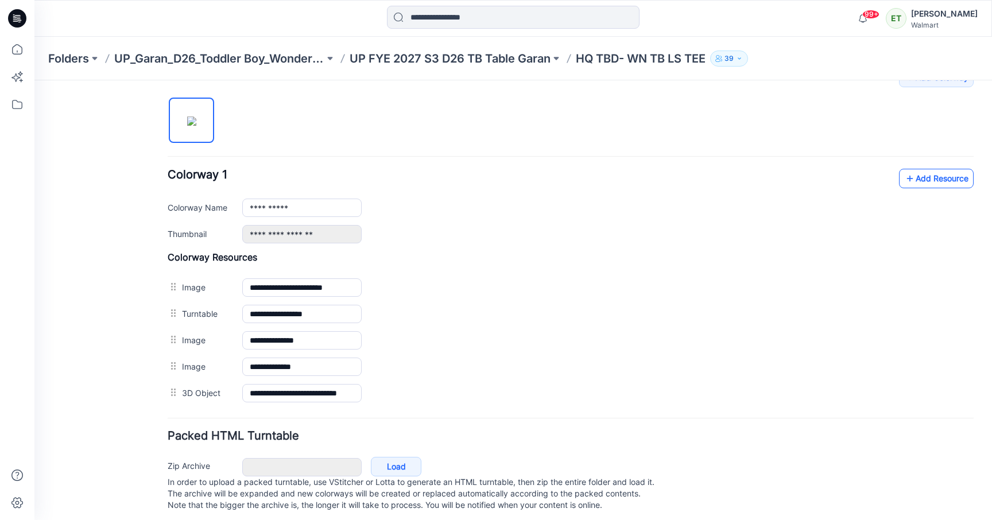
click at [914, 175] on icon at bounding box center [909, 178] width 11 height 18
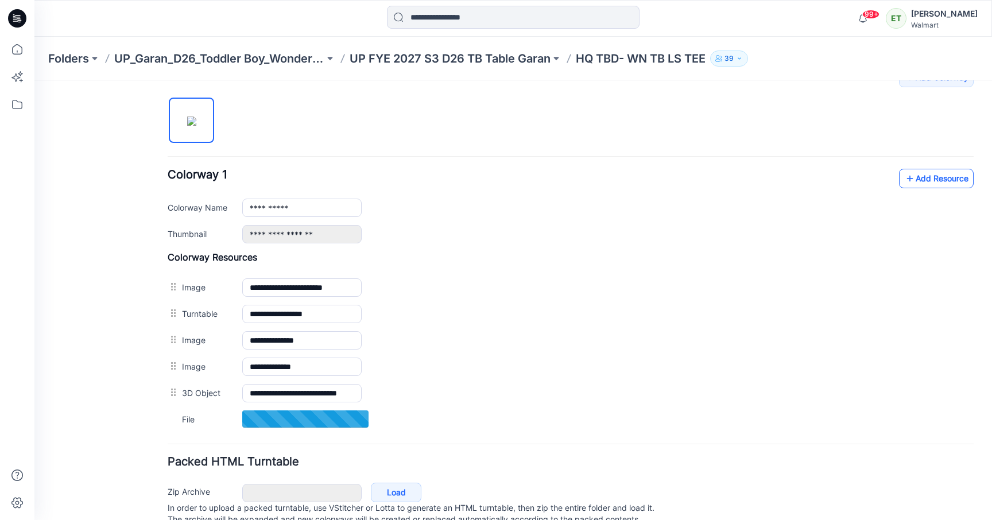
click at [918, 186] on link "Add Resource" at bounding box center [936, 179] width 75 height 20
click at [918, 174] on link "Add Resource" at bounding box center [936, 179] width 75 height 20
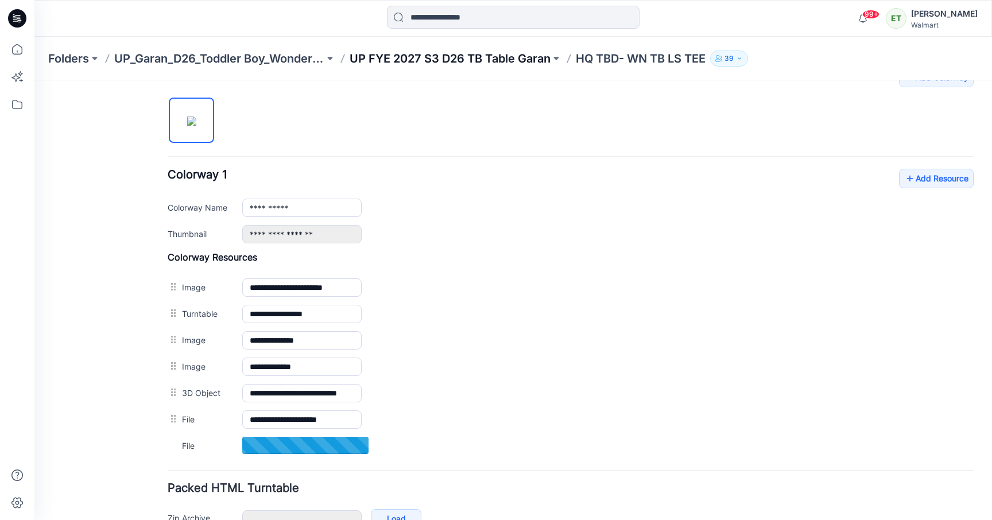
click at [501, 57] on p "UP FYE 2027 S3 D26 TB Table Garan" at bounding box center [450, 59] width 201 height 16
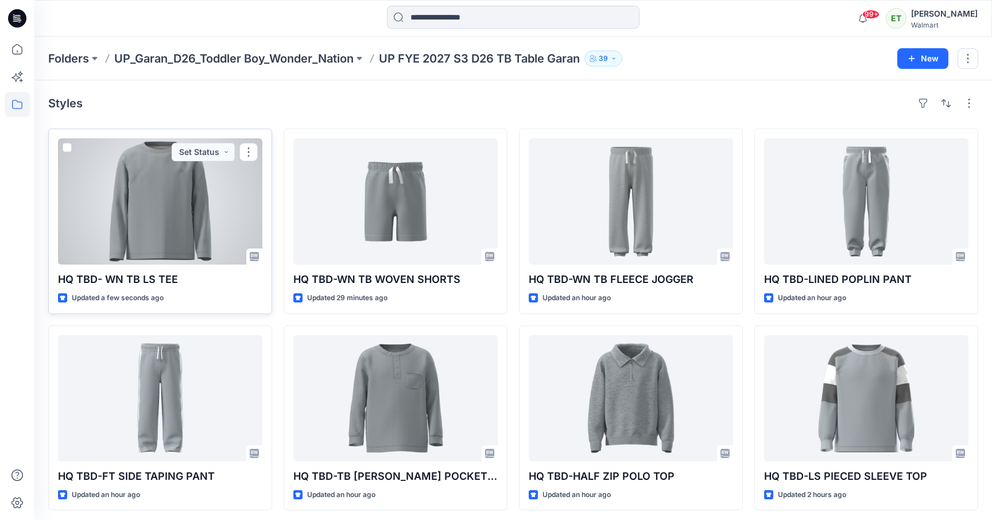
click at [177, 229] on div at bounding box center [160, 201] width 204 height 126
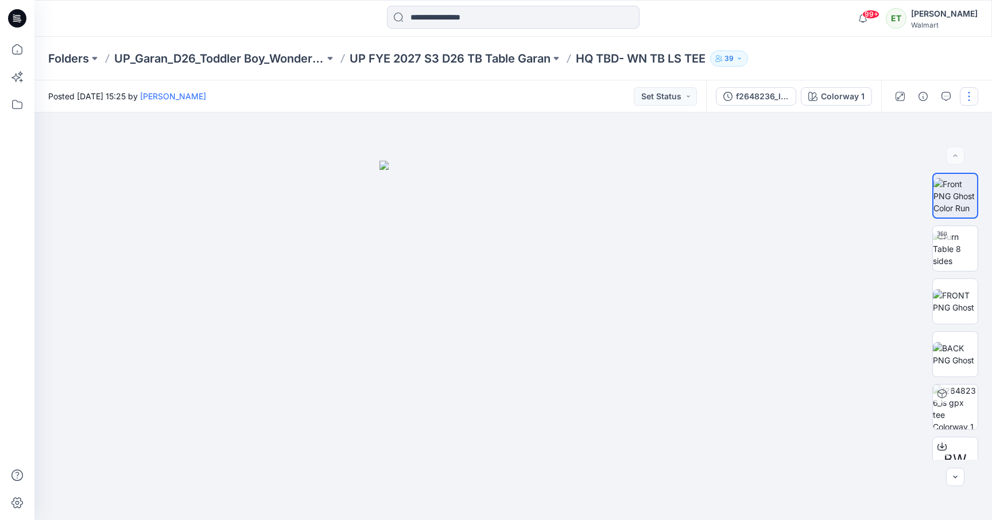
click at [970, 88] on button "button" at bounding box center [969, 96] width 18 height 18
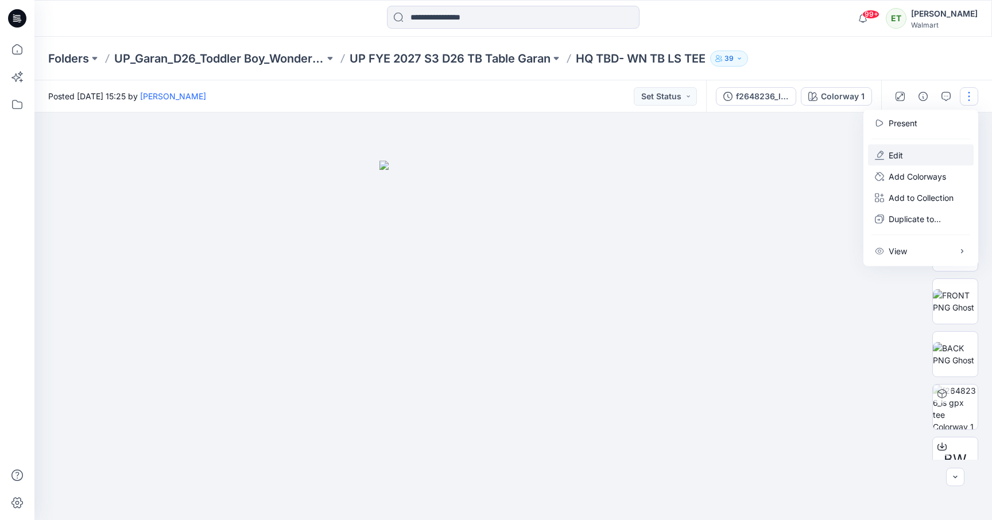
click at [923, 146] on button "Edit" at bounding box center [921, 155] width 106 height 21
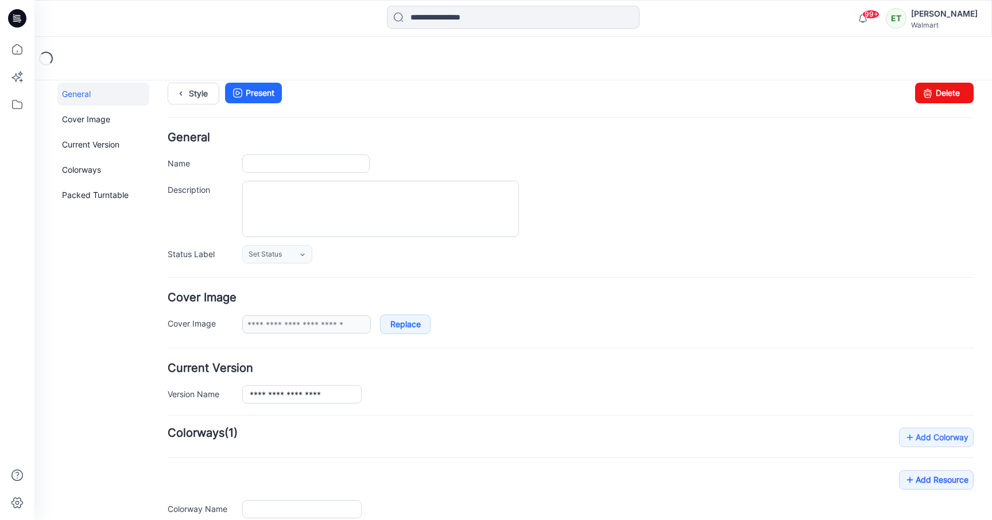
type input "**********"
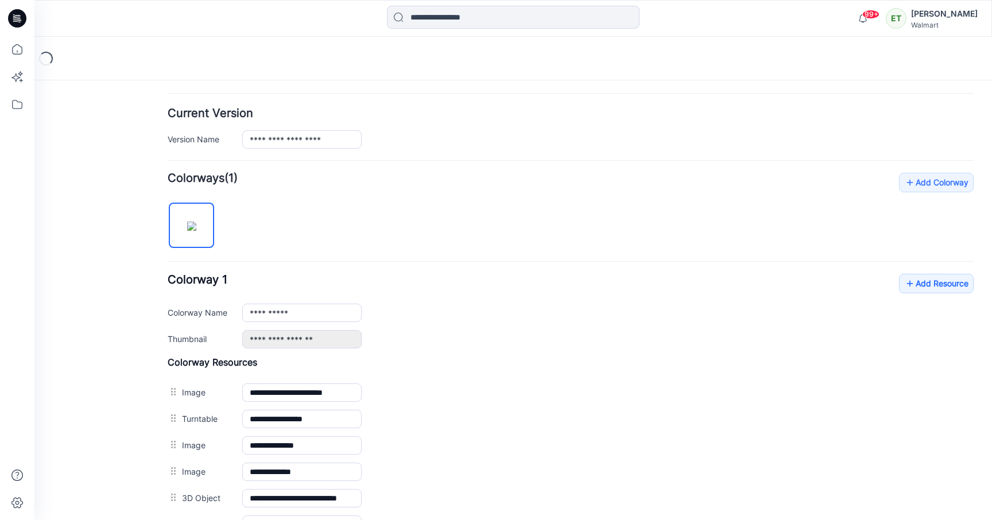
scroll to position [319, 0]
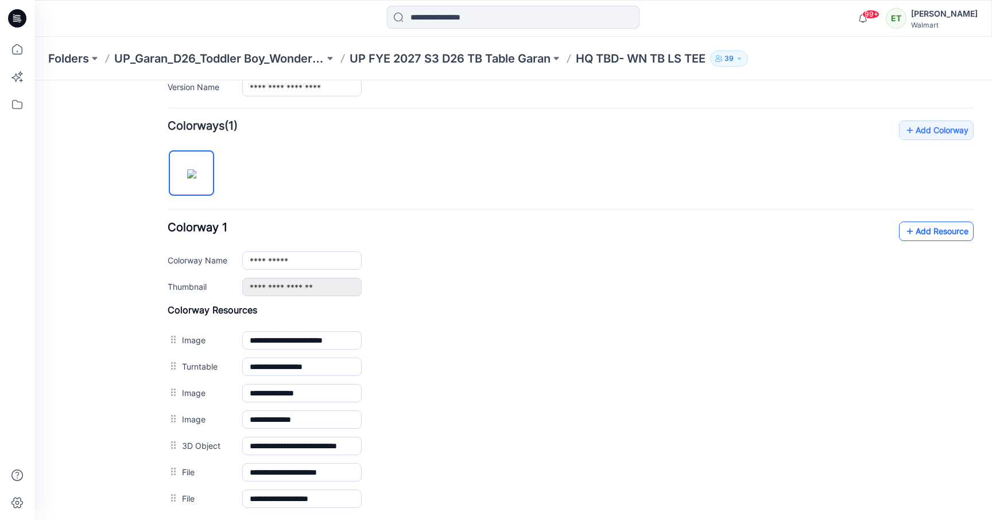
click at [922, 235] on link "Add Resource" at bounding box center [936, 232] width 75 height 20
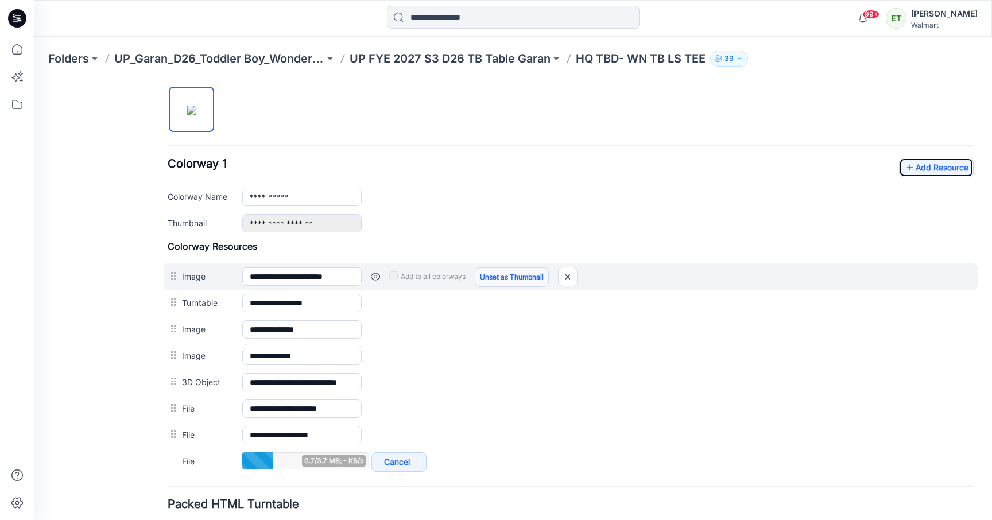
scroll to position [404, 0]
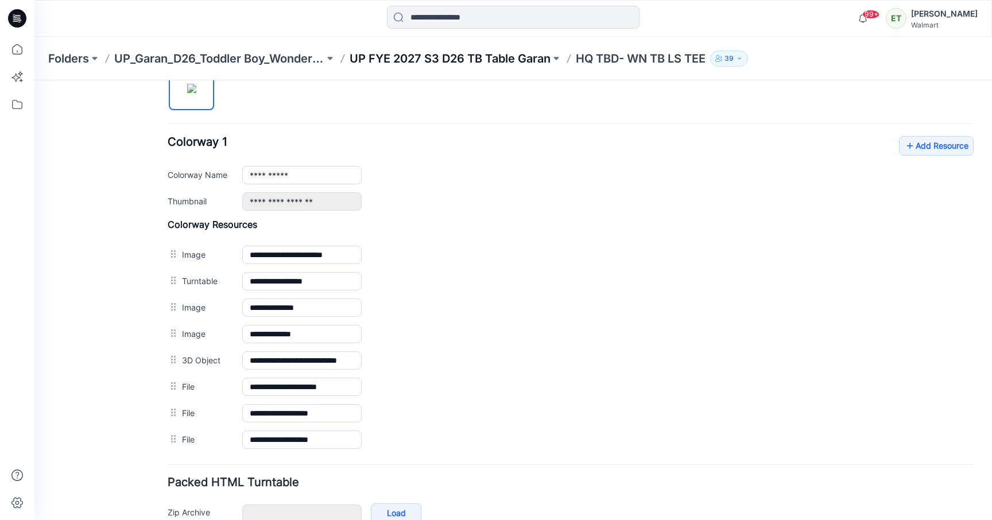
click at [502, 63] on p "UP FYE 2027 S3 D26 TB Table Garan" at bounding box center [450, 59] width 201 height 16
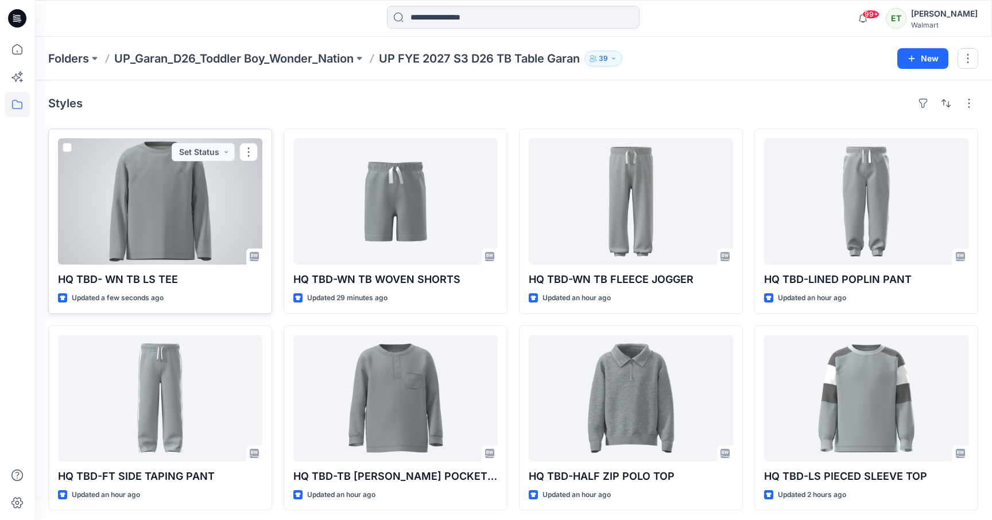
click at [239, 215] on div at bounding box center [160, 201] width 204 height 126
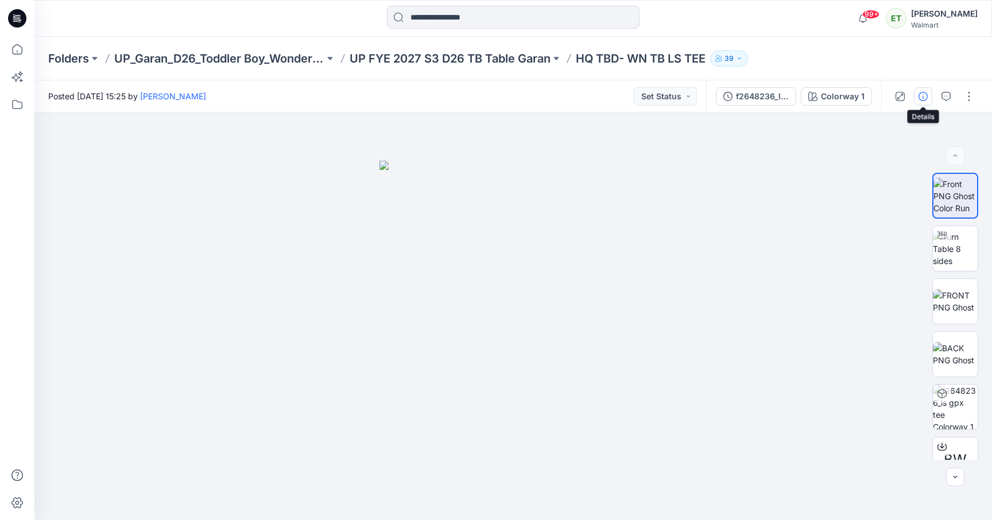
click at [922, 98] on icon "button" at bounding box center [923, 96] width 9 height 9
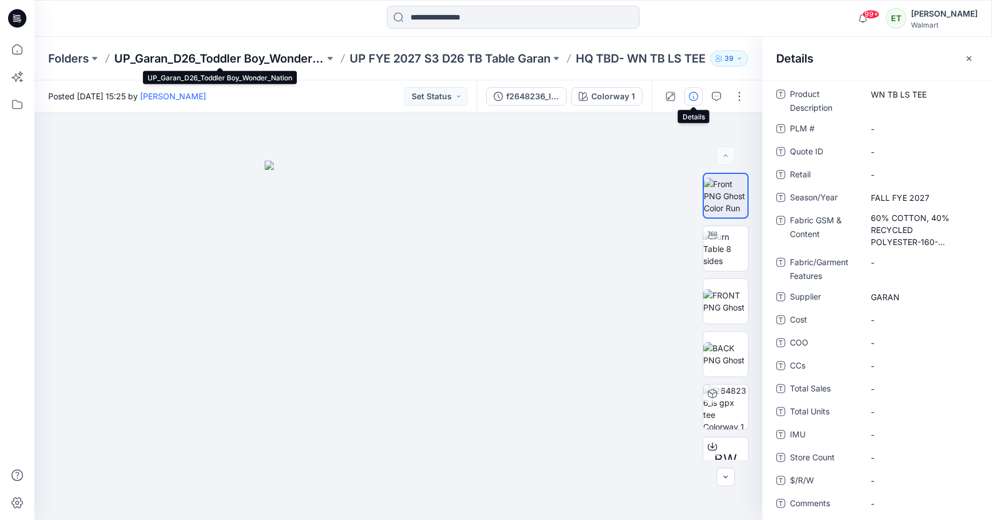
click at [230, 61] on p "UP_Garan_D26_Toddler Boy_Wonder_Nation" at bounding box center [219, 59] width 210 height 16
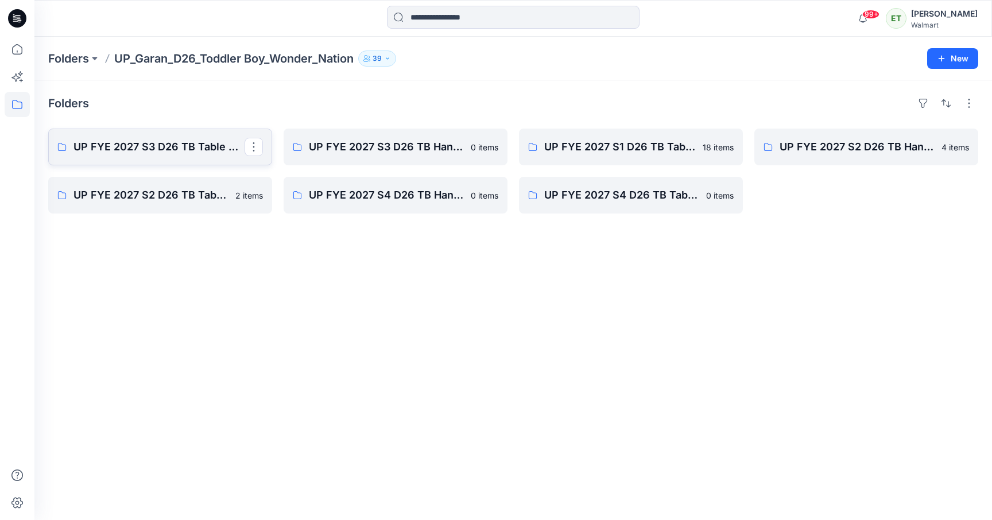
click at [188, 147] on p "UP FYE 2027 S3 D26 TB Table Garan" at bounding box center [159, 147] width 171 height 16
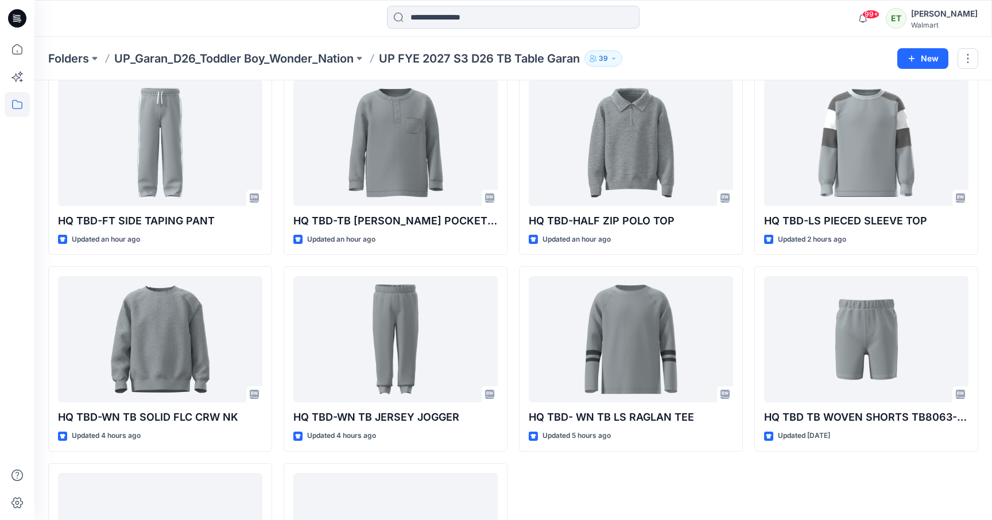
scroll to position [279, 0]
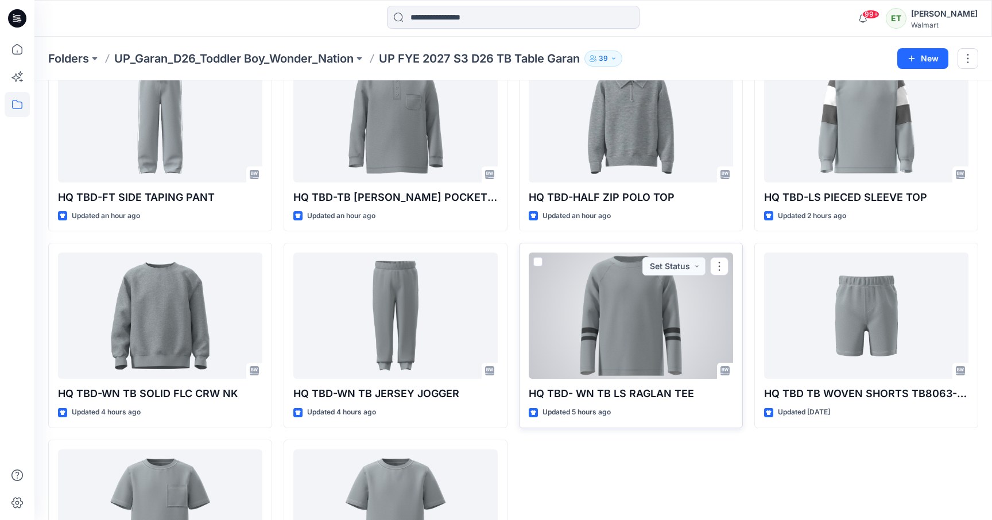
click at [643, 342] on div at bounding box center [631, 316] width 204 height 126
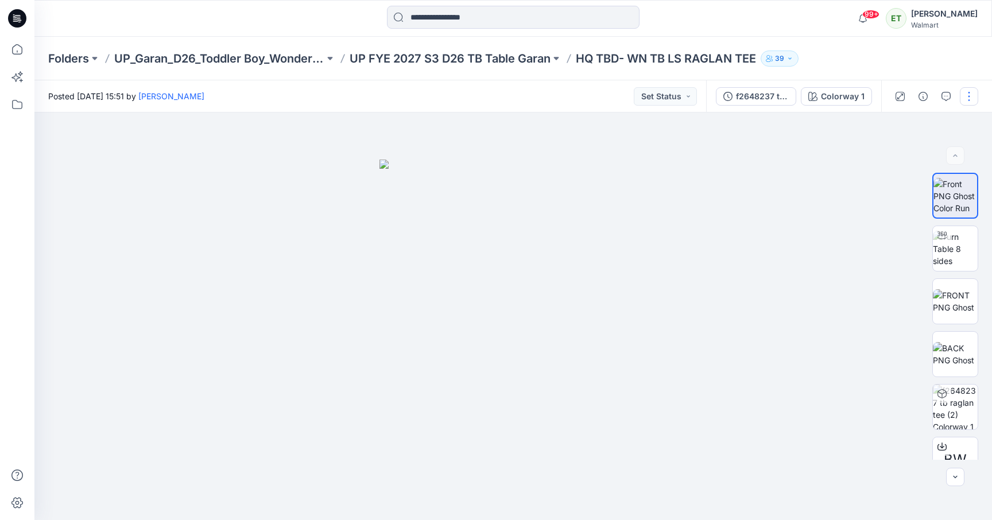
click at [972, 87] on button "button" at bounding box center [969, 96] width 18 height 18
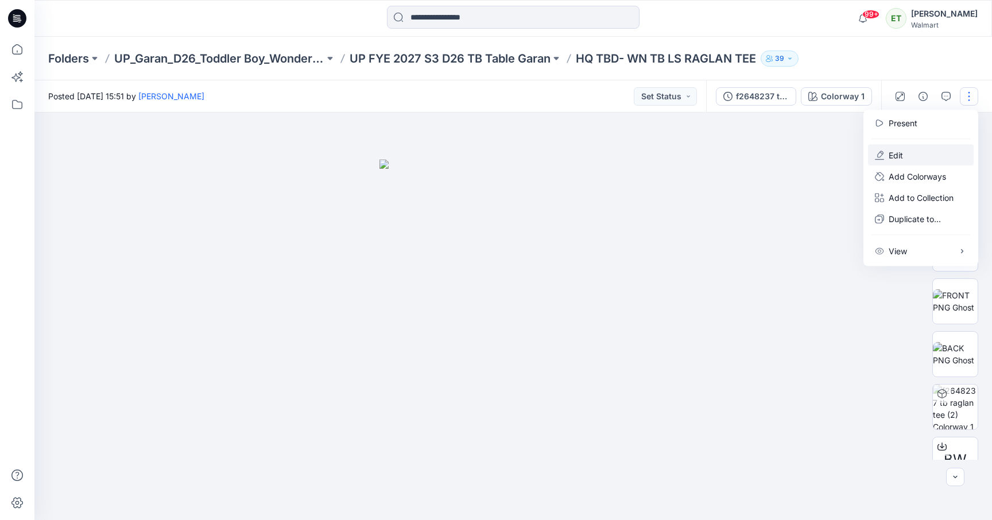
click at [920, 150] on button "Edit" at bounding box center [921, 155] width 106 height 21
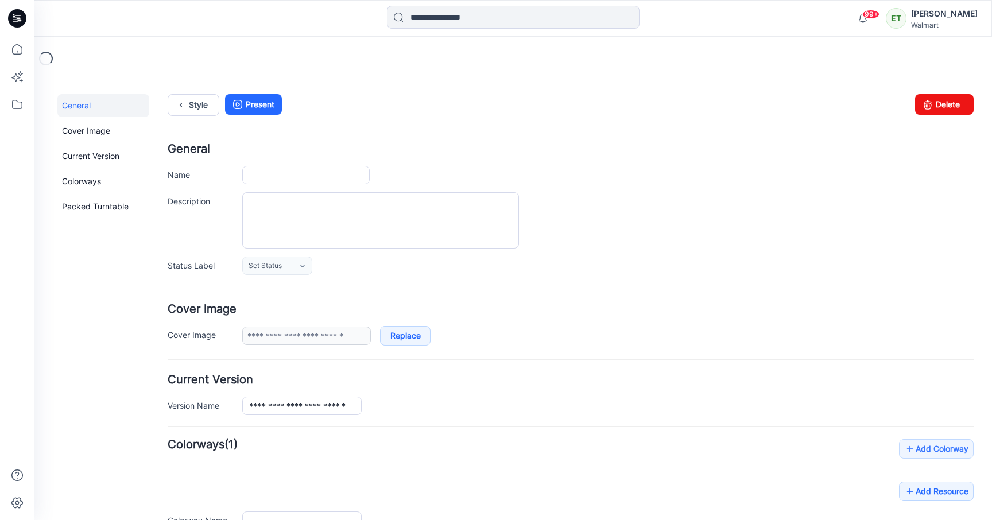
type input "**********"
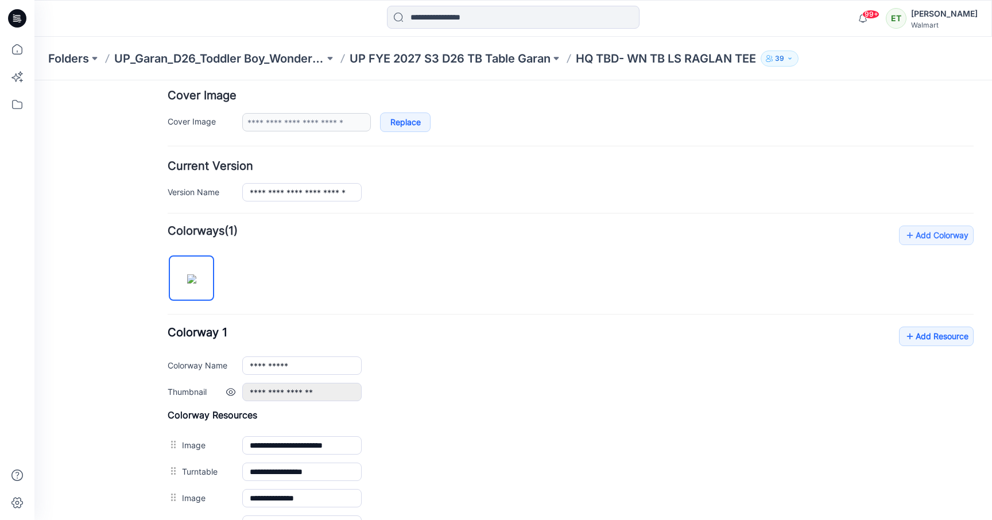
scroll to position [253, 0]
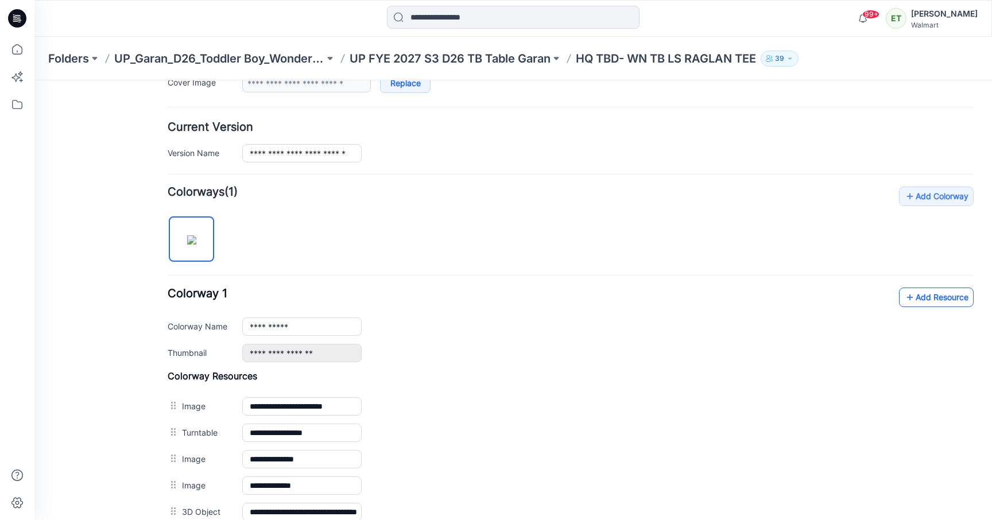
click at [922, 305] on link "Add Resource" at bounding box center [936, 298] width 75 height 20
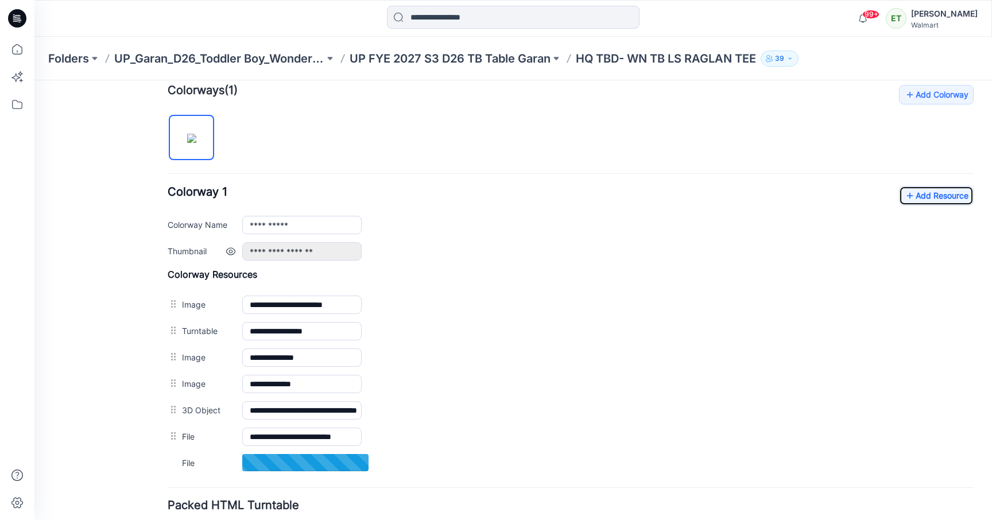
scroll to position [442, 0]
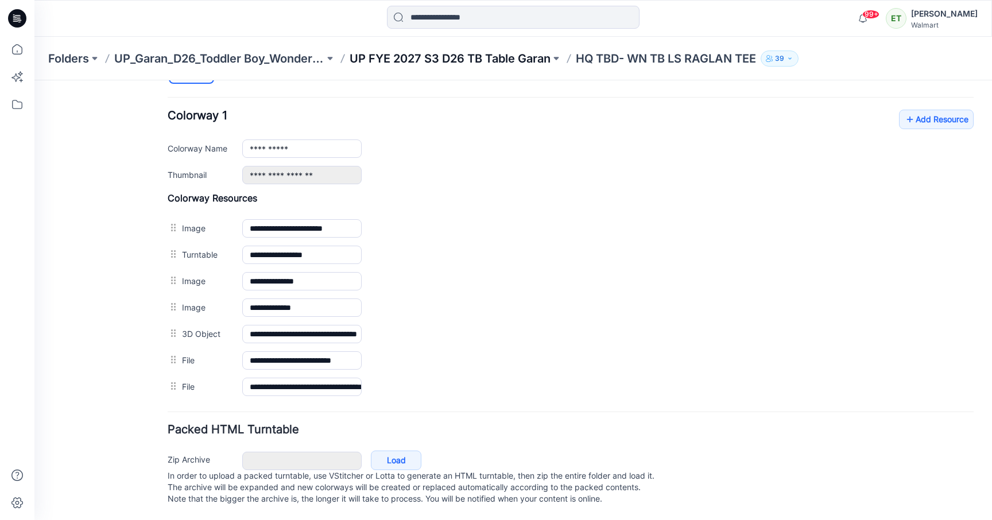
click at [505, 61] on p "UP FYE 2027 S3 D26 TB Table Garan" at bounding box center [450, 59] width 201 height 16
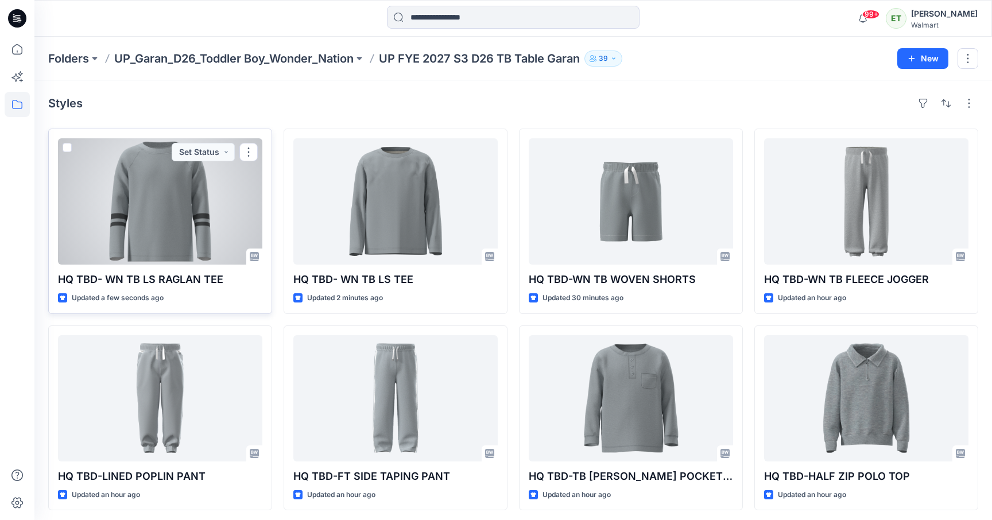
click at [222, 204] on div at bounding box center [160, 201] width 204 height 126
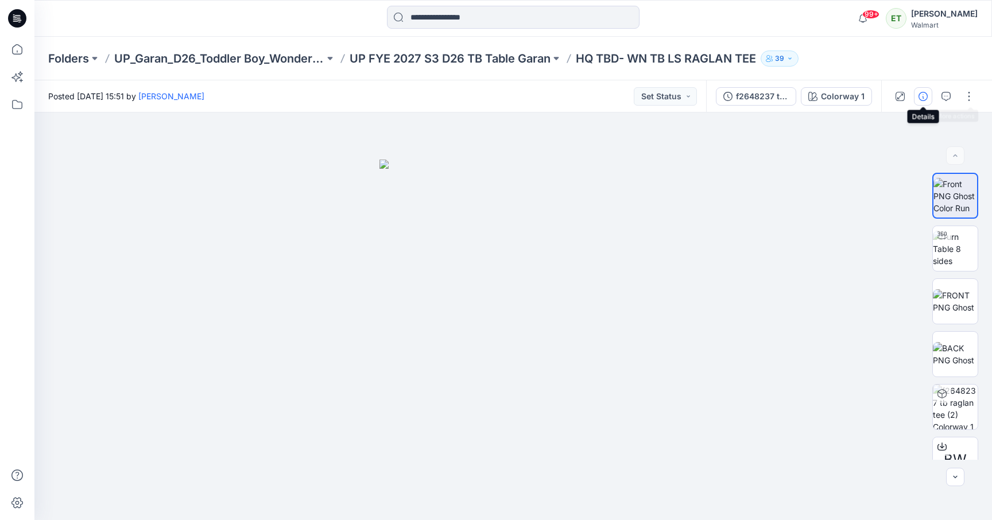
click at [925, 97] on icon "button" at bounding box center [923, 96] width 9 height 9
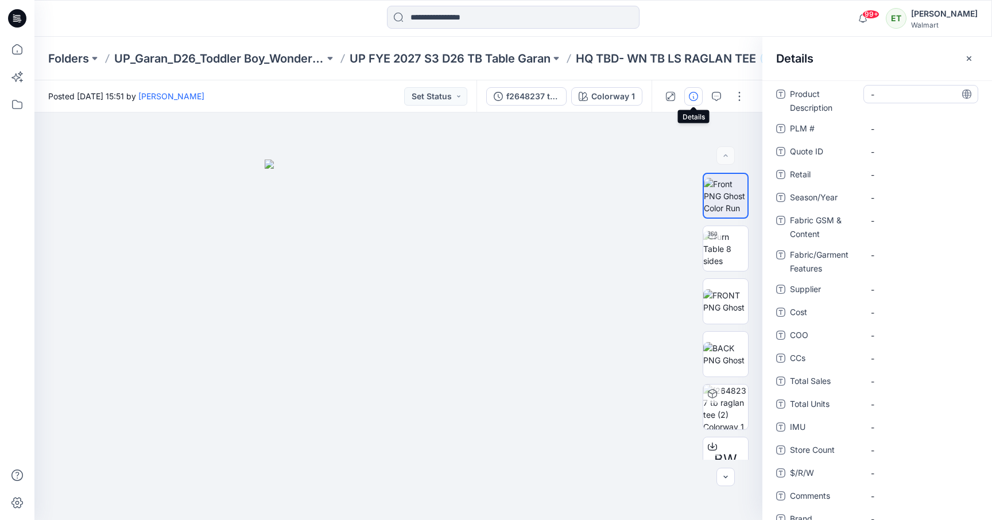
click at [892, 94] on Description "-" at bounding box center [921, 94] width 100 height 12
type textarea "**********"
click at [883, 197] on span "-" at bounding box center [921, 198] width 100 height 12
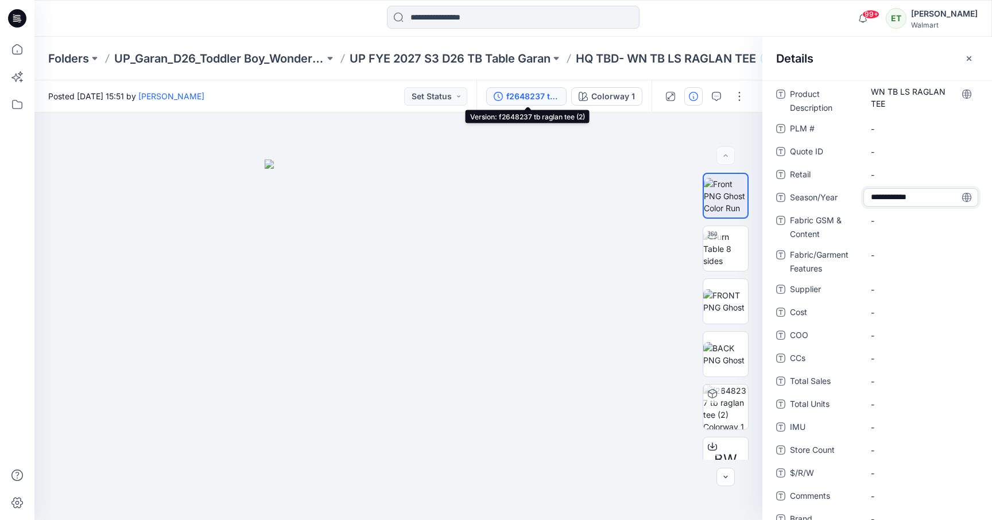
type textarea "**********"
click at [882, 218] on Content "-" at bounding box center [921, 221] width 100 height 12
click at [888, 225] on Content "-" at bounding box center [921, 221] width 100 height 12
type textarea "**********"
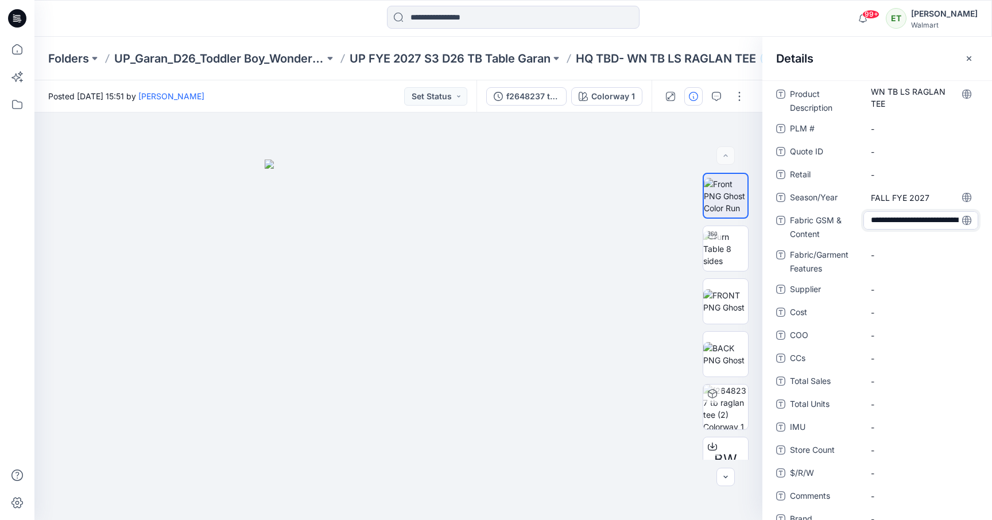
scroll to position [32, 0]
click at [892, 129] on \ "-" at bounding box center [921, 129] width 100 height 12
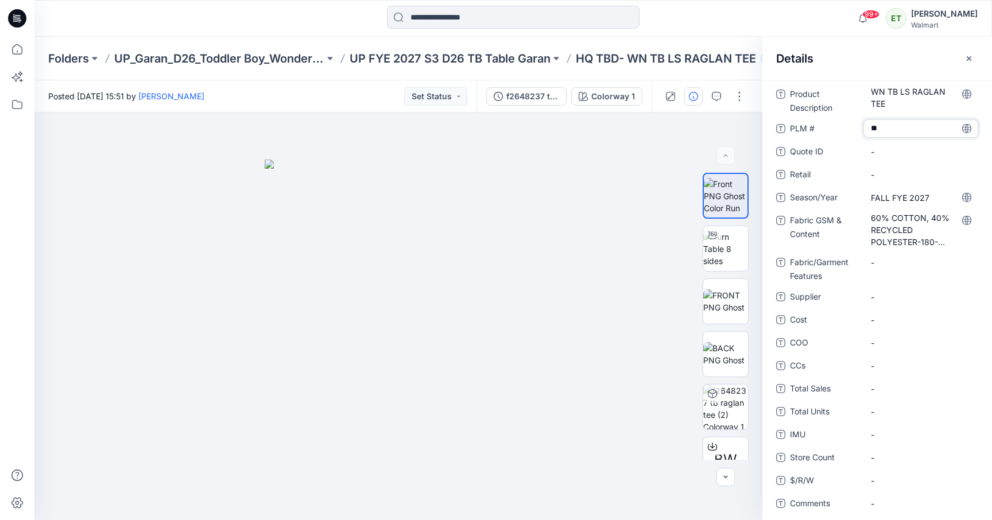
type textarea "***"
click at [898, 291] on span "-" at bounding box center [921, 297] width 100 height 12
type textarea "*****"
click at [910, 341] on span "-" at bounding box center [921, 343] width 100 height 12
click at [968, 56] on icon "button" at bounding box center [969, 58] width 9 height 9
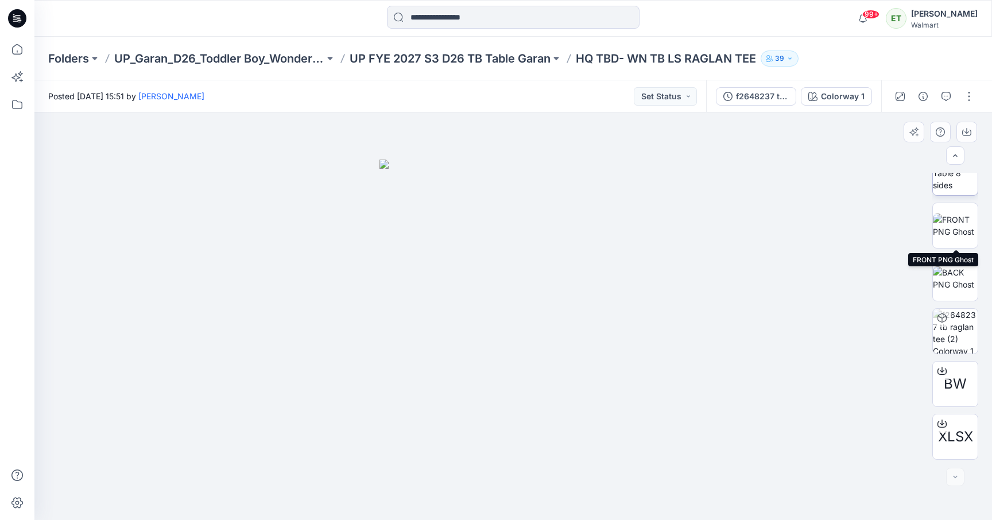
scroll to position [0, 0]
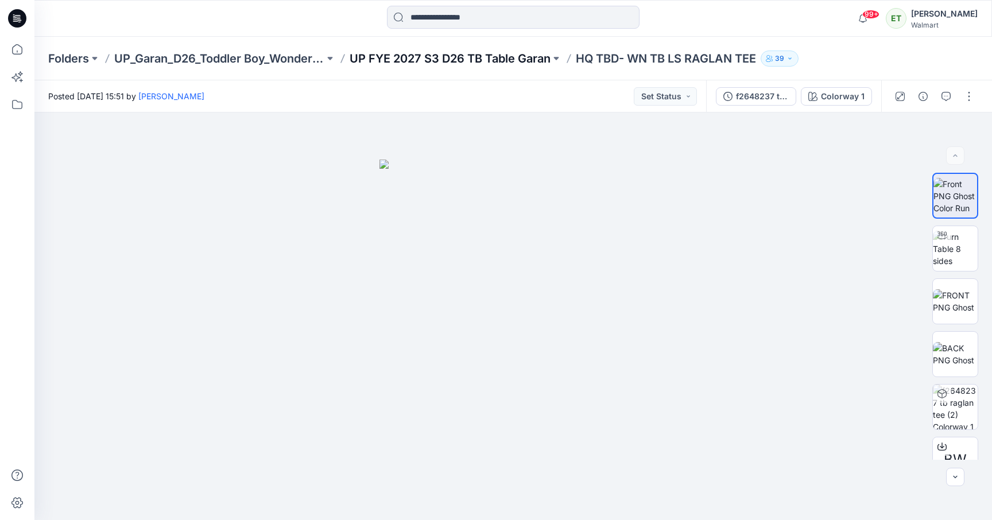
click at [415, 60] on p "UP FYE 2027 S3 D26 TB Table Garan" at bounding box center [450, 59] width 201 height 16
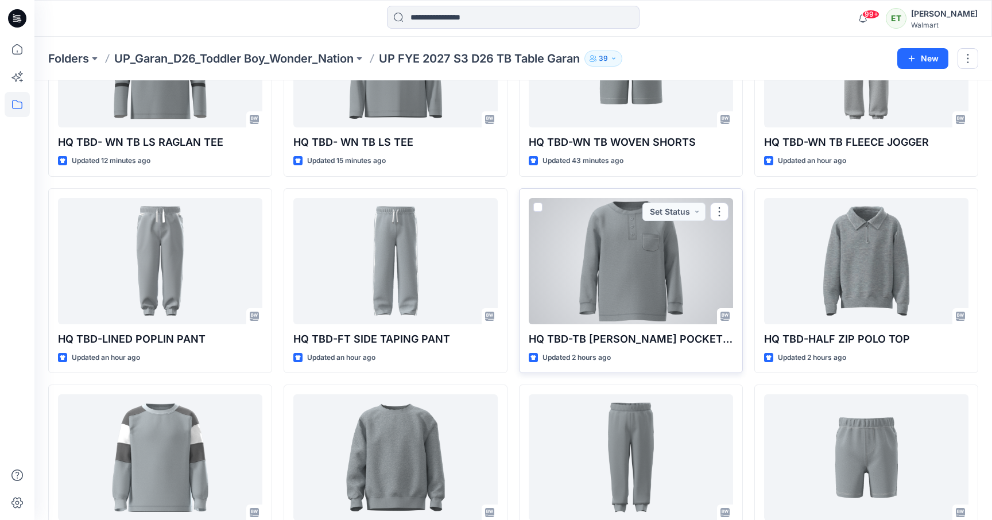
scroll to position [163, 0]
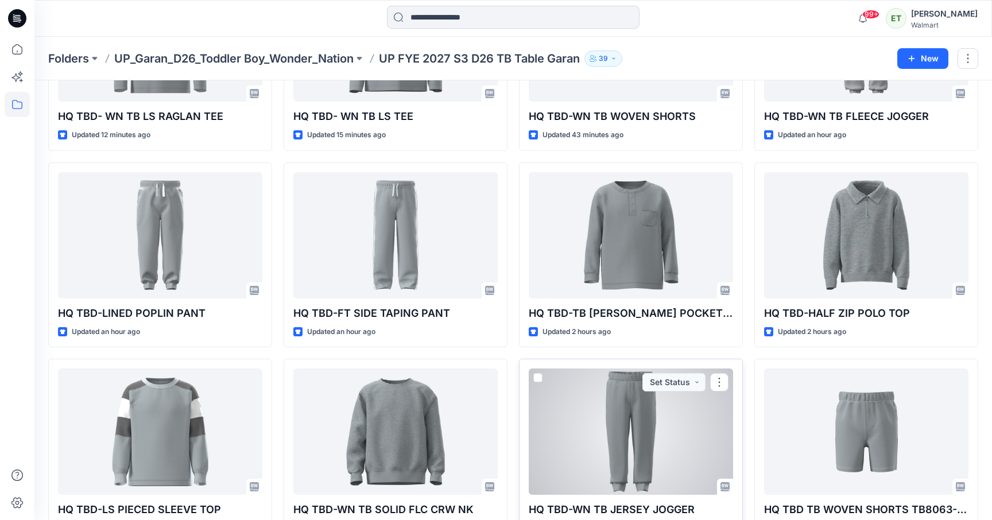
click at [614, 417] on div at bounding box center [631, 432] width 204 height 126
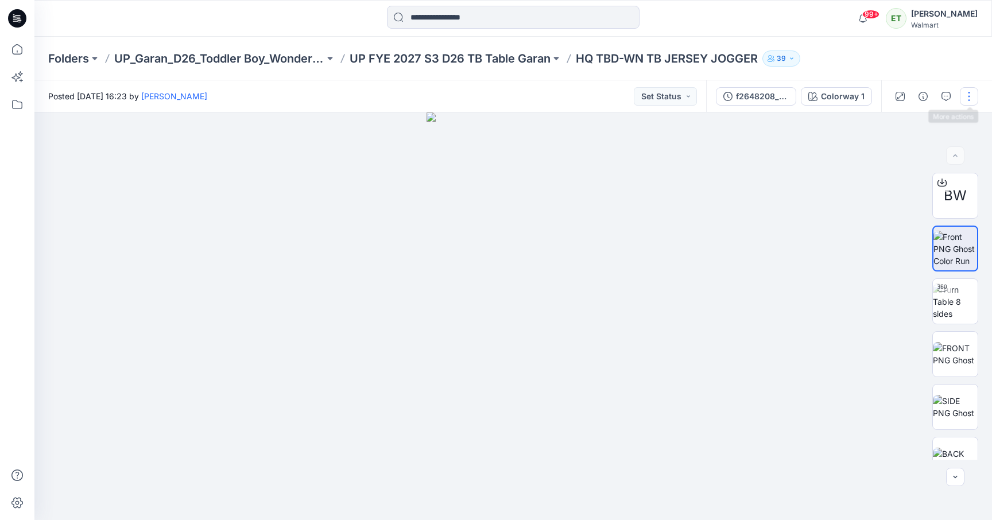
click at [973, 95] on button "button" at bounding box center [969, 96] width 18 height 18
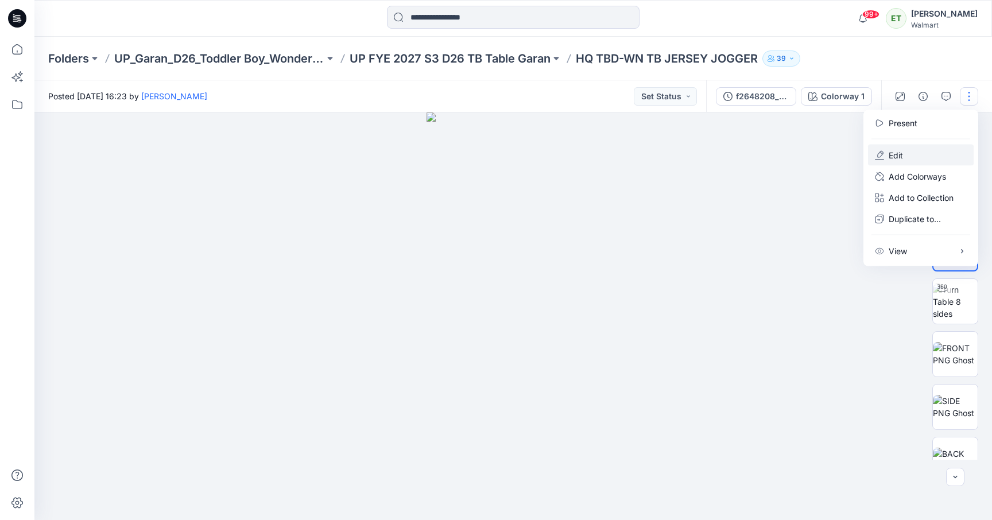
click at [919, 150] on button "Edit" at bounding box center [921, 155] width 106 height 21
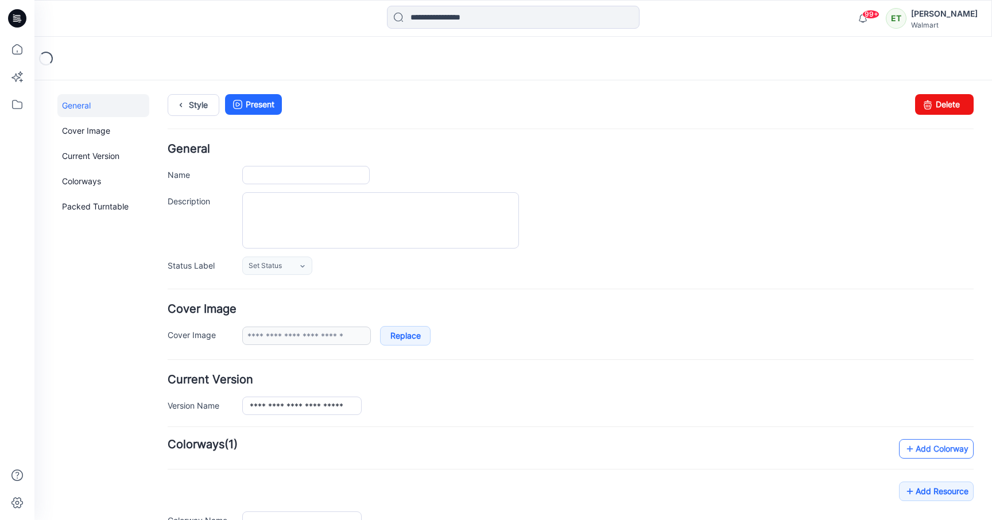
type input "**********"
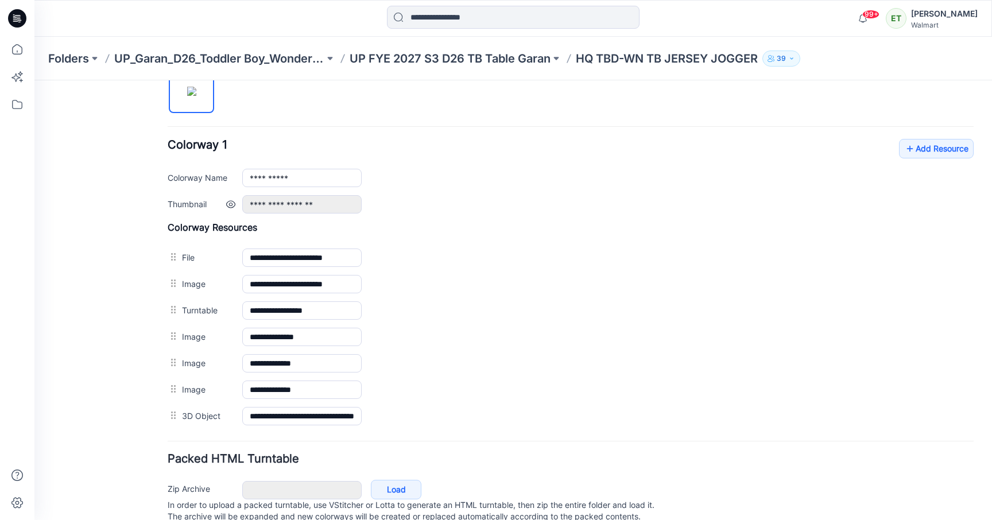
scroll to position [405, 0]
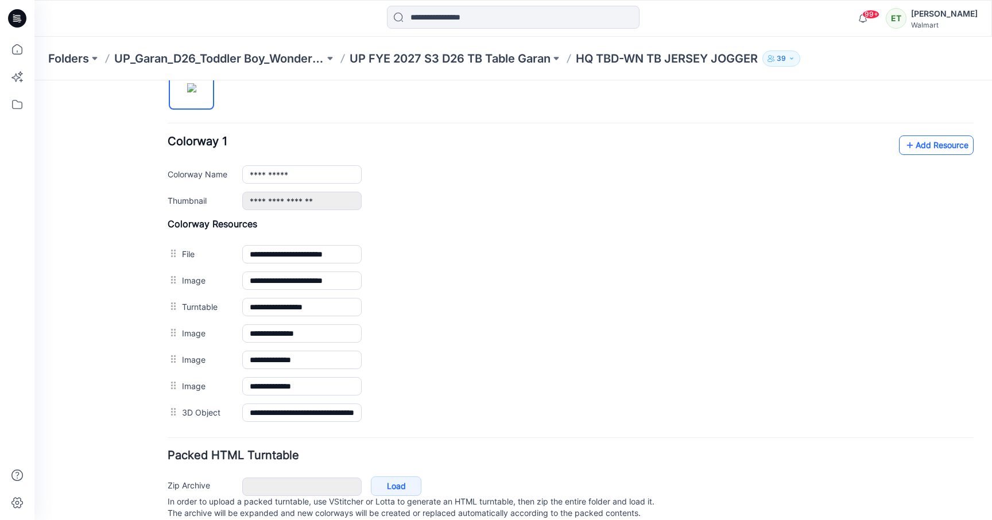
click at [962, 141] on link "Add Resource" at bounding box center [936, 146] width 75 height 20
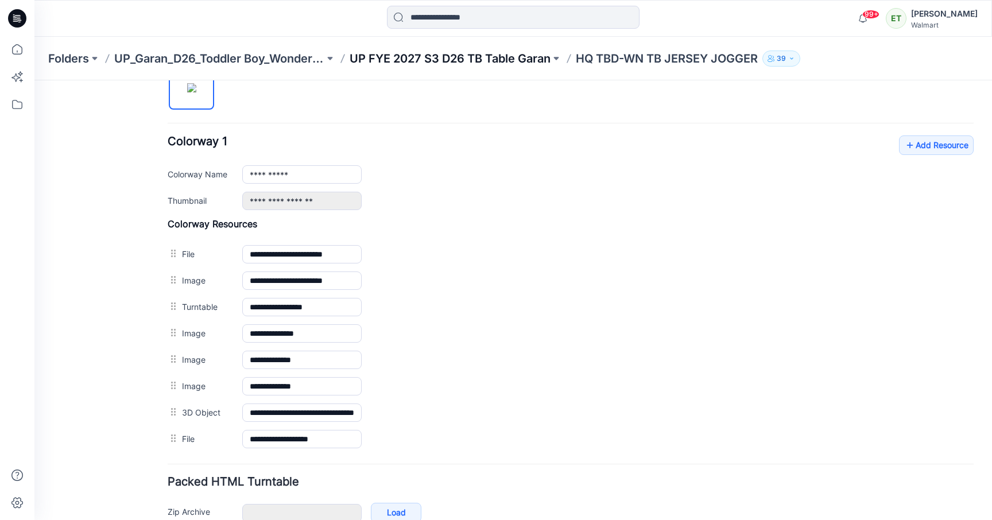
click at [489, 63] on p "UP FYE 2027 S3 D26 TB Table Garan" at bounding box center [450, 59] width 201 height 16
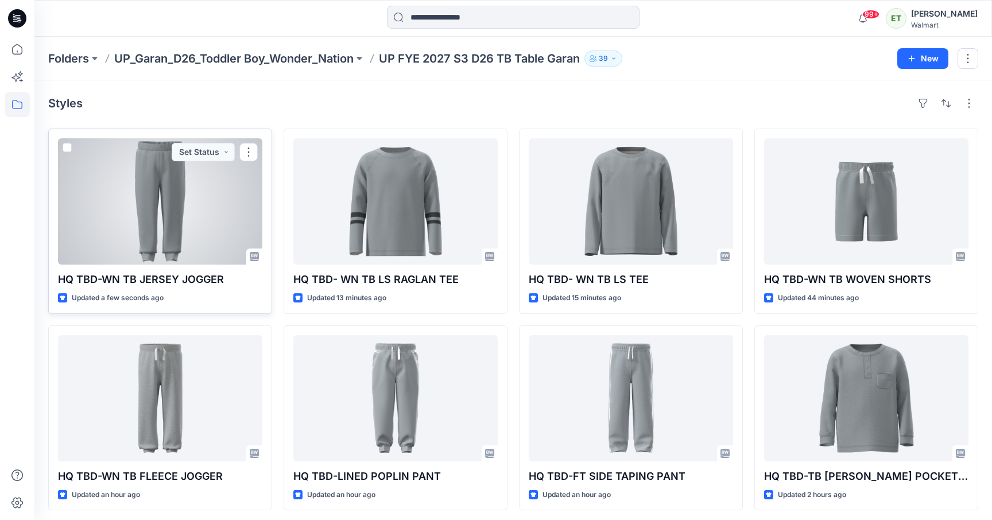
click at [180, 234] on div at bounding box center [160, 201] width 204 height 126
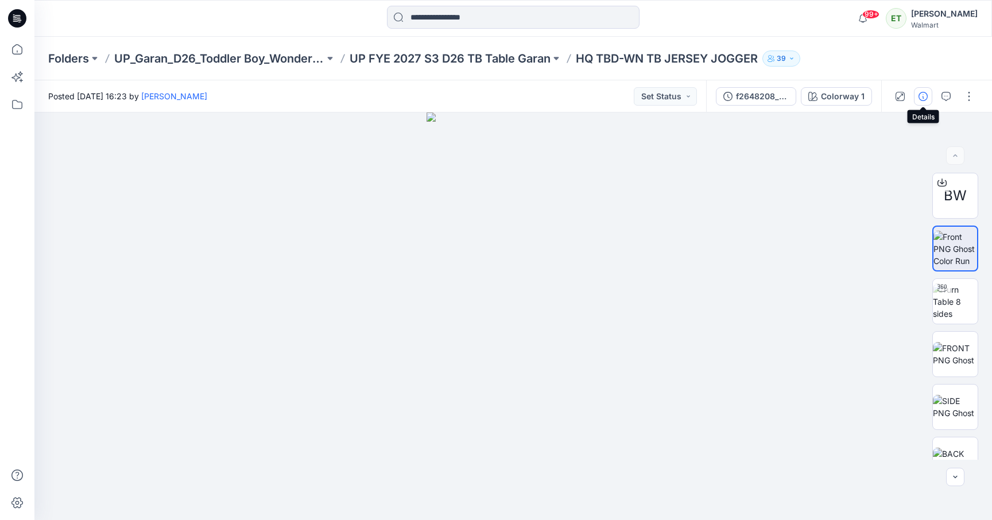
click at [926, 92] on icon "button" at bounding box center [923, 96] width 9 height 9
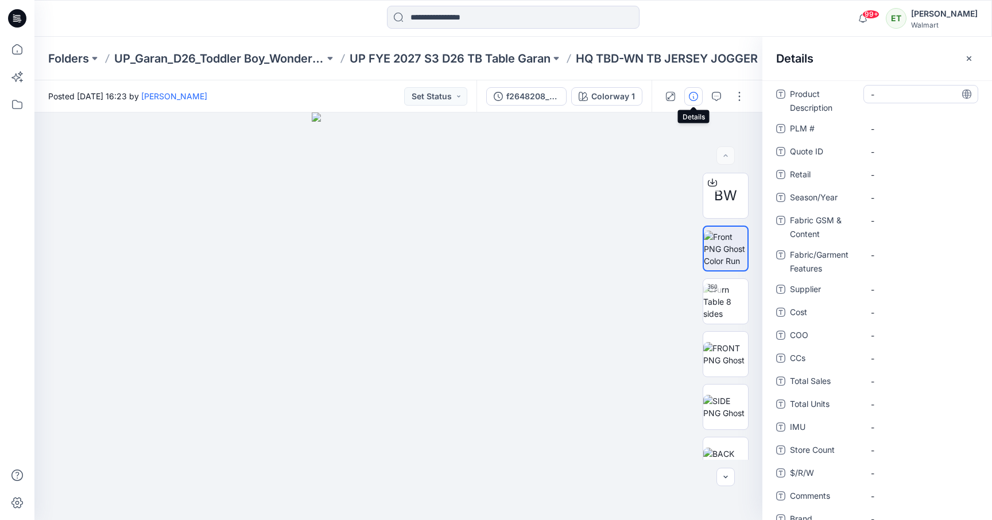
click at [919, 91] on Description "-" at bounding box center [921, 94] width 100 height 12
click at [881, 199] on span "-" at bounding box center [921, 198] width 100 height 12
type textarea "**********"
click at [888, 229] on div "-" at bounding box center [921, 220] width 115 height 18
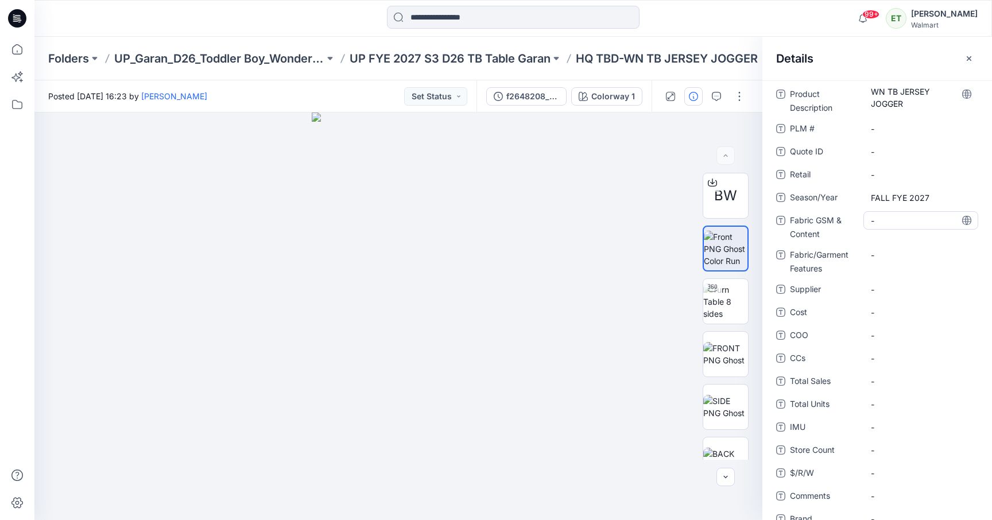
click at [891, 219] on Content "-" at bounding box center [921, 221] width 100 height 12
click at [884, 285] on div "**********" at bounding box center [877, 348] width 202 height 526
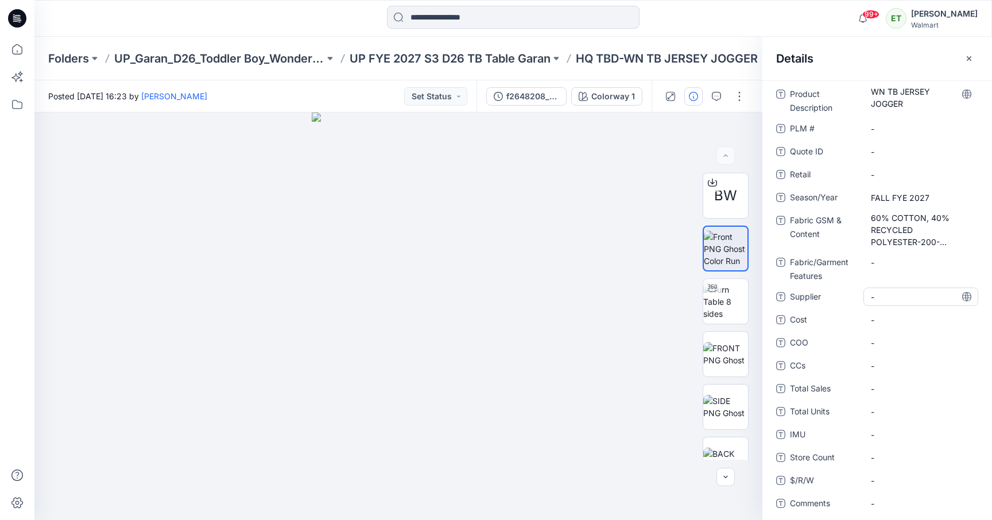
click at [883, 292] on span "-" at bounding box center [921, 297] width 100 height 12
type textarea "*****"
click at [904, 424] on div "Product Description WN TB JERSEY JOGGER PLM # - Quote ID - Retail - Season/Year…" at bounding box center [877, 351] width 202 height 533
click at [973, 54] on icon "button" at bounding box center [969, 58] width 9 height 9
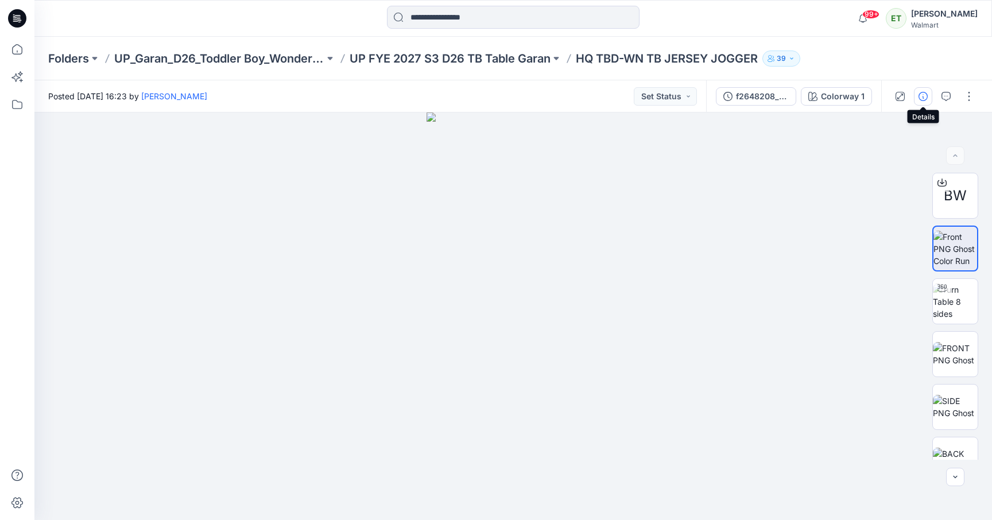
click at [924, 100] on button "button" at bounding box center [923, 96] width 18 height 18
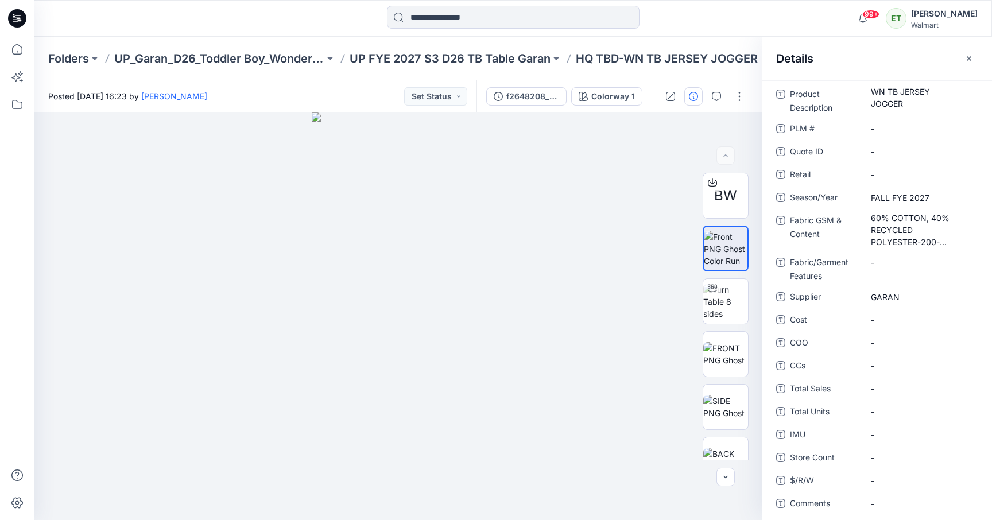
click at [682, 16] on div at bounding box center [513, 18] width 479 height 25
click at [966, 54] on icon "button" at bounding box center [969, 58] width 9 height 9
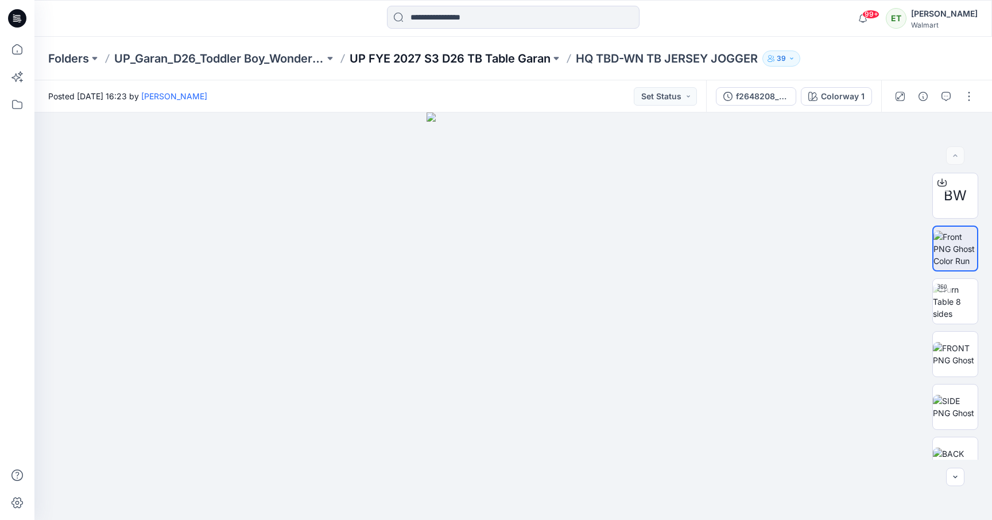
click at [527, 55] on p "UP FYE 2027 S3 D26 TB Table Garan" at bounding box center [450, 59] width 201 height 16
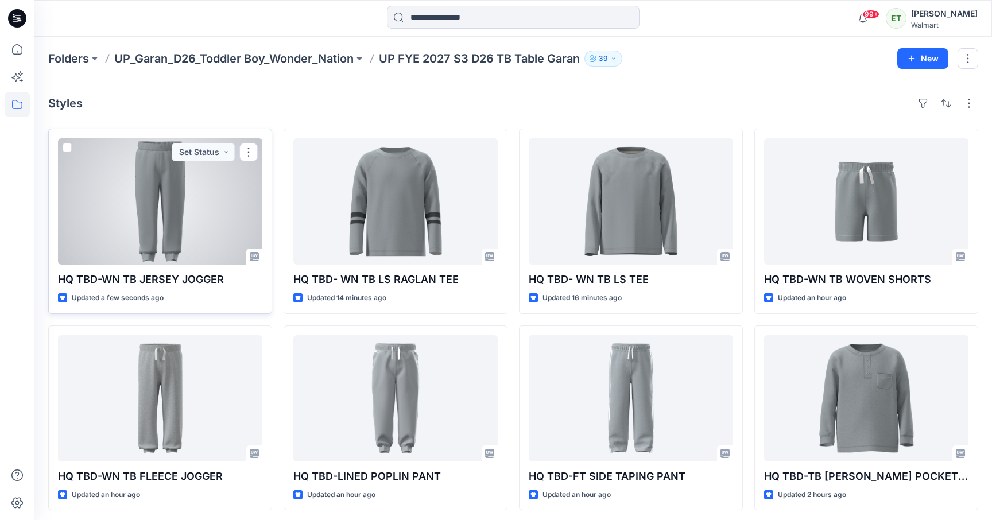
click at [172, 210] on div at bounding box center [160, 201] width 204 height 126
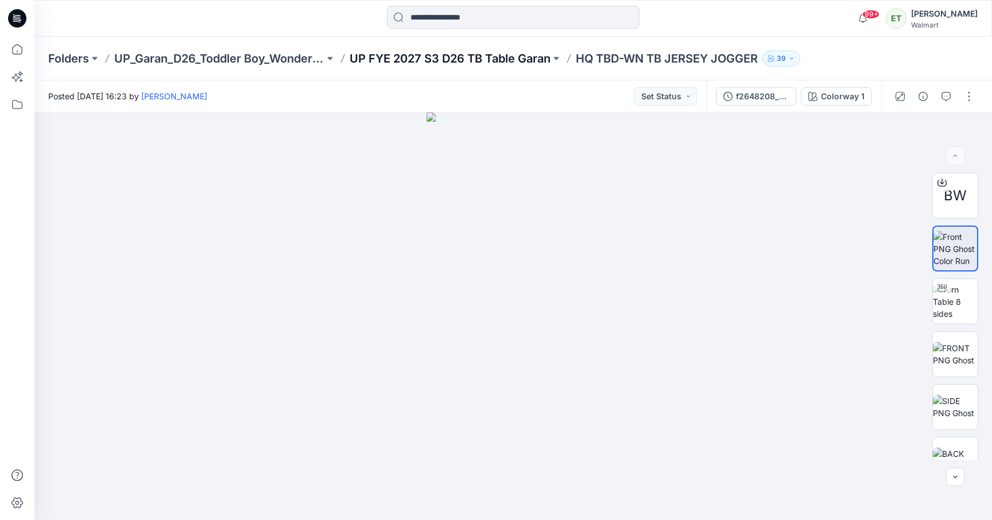
click at [462, 58] on p "UP FYE 2027 S3 D26 TB Table Garan" at bounding box center [450, 59] width 201 height 16
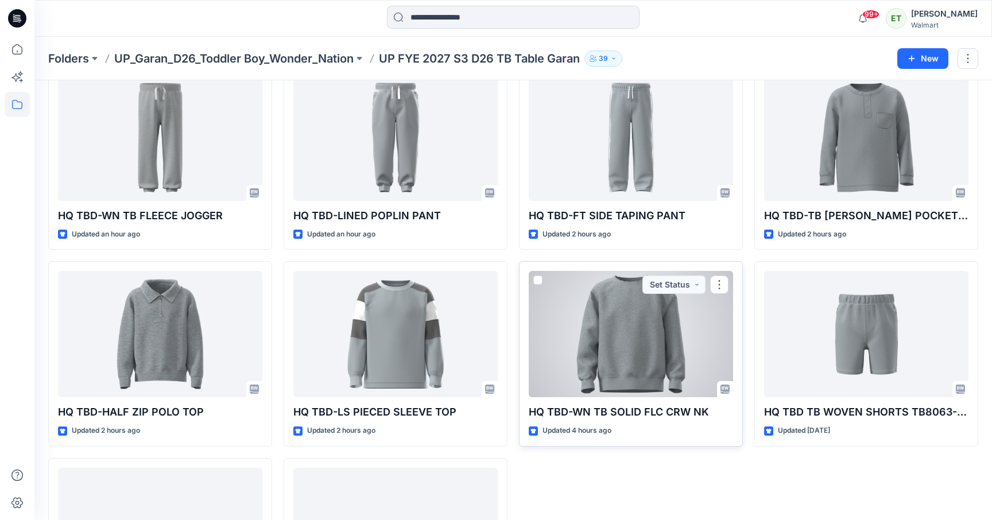
scroll to position [265, 0]
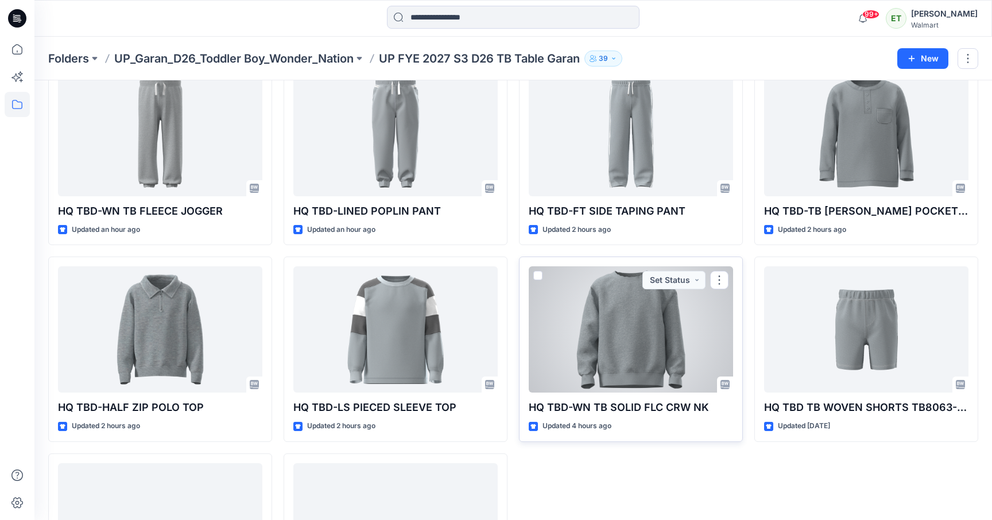
click at [599, 354] on div at bounding box center [631, 329] width 204 height 126
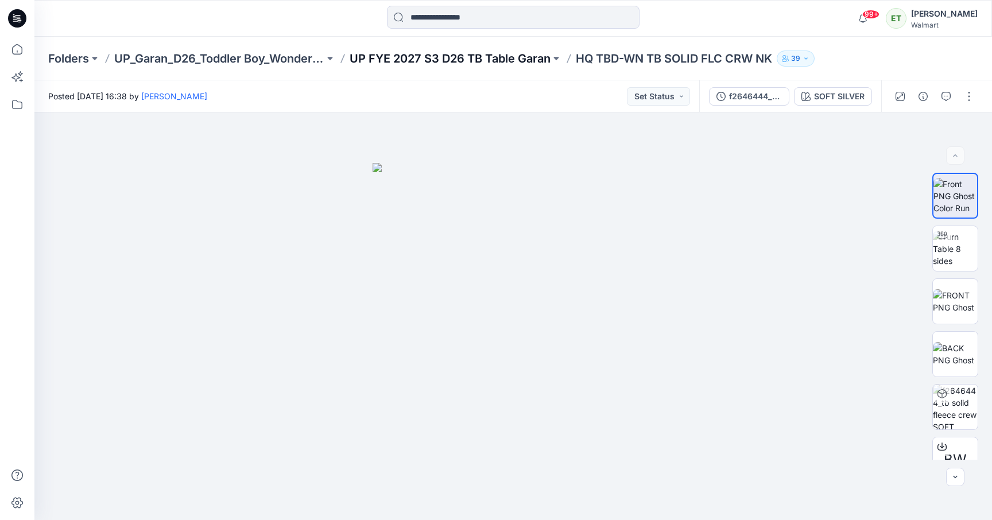
click at [433, 59] on p "UP FYE 2027 S3 D26 TB Table Garan" at bounding box center [450, 59] width 201 height 16
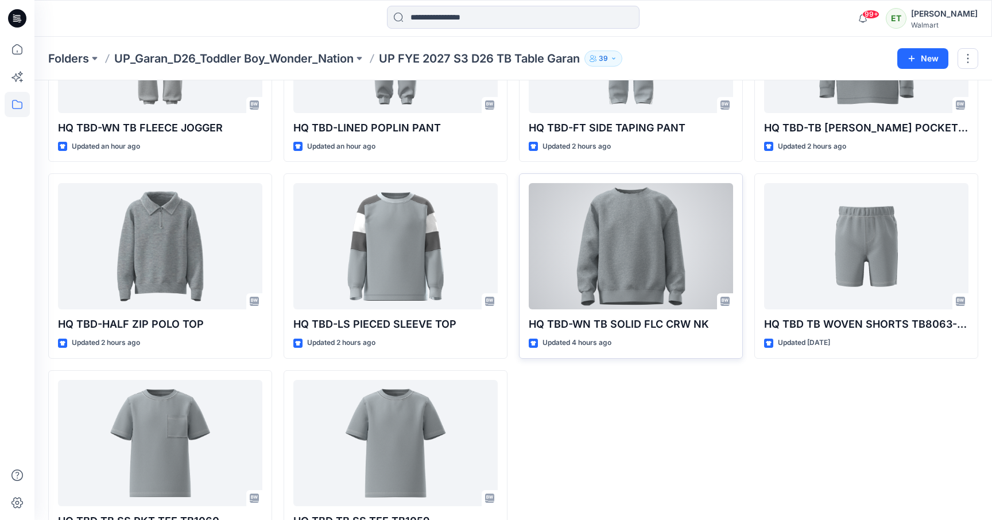
scroll to position [336, 0]
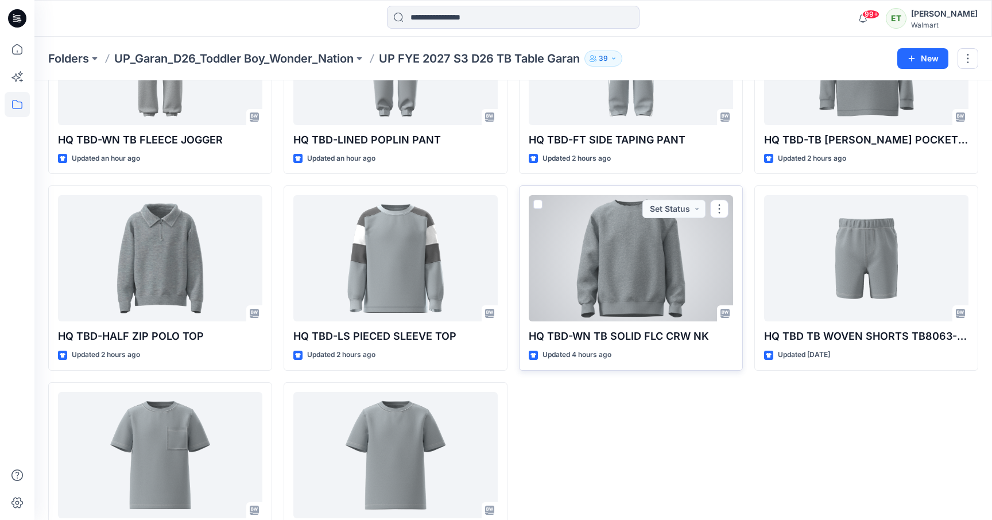
click at [625, 276] on div at bounding box center [631, 258] width 204 height 126
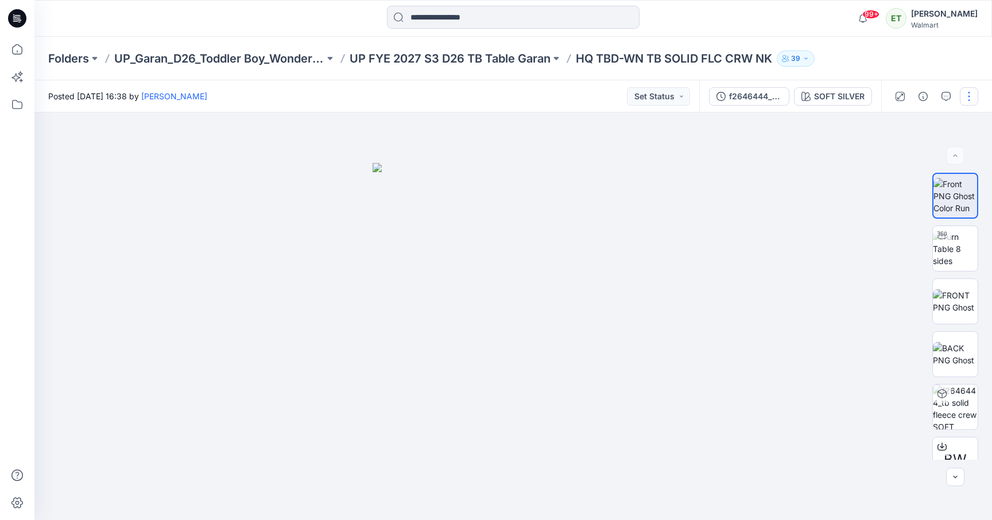
click at [974, 93] on button "button" at bounding box center [969, 96] width 18 height 18
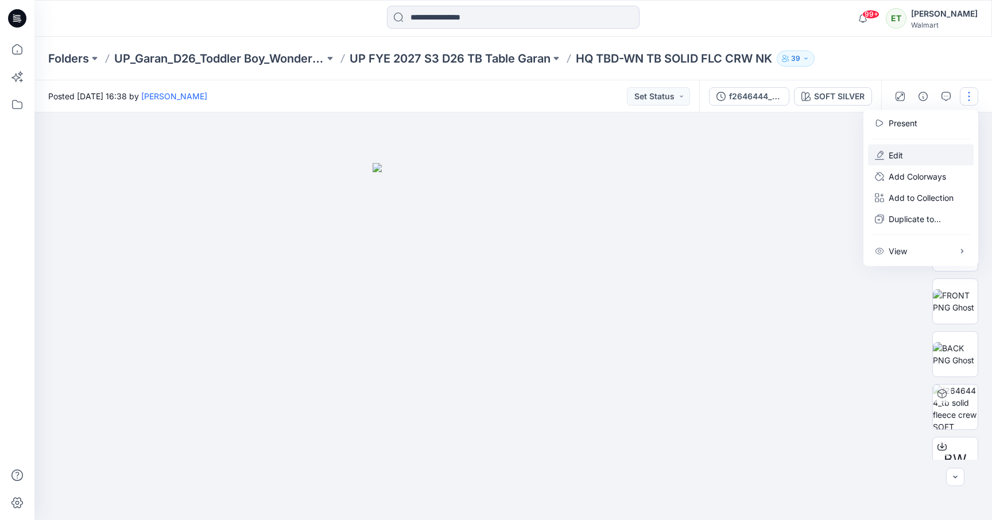
click at [912, 150] on button "Edit" at bounding box center [921, 155] width 106 height 21
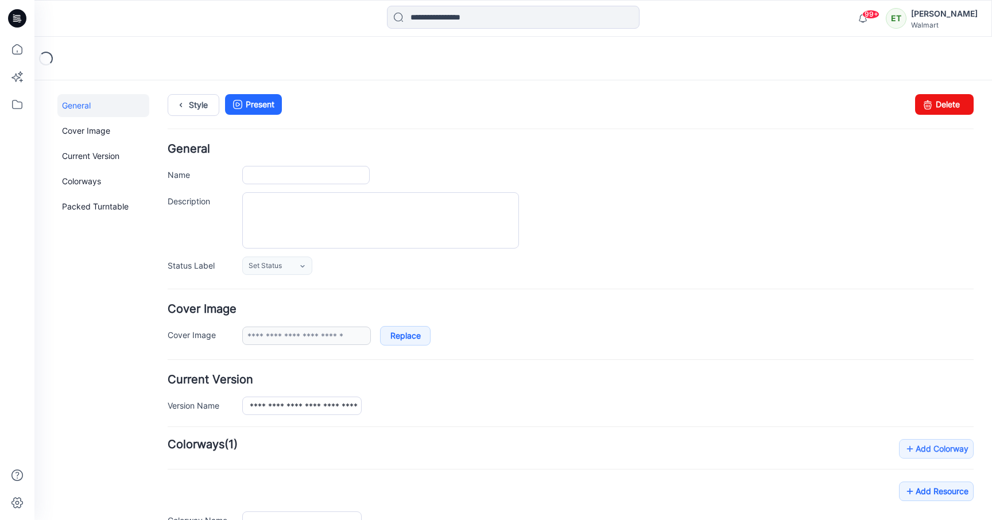
type input "**********"
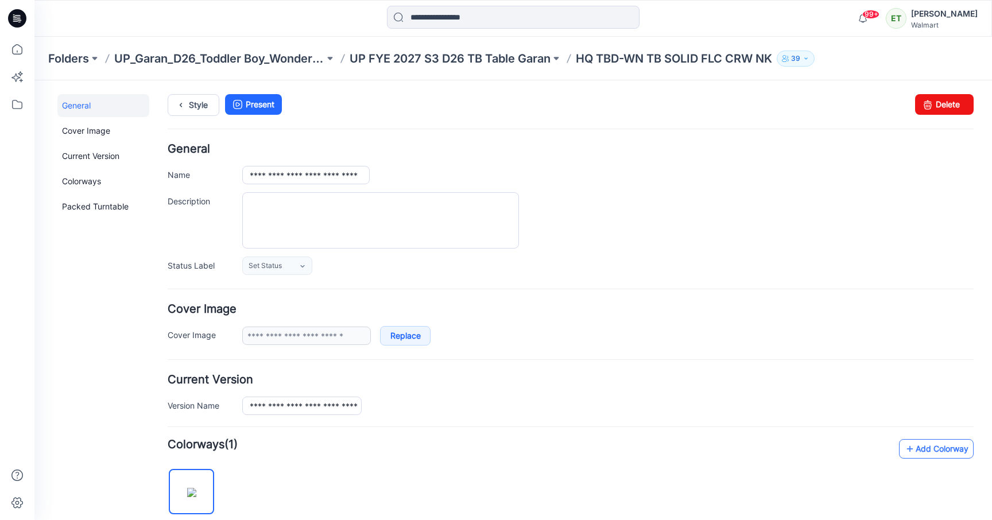
click at [931, 444] on link "Add Colorway" at bounding box center [936, 449] width 75 height 20
click at [927, 450] on link "Add Colorway" at bounding box center [936, 449] width 75 height 20
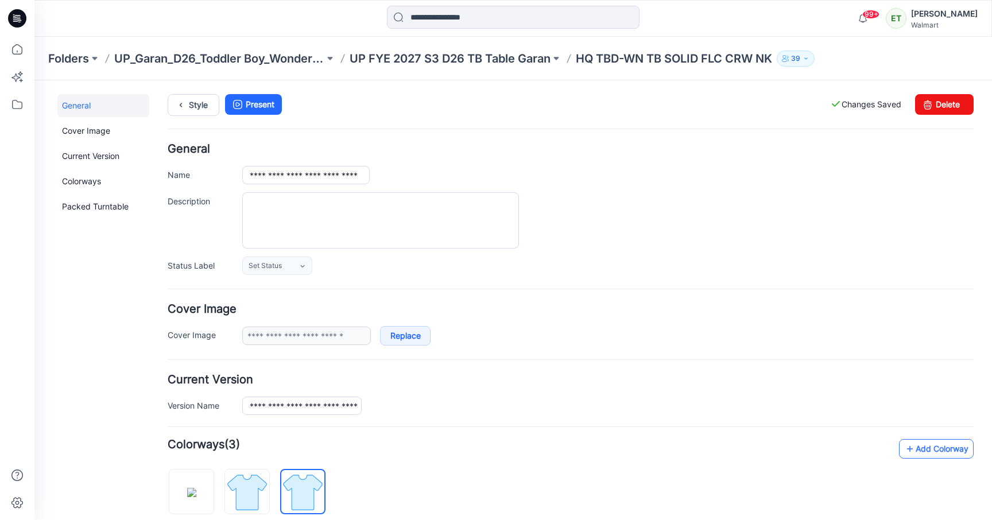
click at [924, 450] on link "Add Colorway" at bounding box center [936, 449] width 75 height 20
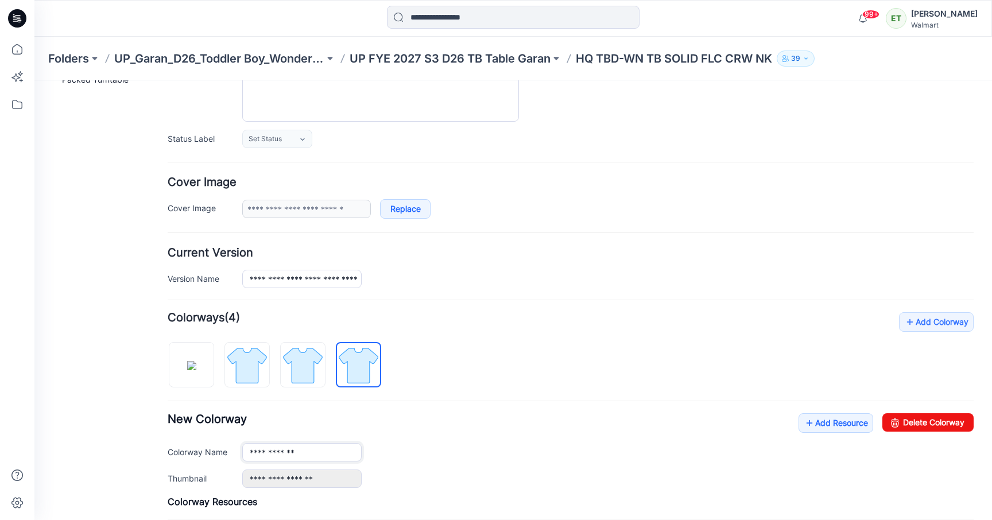
scroll to position [246, 0]
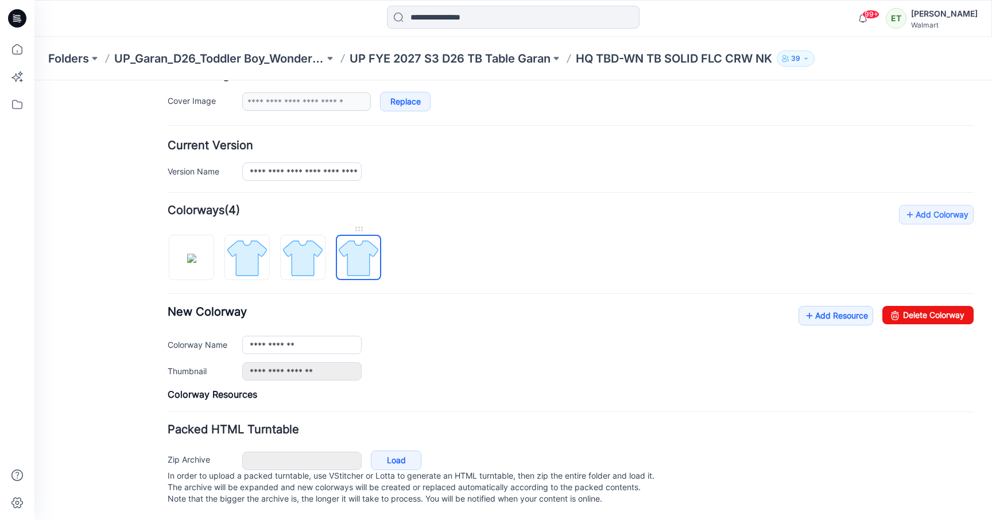
click at [360, 247] on img at bounding box center [358, 258] width 43 height 43
click at [893, 306] on icon at bounding box center [895, 315] width 16 height 18
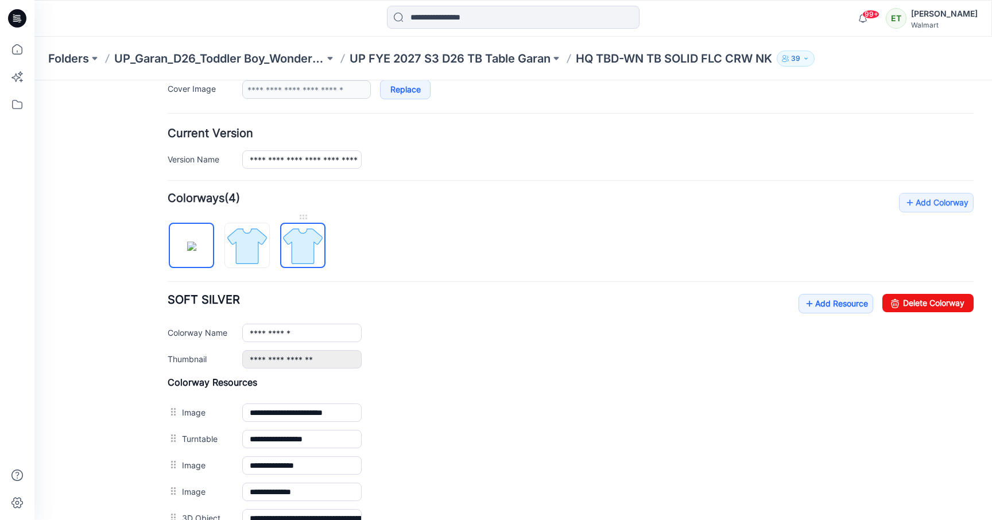
click at [310, 241] on img at bounding box center [302, 246] width 43 height 43
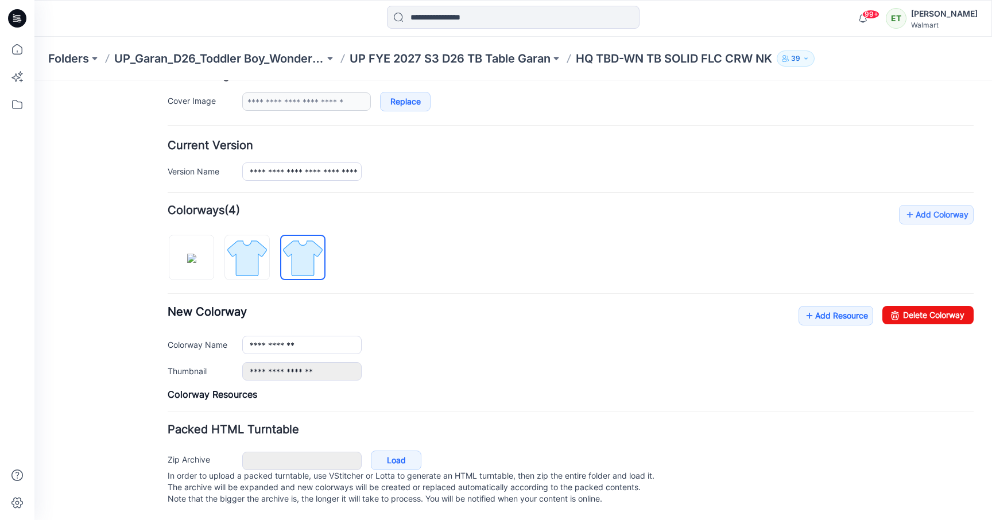
click at [948, 293] on div "**********" at bounding box center [571, 302] width 806 height 195
click at [948, 306] on link "Delete Colorway" at bounding box center [928, 315] width 91 height 18
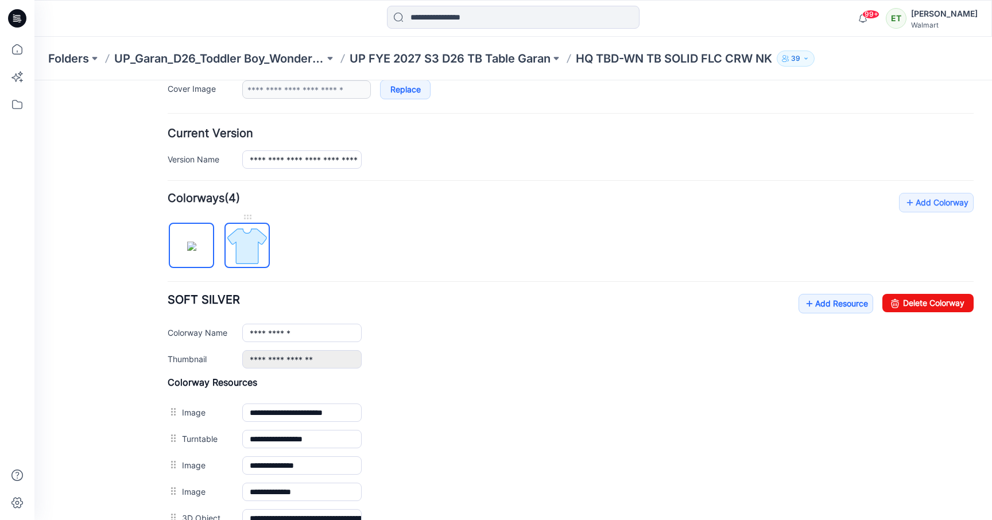
click at [256, 243] on img at bounding box center [247, 246] width 43 height 43
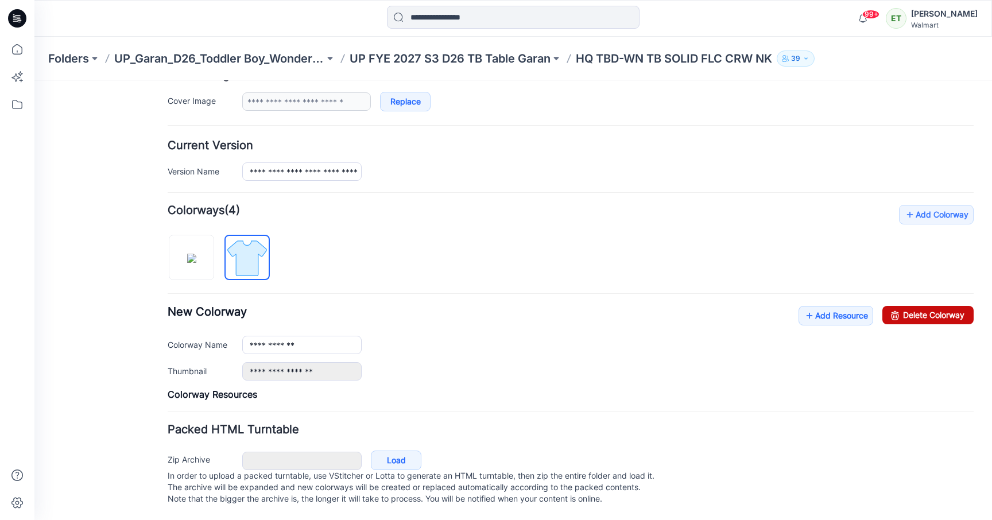
click at [914, 306] on link "Delete Colorway" at bounding box center [928, 315] width 91 height 18
type input "**********"
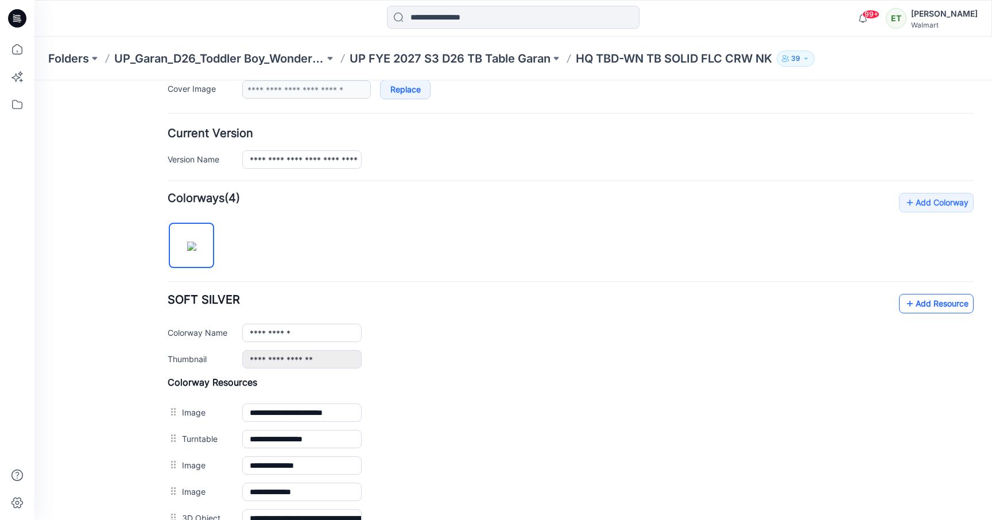
click at [920, 307] on link "Add Resource" at bounding box center [936, 304] width 75 height 20
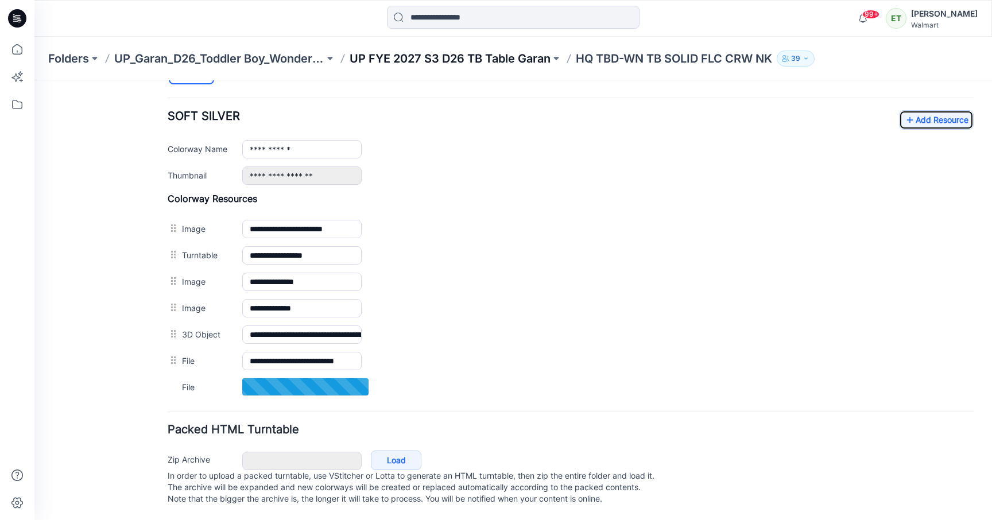
scroll to position [443, 0]
click at [505, 55] on p "UP FYE 2027 S3 D26 TB Table Garan" at bounding box center [450, 59] width 201 height 16
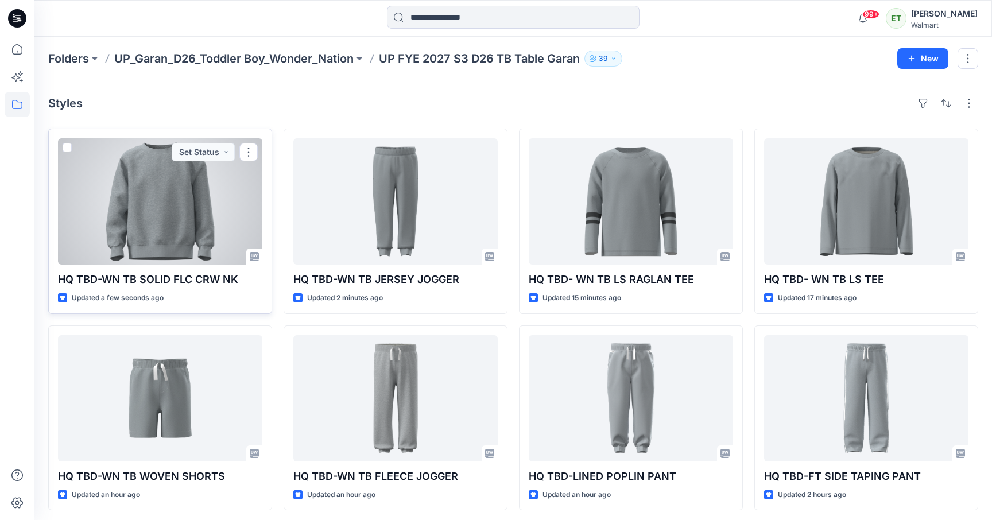
click at [195, 208] on div at bounding box center [160, 201] width 204 height 126
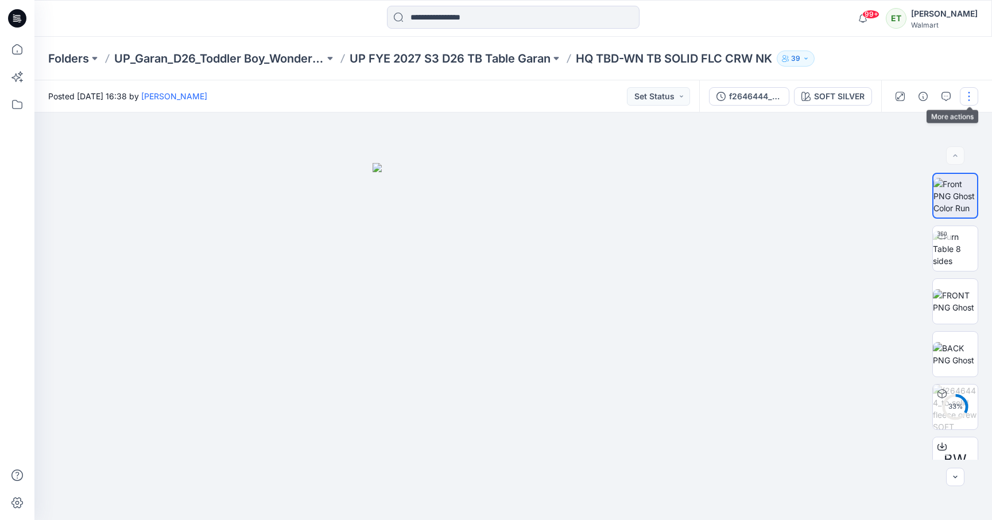
click at [972, 94] on button "button" at bounding box center [969, 96] width 18 height 18
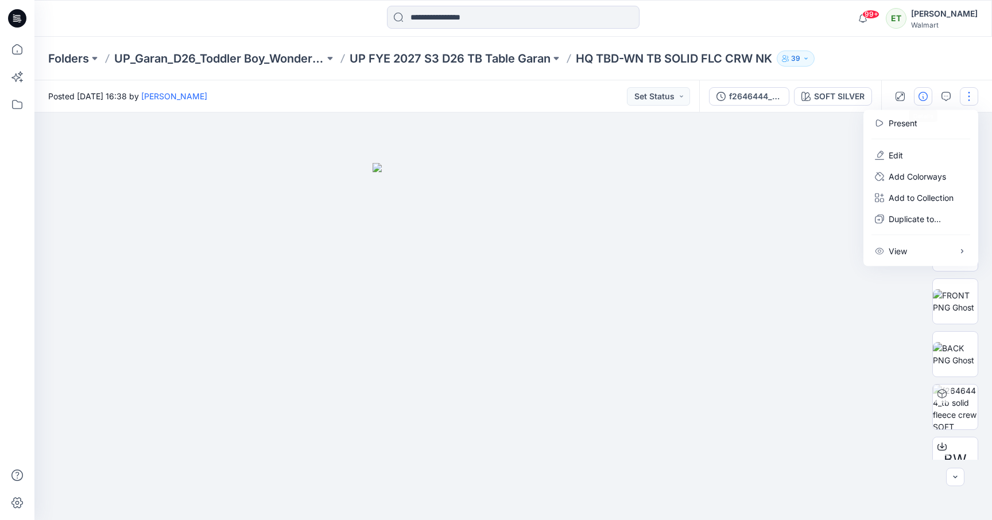
click at [922, 92] on icon "button" at bounding box center [923, 96] width 9 height 9
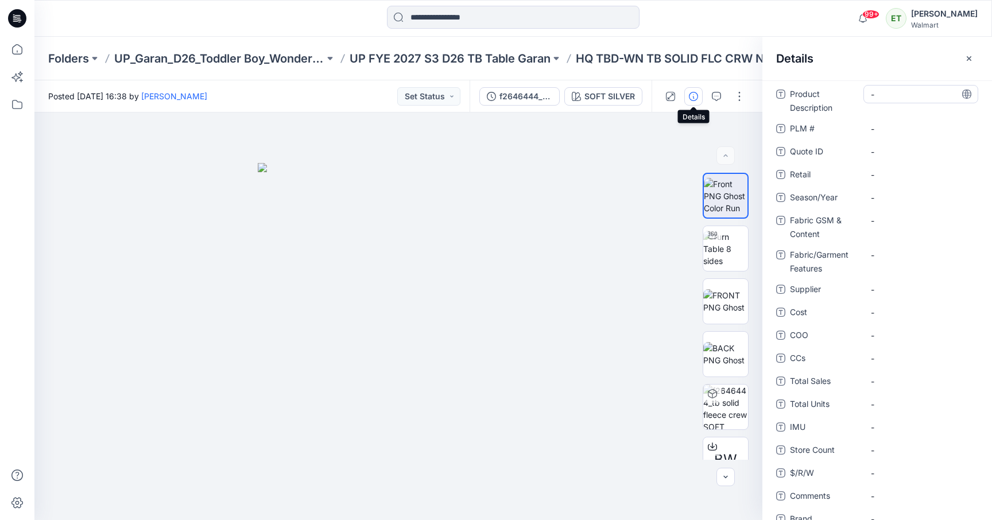
click at [894, 96] on Description "-" at bounding box center [921, 94] width 100 height 12
click at [888, 195] on span "-" at bounding box center [921, 198] width 100 height 12
type textarea "**********"
click at [895, 225] on Content "-" at bounding box center [921, 221] width 100 height 12
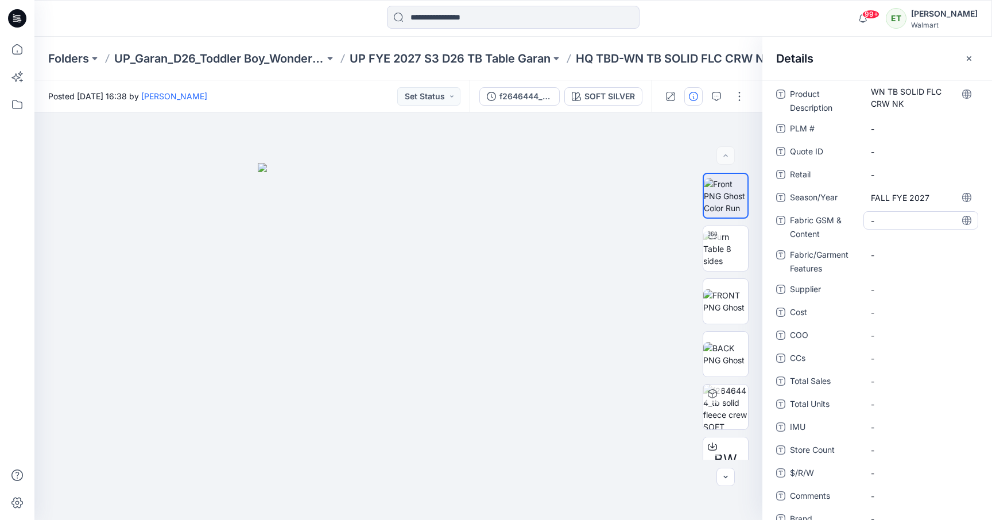
click at [891, 216] on Content "-" at bounding box center [921, 221] width 100 height 12
type textarea "**********"
click at [881, 290] on div "-" at bounding box center [921, 289] width 115 height 18
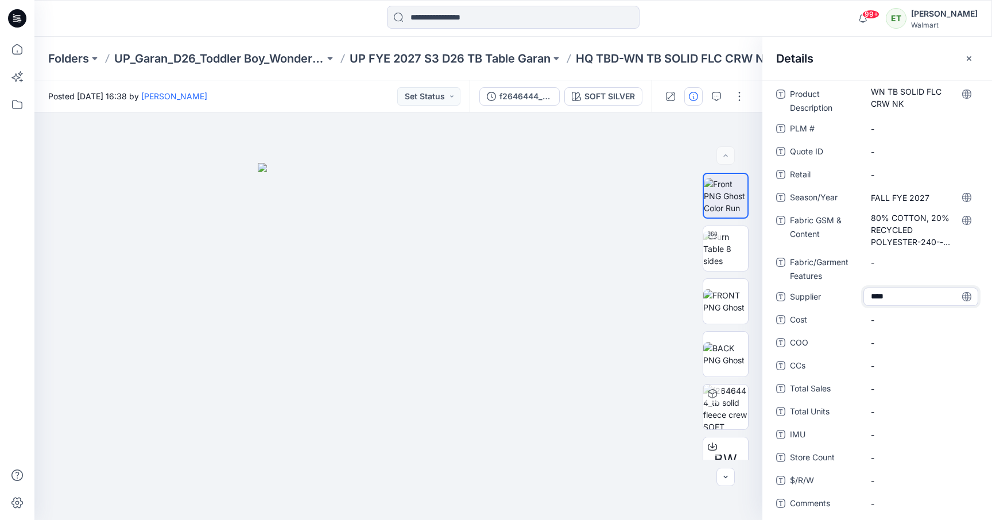
type textarea "*****"
click at [895, 126] on \ "-" at bounding box center [921, 129] width 100 height 12
type textarea "***"
click at [885, 321] on span "-" at bounding box center [921, 320] width 100 height 12
click at [973, 53] on button "button" at bounding box center [969, 58] width 18 height 18
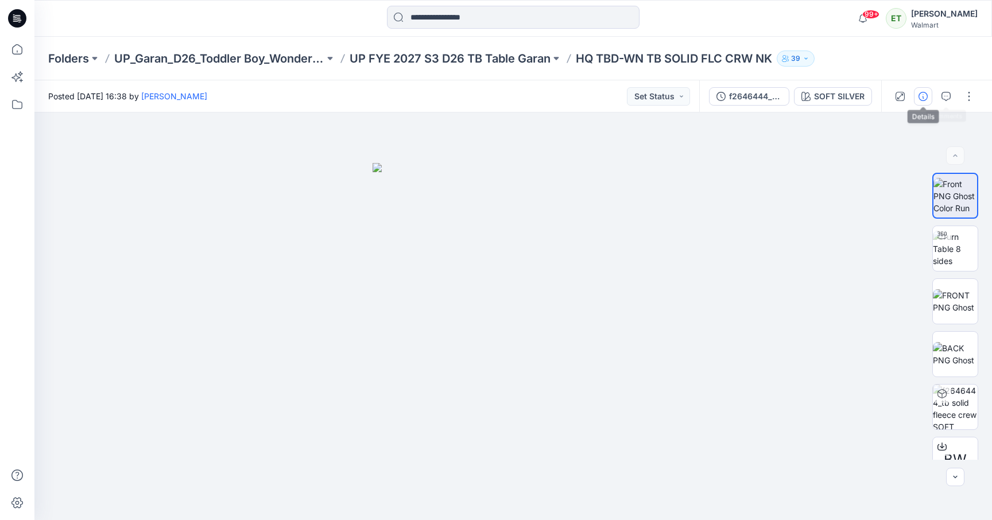
click at [919, 92] on icon "button" at bounding box center [923, 96] width 9 height 9
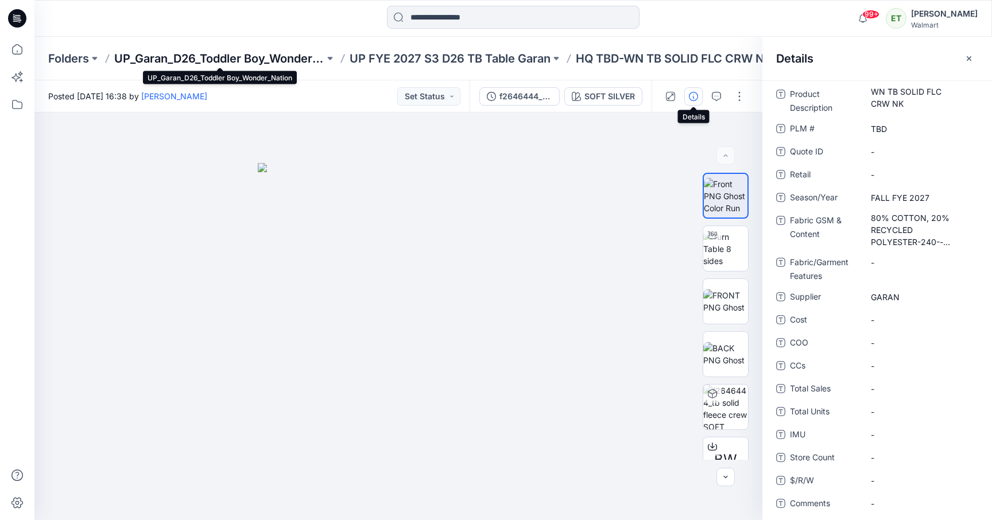
click at [263, 64] on p "UP_Garan_D26_Toddler Boy_Wonder_Nation" at bounding box center [219, 59] width 210 height 16
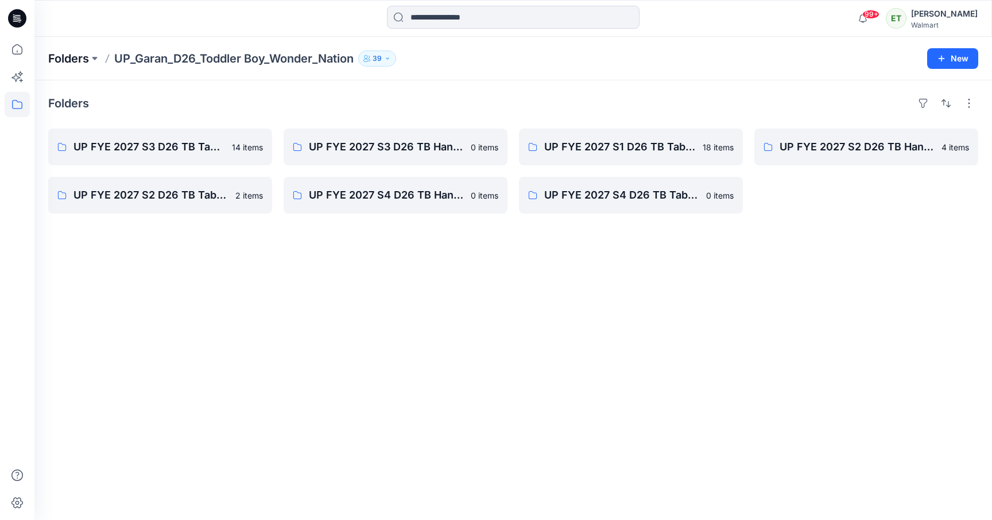
click at [74, 56] on p "Folders" at bounding box center [68, 59] width 41 height 16
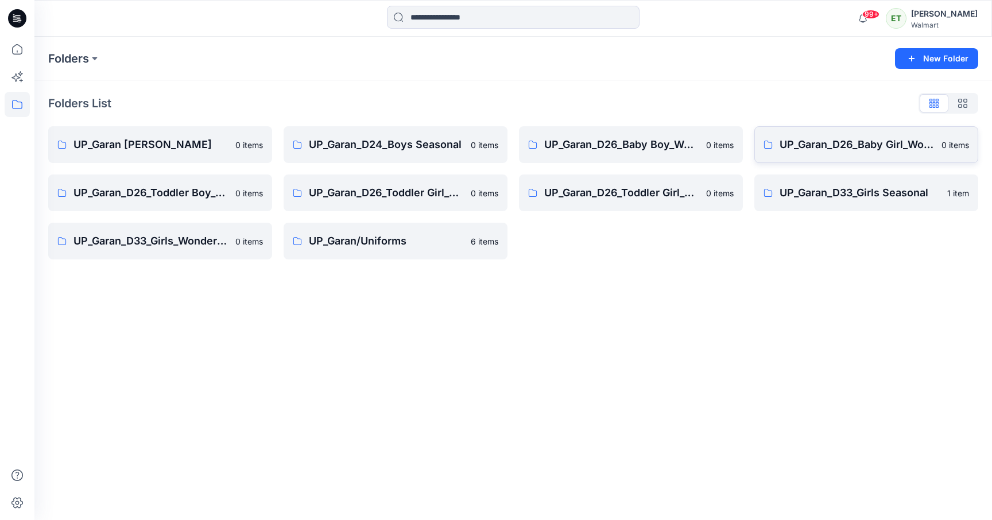
click at [872, 153] on link "UP_Garan_D26_Baby Girl_Wonder Nation 0 items" at bounding box center [867, 144] width 224 height 37
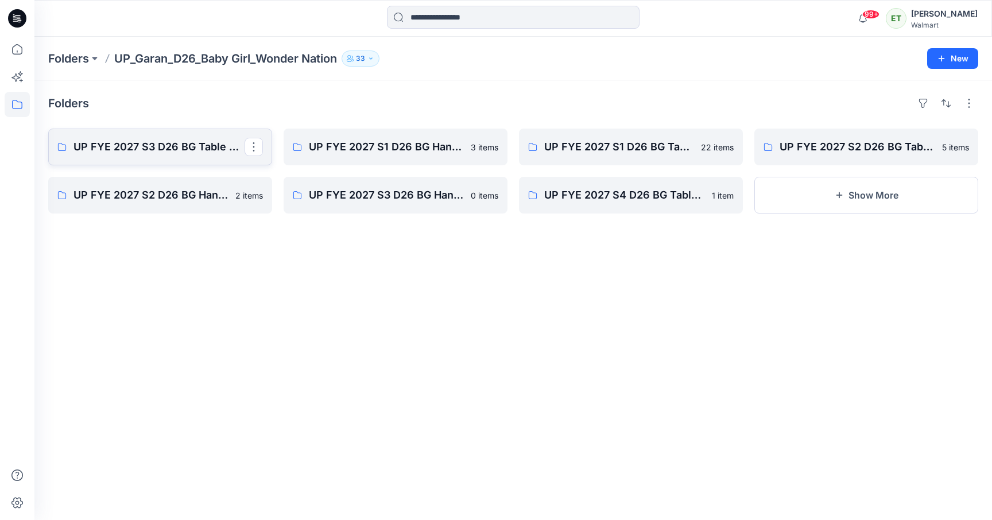
click at [119, 140] on p "UP FYE 2027 S3 D26 BG Table Garan" at bounding box center [159, 147] width 171 height 16
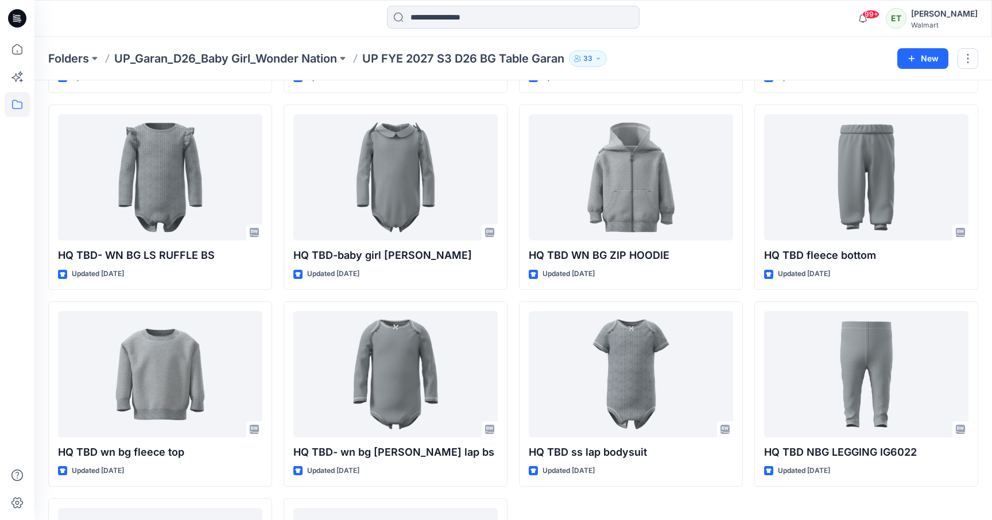
scroll to position [419, 0]
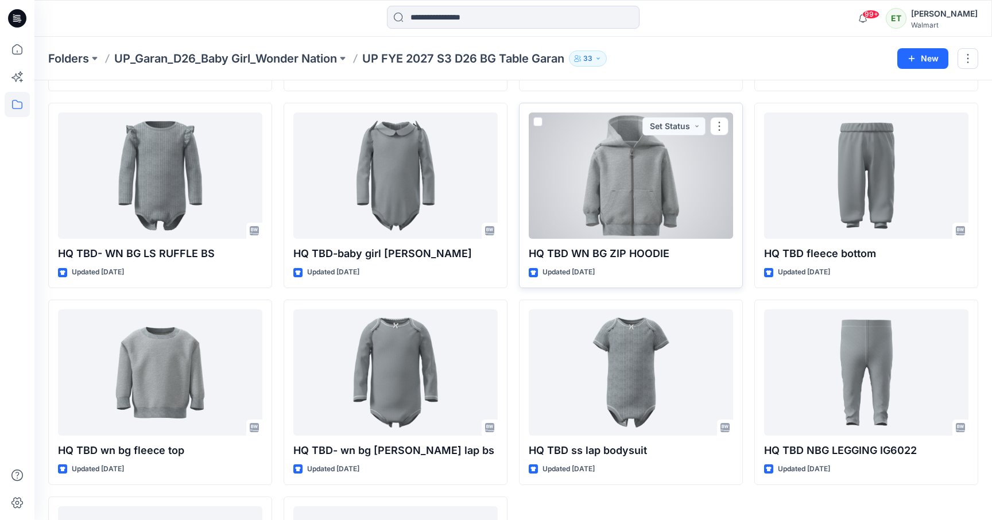
click at [621, 185] on div at bounding box center [631, 176] width 204 height 126
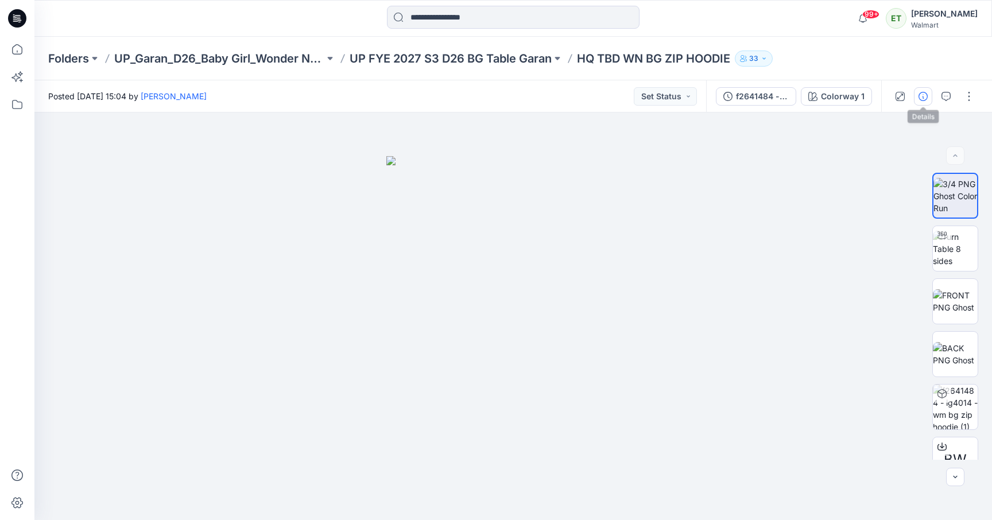
click at [925, 100] on icon "button" at bounding box center [923, 96] width 9 height 9
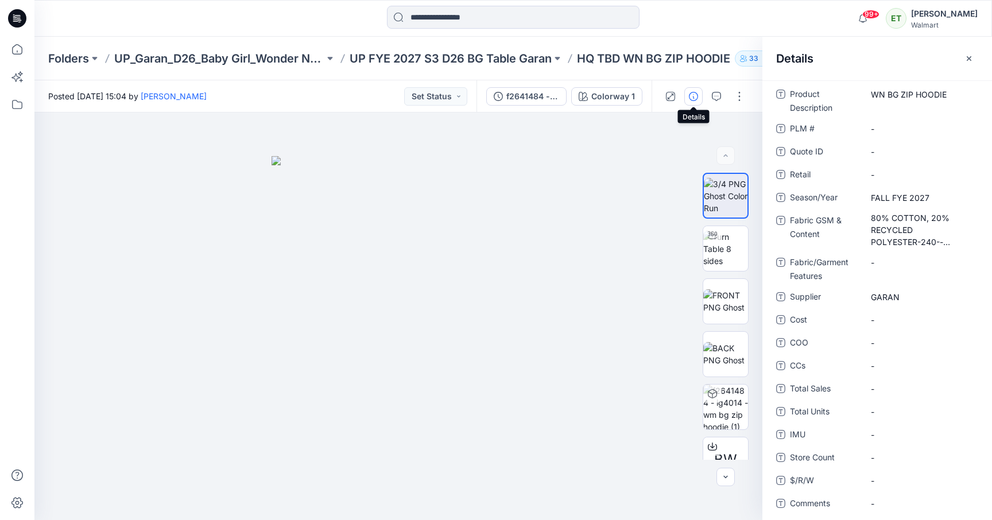
click at [654, 22] on div at bounding box center [513, 18] width 479 height 25
click at [423, 65] on p "UP FYE 2027 S3 D26 BG Table Garan" at bounding box center [451, 59] width 202 height 16
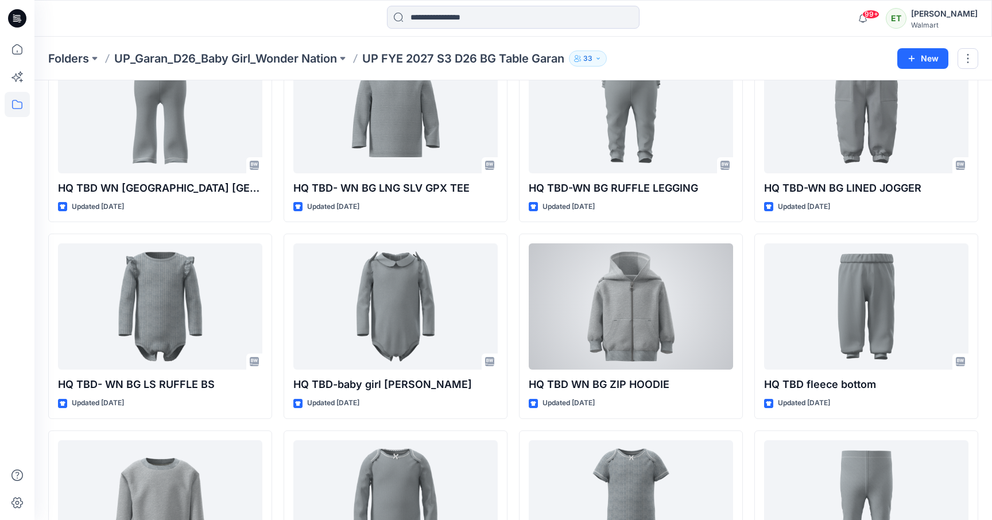
scroll to position [289, 0]
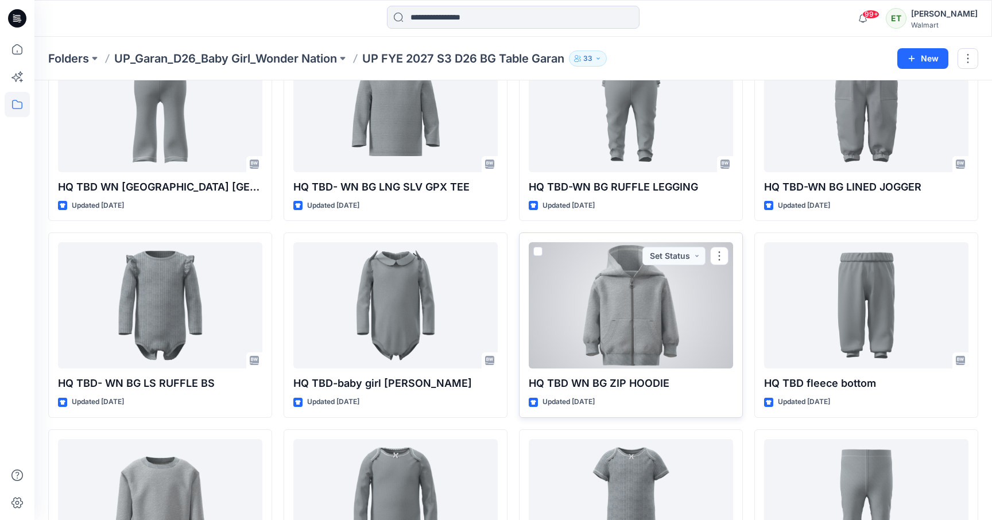
click at [638, 375] on div "HQ TBD WN BG ZIP HOODIE Updated 4 days ago Set Status" at bounding box center [631, 325] width 224 height 185
click at [604, 288] on div at bounding box center [631, 305] width 204 height 126
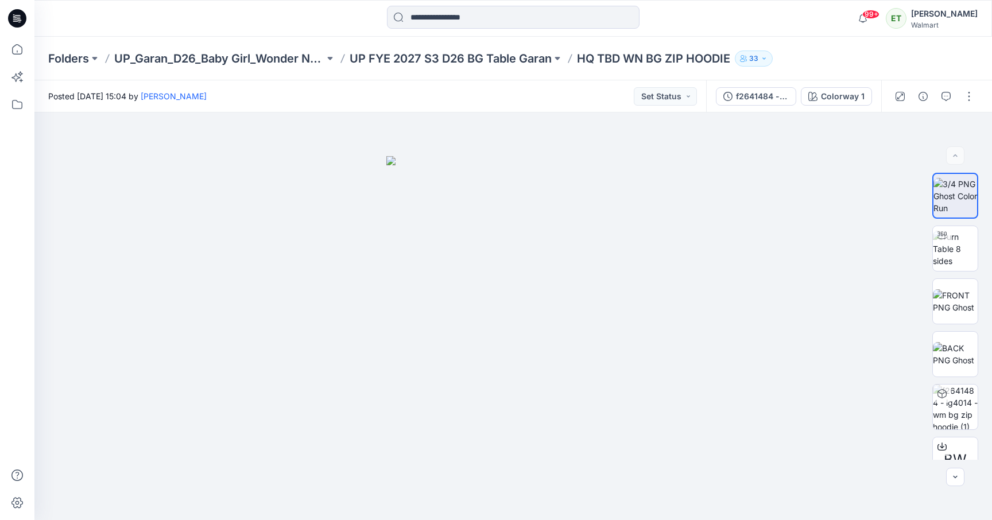
click at [860, 57] on div "Folders UP_Garan_D26_Baby Girl_Wonder Nation UP FYE 2027 S3 D26 BG Table Garan …" at bounding box center [468, 59] width 841 height 16
click at [454, 63] on p "UP FYE 2027 S3 D26 BG Table Garan" at bounding box center [451, 59] width 202 height 16
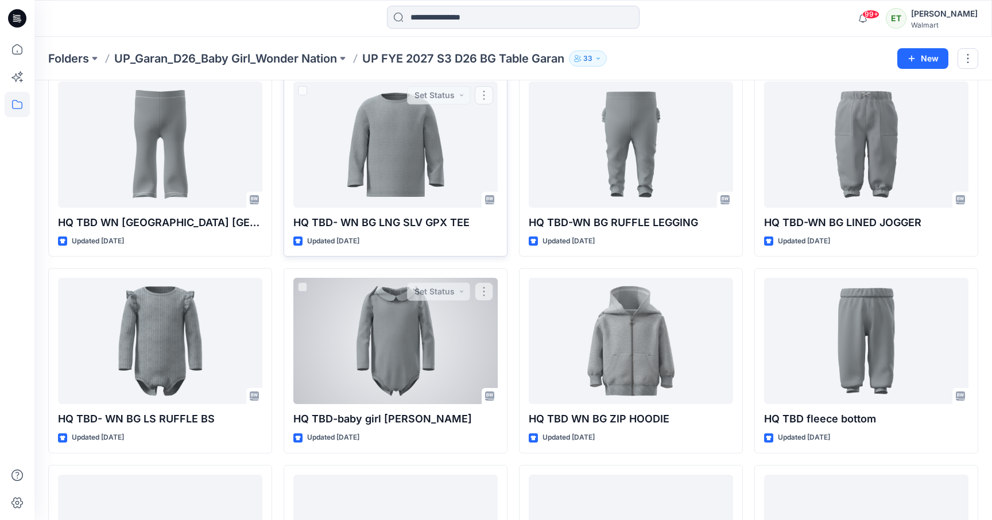
scroll to position [288, 0]
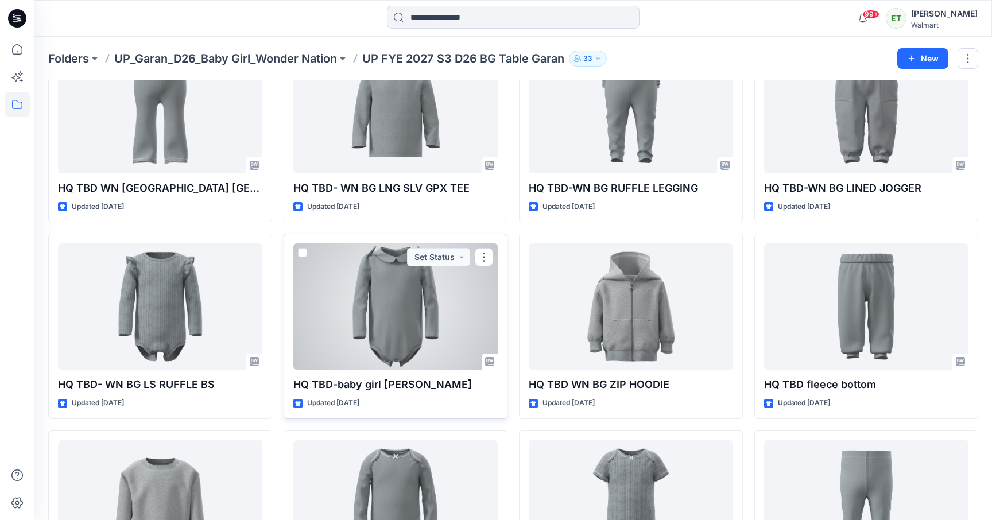
click at [432, 331] on div at bounding box center [395, 306] width 204 height 126
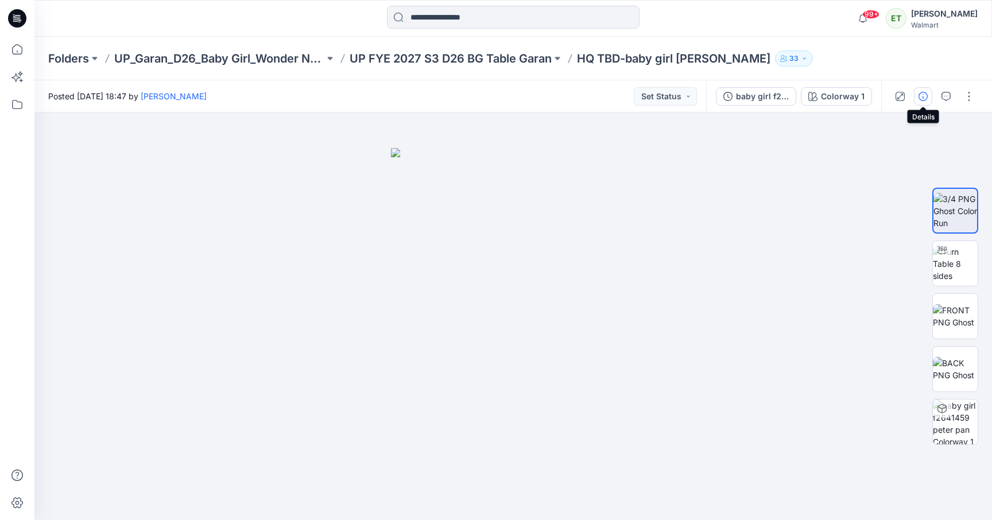
click at [930, 96] on button "button" at bounding box center [923, 96] width 18 height 18
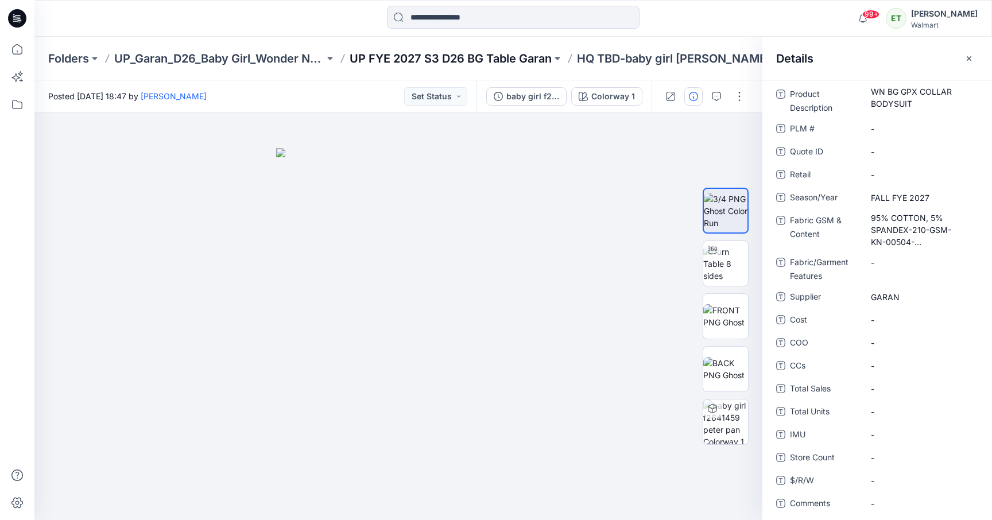
click at [498, 52] on p "UP FYE 2027 S3 D26 BG Table Garan" at bounding box center [451, 59] width 202 height 16
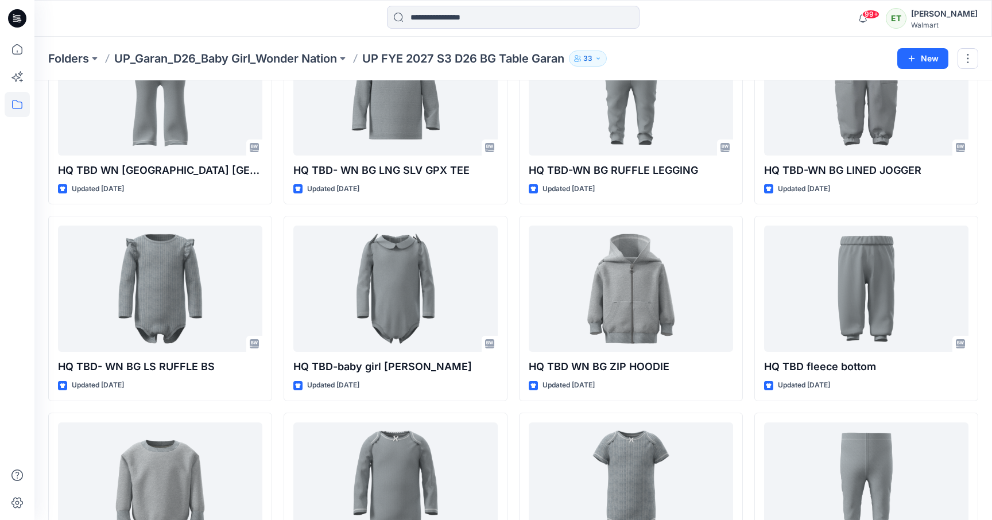
scroll to position [316, 0]
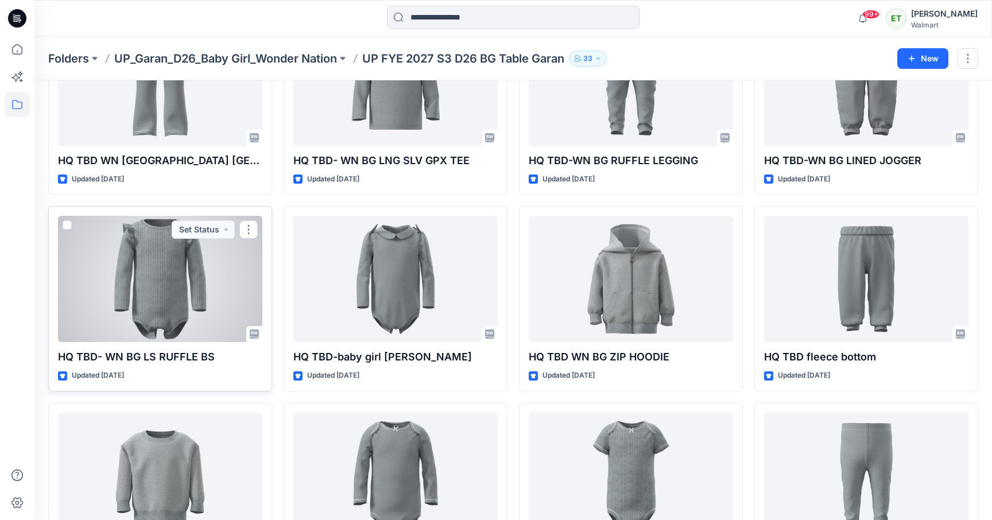
click at [215, 293] on div at bounding box center [160, 279] width 204 height 126
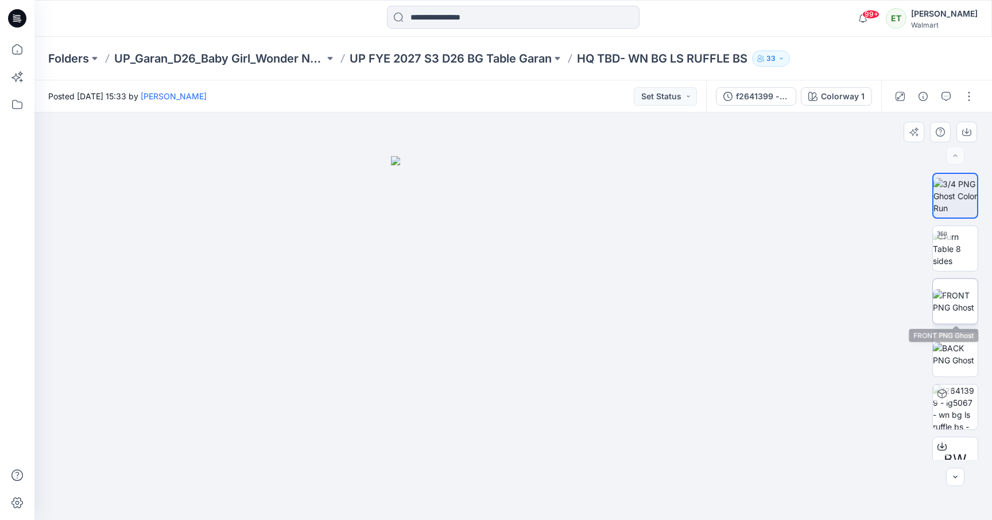
scroll to position [23, 0]
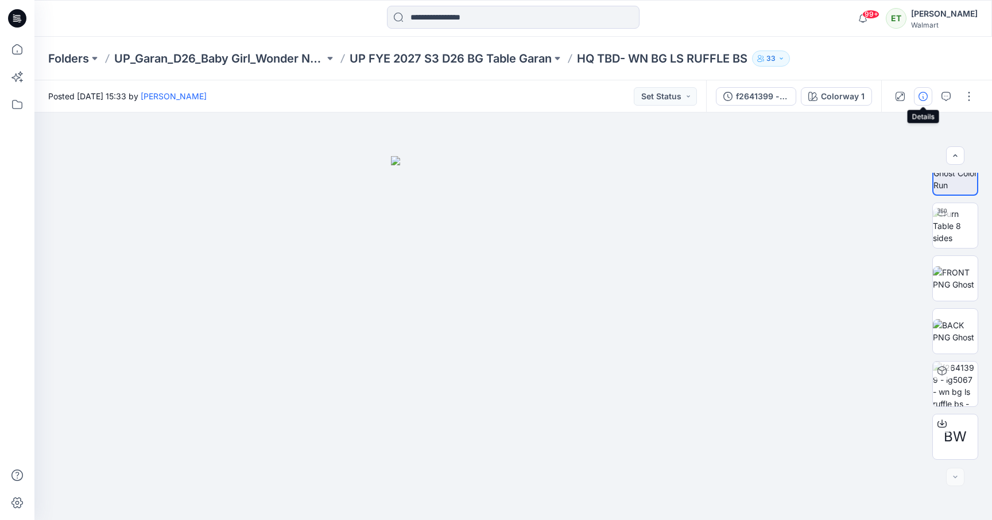
click at [922, 96] on icon "button" at bounding box center [923, 96] width 9 height 9
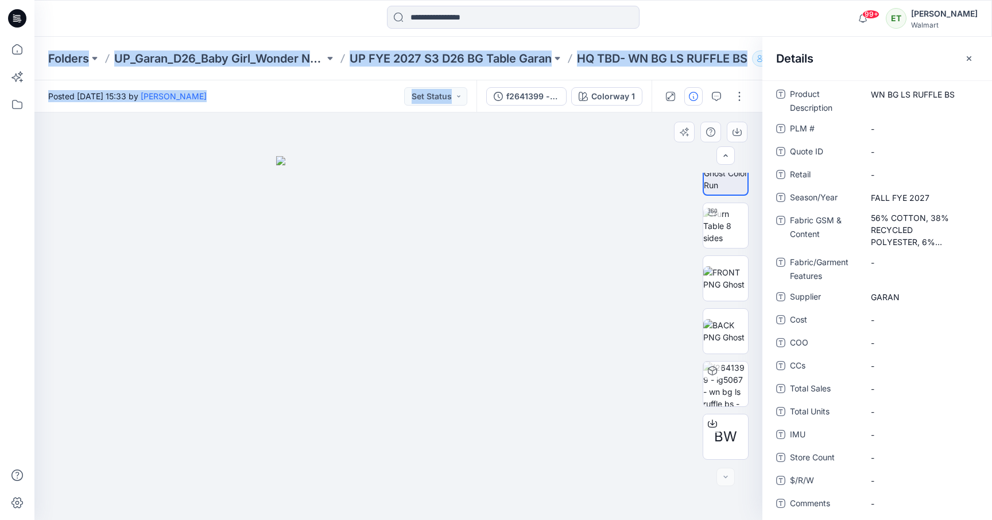
drag, startPoint x: 36, startPoint y: 38, endPoint x: 637, endPoint y: 333, distance: 670.0
click at [637, 333] on div "Folders UP_Garan_D26_Baby Girl_Wonder Nation UP FYE 2027 S3 D26 BG Table Garan …" at bounding box center [513, 278] width 958 height 483
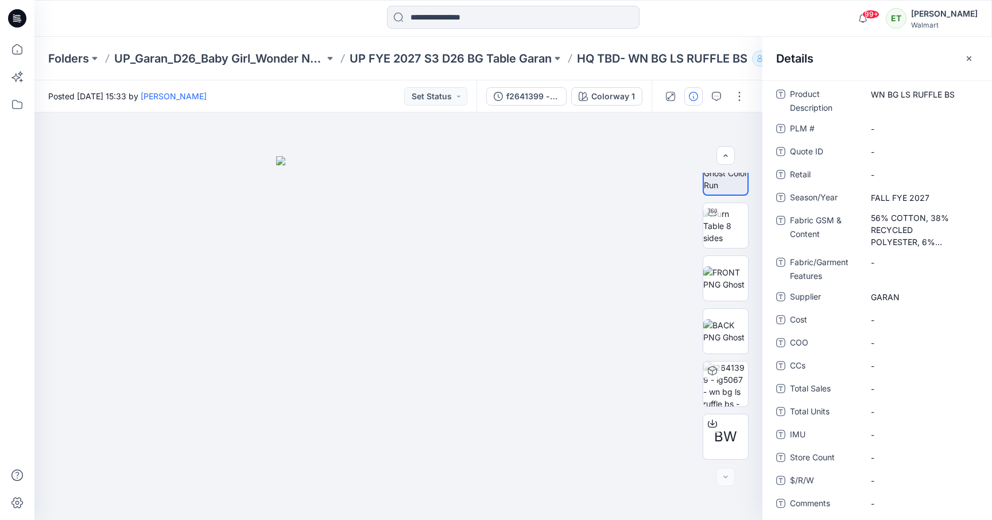
click at [333, 18] on div at bounding box center [513, 18] width 479 height 25
click at [497, 52] on p "UP FYE 2027 S3 D26 BG Table Garan" at bounding box center [451, 59] width 202 height 16
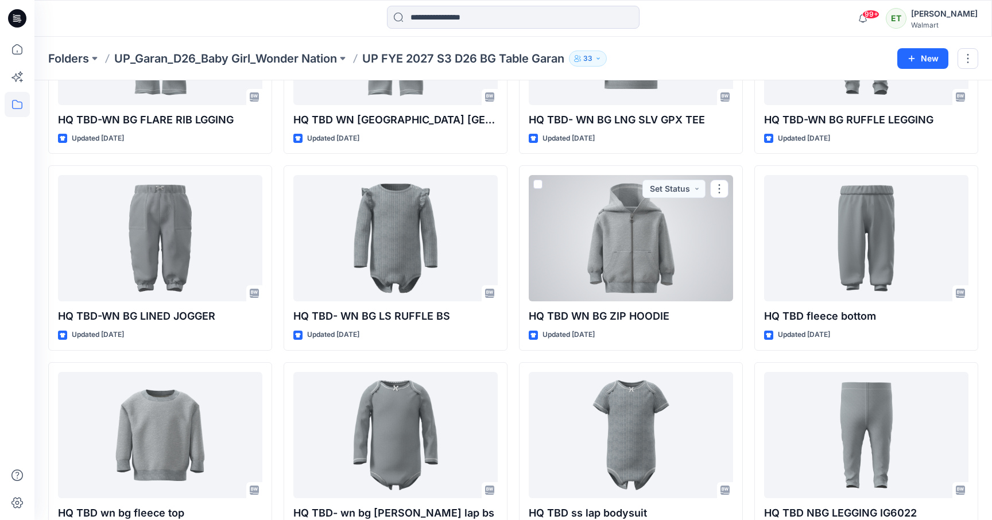
scroll to position [362, 0]
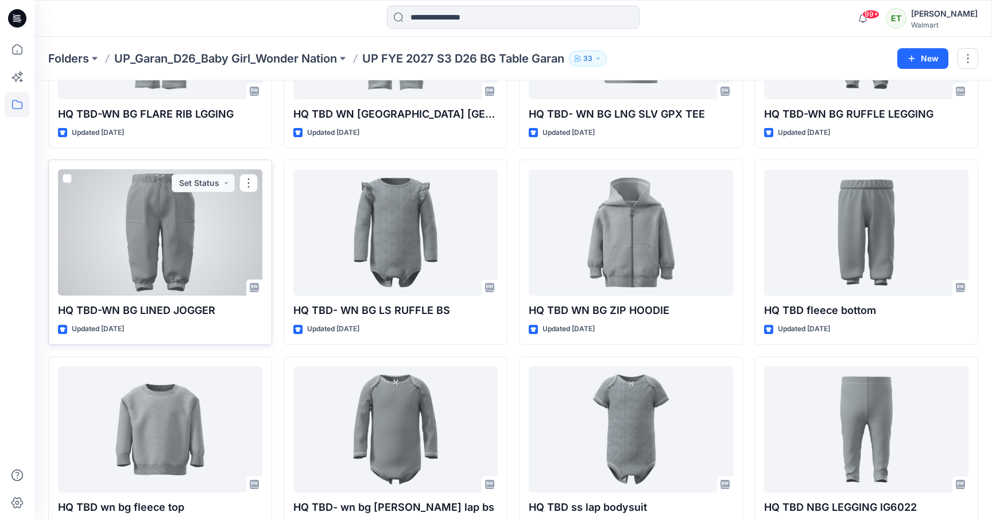
click at [222, 296] on div "HQ TBD-WN BG LINED JOGGER Updated 4 days ago Set Status" at bounding box center [160, 252] width 224 height 185
click at [210, 274] on div at bounding box center [160, 232] width 204 height 126
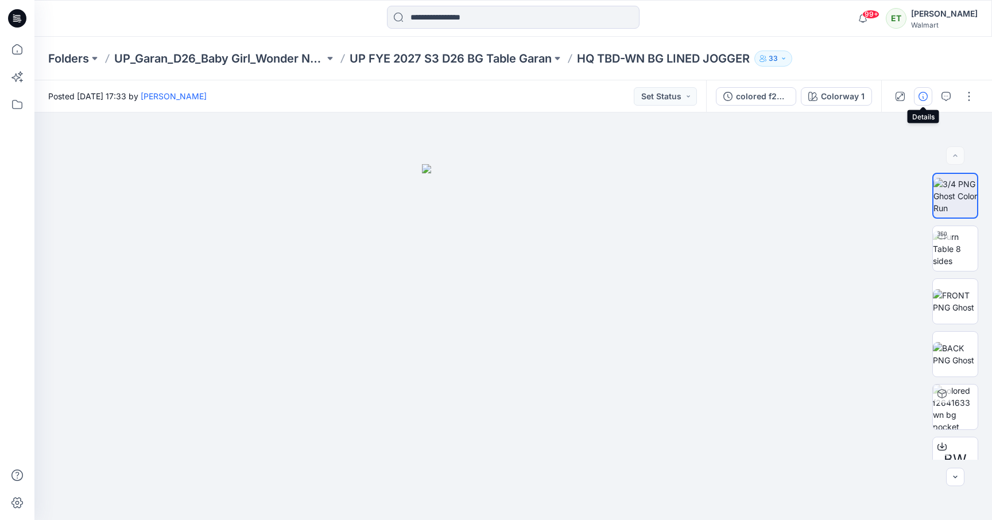
click at [918, 100] on button "button" at bounding box center [923, 96] width 18 height 18
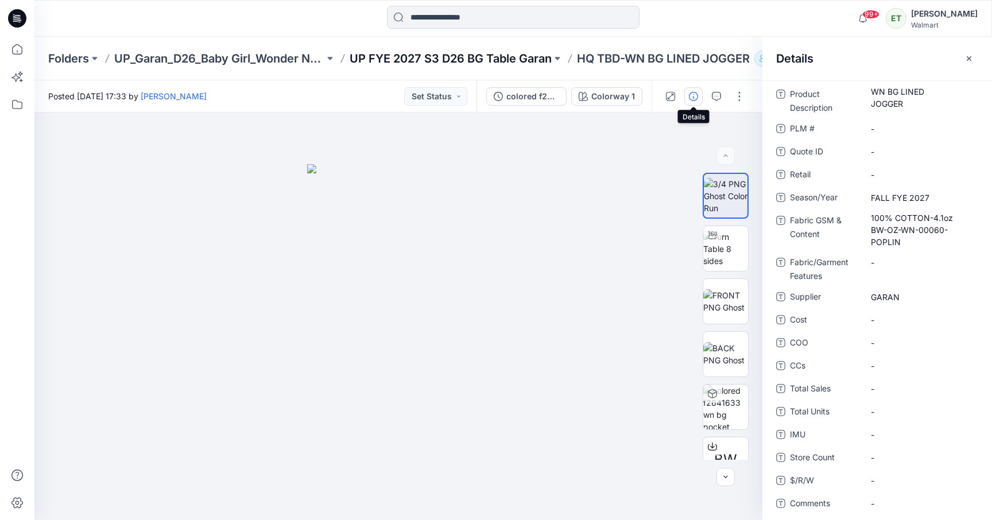
click at [484, 60] on p "UP FYE 2027 S3 D26 BG Table Garan" at bounding box center [451, 59] width 202 height 16
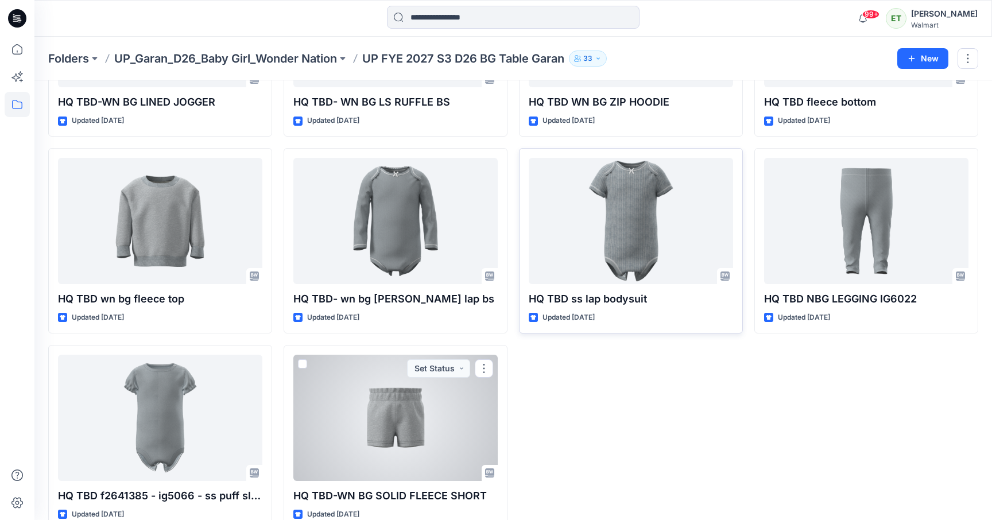
scroll to position [578, 0]
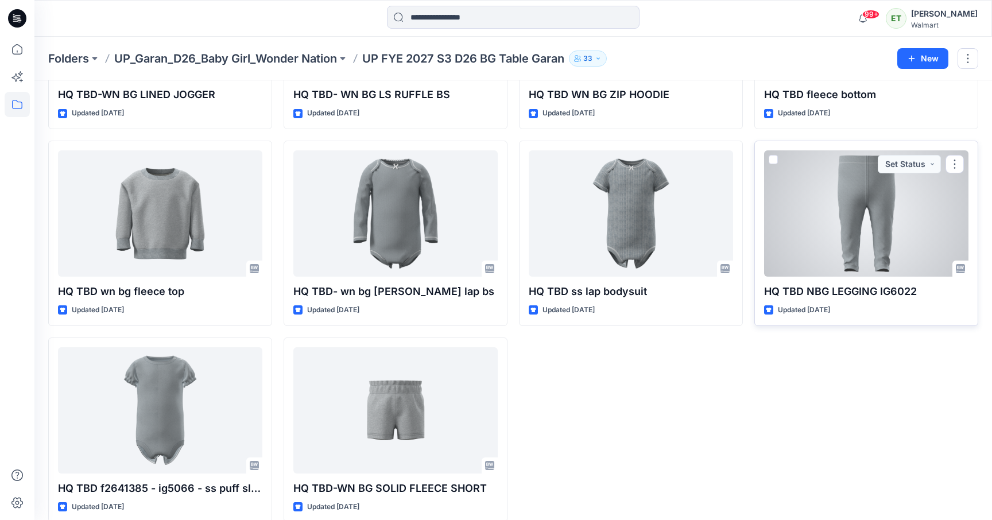
click at [877, 208] on div at bounding box center [866, 213] width 204 height 126
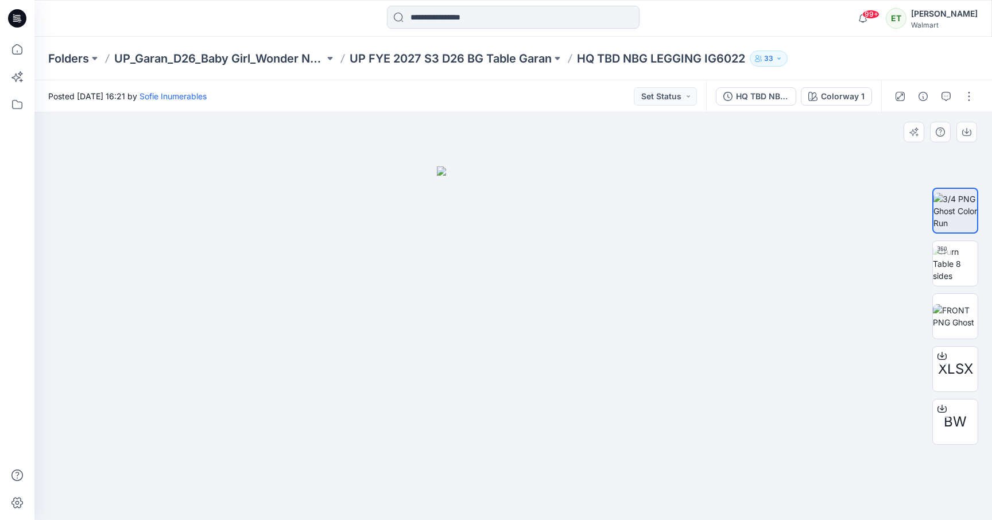
click at [790, 308] on div at bounding box center [513, 317] width 958 height 408
click at [962, 258] on img at bounding box center [955, 264] width 45 height 36
drag, startPoint x: 755, startPoint y: 319, endPoint x: 582, endPoint y: 324, distance: 172.9
click at [582, 324] on div at bounding box center [513, 317] width 958 height 408
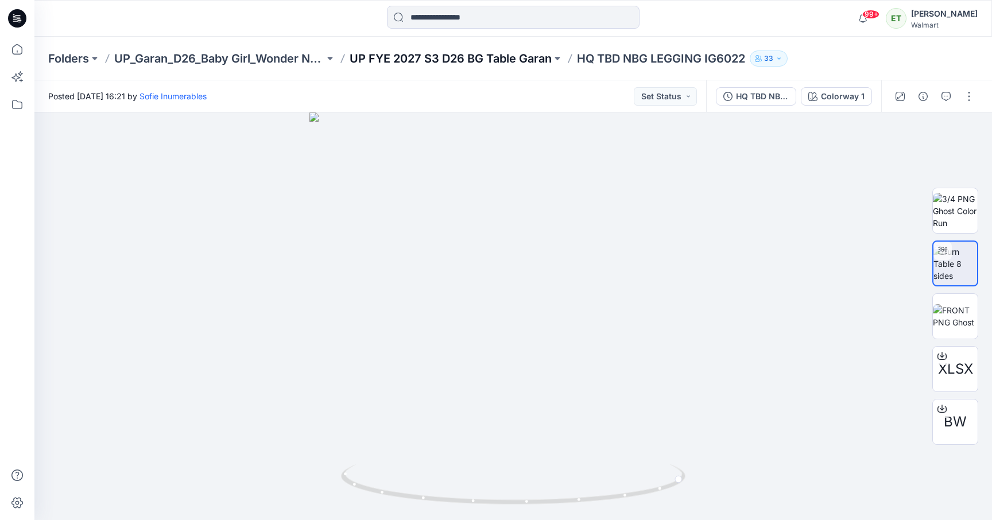
click at [475, 57] on p "UP FYE 2027 S3 D26 BG Table Garan" at bounding box center [451, 59] width 202 height 16
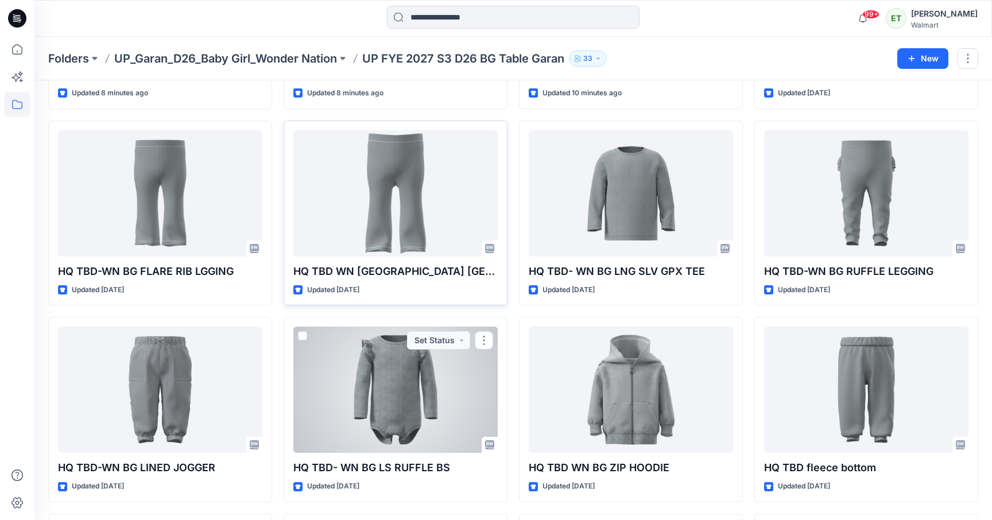
scroll to position [210, 0]
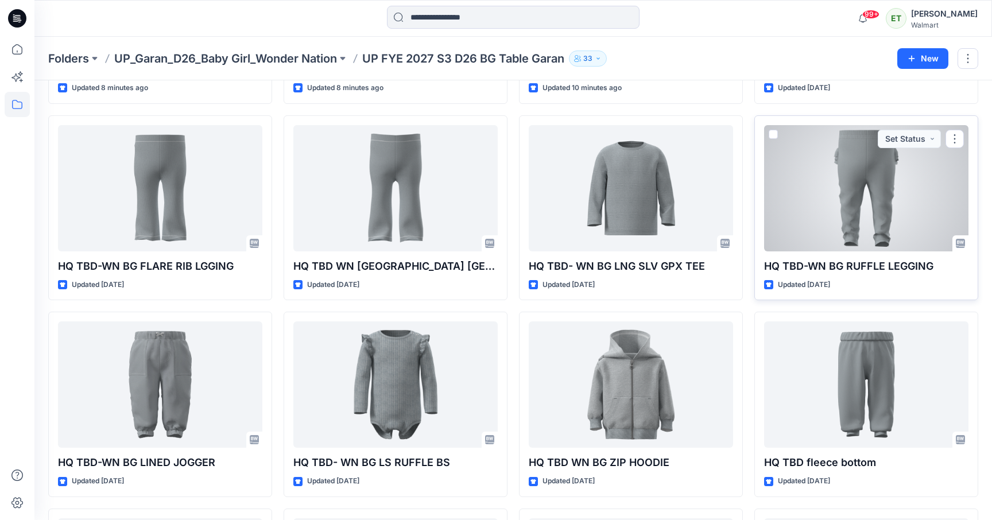
click at [818, 232] on div at bounding box center [866, 188] width 204 height 126
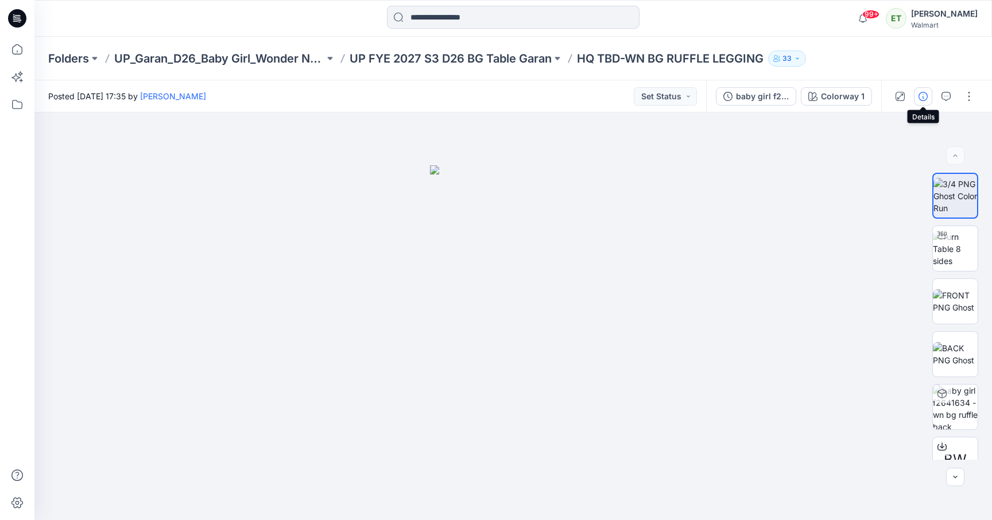
click at [922, 102] on button "button" at bounding box center [923, 96] width 18 height 18
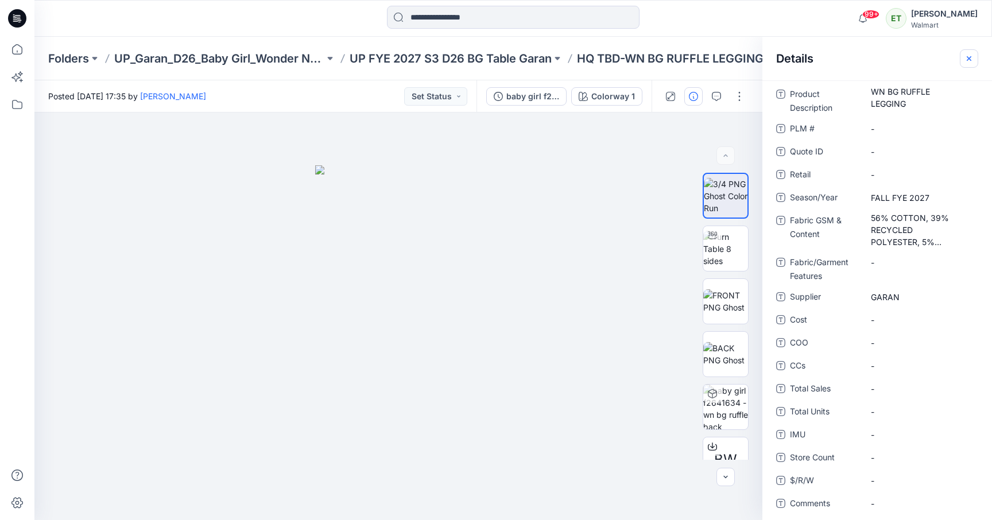
click at [965, 55] on icon "button" at bounding box center [969, 58] width 9 height 9
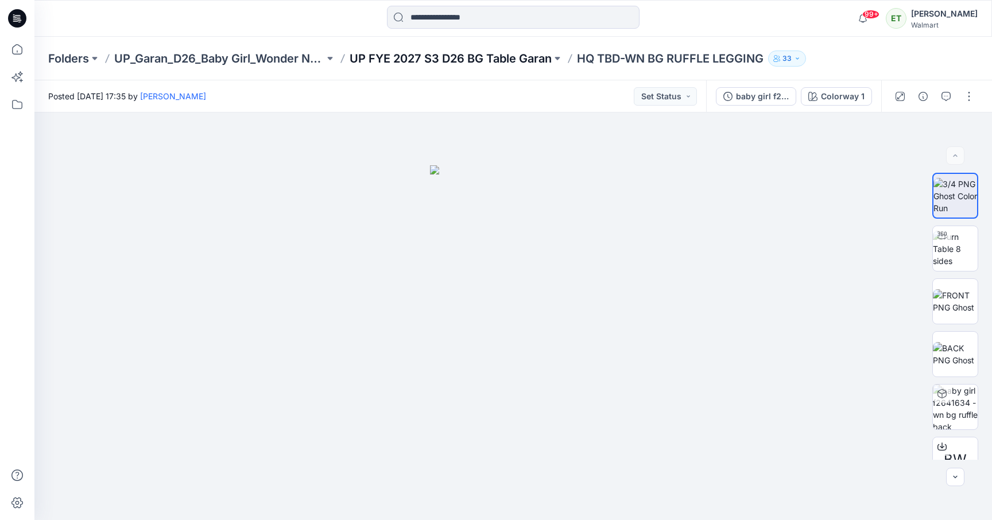
click at [508, 64] on p "UP FYE 2027 S3 D26 BG Table Garan" at bounding box center [451, 59] width 202 height 16
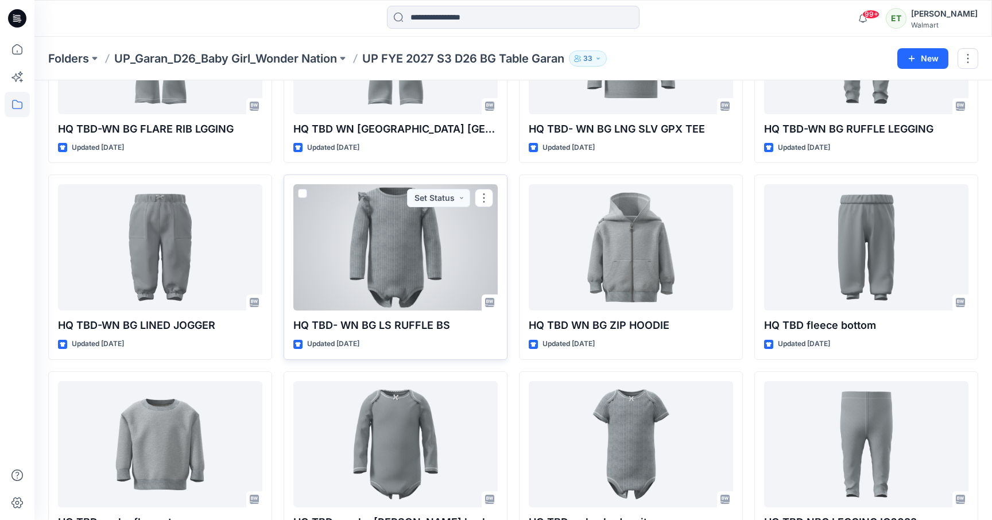
scroll to position [314, 0]
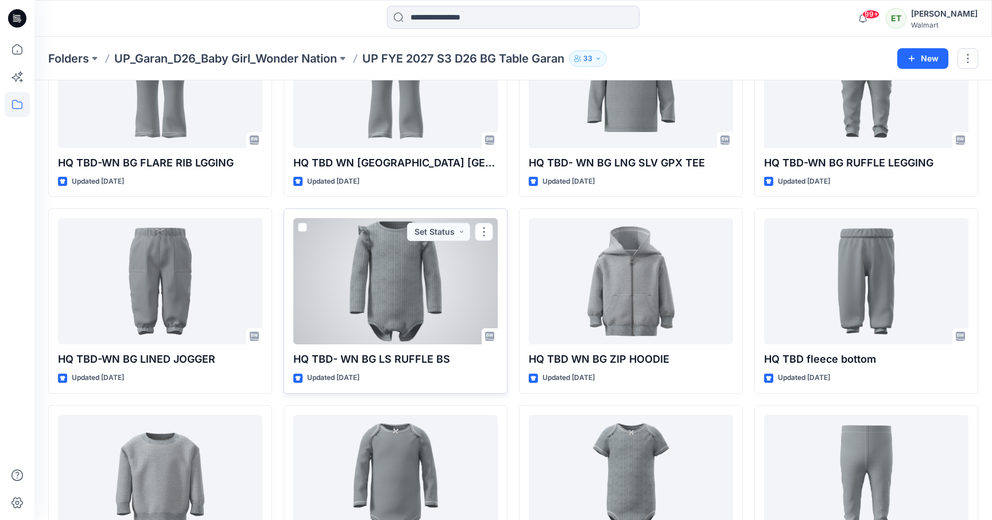
click at [435, 322] on div at bounding box center [395, 281] width 204 height 126
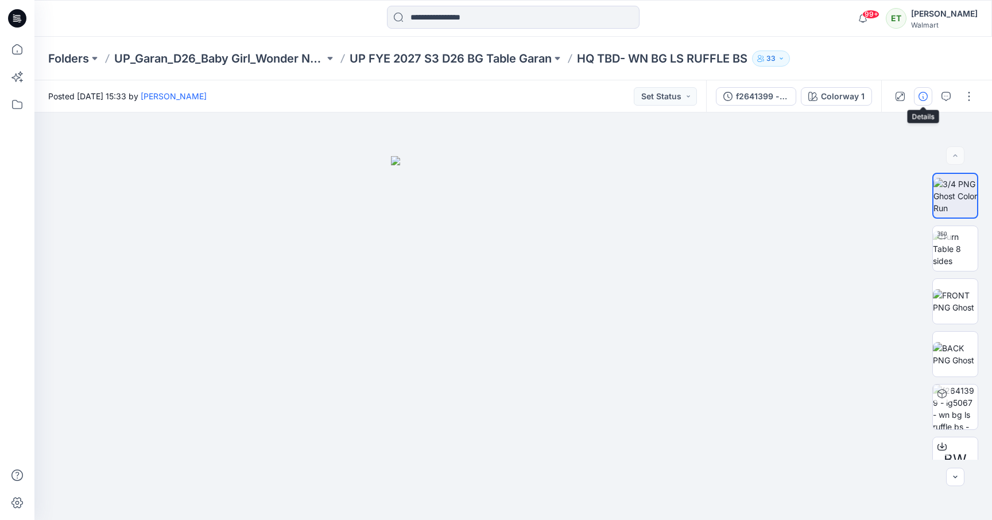
click at [925, 94] on icon "button" at bounding box center [923, 96] width 9 height 9
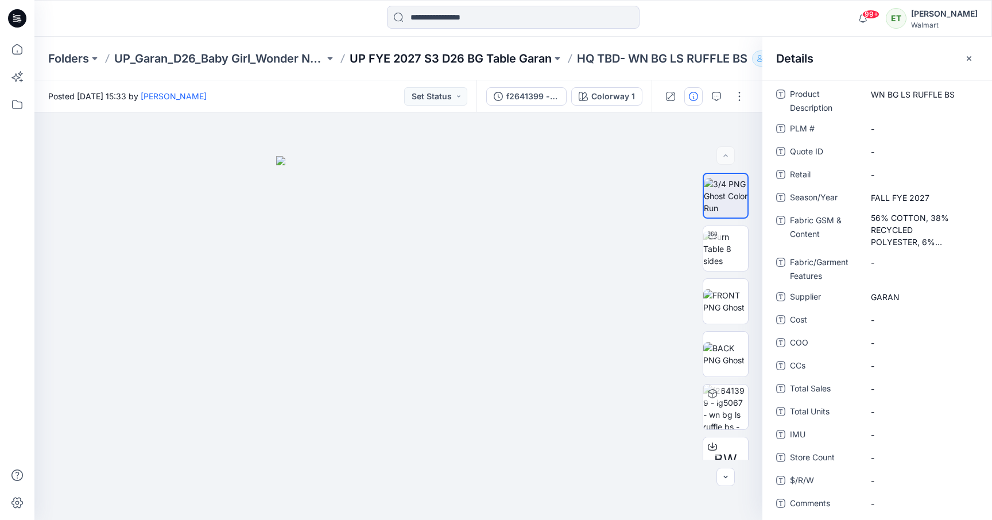
click at [430, 60] on p "UP FYE 2027 S3 D26 BG Table Garan" at bounding box center [451, 59] width 202 height 16
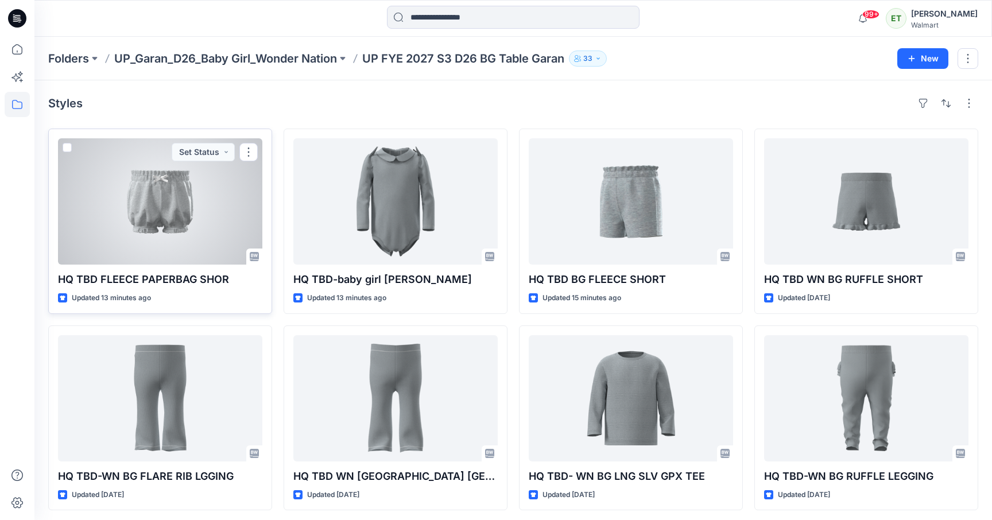
click at [212, 187] on div at bounding box center [160, 201] width 204 height 126
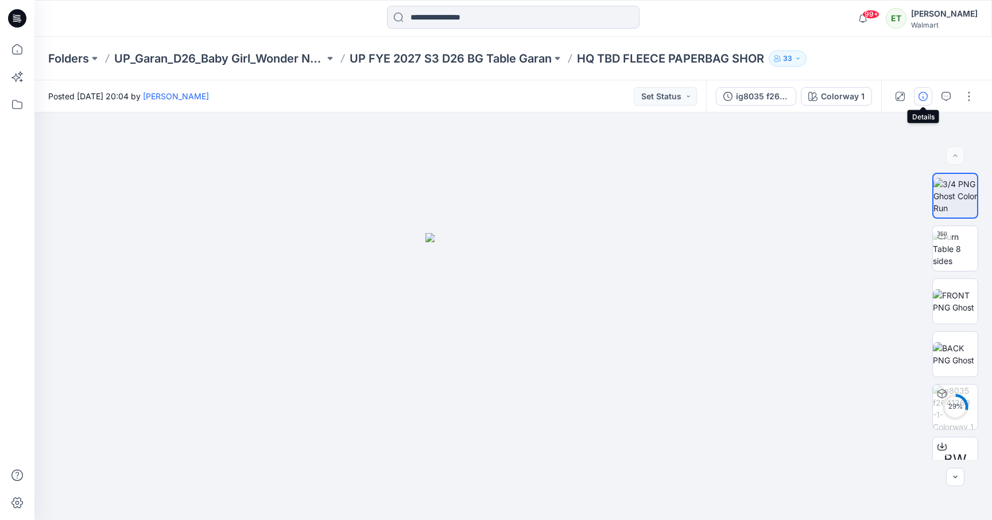
click at [930, 98] on button "button" at bounding box center [923, 96] width 18 height 18
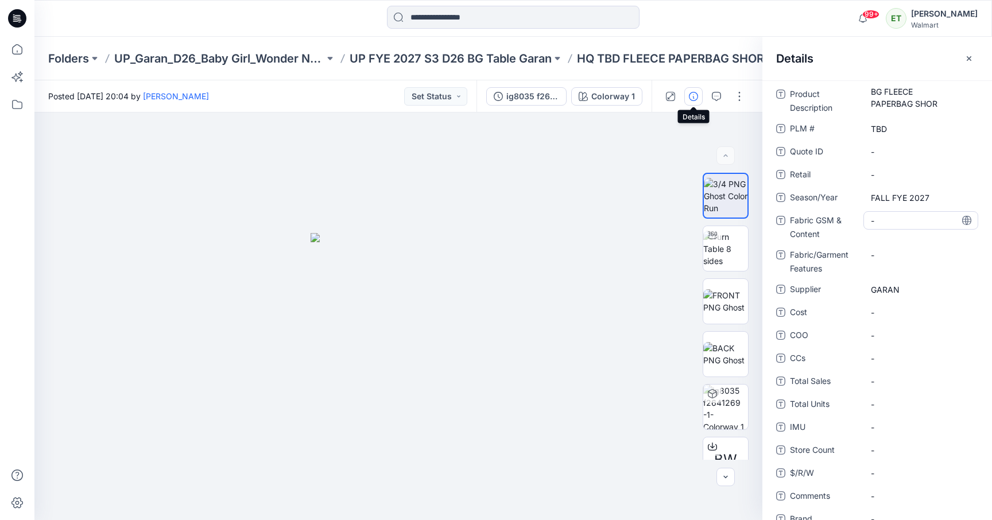
click at [883, 219] on Content "-" at bounding box center [921, 221] width 100 height 12
type textarea "**********"
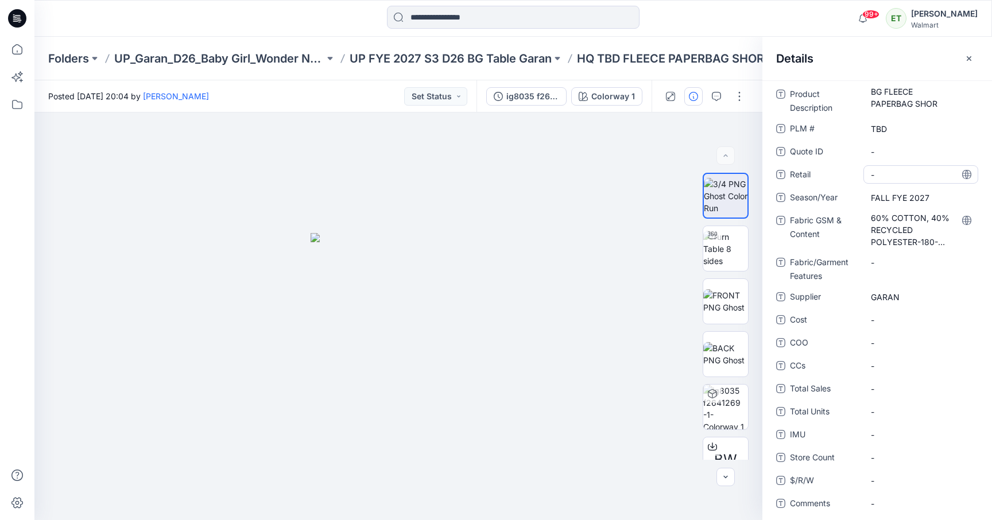
click at [931, 172] on span "-" at bounding box center [921, 175] width 100 height 12
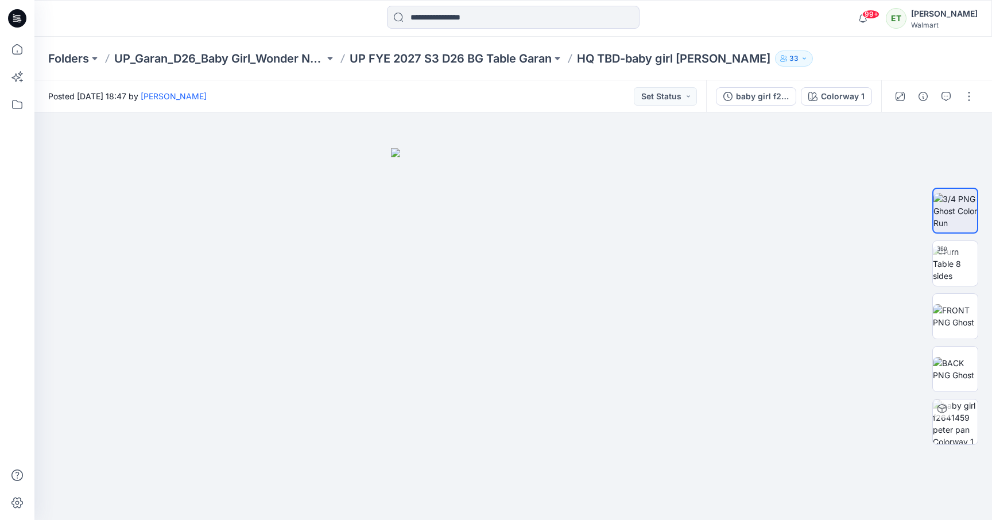
click at [796, 55] on div "Folders UP_Garan_D26_Baby Girl_Wonder Nation UP FYE 2027 S3 D26 BG Table Garan …" at bounding box center [468, 59] width 841 height 16
click at [967, 96] on button "button" at bounding box center [969, 96] width 18 height 18
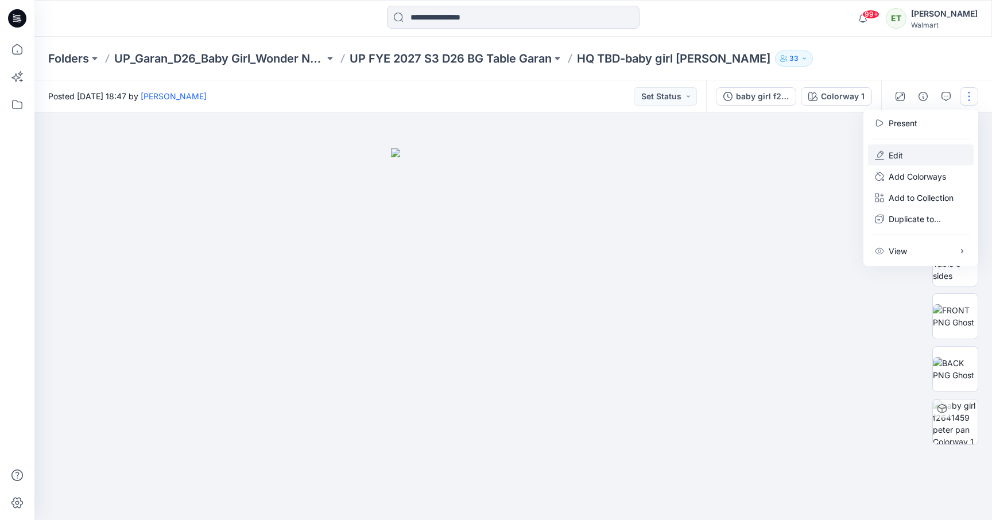
click at [926, 152] on button "Edit" at bounding box center [921, 155] width 106 height 21
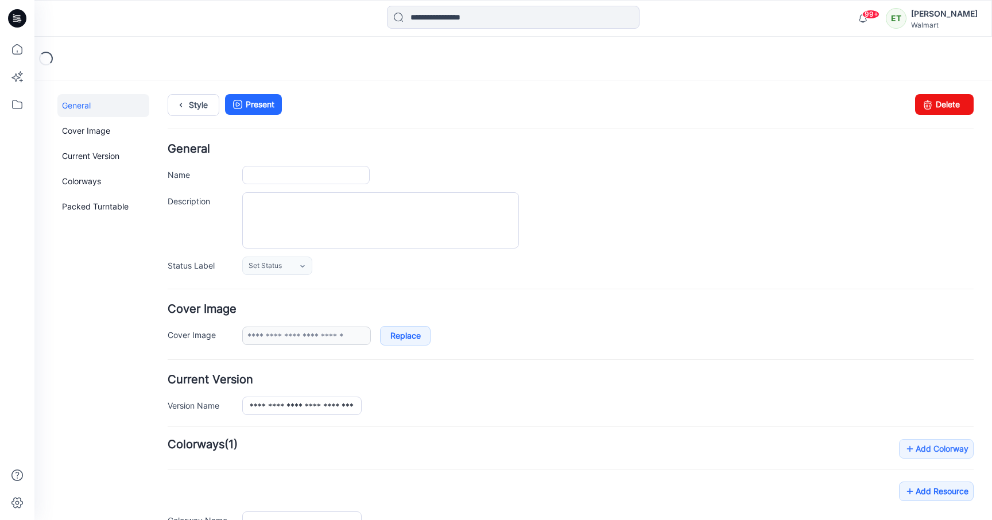
type input "**********"
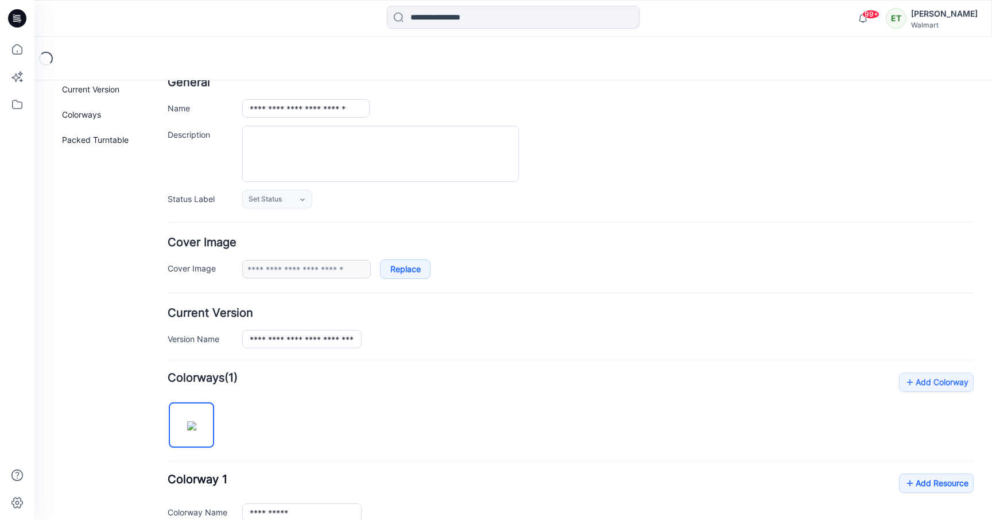
scroll to position [284, 0]
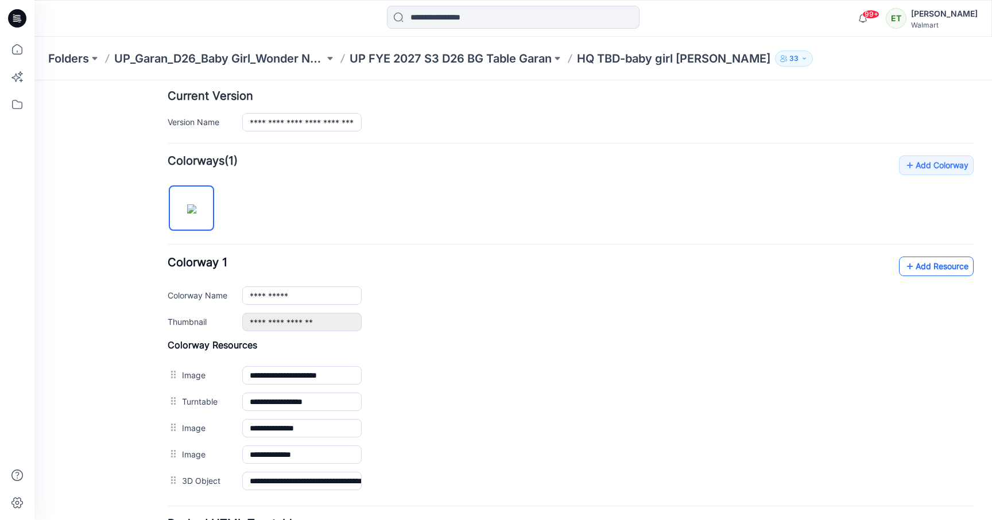
click at [920, 267] on link "Add Resource" at bounding box center [936, 267] width 75 height 20
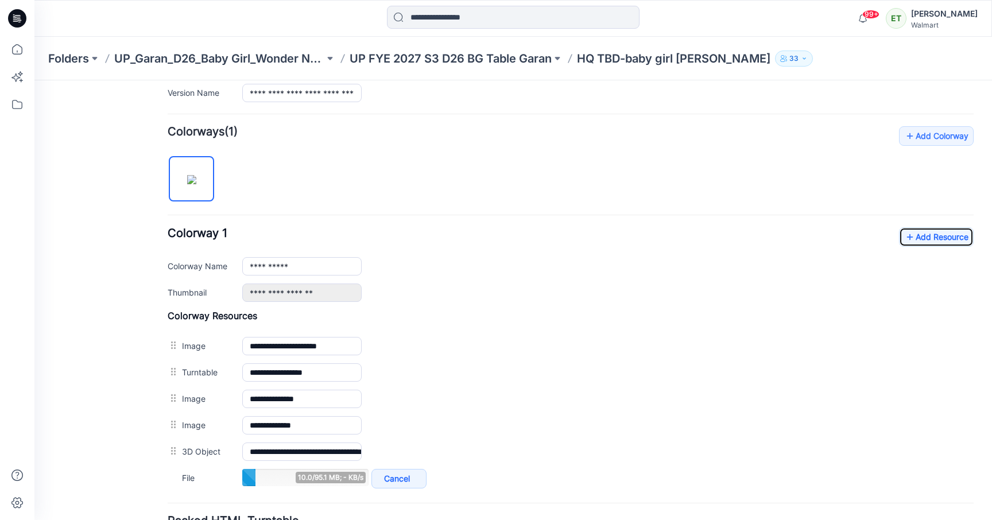
scroll to position [416, 0]
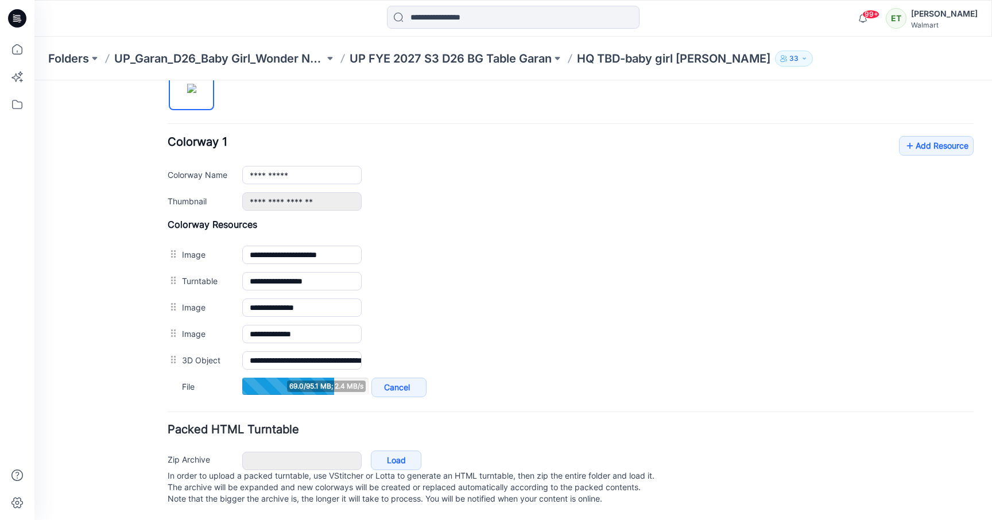
click at [786, 136] on div "**********" at bounding box center [571, 173] width 806 height 75
click at [500, 65] on p "UP FYE 2027 S3 D26 BG Table Garan" at bounding box center [451, 59] width 202 height 16
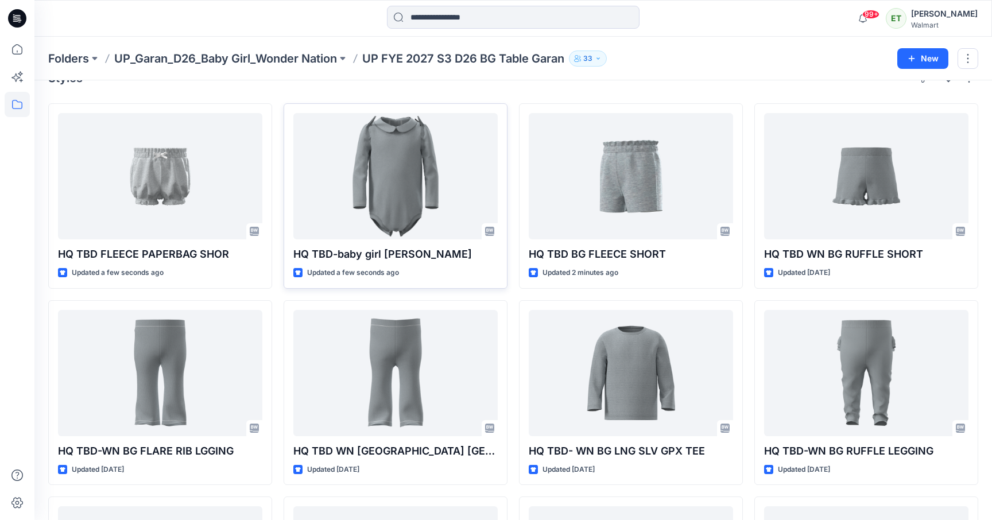
scroll to position [30, 0]
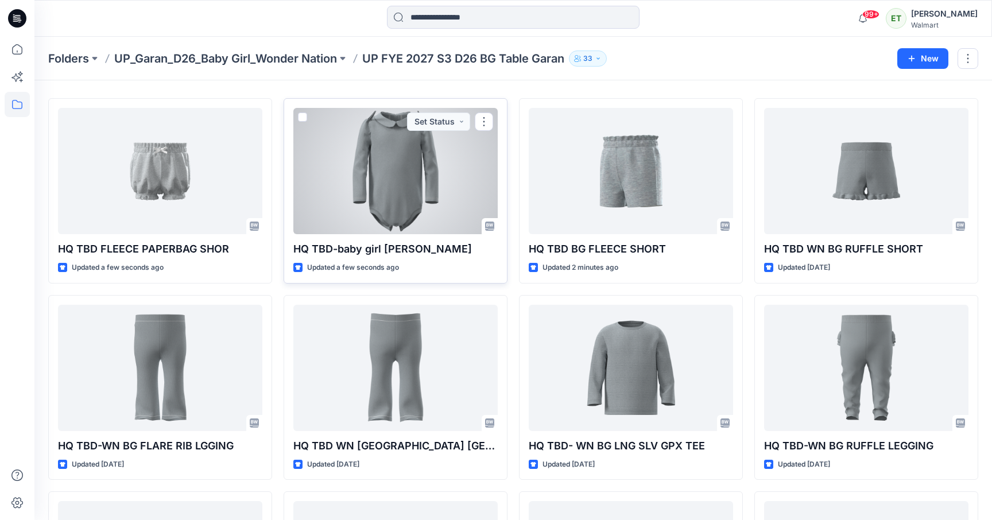
click at [407, 206] on div at bounding box center [395, 171] width 204 height 126
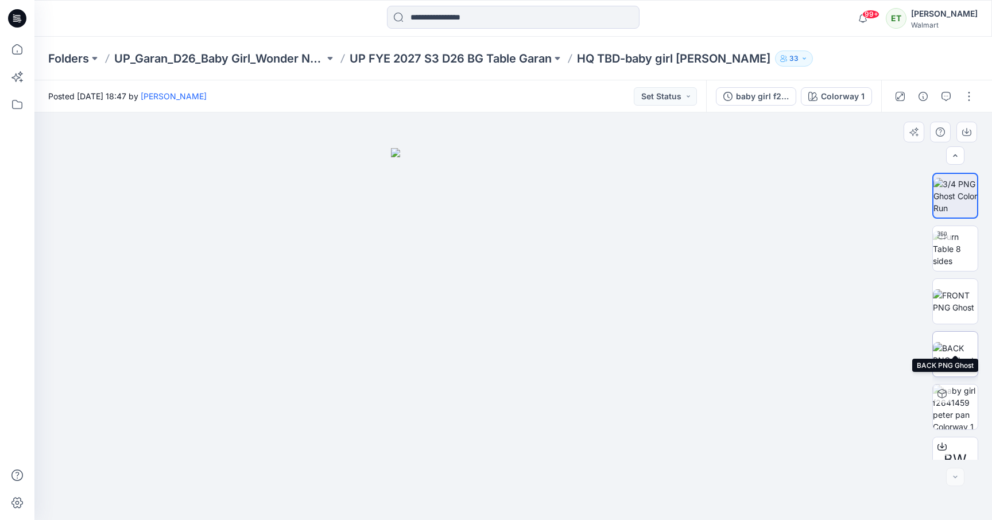
scroll to position [23, 0]
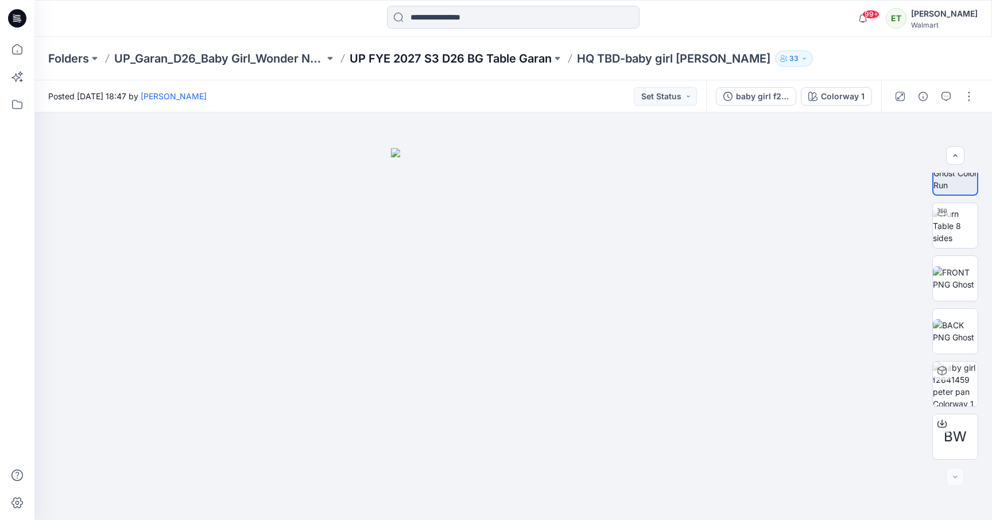
click at [485, 61] on p "UP FYE 2027 S3 D26 BG Table Garan" at bounding box center [451, 59] width 202 height 16
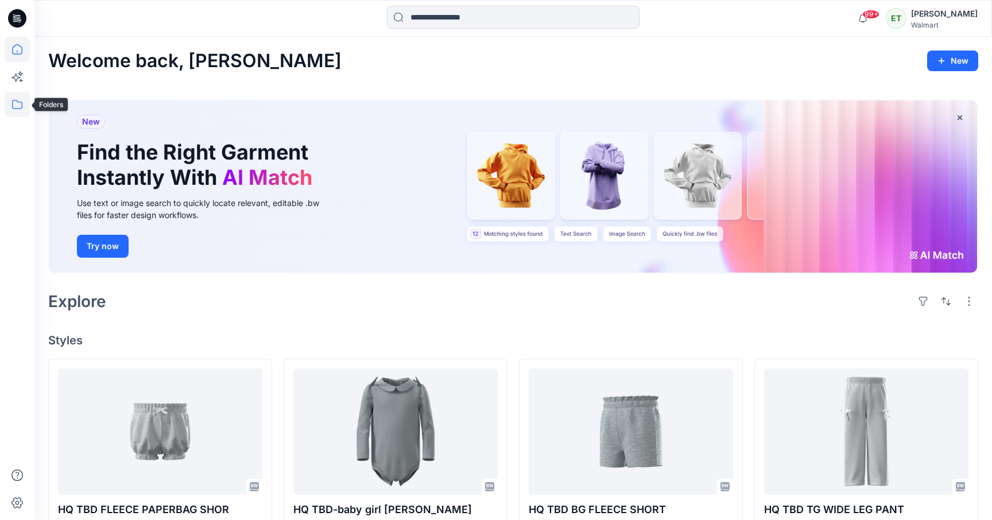
click at [22, 108] on icon at bounding box center [17, 104] width 25 height 25
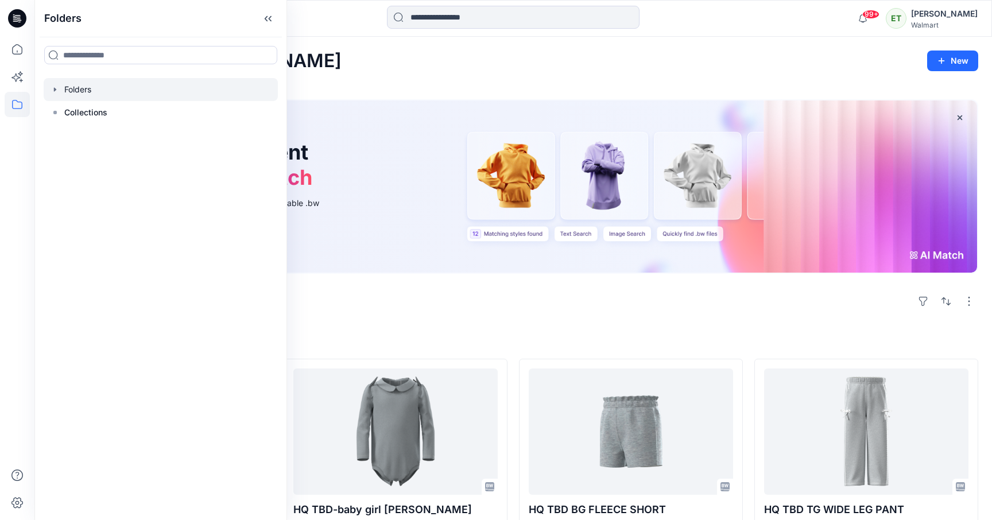
click at [118, 95] on div at bounding box center [161, 89] width 234 height 23
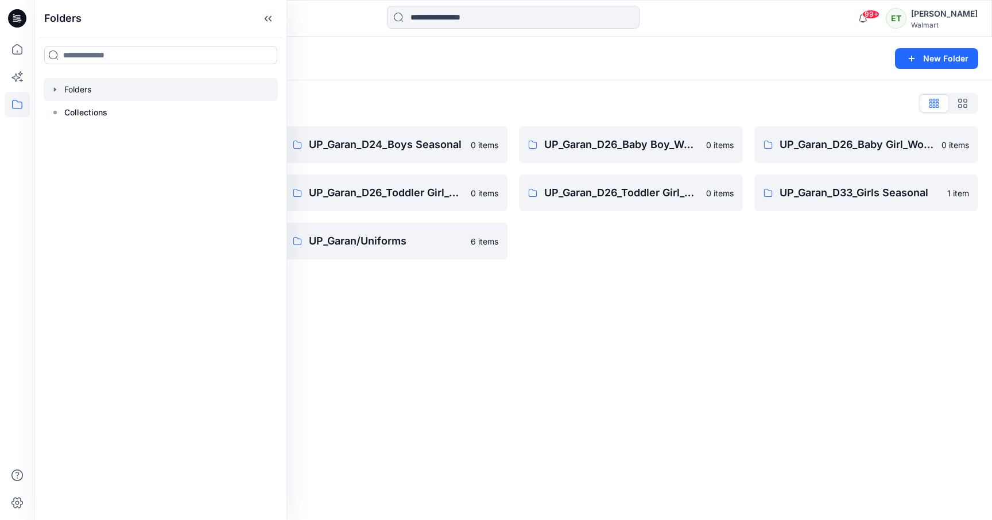
click at [492, 362] on div "Folders New Folder Folders List UP_Garan [PERSON_NAME] 0 items UP_Garan_D26_Tod…" at bounding box center [513, 278] width 958 height 483
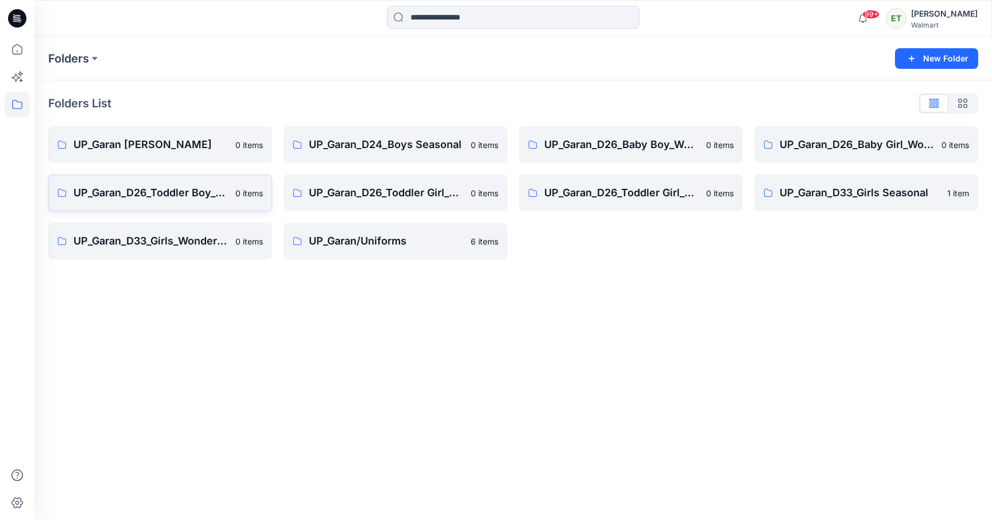
click at [193, 192] on p "UP_Garan_D26_Toddler Boy_Wonder_Nation" at bounding box center [151, 193] width 155 height 16
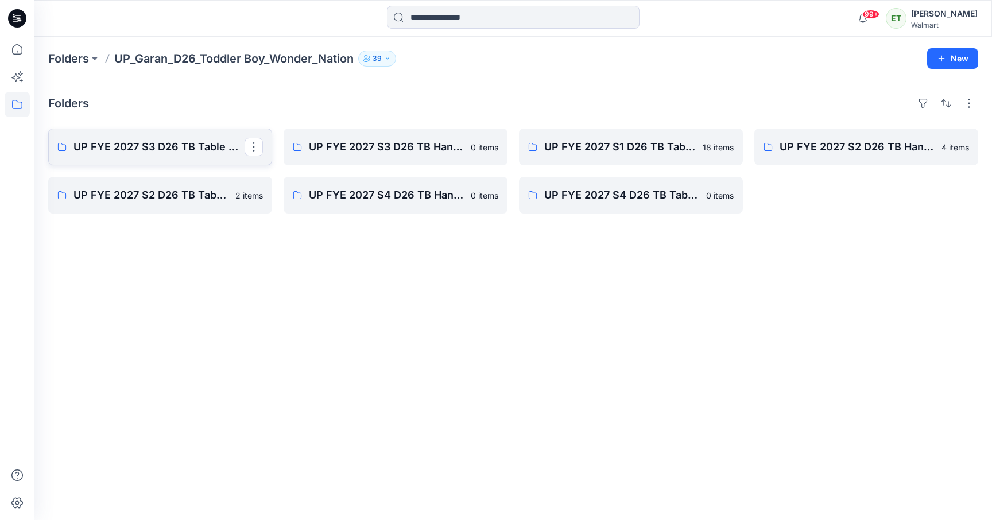
click at [177, 137] on link "UP FYE 2027 S3 D26 TB Table Garan" at bounding box center [160, 147] width 224 height 37
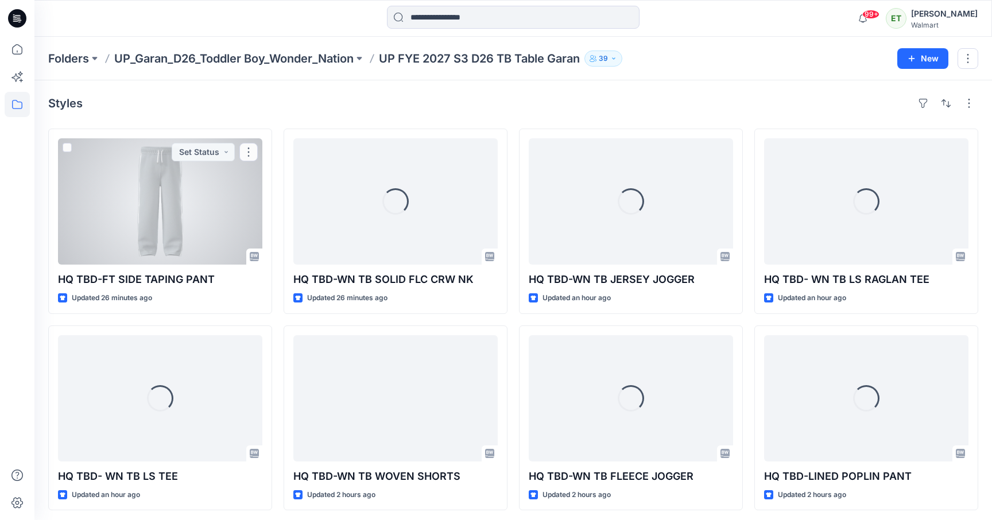
click at [177, 137] on div "HQ TBD-FT SIDE TAPING PANT Updated 26 minutes ago Set Status" at bounding box center [160, 221] width 224 height 185
